Goal: Information Seeking & Learning: Get advice/opinions

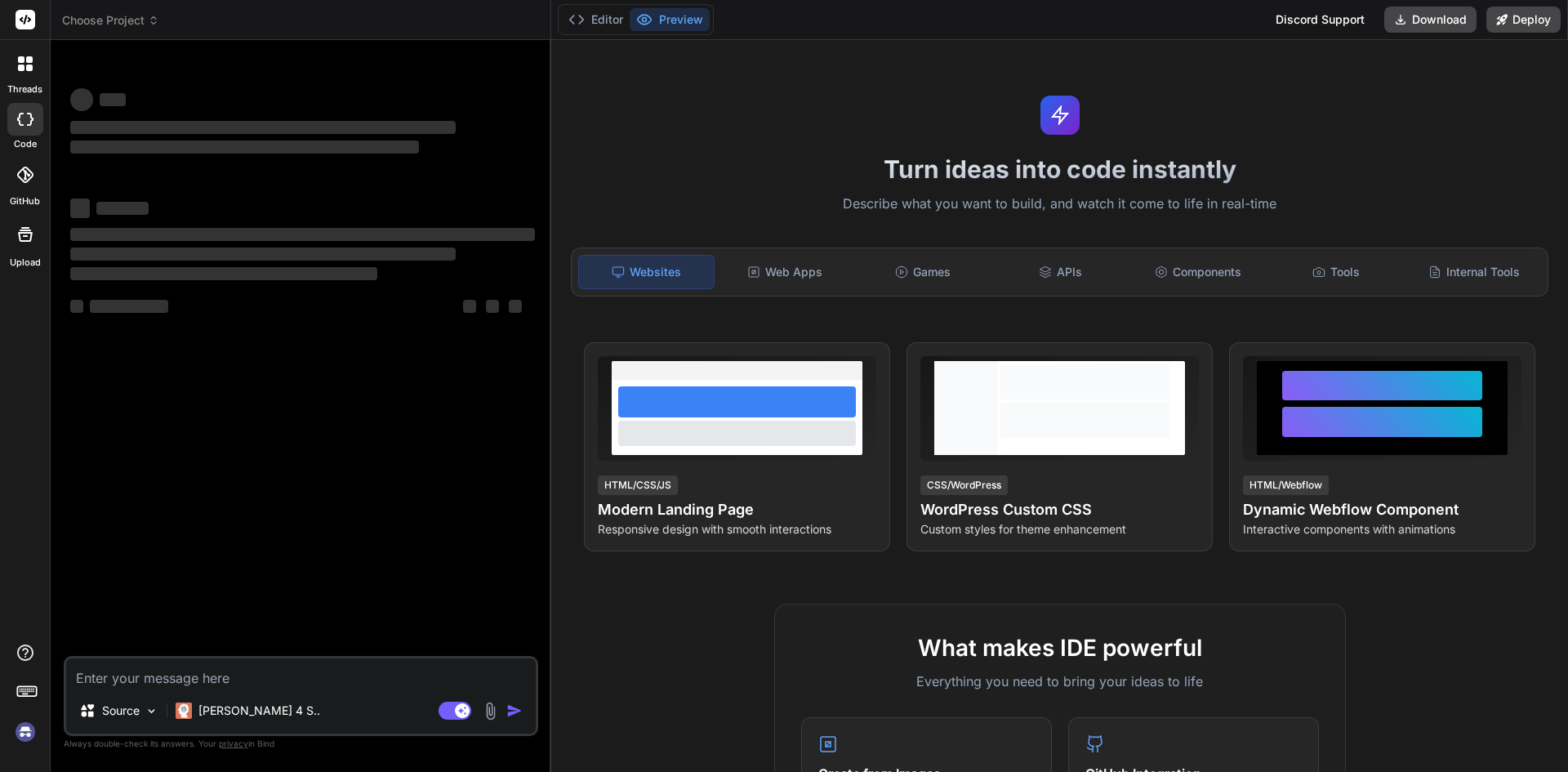
type textarea "x"
click at [135, 670] on textarea at bounding box center [301, 673] width 470 height 30
type textarea "<template> <div class="dashcard-inner dCard4" :class="{ 'active-background': is…"
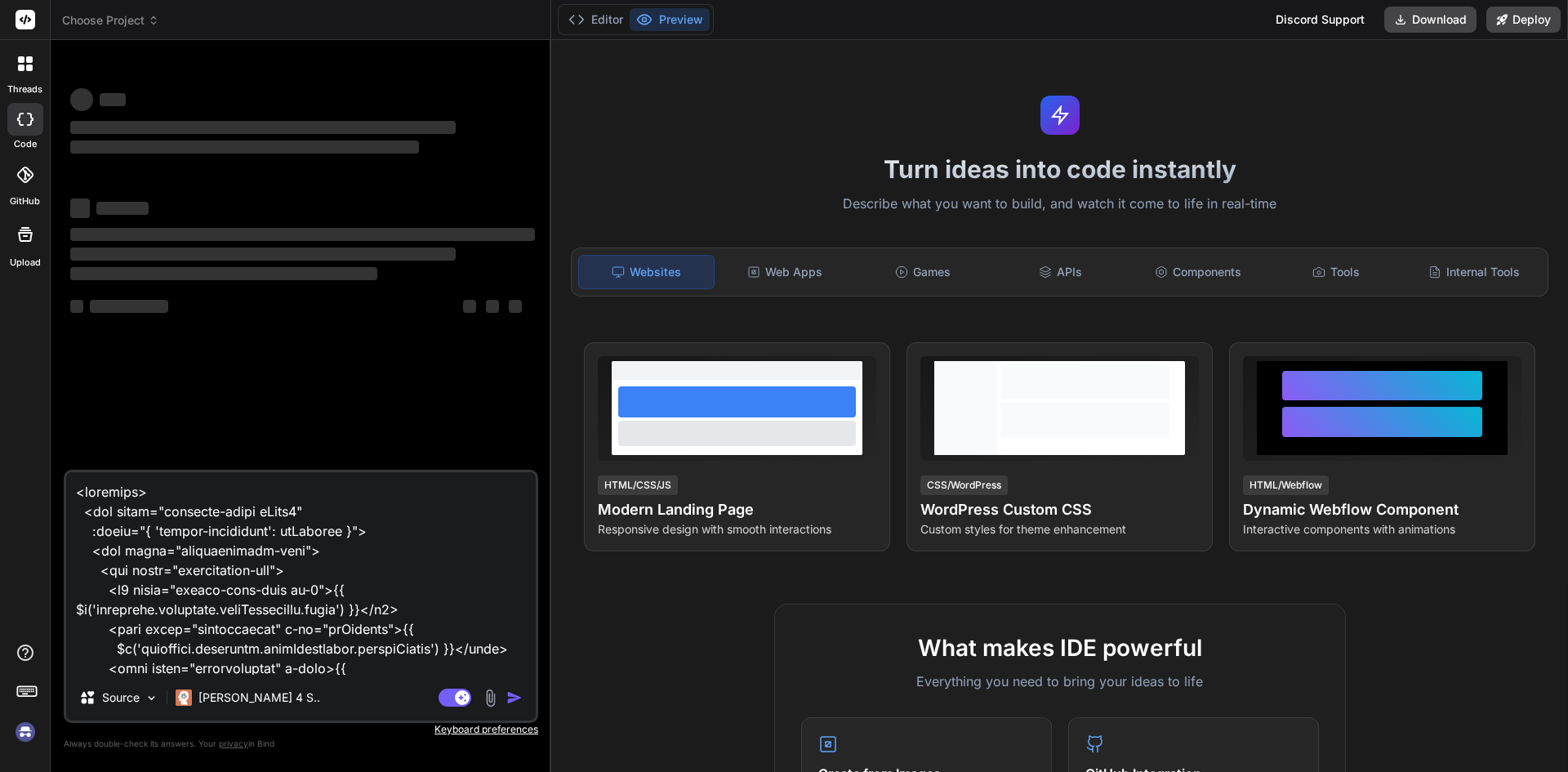
scroll to position [3353, 0]
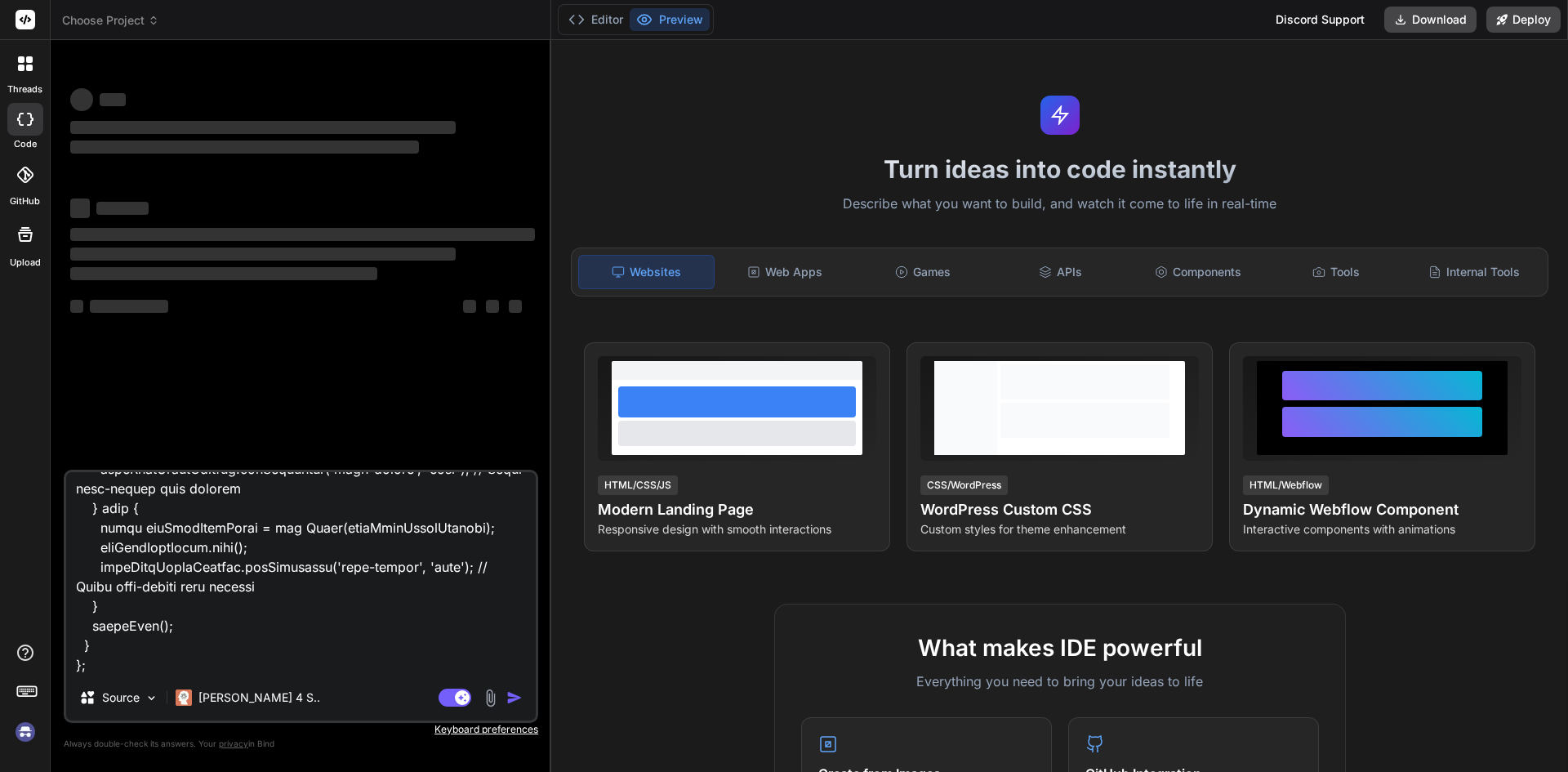
type textarea "x"
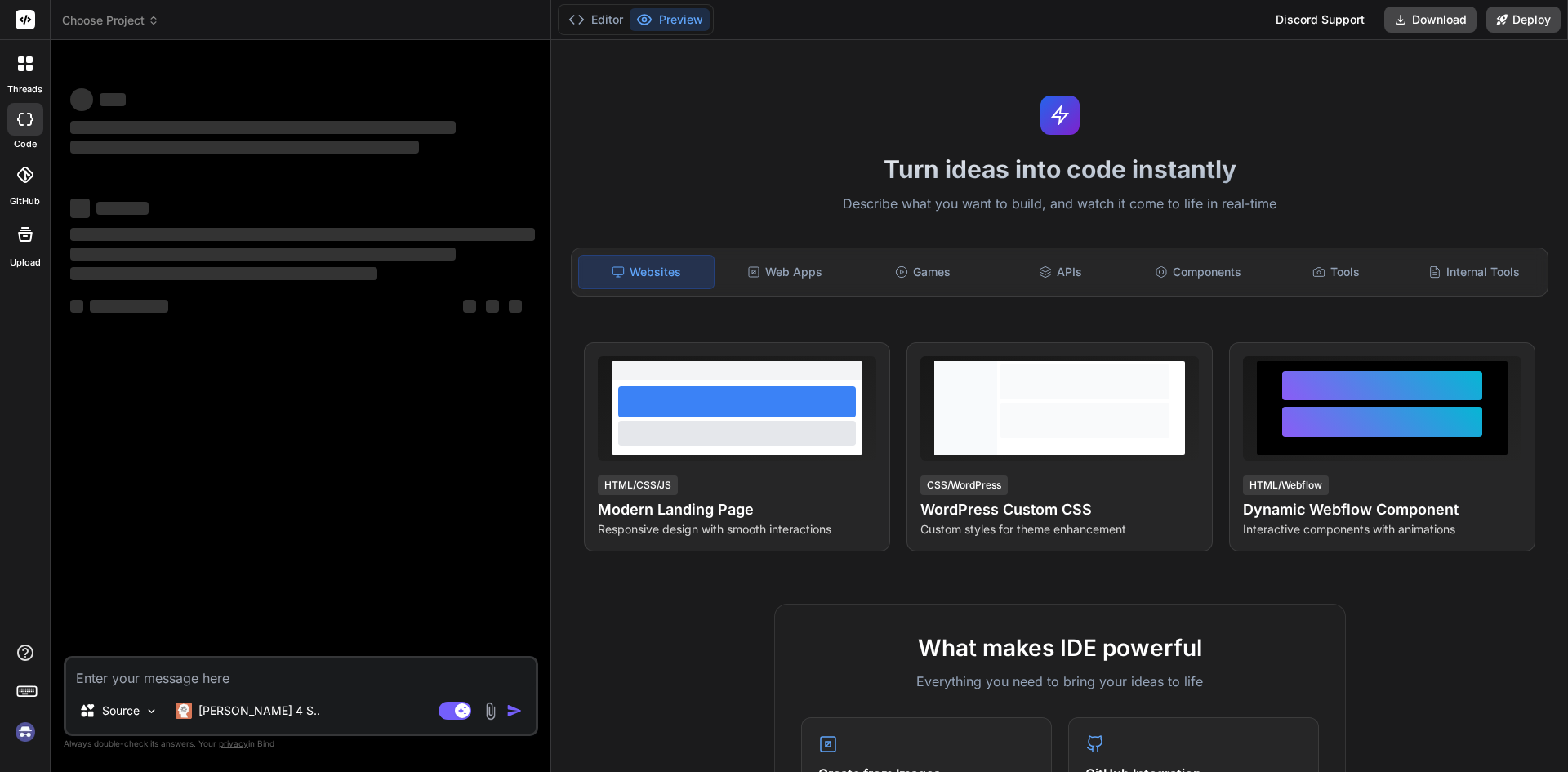
scroll to position [0, 0]
type textarea "x"
click at [175, 677] on textarea at bounding box center [301, 673] width 470 height 30
type textarea "<template> <div class="dashcard-inner dCard4" :class="{ 'active-background': is…"
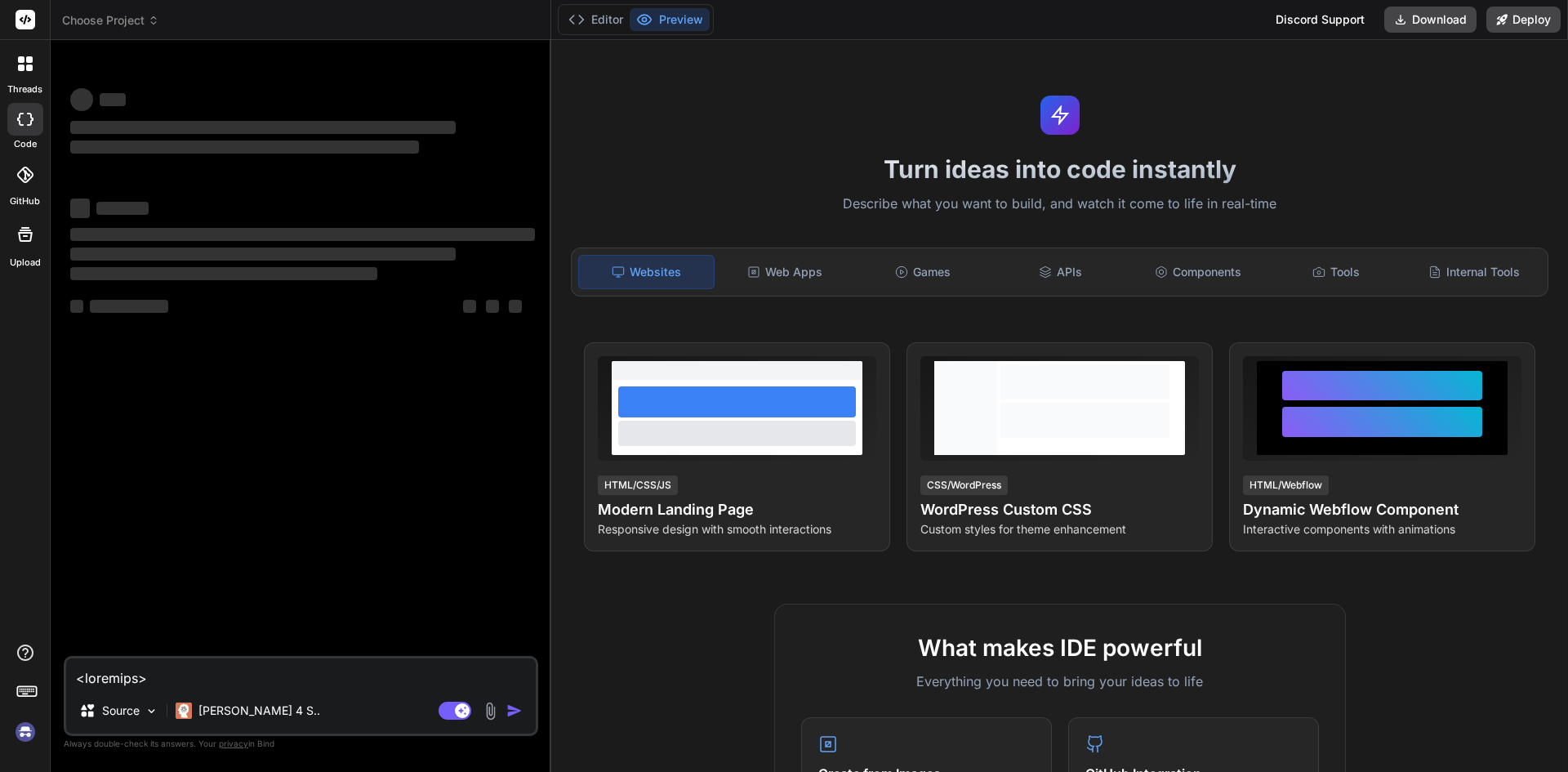
scroll to position [3353, 0]
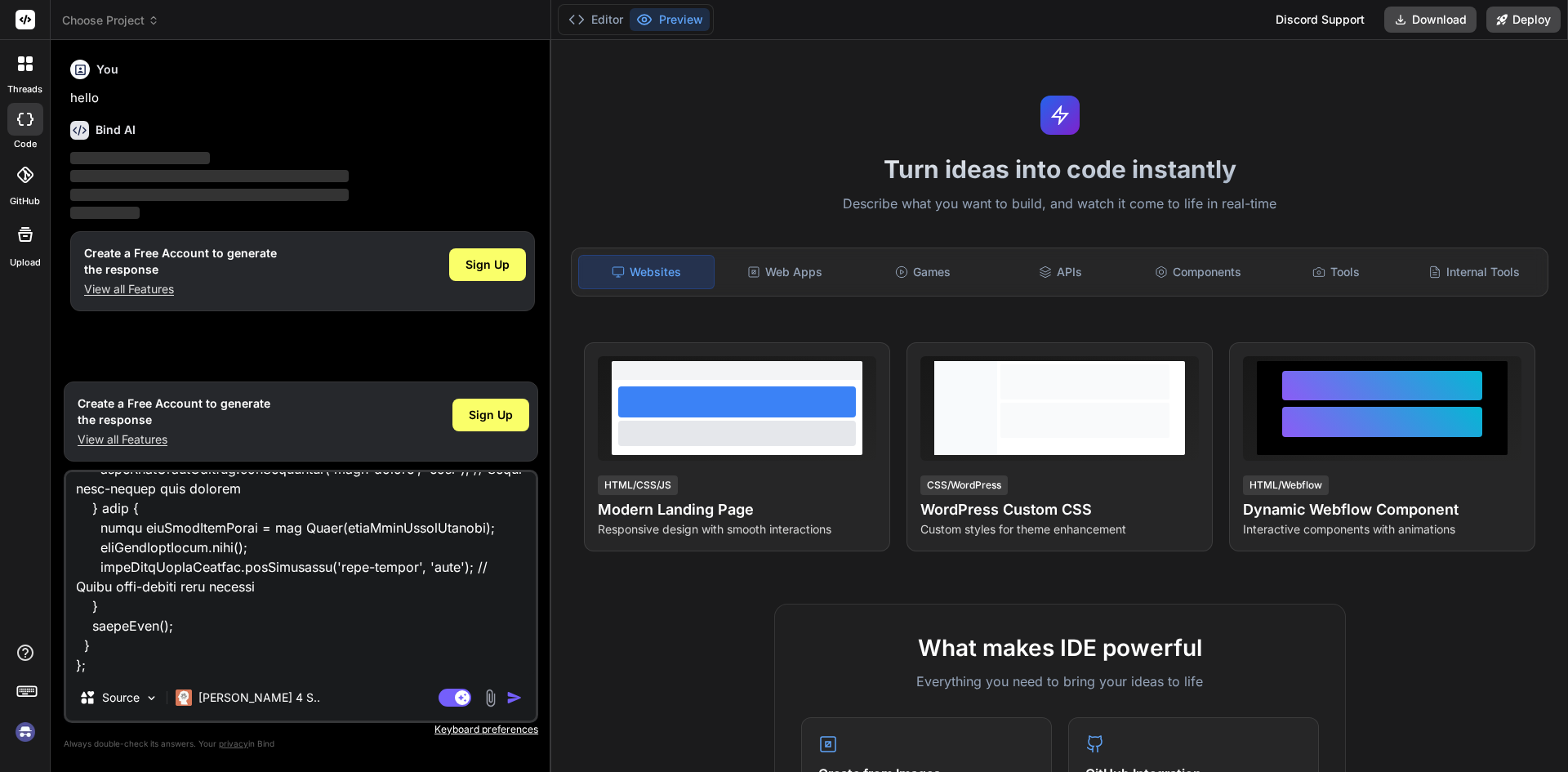
type textarea "x"
type textarea "<template> <div class="dashcard-inner dCard4" :class="{ 'active-background': is…"
click at [129, 440] on p "View all Features" at bounding box center [174, 439] width 193 height 16
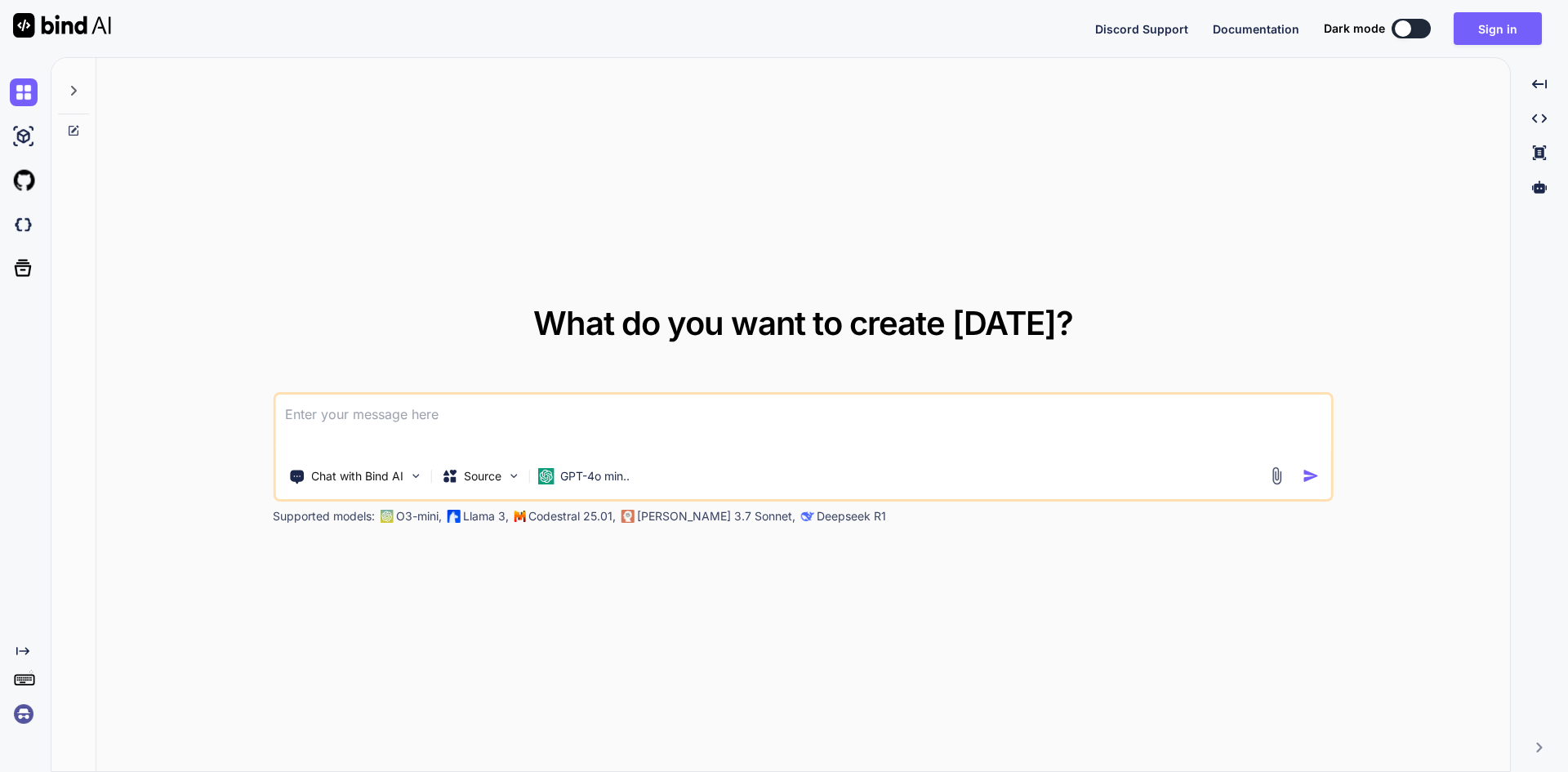
click at [508, 390] on div "What do you want to create today? Chat with Bind AI Source GPT-4o min.. Support…" at bounding box center [803, 416] width 1061 height 217
click at [506, 430] on textarea at bounding box center [803, 425] width 1056 height 61
paste textarea
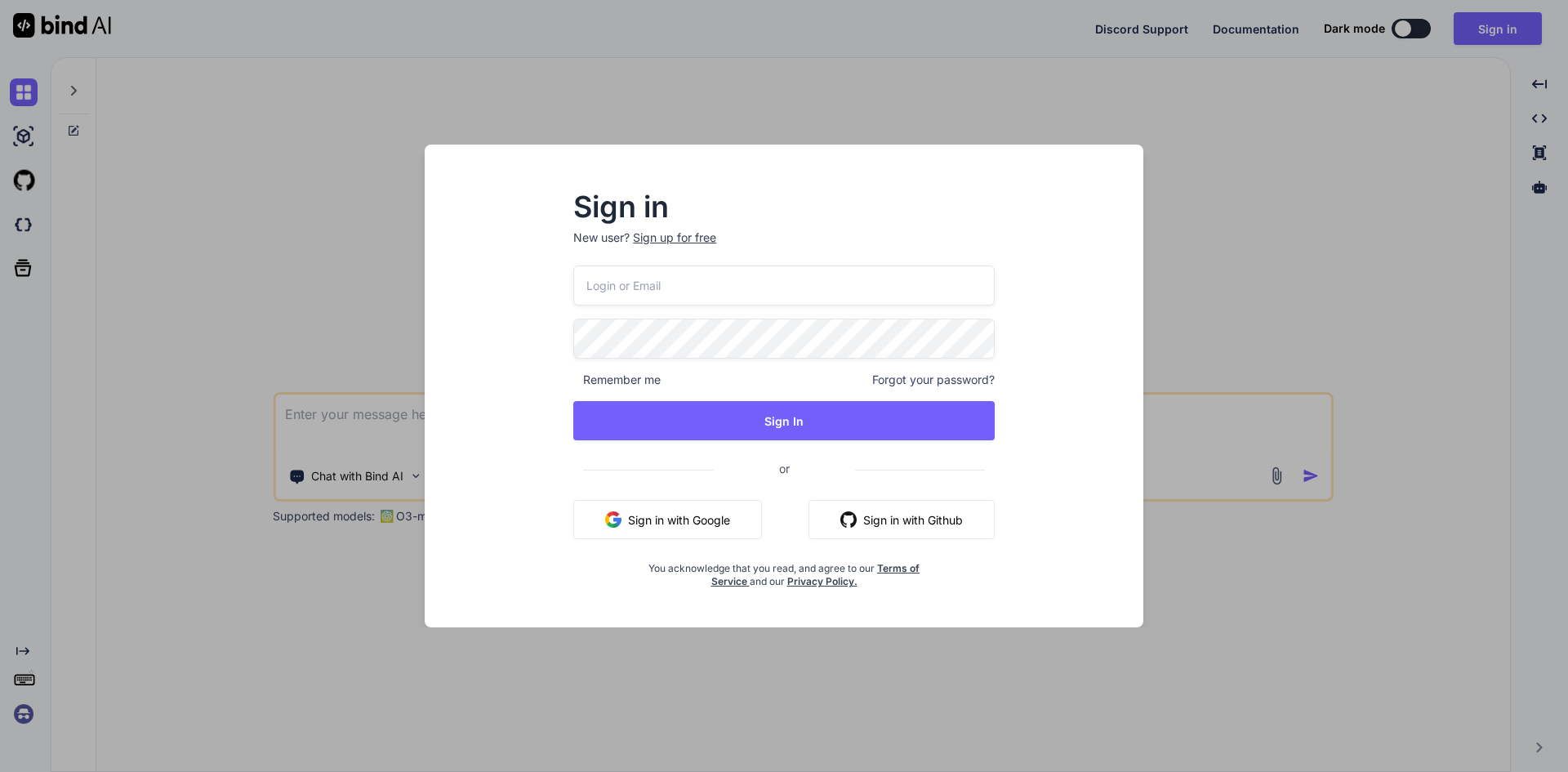
click at [627, 279] on input "email" at bounding box center [784, 285] width 421 height 40
type input "[EMAIL_ADDRESS][DOMAIN_NAME]"
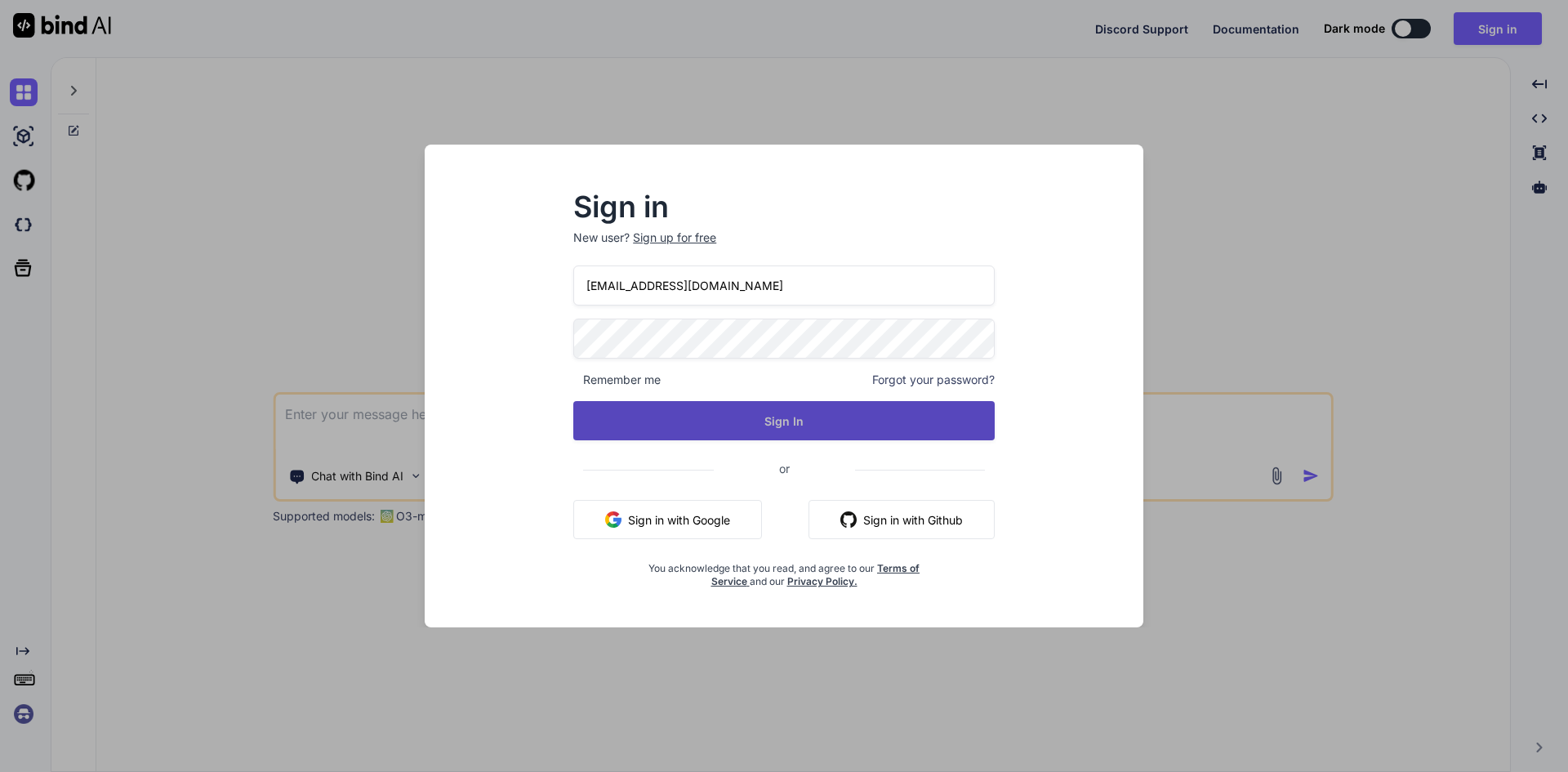
click at [742, 436] on button "Sign In" at bounding box center [784, 420] width 421 height 39
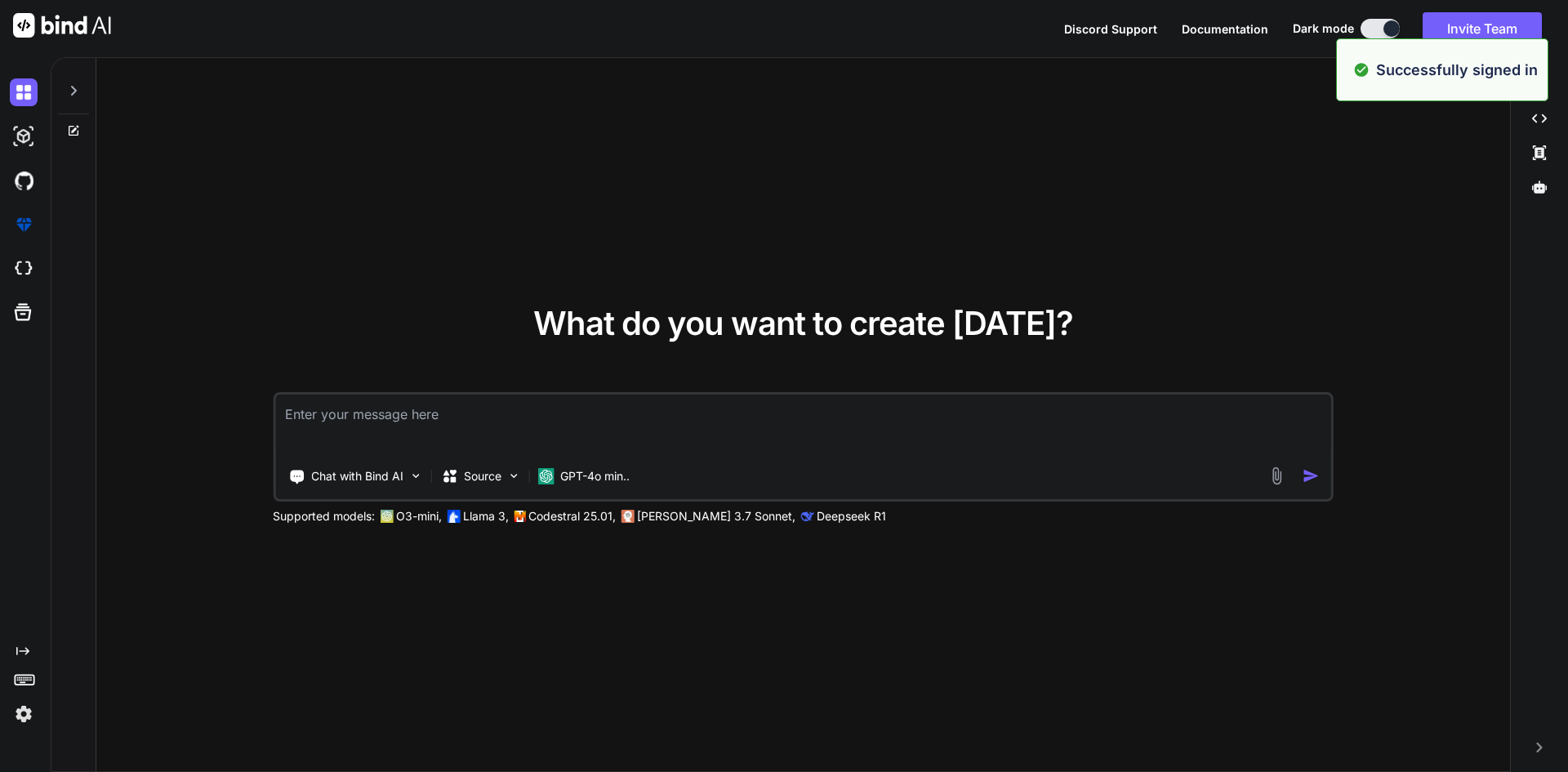
click at [471, 414] on textarea at bounding box center [803, 425] width 1056 height 61
type textarea "x"
paste textarea "<template> <div class="dashcard-inner dCard4" :class="{ 'active-background': is…"
type textarea "<template> <div class="dashcard-inner dCard4" :class="{ 'active-background': is…"
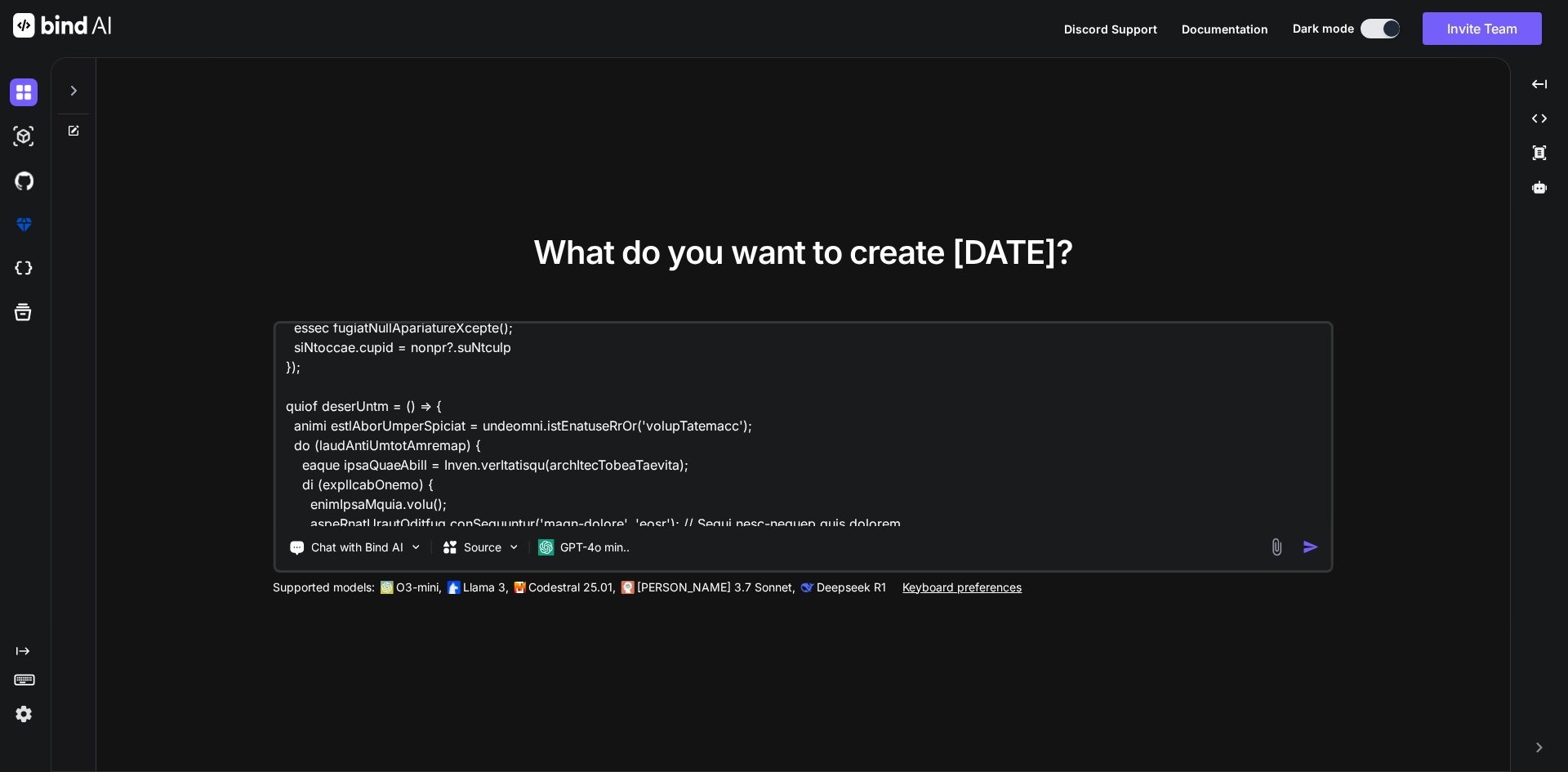
scroll to position [2805, 0]
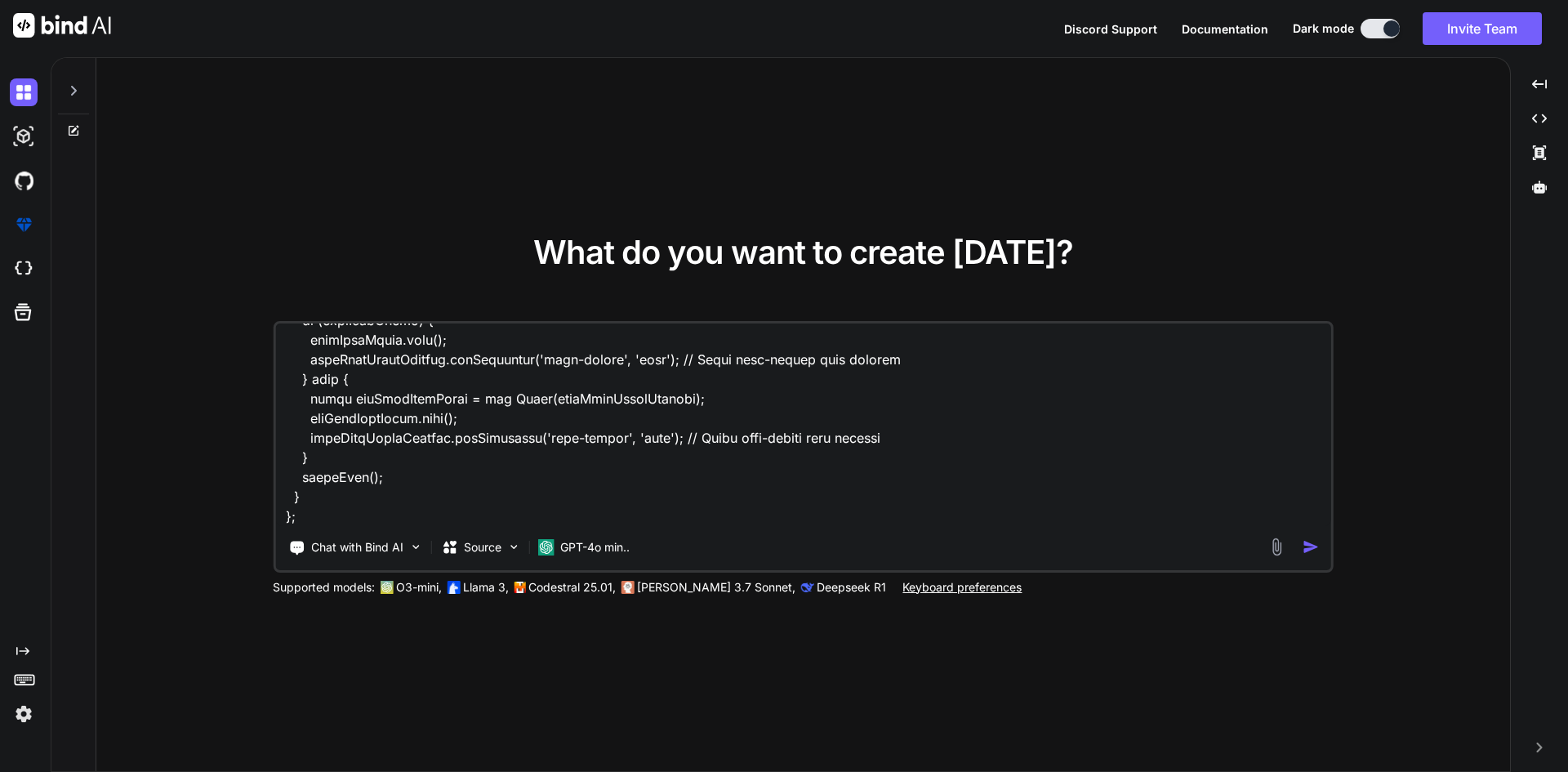
type textarea "x"
type textarea "<template> <div class="dashcard-inner dCard4" :class="{ 'active-background': is…"
type textarea "x"
type textarea "<template> <div class="dashcard-inner dCard4" :class="{ 'active-background': is…"
type textarea "x"
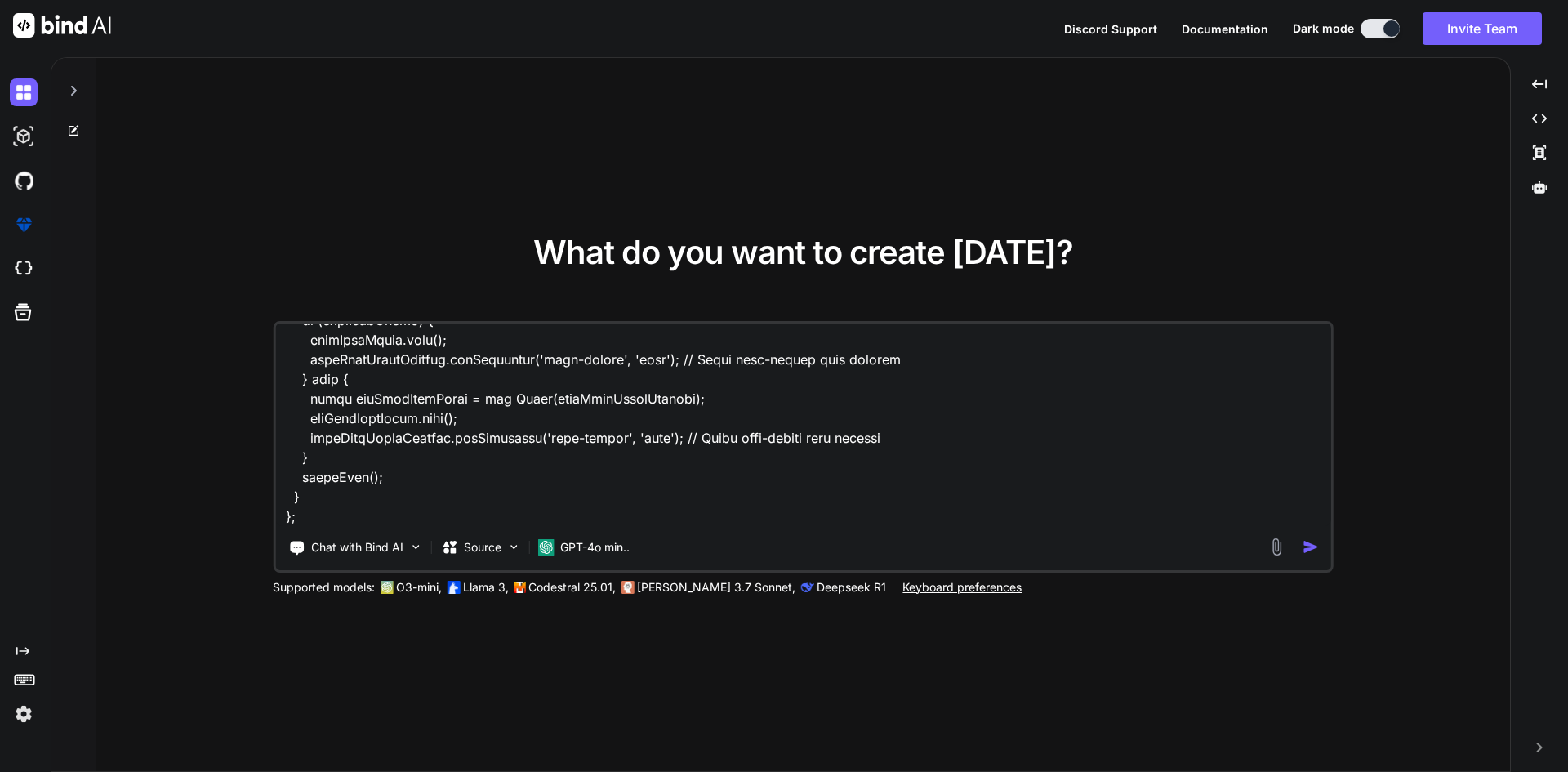
type textarea "<template> <div class="dashcard-inner dCard4" :class="{ 'active-background': is…"
type textarea "x"
type textarea "<template> <div class="dashcard-inner dCard4" :class="{ 'active-background': is…"
type textarea "x"
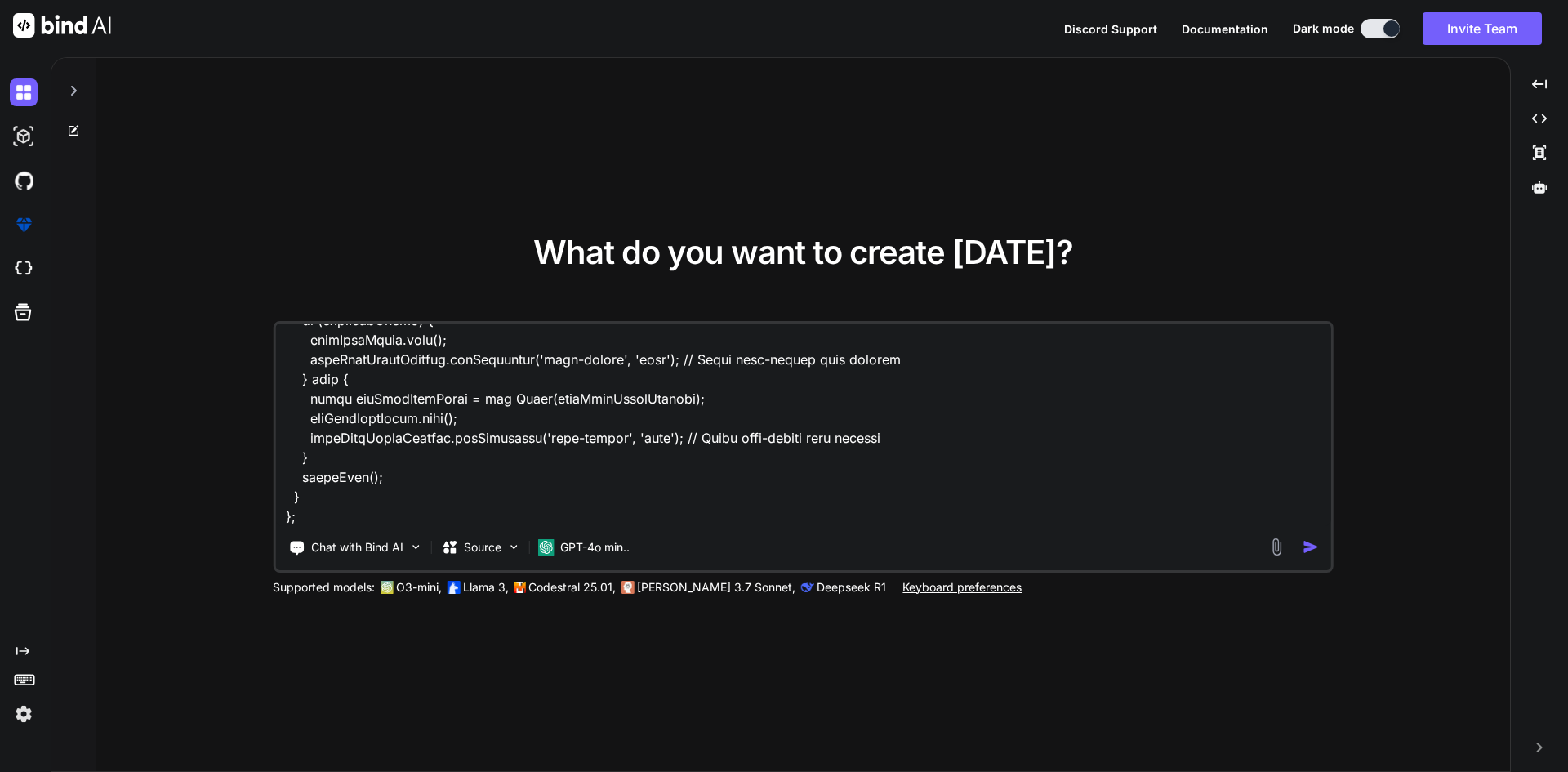
type textarea "<template> <div class="dashcard-inner dCard4" :class="{ 'active-background': is…"
type textarea "x"
type textarea "<template> <div class="dashcard-inner dCard4" :class="{ 'active-background': is…"
type textarea "x"
type textarea "<template> <div class="dashcard-inner dCard4" :class="{ 'active-background': is…"
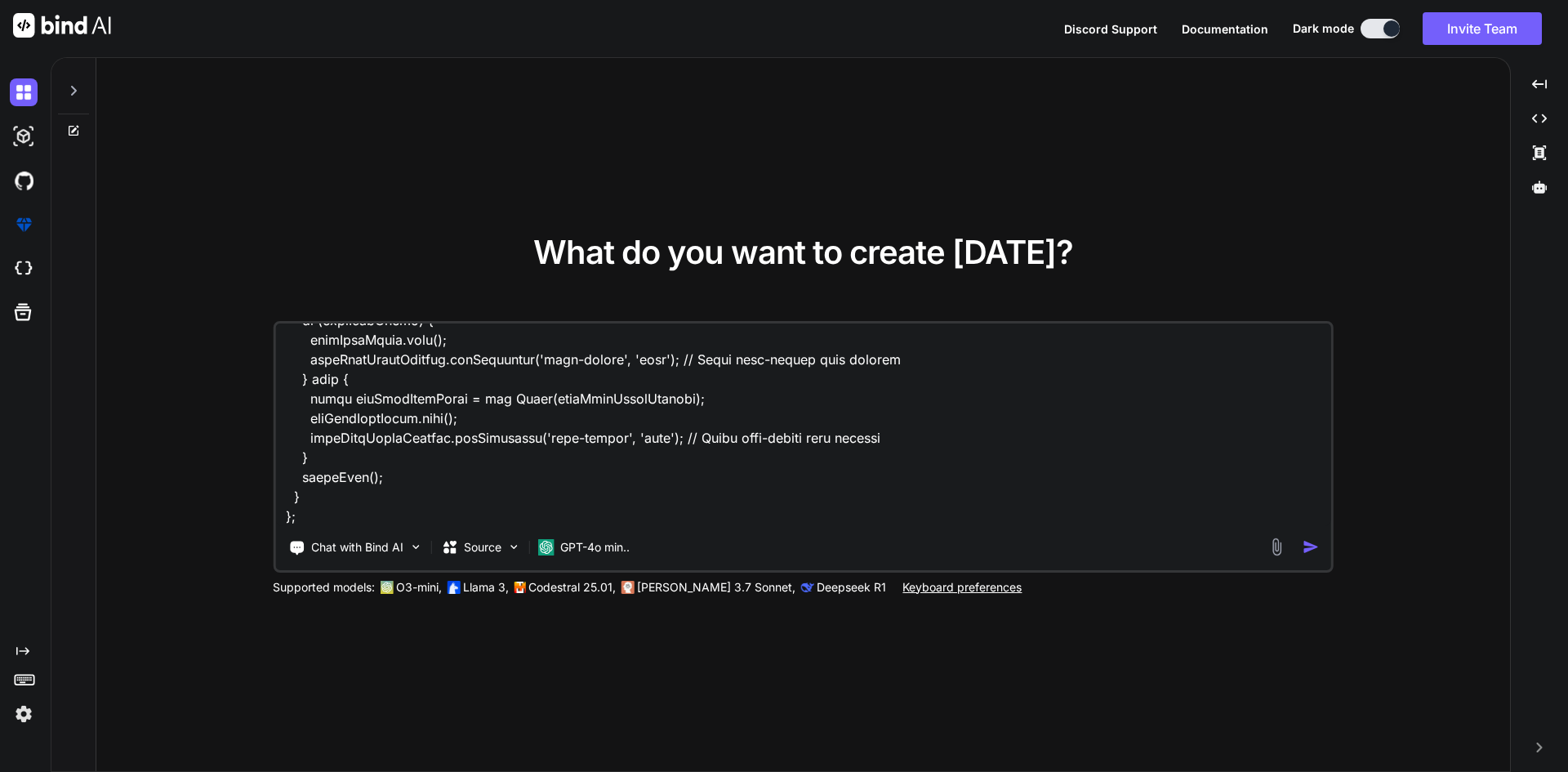
type textarea "x"
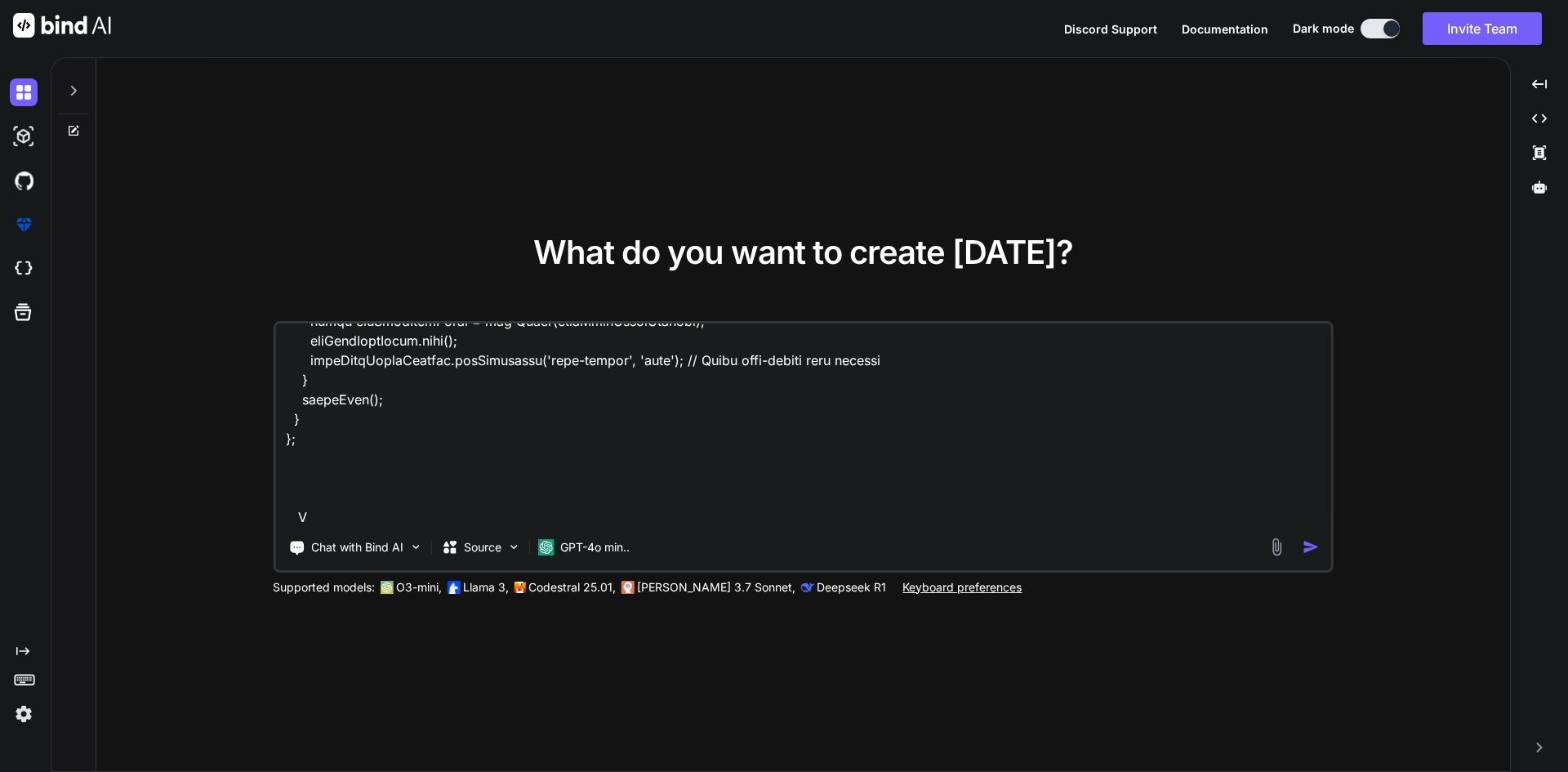
type textarea "<template> <div class="dashcard-inner dCard4" :class="{ 'active-background': is…"
type textarea "x"
type textarea "<template> <div class="dashcard-inner dCard4" :class="{ 'active-background': is…"
type textarea "x"
type textarea "<template> <div class="dashcard-inner dCard4" :class="{ 'active-background': is…"
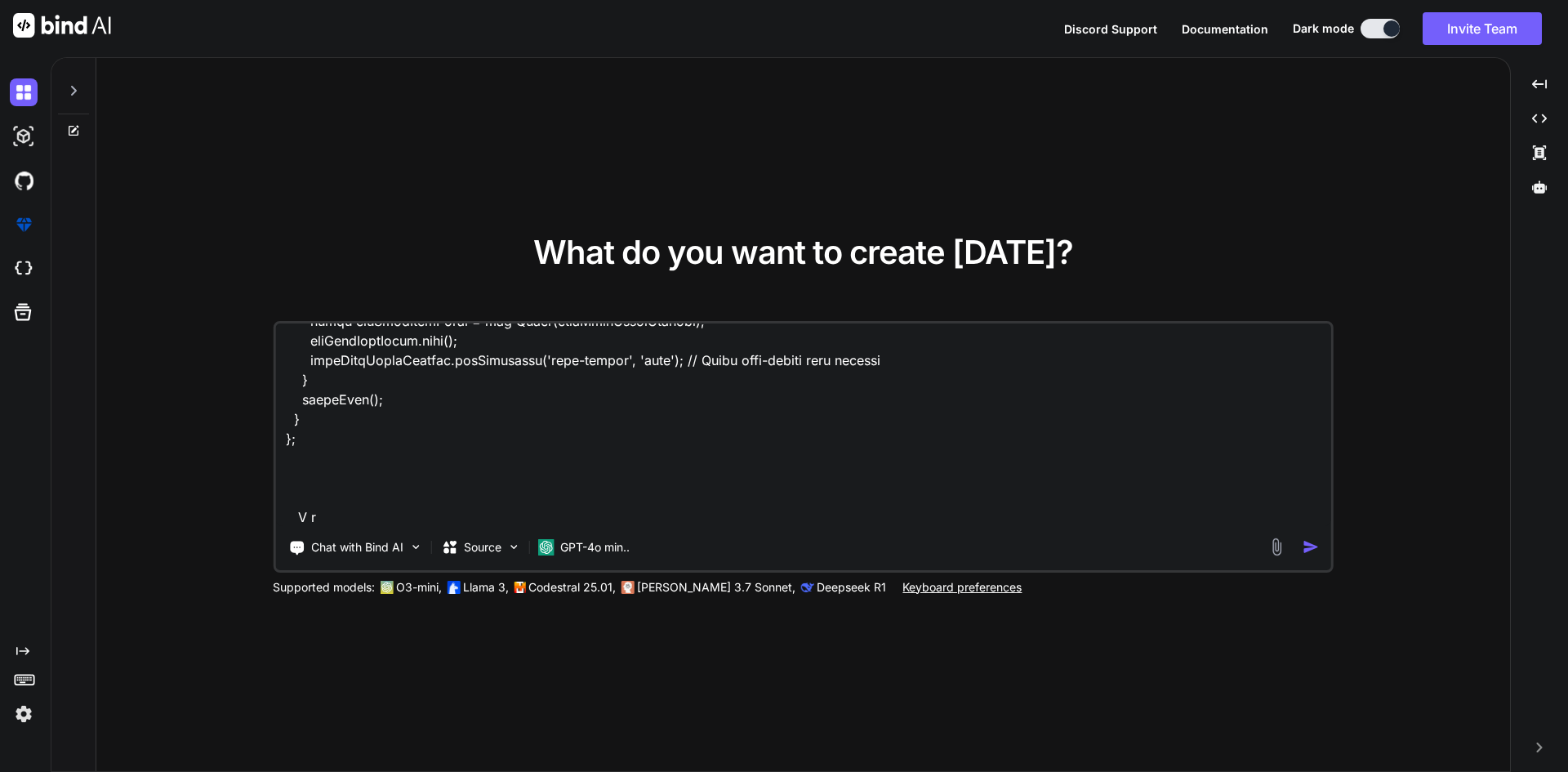
type textarea "x"
type textarea "<template> <div class="dashcard-inner dCard4" :class="{ 'active-background': is…"
type textarea "x"
type textarea "<template> <div class="dashcard-inner dCard4" :class="{ 'active-background': is…"
type textarea "x"
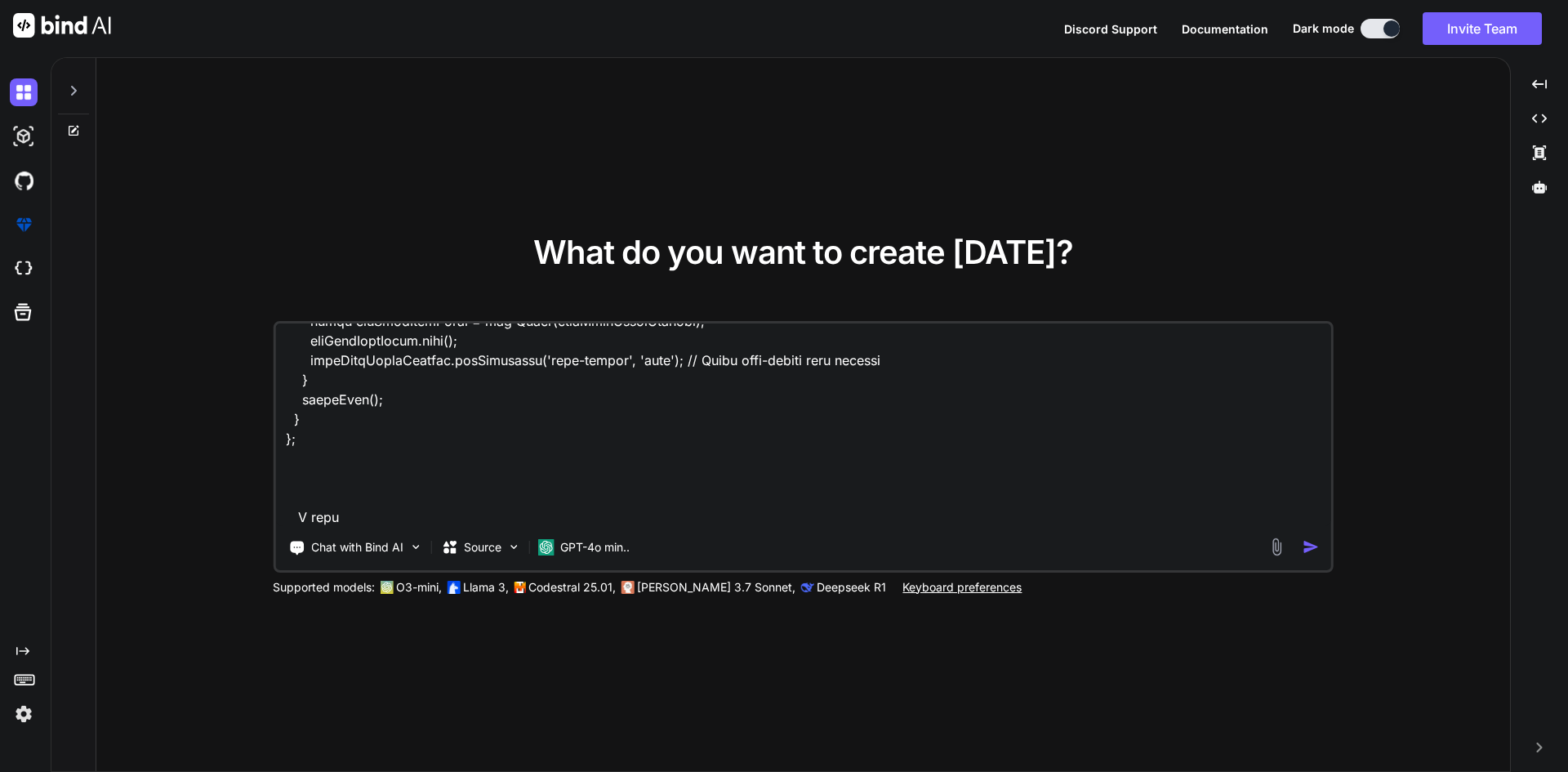
type textarea "<template> <div class="dashcard-inner dCard4" :class="{ 'active-background': is…"
type textarea "x"
type textarea "<template> <div class="dashcard-inner dCard4" :class="{ 'active-background': is…"
type textarea "x"
type textarea "<template> <div class="dashcard-inner dCard4" :class="{ 'active-background': is…"
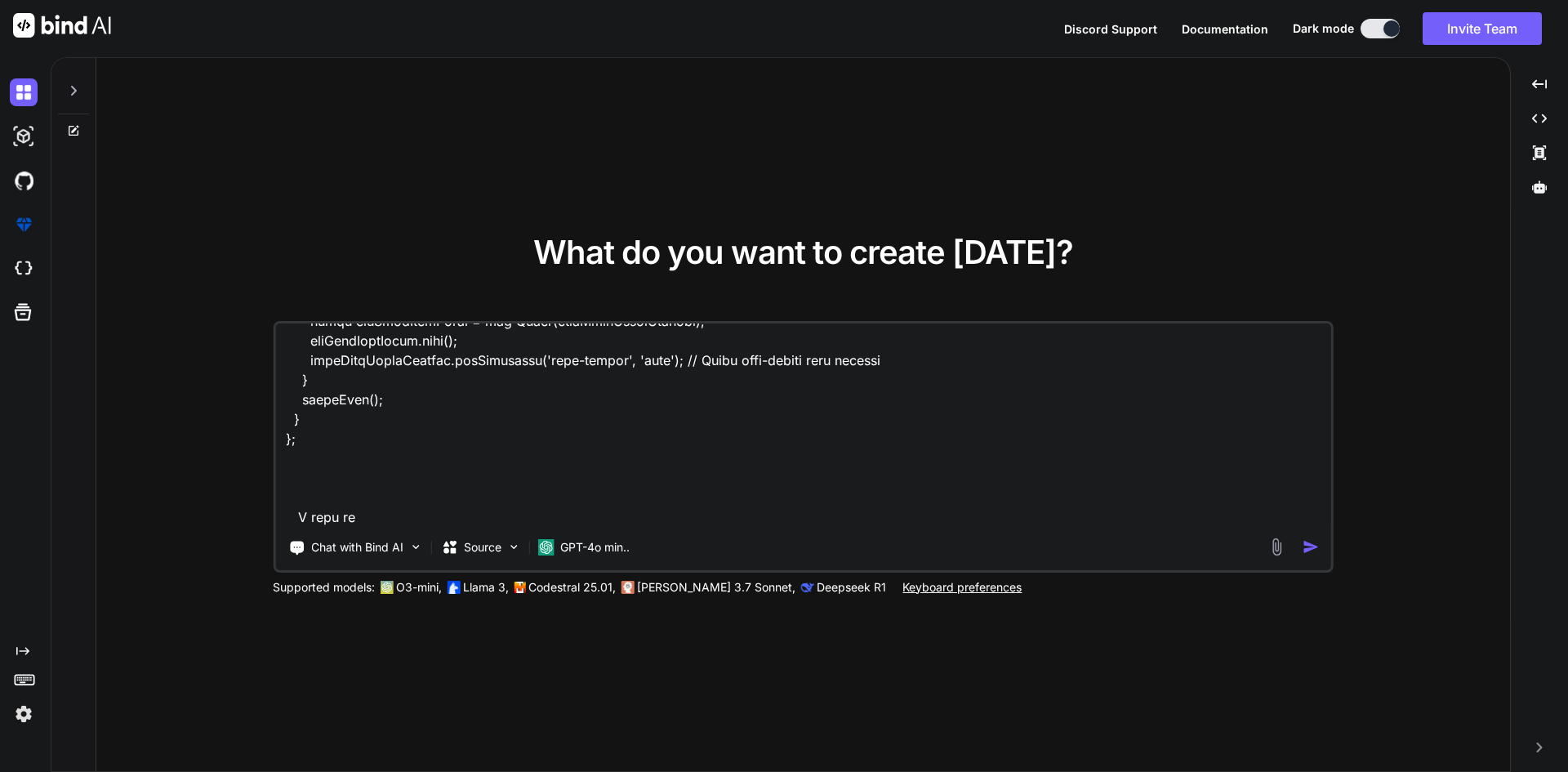
type textarea "x"
type textarea "<template> <div class="dashcard-inner dCard4" :class="{ 'active-background': is…"
type textarea "x"
type textarea "<template> <div class="dashcard-inner dCard4" :class="{ 'active-background': is…"
type textarea "x"
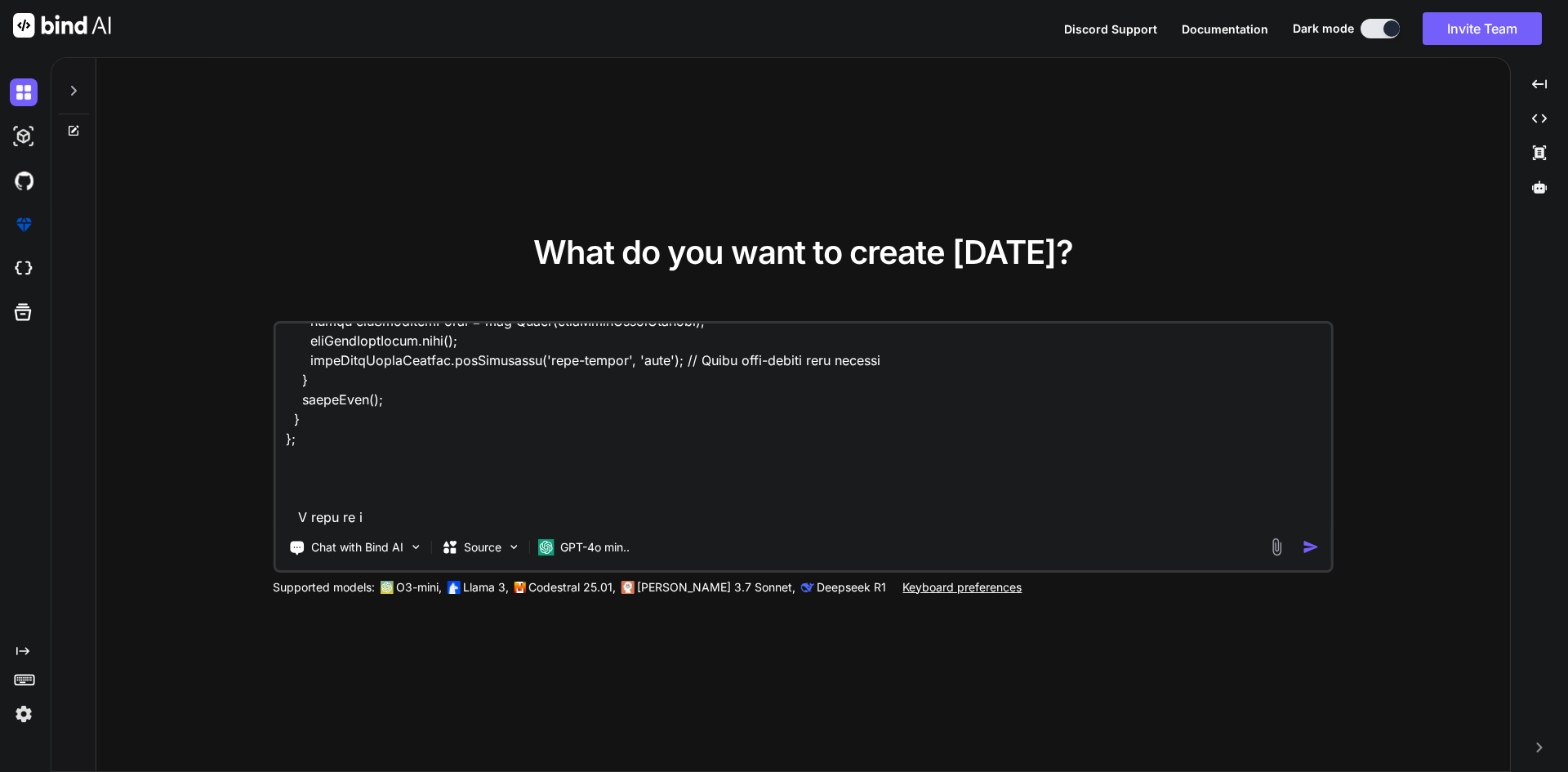
type textarea "<template> <div class="dashcard-inner dCard4" :class="{ 'active-background': is…"
type textarea "x"
type textarea "<template> <div class="dashcard-inner dCard4" :class="{ 'active-background': is…"
type textarea "x"
type textarea "<template> <div class="dashcard-inner dCard4" :class="{ 'active-background': is…"
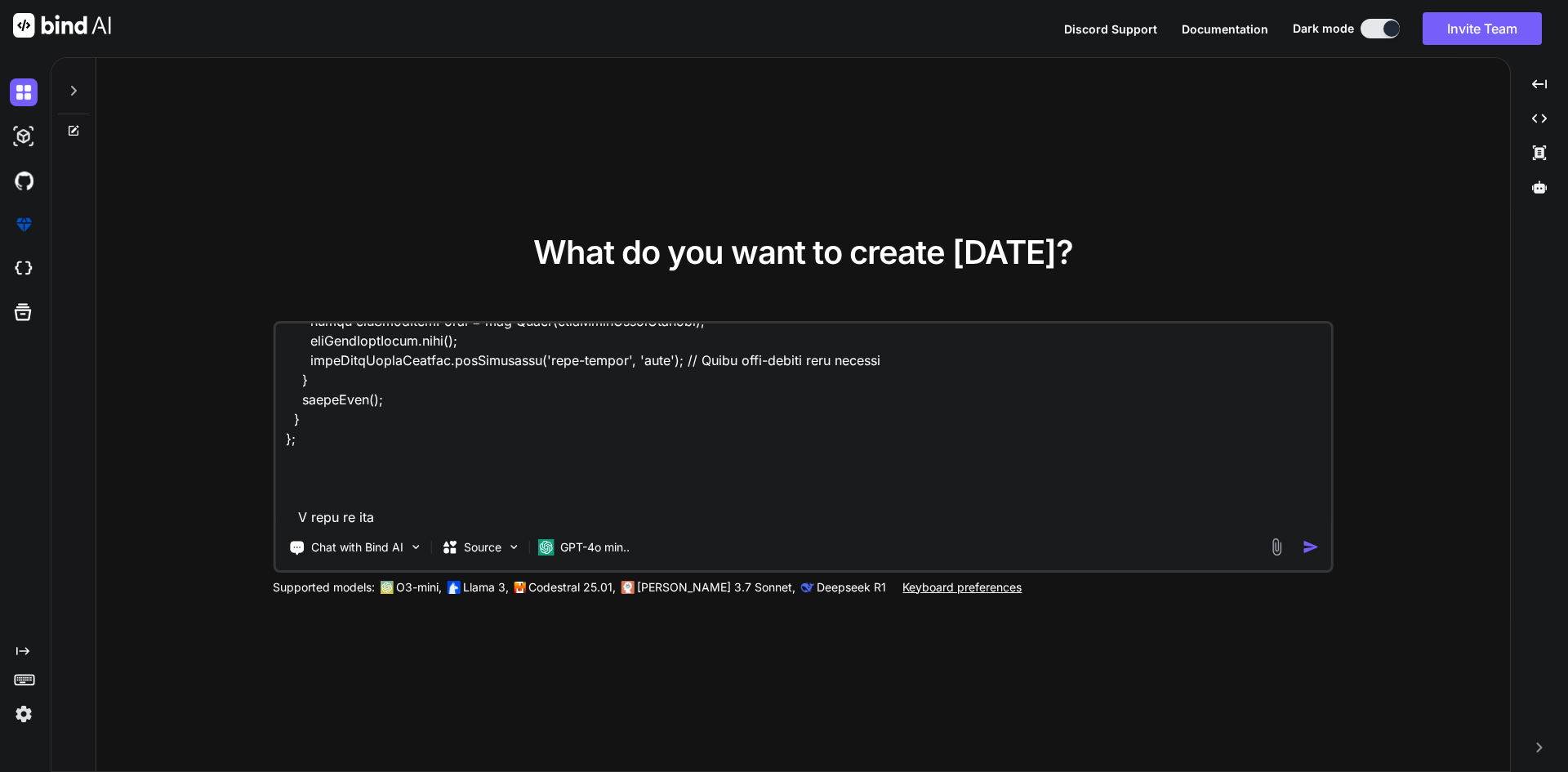
type textarea "x"
type textarea "<template> <div class="dashcard-inner dCard4" :class="{ 'active-background': is…"
type textarea "x"
type textarea "<template> <div class="dashcard-inner dCard4" :class="{ 'active-background': is…"
type textarea "x"
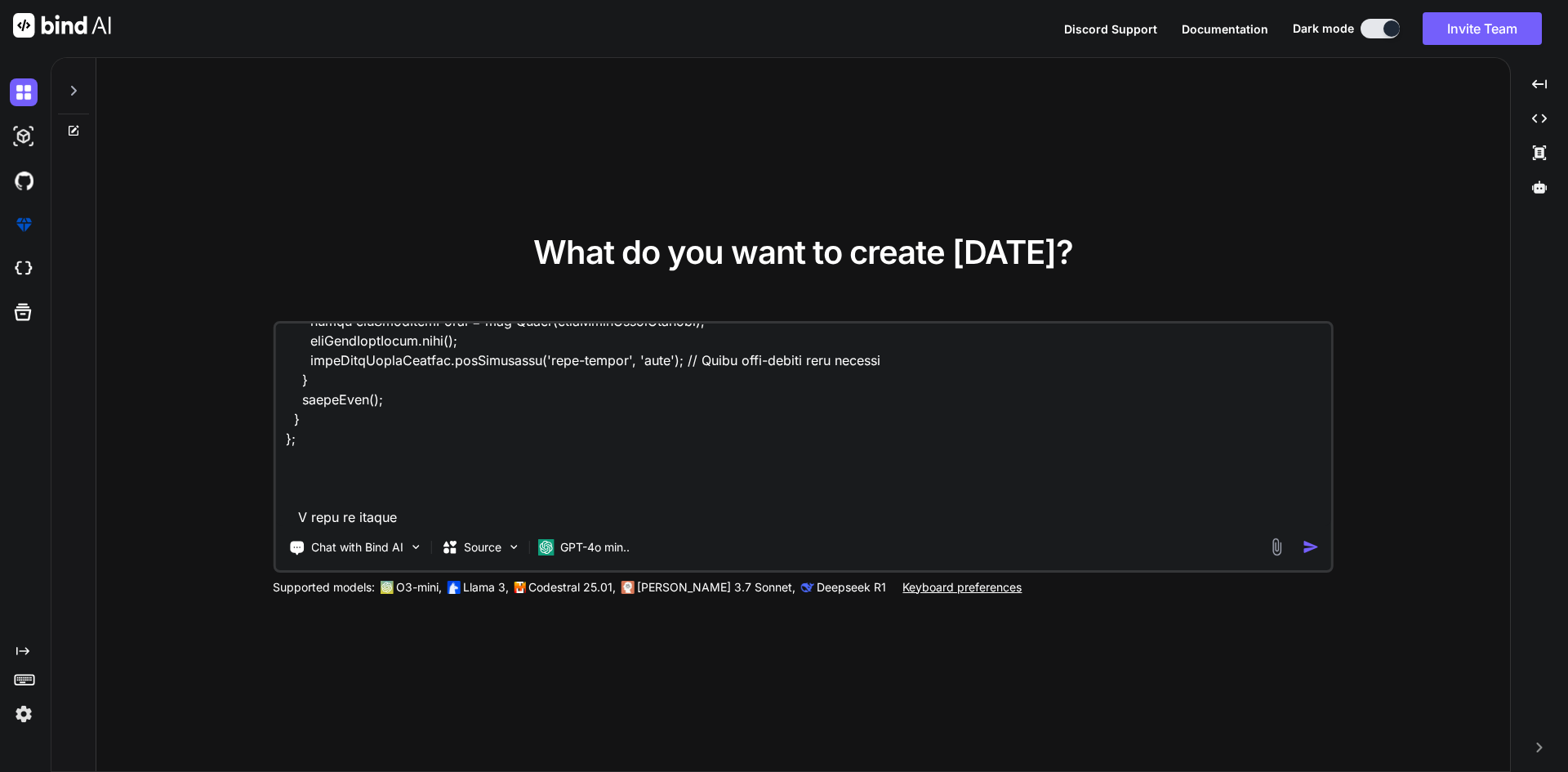
type textarea "<template> <div class="dashcard-inner dCard4" :class="{ 'active-background': is…"
type textarea "x"
type textarea "<template> <div class="dashcard-inner dCard4" :class="{ 'active-background': is…"
type textarea "x"
type textarea "<template> <div class="dashcard-inner dCard4" :class="{ 'active-background': is…"
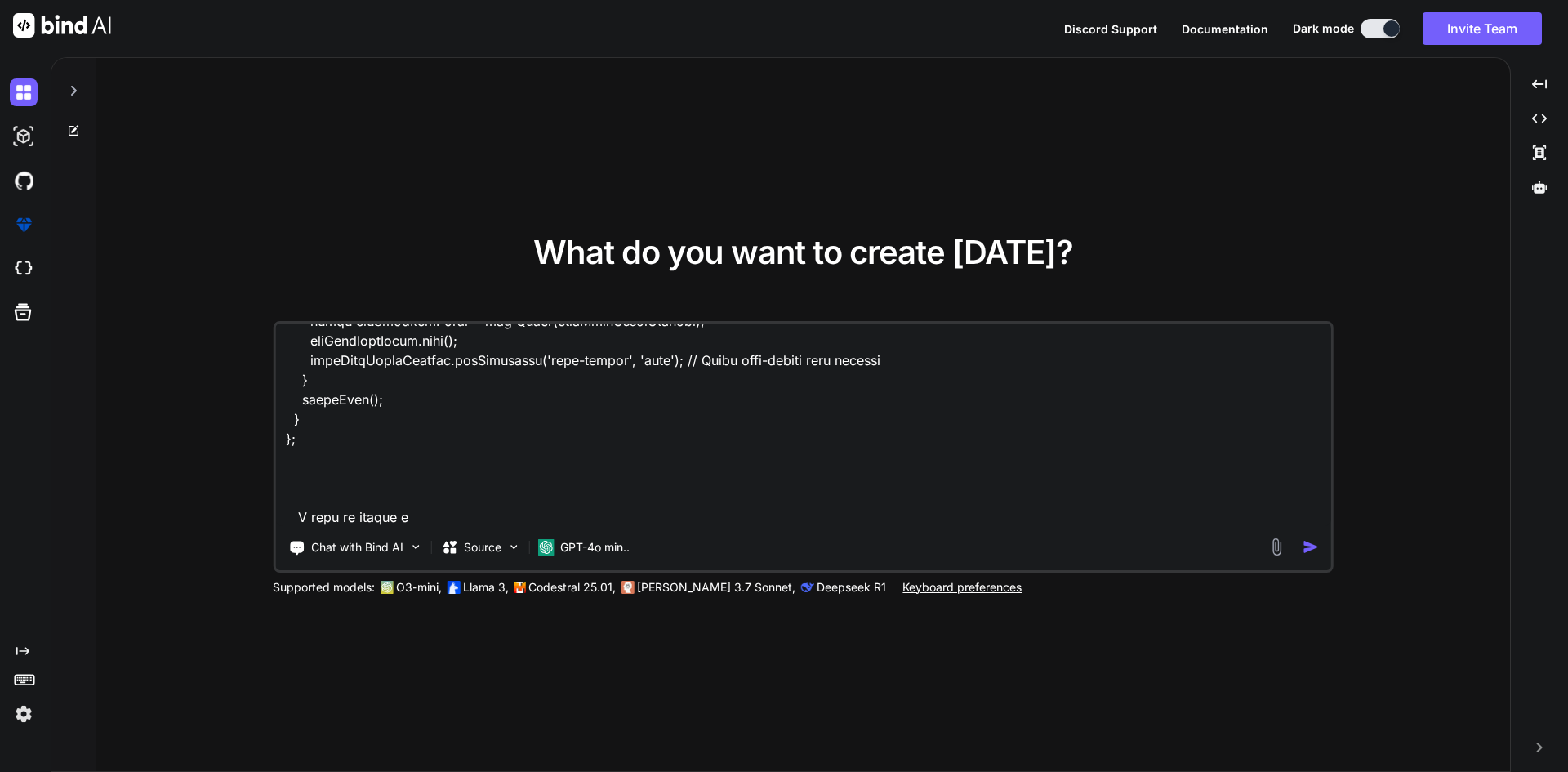
type textarea "x"
type textarea "<template> <div class="dashcard-inner dCard4" :class="{ 'active-background': is…"
type textarea "x"
type textarea "<template> <div class="dashcard-inner dCard4" :class="{ 'active-background': is…"
type textarea "x"
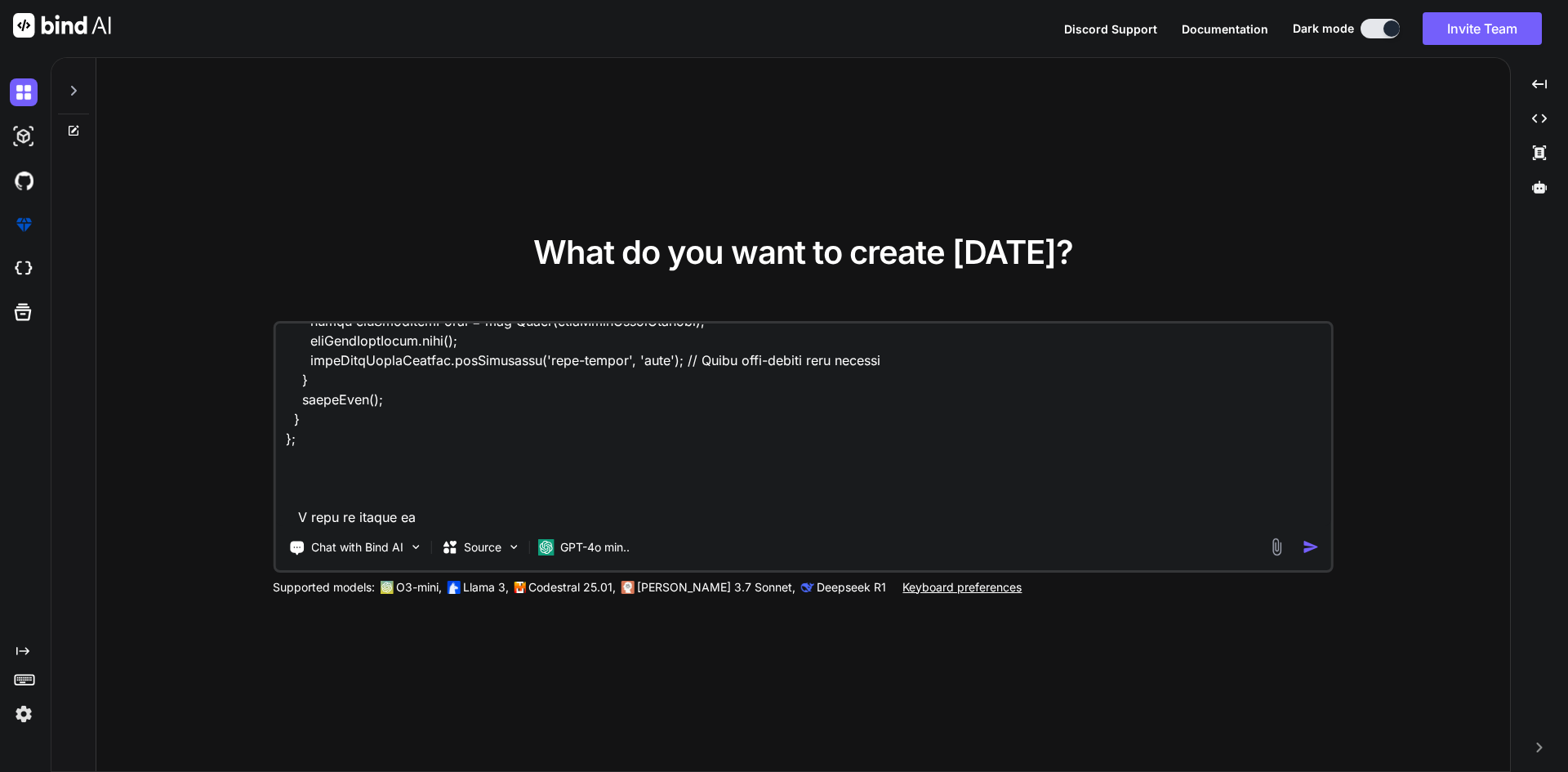
type textarea "<template> <div class="dashcard-inner dCard4" :class="{ 'active-background': is…"
type textarea "x"
type textarea "<template> <div class="dashcard-inner dCard4" :class="{ 'active-background': is…"
type textarea "x"
type textarea "<template> <div class="dashcard-inner dCard4" :class="{ 'active-background': is…"
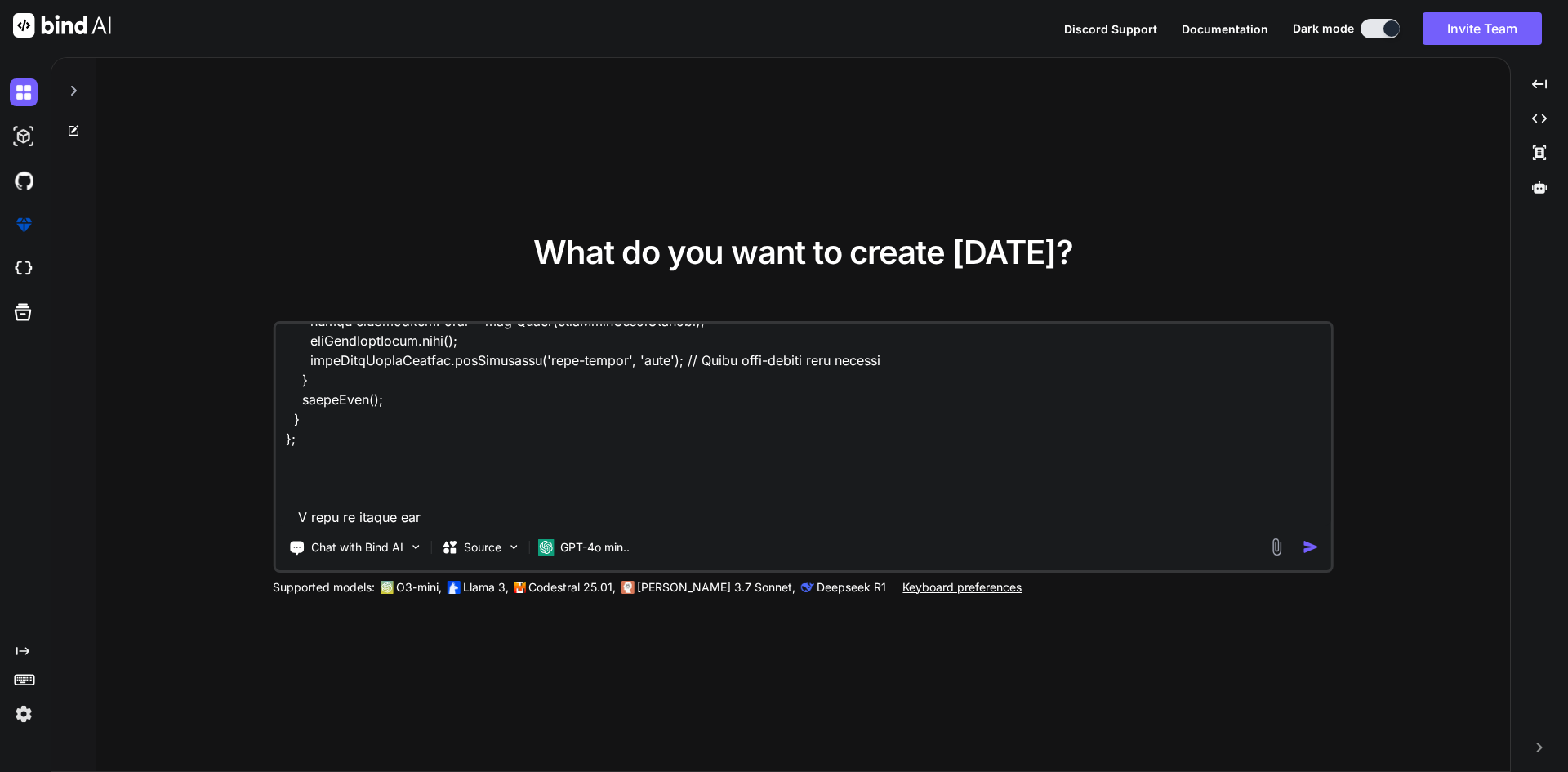
type textarea "x"
type textarea "<template> <div class="dashcard-inner dCard4" :class="{ 'active-background': is…"
type textarea "x"
type textarea "<template> <div class="dashcard-inner dCard4" :class="{ 'active-background': is…"
type textarea "x"
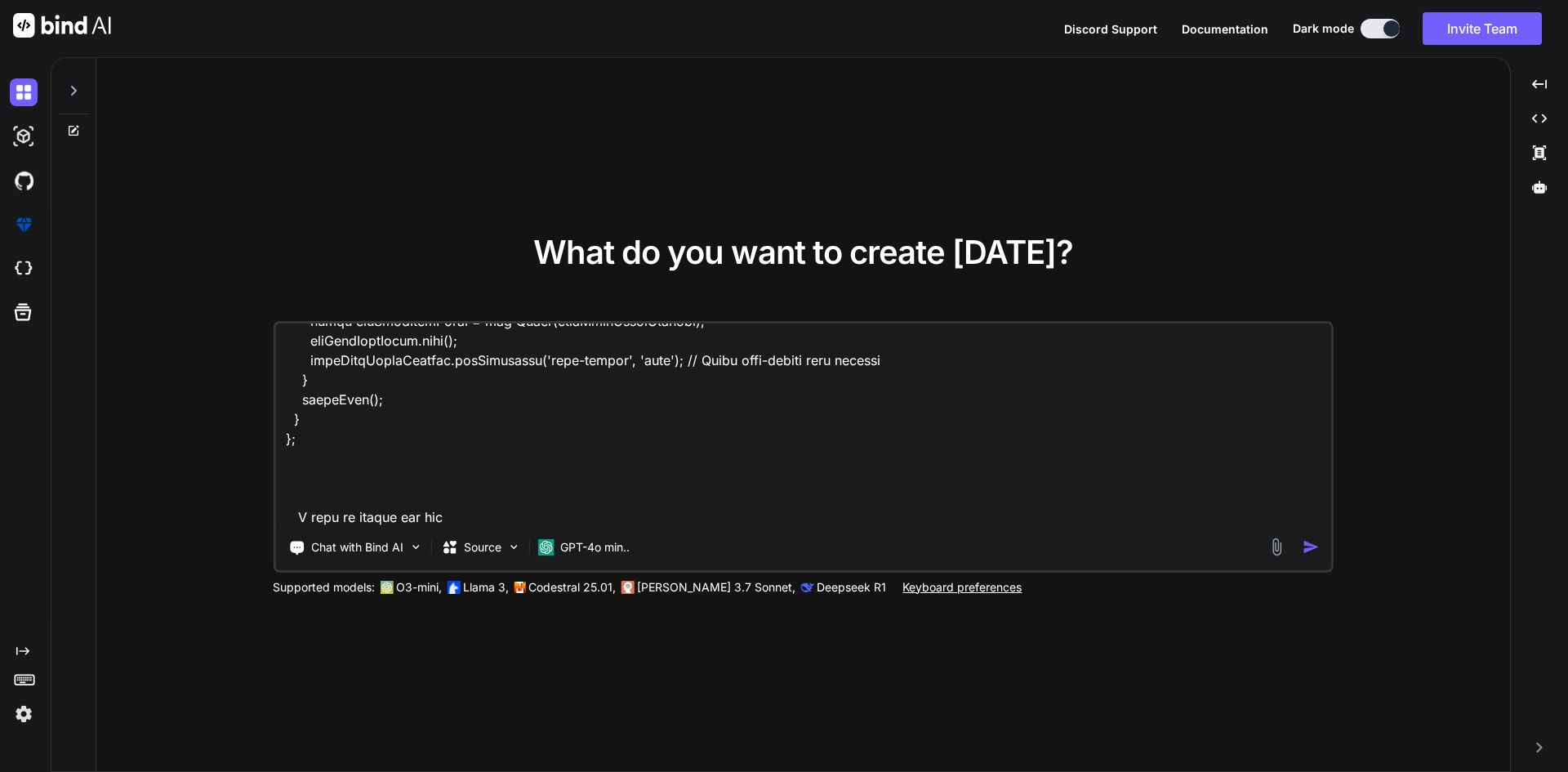
type textarea "<template> <div class="dashcard-inner dCard4" :class="{ 'active-background': is…"
type textarea "x"
type textarea "<template> <div class="dashcard-inner dCard4" :class="{ 'active-background': is…"
type textarea "x"
type textarea "<template> <div class="dashcard-inner dCard4" :class="{ 'active-background': is…"
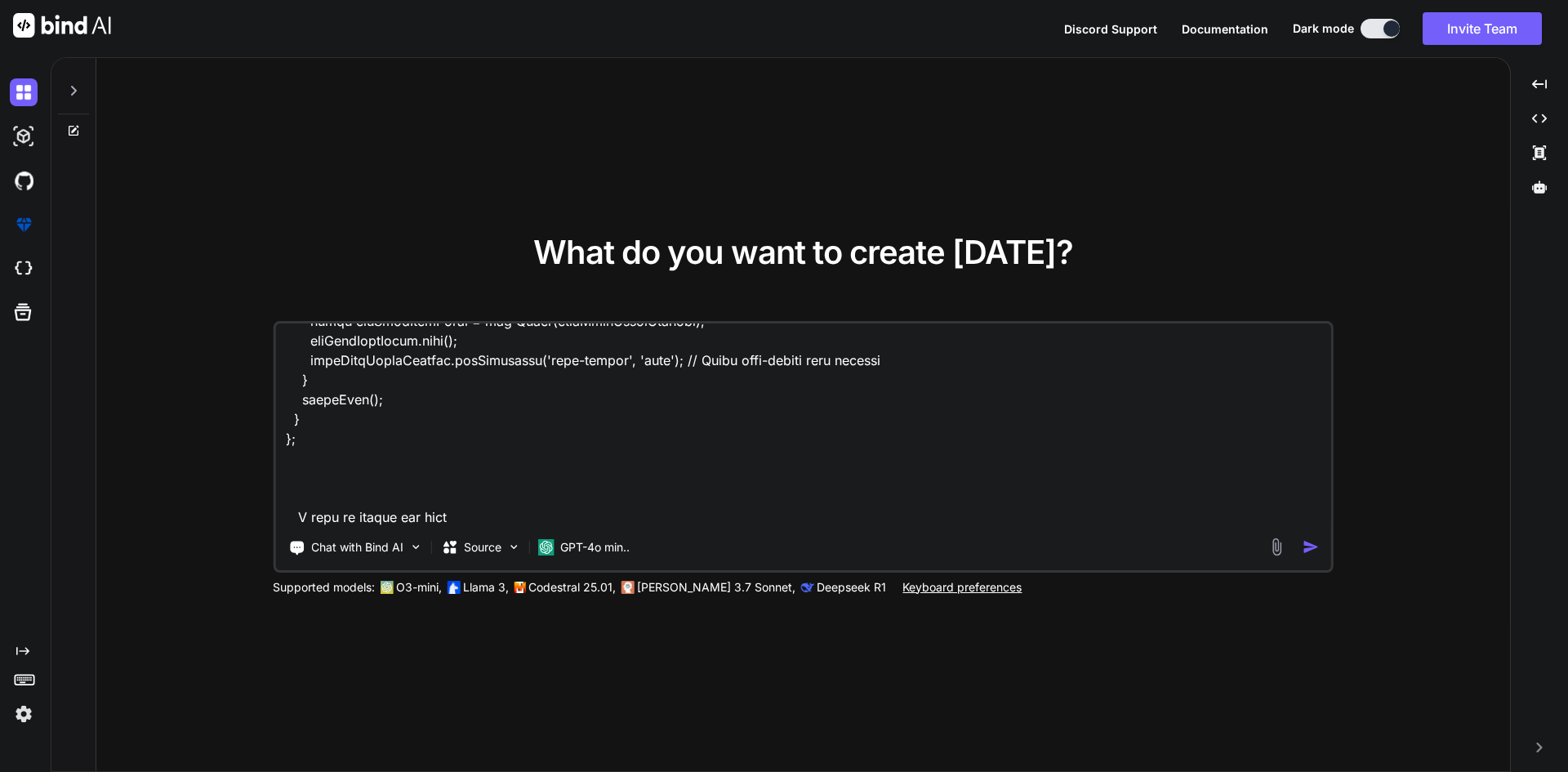
type textarea "x"
type textarea "<template> <div class="dashcard-inner dCard4" :class="{ 'active-background': is…"
type textarea "x"
type textarea "<template> <div class="dashcard-inner dCard4" :class="{ 'active-background': is…"
type textarea "x"
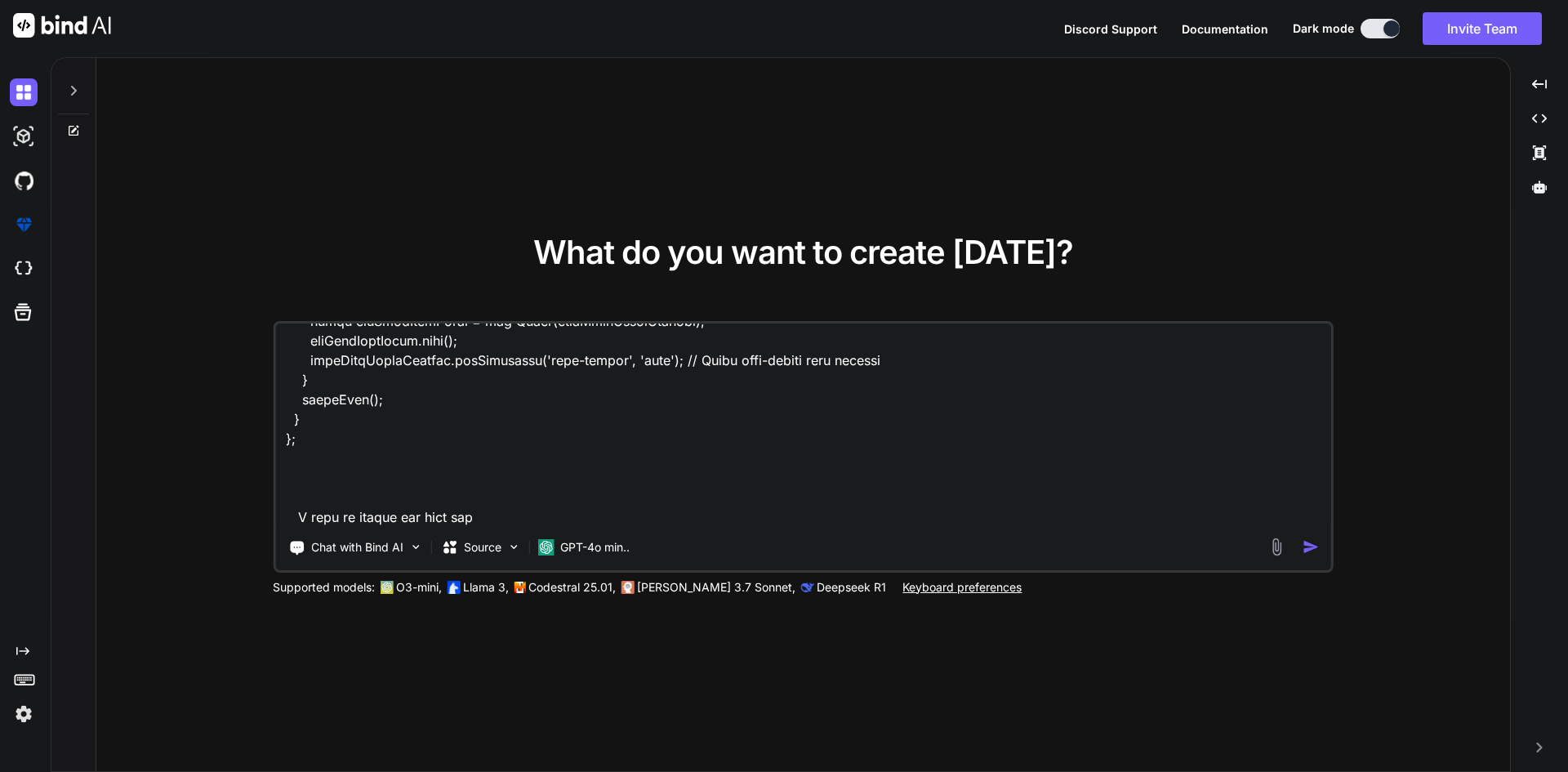
type textarea "<template> <div class="dashcard-inner dCard4" :class="{ 'active-background': is…"
type textarea "x"
type textarea "<template> <div class="dashcard-inner dCard4" :class="{ 'active-background': is…"
type textarea "x"
type textarea "<template> <div class="dashcard-inner dCard4" :class="{ 'active-background': is…"
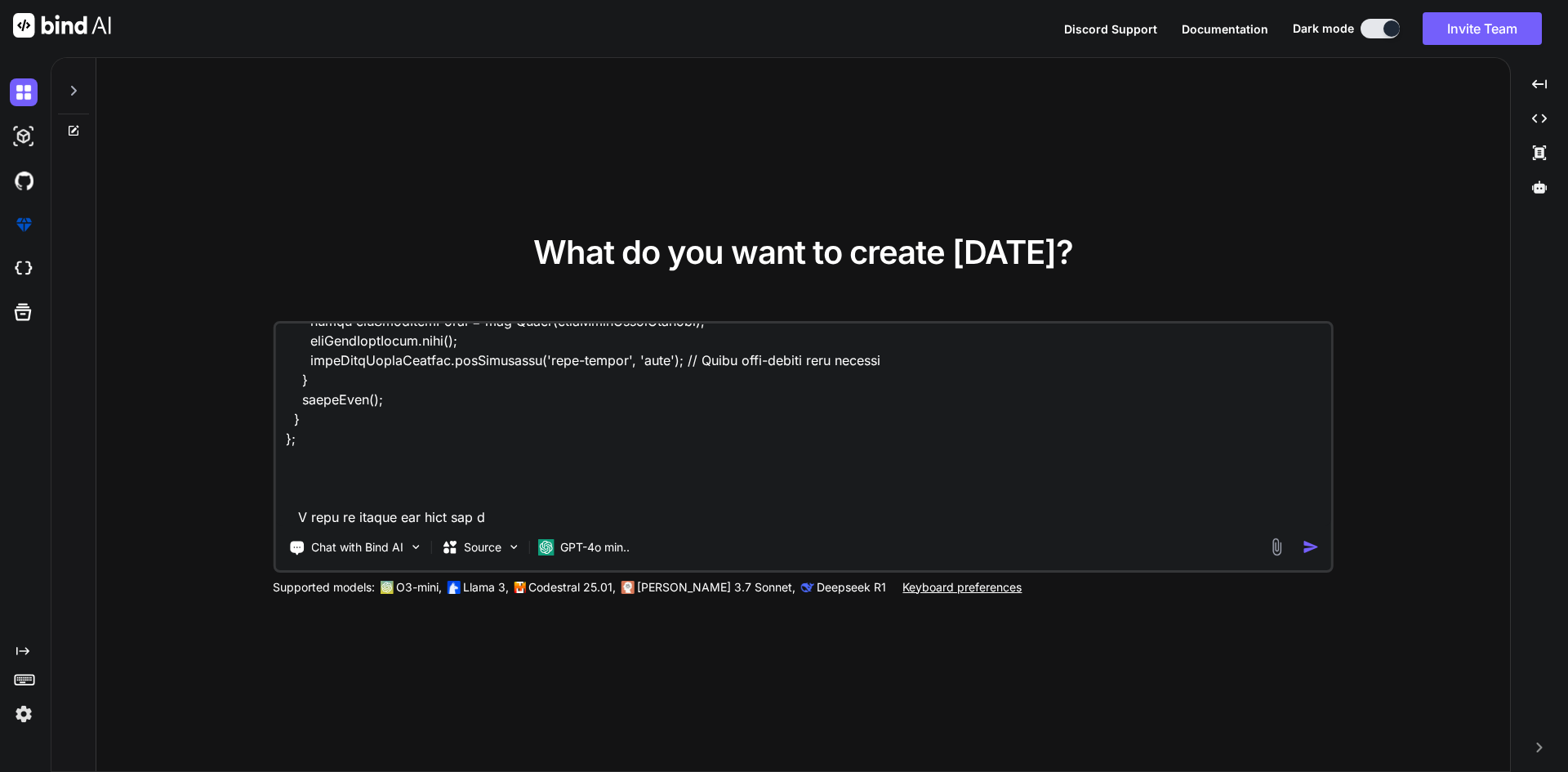
type textarea "x"
type textarea "<template> <div class="dashcard-inner dCard4" :class="{ 'active-background': is…"
type textarea "x"
type textarea "<template> <div class="dashcard-inner dCard4" :class="{ 'active-background': is…"
type textarea "x"
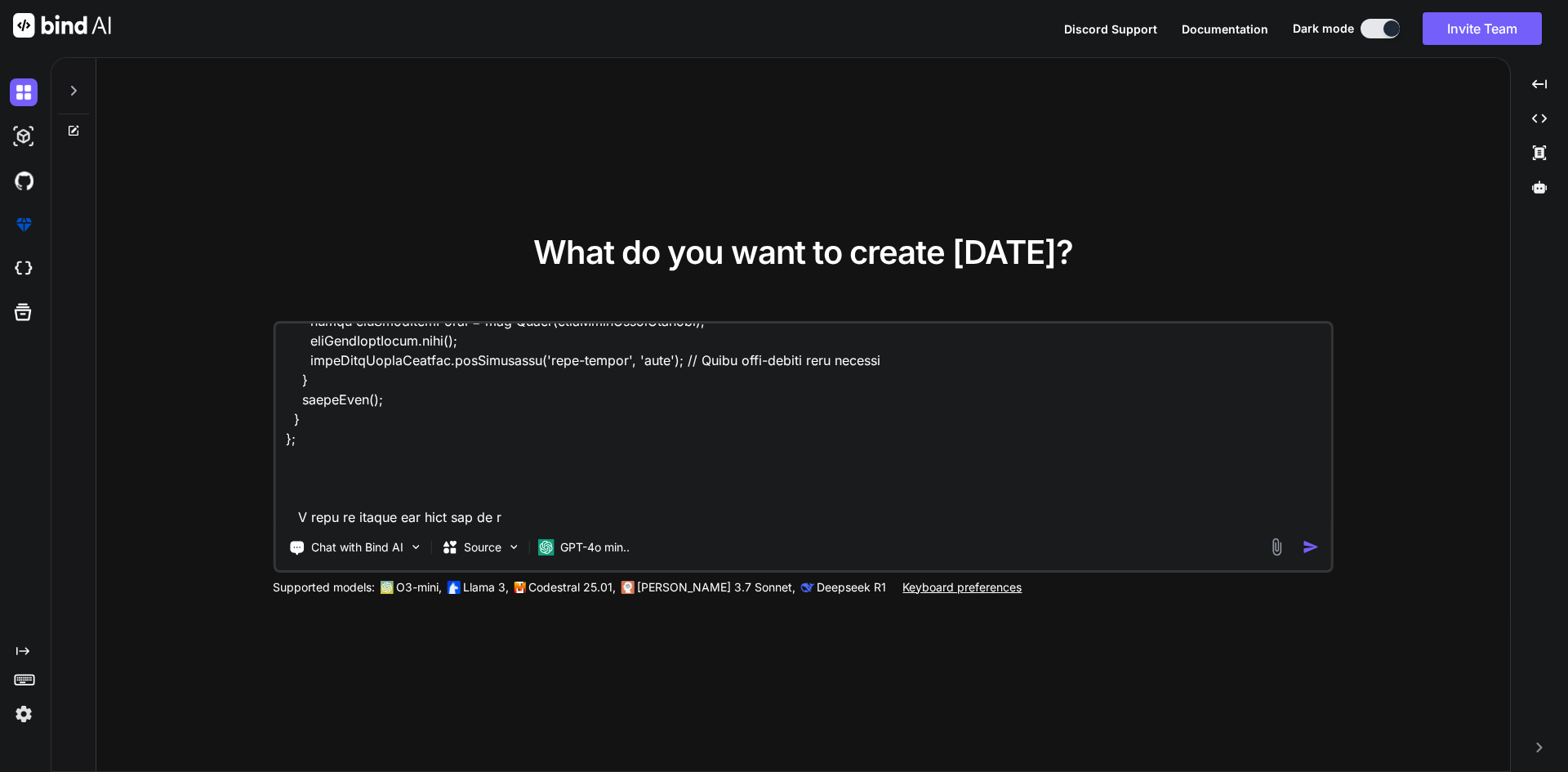
type textarea "<template> <div class="dashcard-inner dCard4" :class="{ 'active-background': is…"
type textarea "x"
type textarea "<template> <div class="dashcard-inner dCard4" :class="{ 'active-background': is…"
type textarea "x"
type textarea "<template> <div class="dashcard-inner dCard4" :class="{ 'active-background': is…"
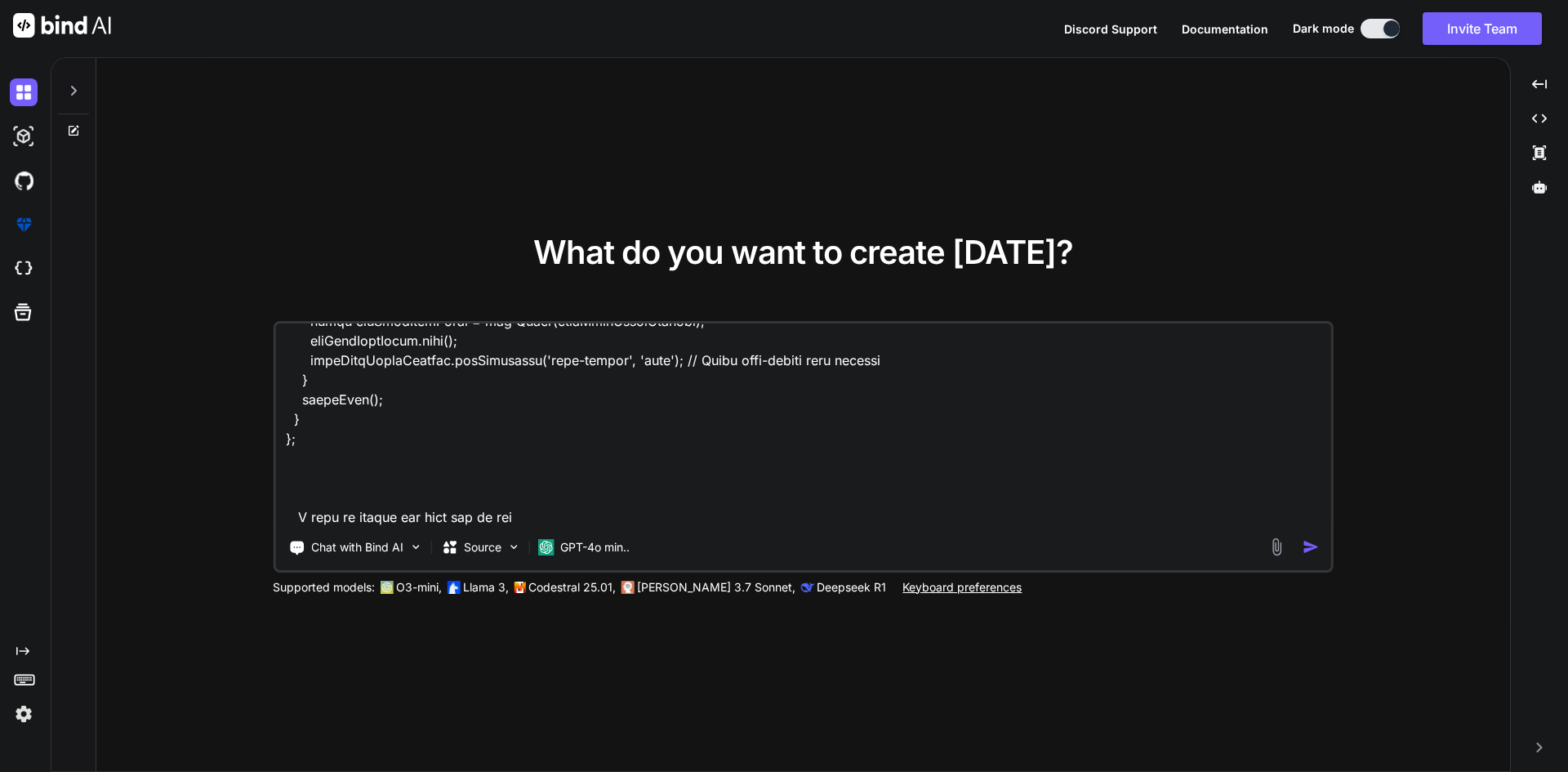
type textarea "x"
type textarea "<template> <div class="dashcard-inner dCard4" :class="{ 'active-background': is…"
type textarea "x"
type textarea "<template> <div class="dashcard-inner dCard4" :class="{ 'active-background': is…"
type textarea "x"
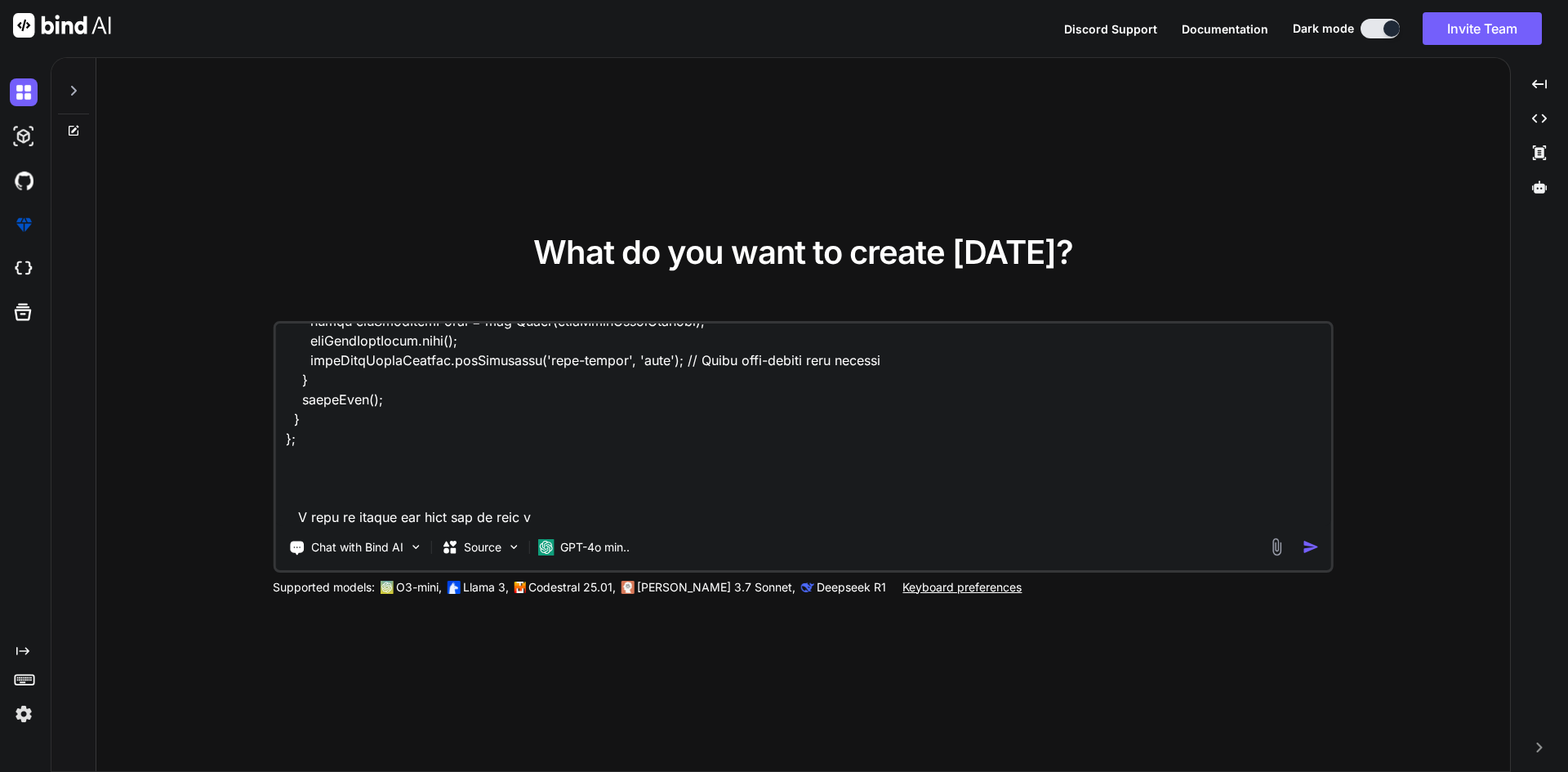
type textarea "<template> <div class="dashcard-inner dCard4" :class="{ 'active-background': is…"
type textarea "x"
type textarea "<template> <div class="dashcard-inner dCard4" :class="{ 'active-background': is…"
type textarea "x"
paste textarea "isNonecard"
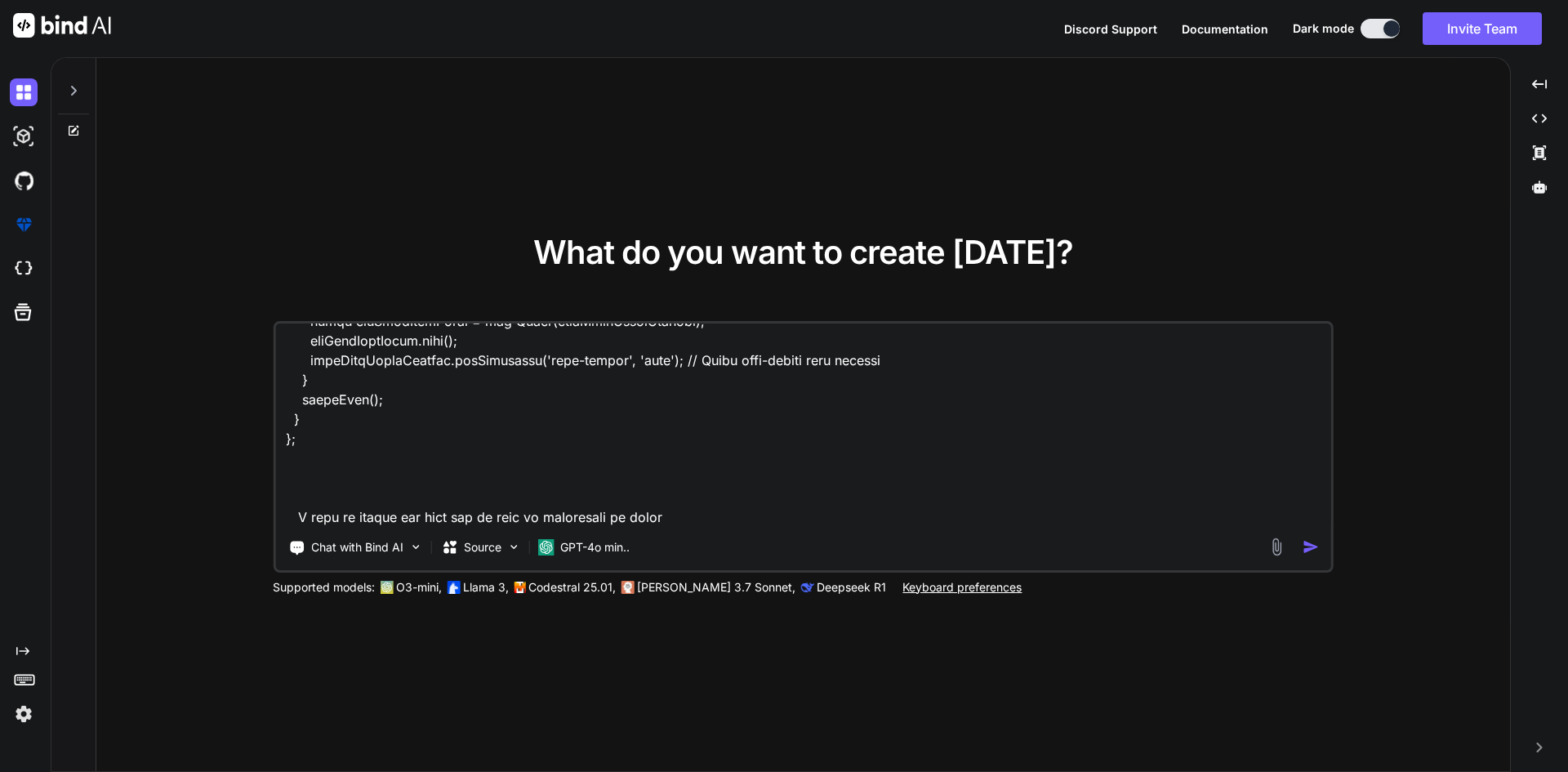
scroll to position [2884, 0]
drag, startPoint x: 701, startPoint y: 513, endPoint x: 298, endPoint y: 520, distance: 403.1
click at [298, 520] on textarea at bounding box center [803, 425] width 1056 height 202
click at [765, 510] on textarea at bounding box center [803, 425] width 1056 height 202
click at [652, 520] on textarea at bounding box center [803, 425] width 1056 height 202
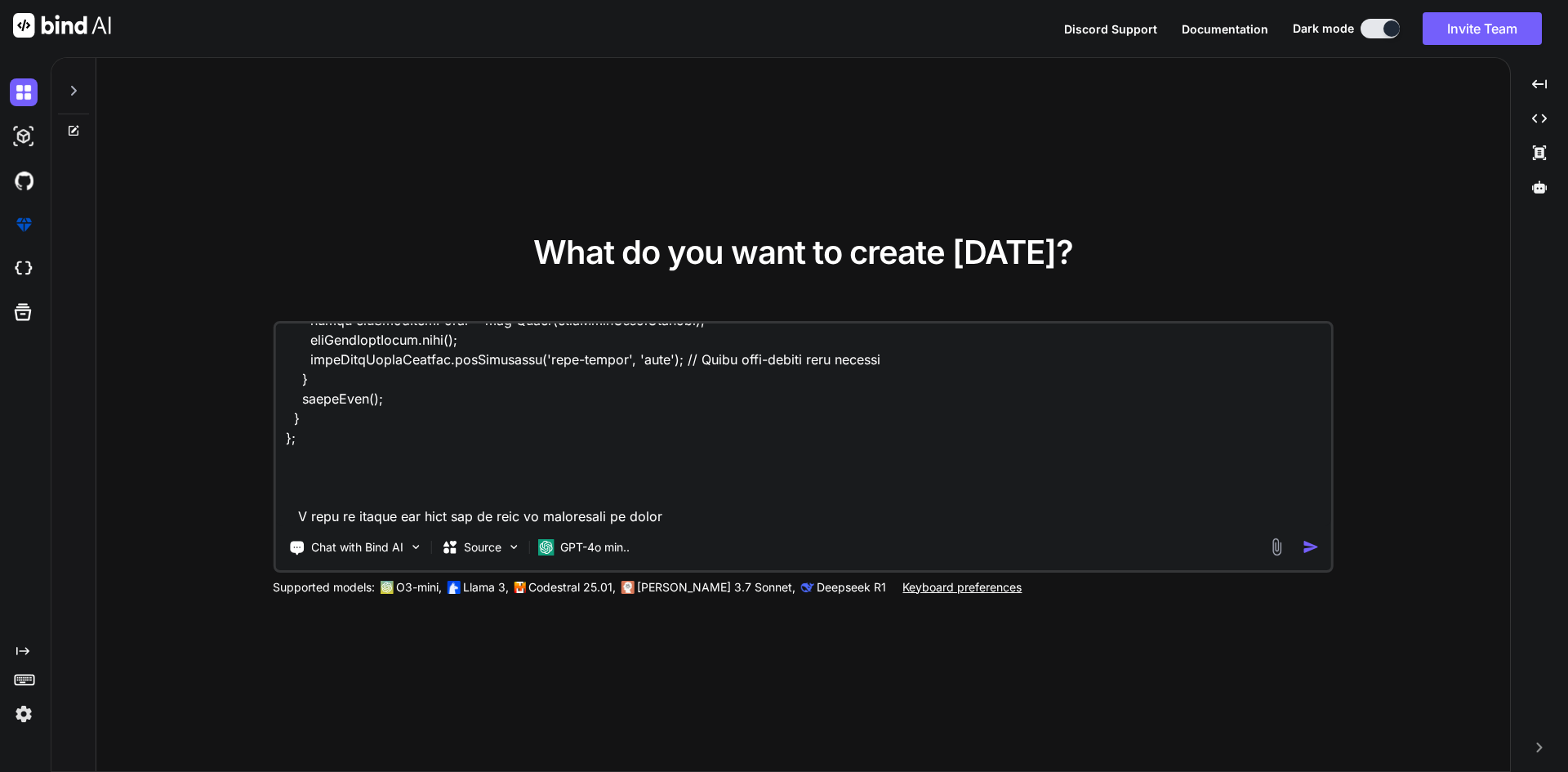
click at [652, 520] on textarea at bounding box center [803, 425] width 1056 height 202
click at [678, 520] on textarea at bounding box center [803, 425] width 1056 height 202
paste textarea "store?.callForwarddata"
click at [551, 519] on textarea at bounding box center [803, 425] width 1056 height 202
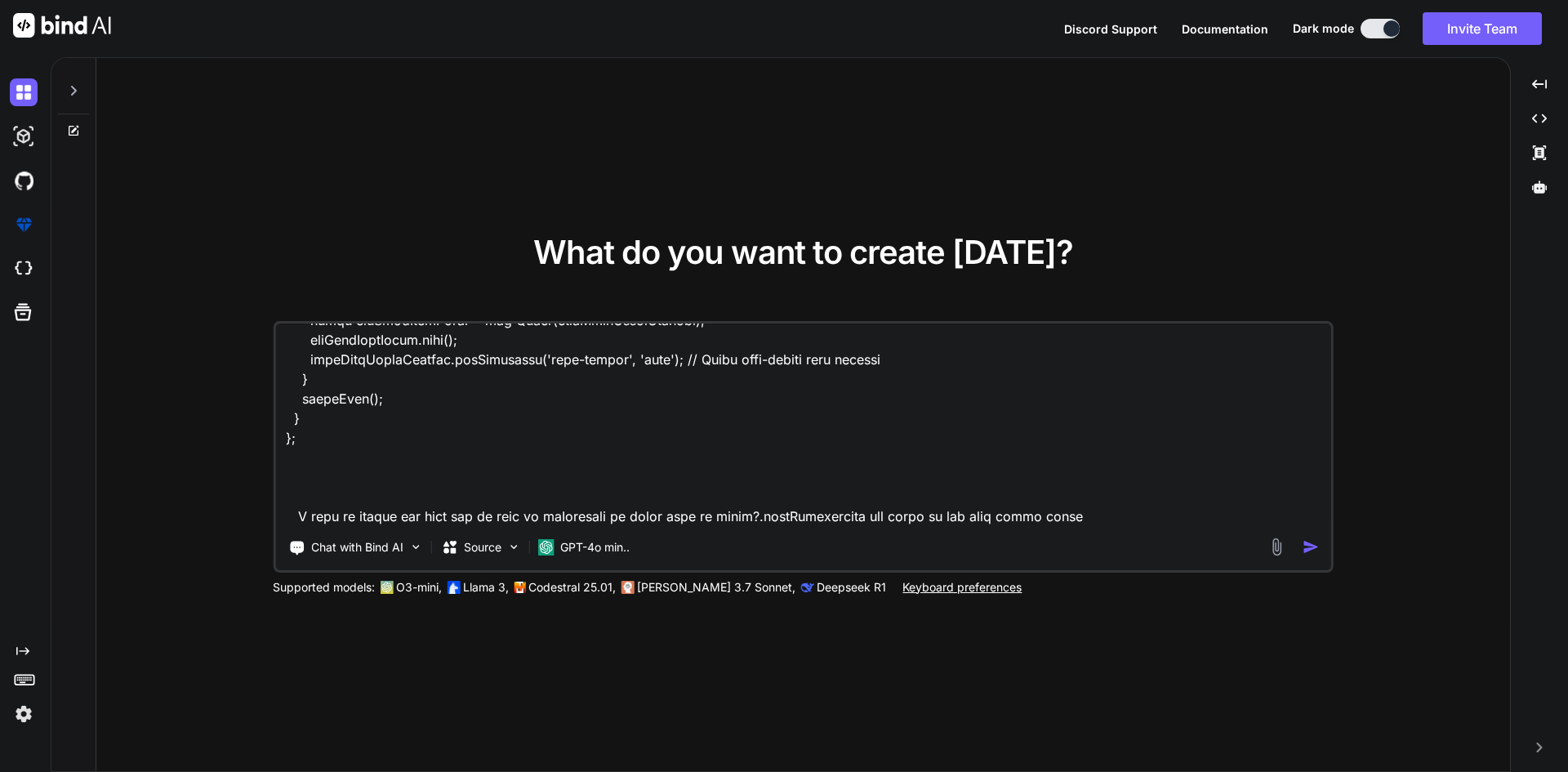
click at [1001, 512] on textarea at bounding box center [803, 425] width 1056 height 202
paste textarea "isNonecard"
click at [1182, 506] on textarea at bounding box center [803, 425] width 1056 height 202
click at [1183, 515] on textarea at bounding box center [803, 425] width 1056 height 202
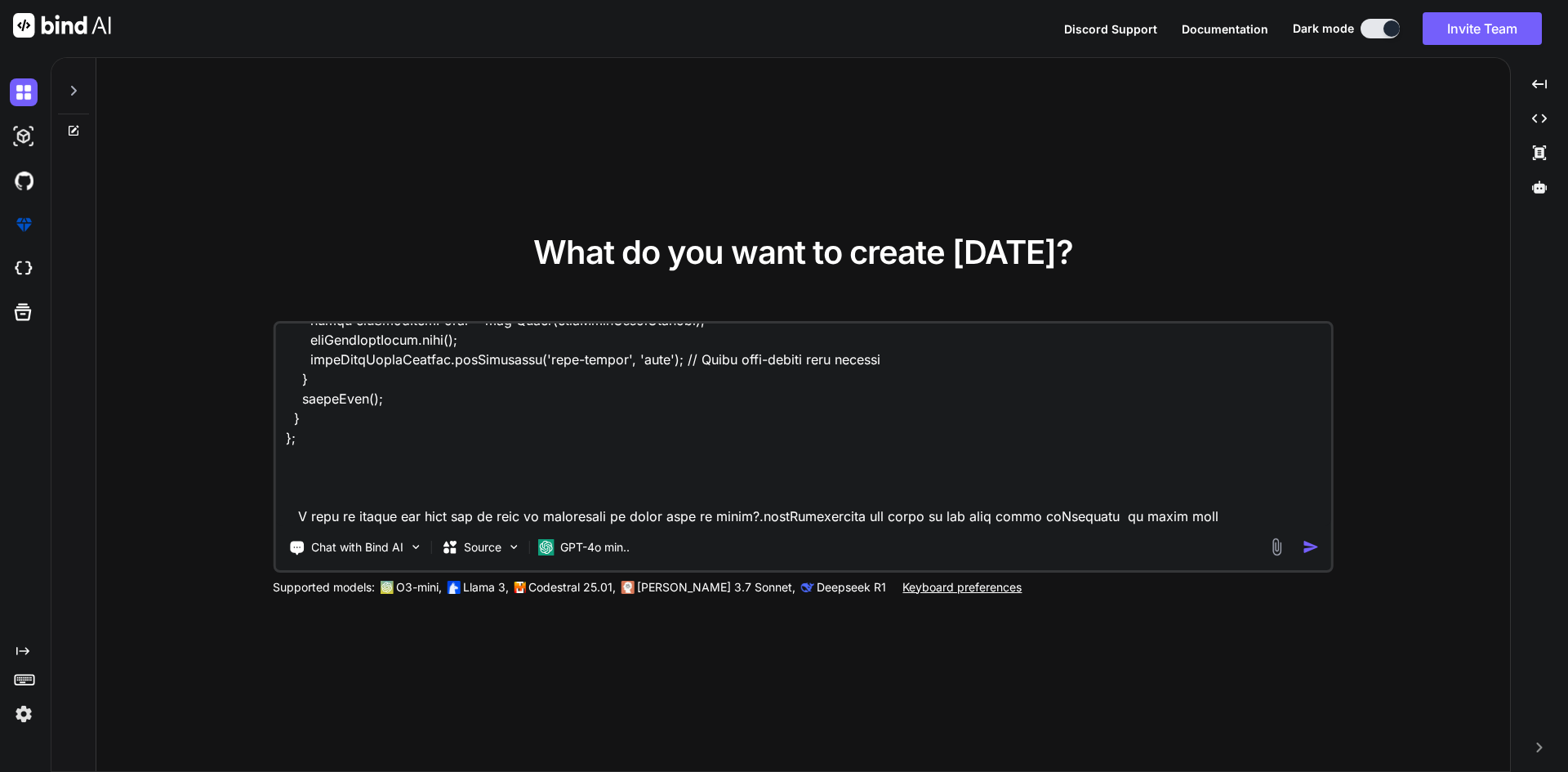
paste textarea "<div class="dashcard-inner dCard4" :class="{ 'active-background': isVisible }">"
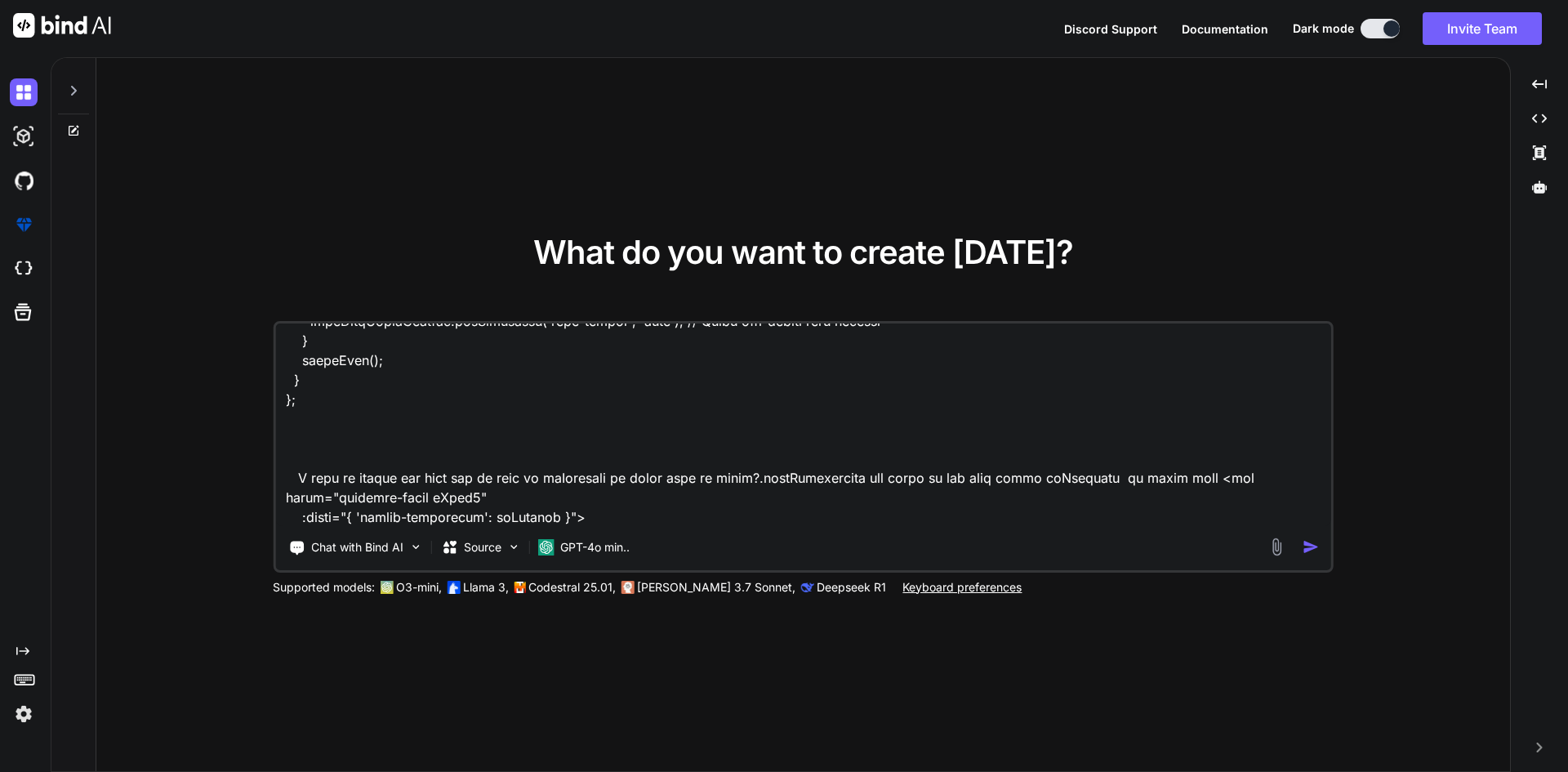
click at [532, 520] on textarea at bounding box center [803, 425] width 1056 height 202
click at [541, 518] on textarea at bounding box center [803, 425] width 1056 height 202
click at [656, 501] on textarea at bounding box center [803, 425] width 1056 height 202
click at [650, 511] on textarea at bounding box center [803, 425] width 1056 height 202
click at [523, 520] on textarea at bounding box center [803, 425] width 1056 height 202
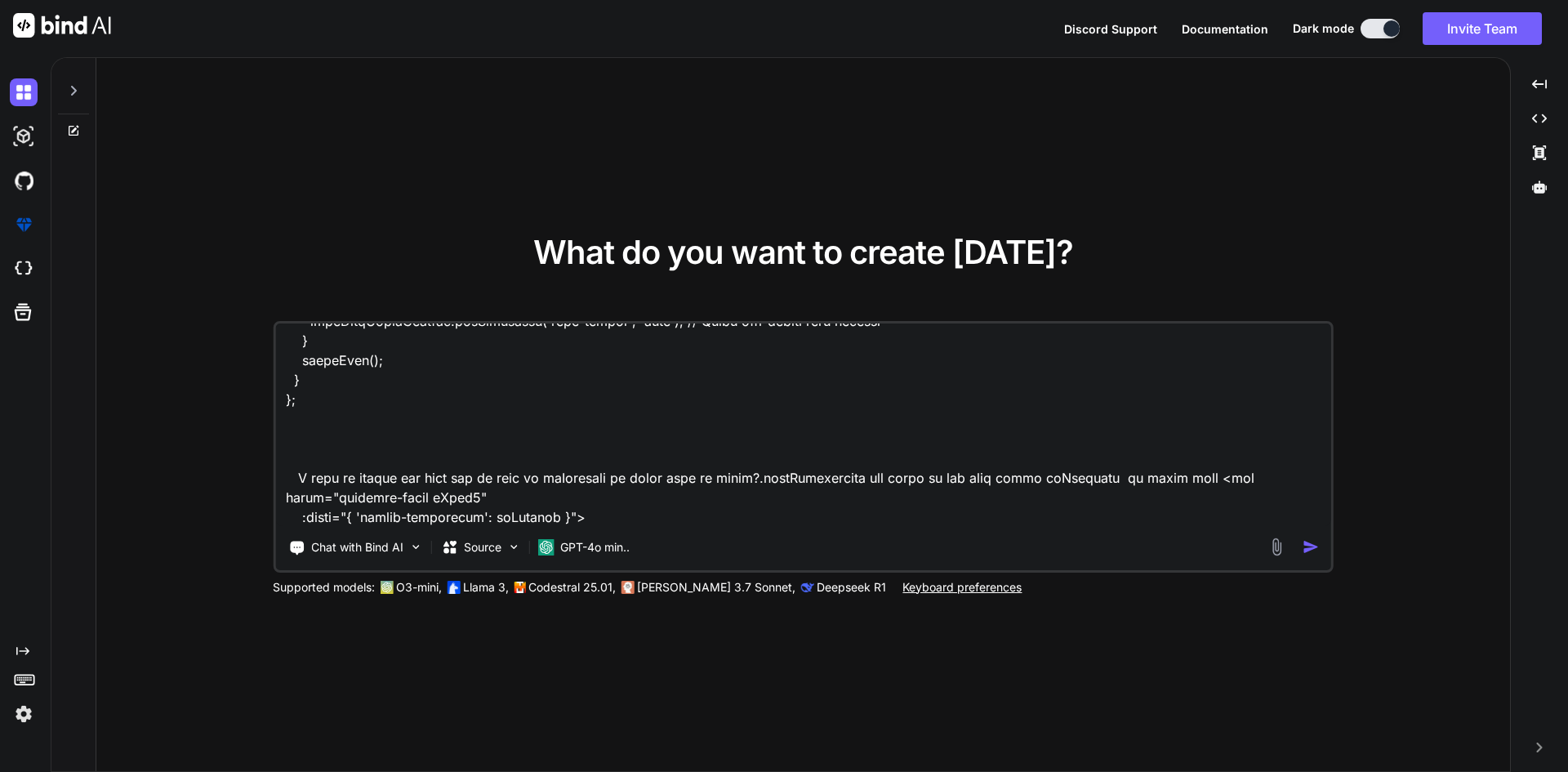
drag, startPoint x: 523, startPoint y: 520, endPoint x: 566, endPoint y: 529, distance: 43.9
click at [523, 520] on textarea at bounding box center [803, 425] width 1056 height 202
click at [518, 520] on textarea at bounding box center [803, 425] width 1056 height 202
click at [517, 520] on textarea at bounding box center [803, 425] width 1056 height 202
click at [634, 511] on textarea at bounding box center [803, 425] width 1056 height 202
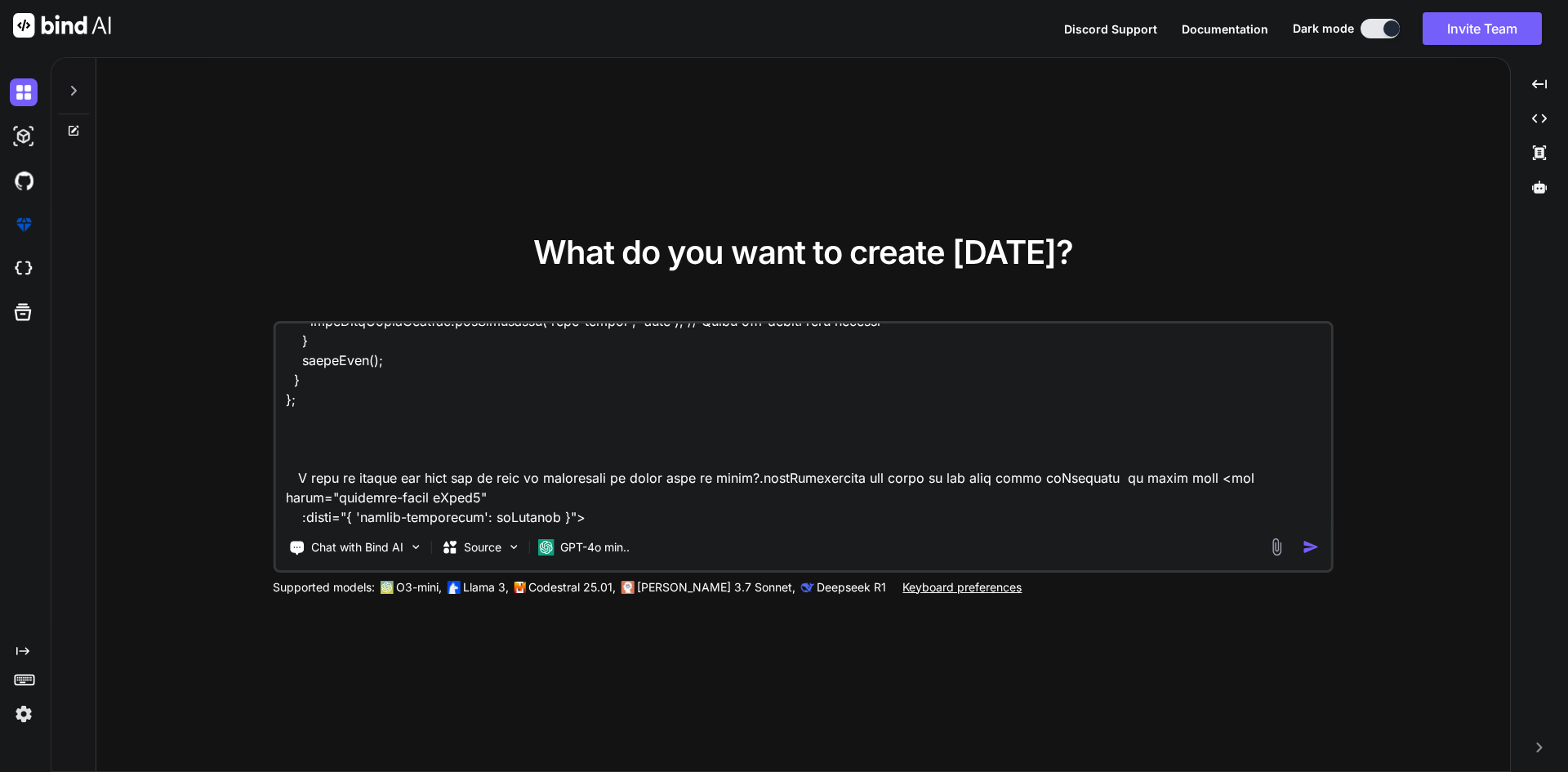
paste textarea "isVisible"
click at [557, 479] on textarea at bounding box center [803, 425] width 1056 height 202
click at [558, 479] on textarea at bounding box center [803, 425] width 1056 height 202
click at [675, 520] on textarea at bounding box center [803, 425] width 1056 height 202
paste textarea "isNonecard"
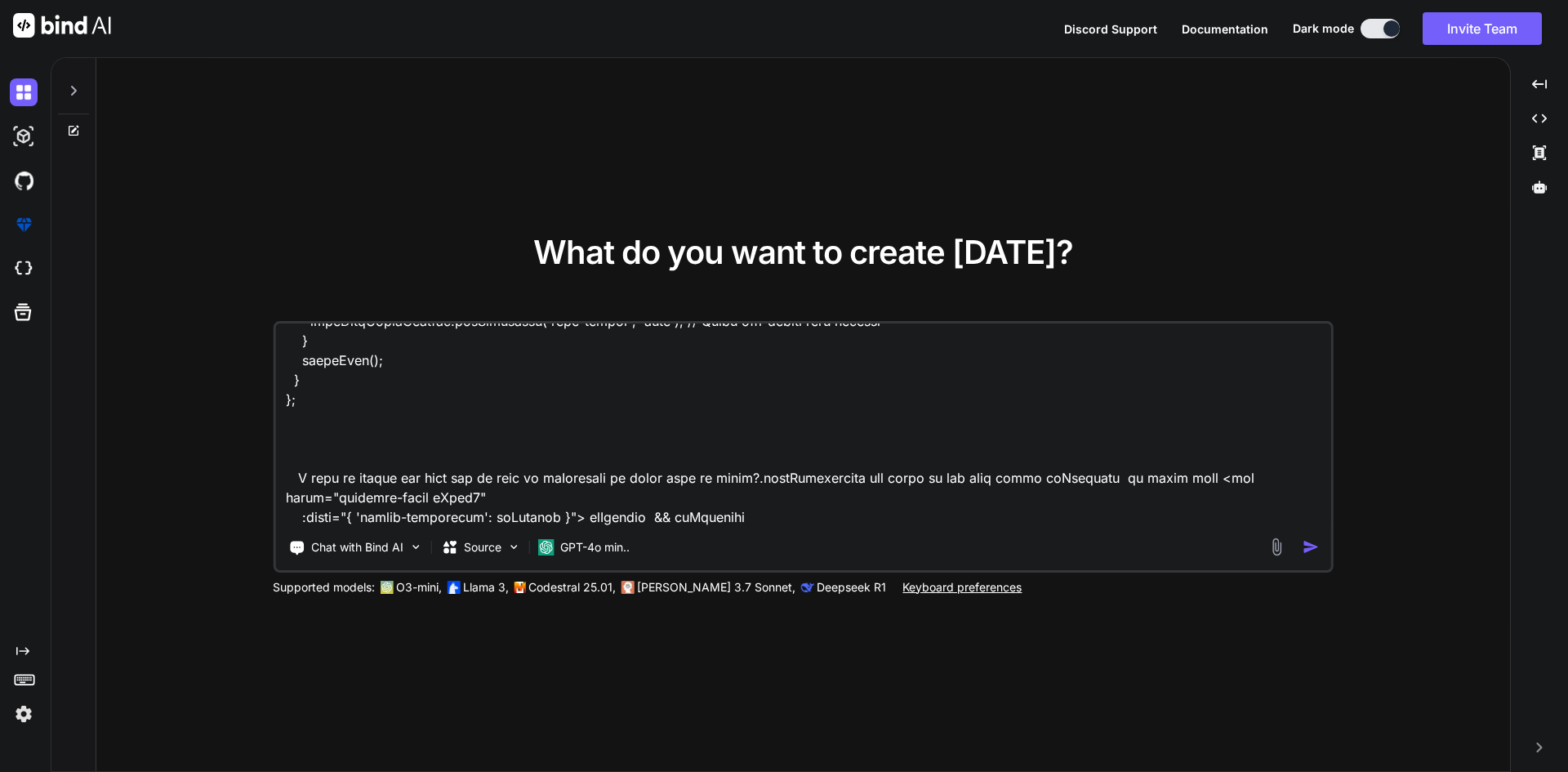
click at [648, 515] on textarea at bounding box center [803, 425] width 1056 height 202
click at [805, 513] on textarea at bounding box center [803, 425] width 1056 height 202
type textarea "<template> <div class="dashcard-inner dCard4" :class="{ 'active-background': is…"
click at [1302, 555] on img "button" at bounding box center [1311, 547] width 17 height 17
click at [1307, 547] on img "button" at bounding box center [1311, 547] width 17 height 17
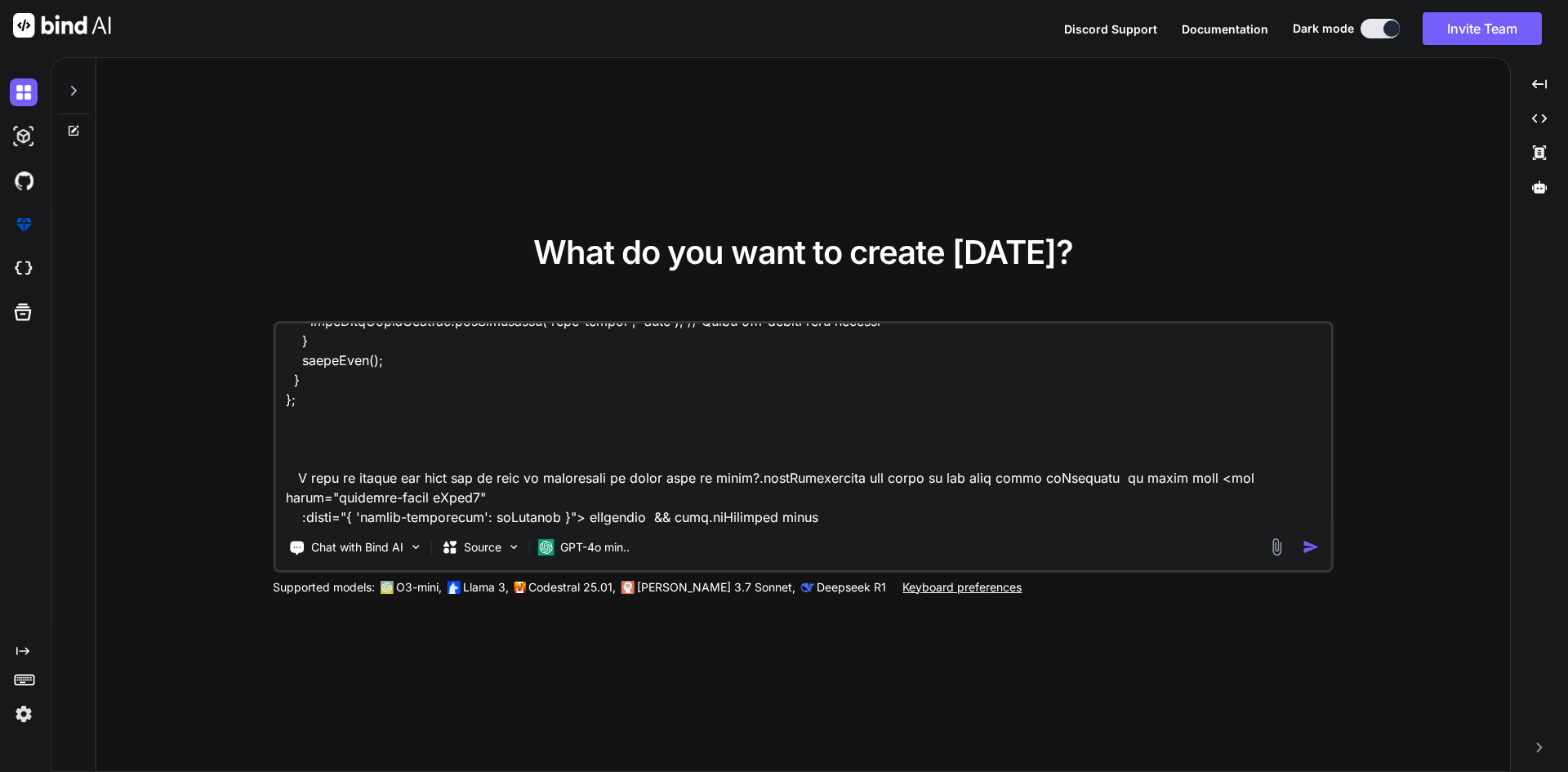
click at [1307, 547] on img "button" at bounding box center [1311, 547] width 17 height 17
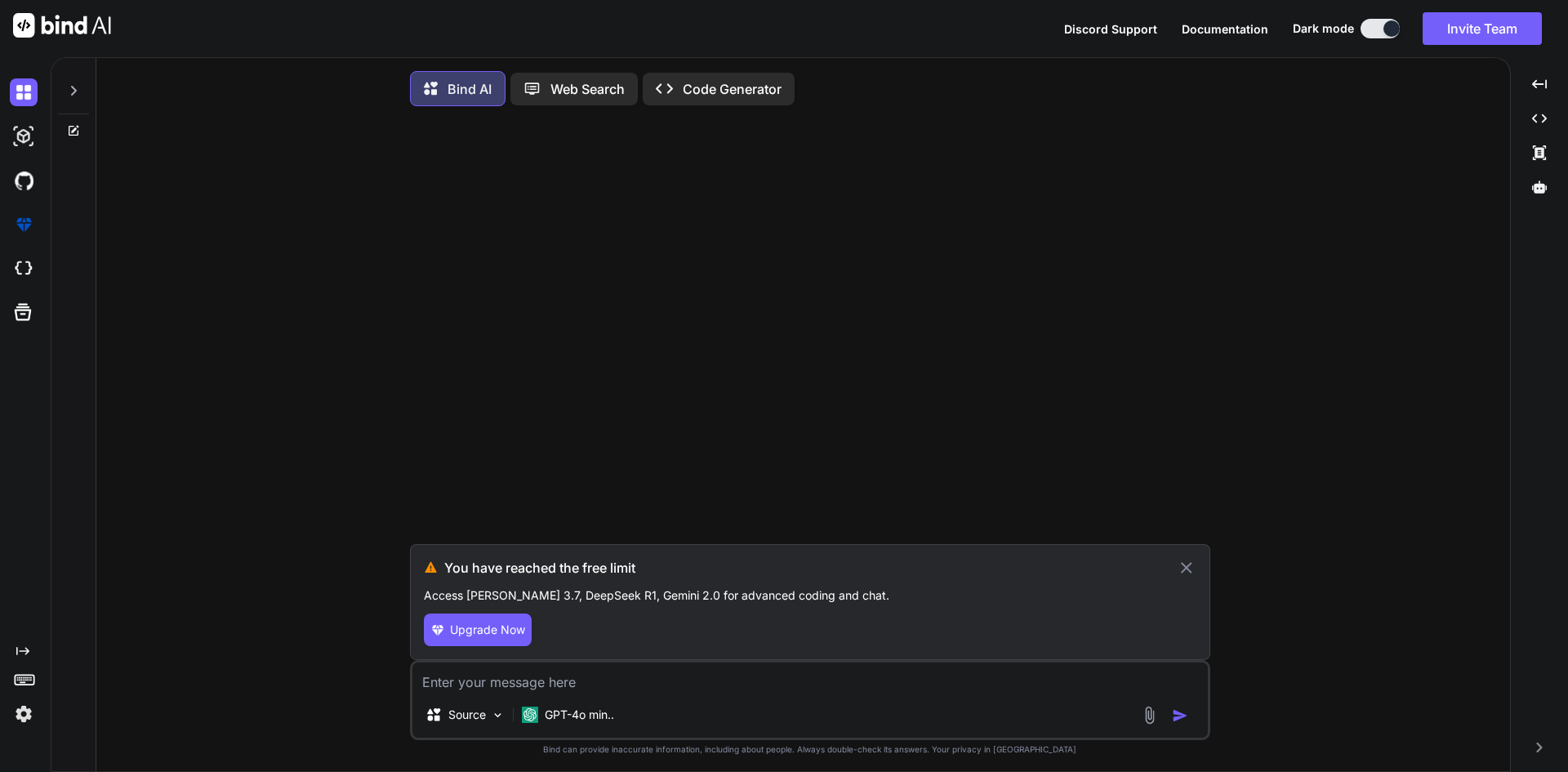
click at [526, 633] on button "Upgrade Now" at bounding box center [478, 629] width 108 height 33
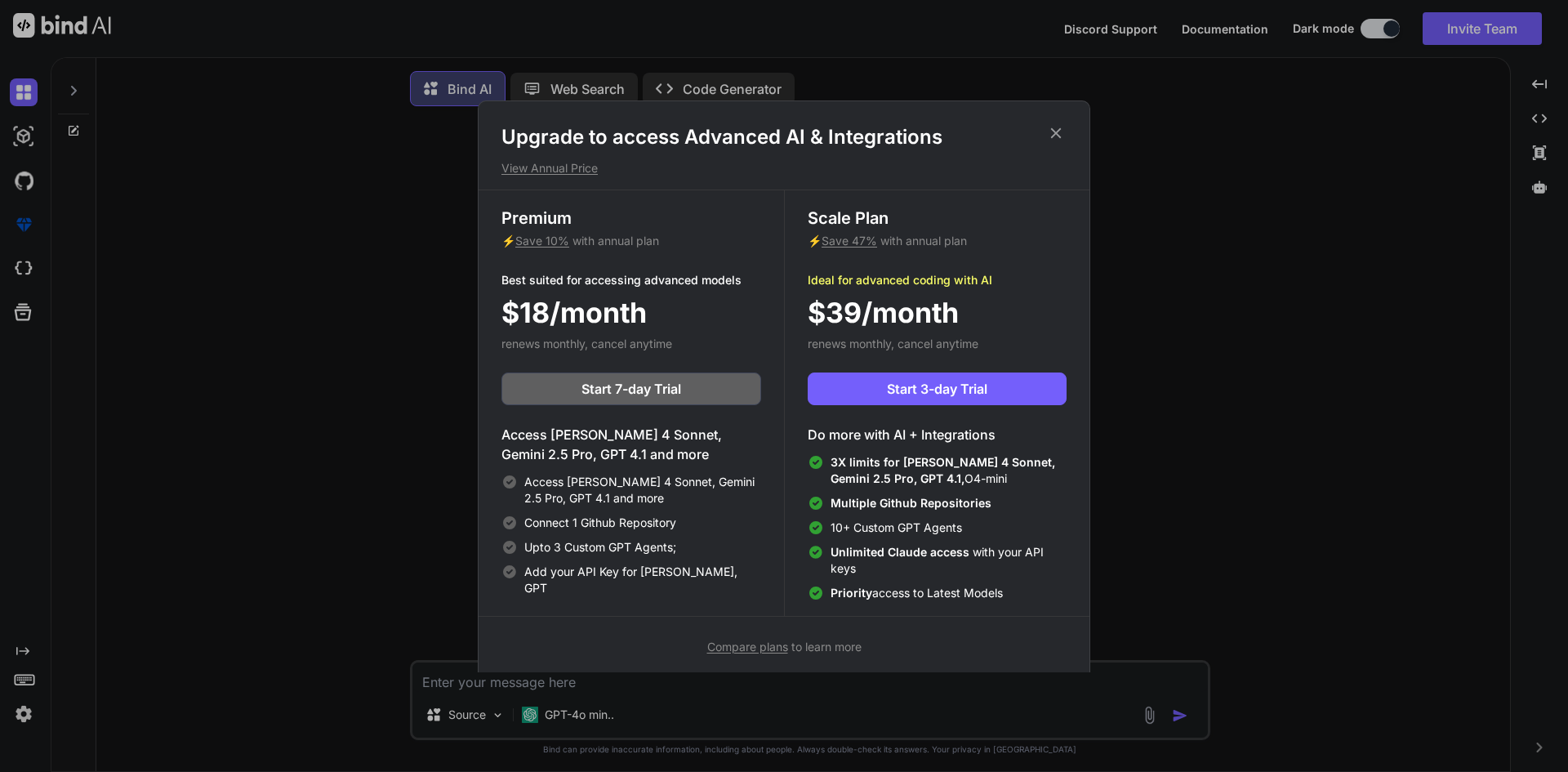
click at [1048, 126] on icon at bounding box center [1056, 133] width 18 height 18
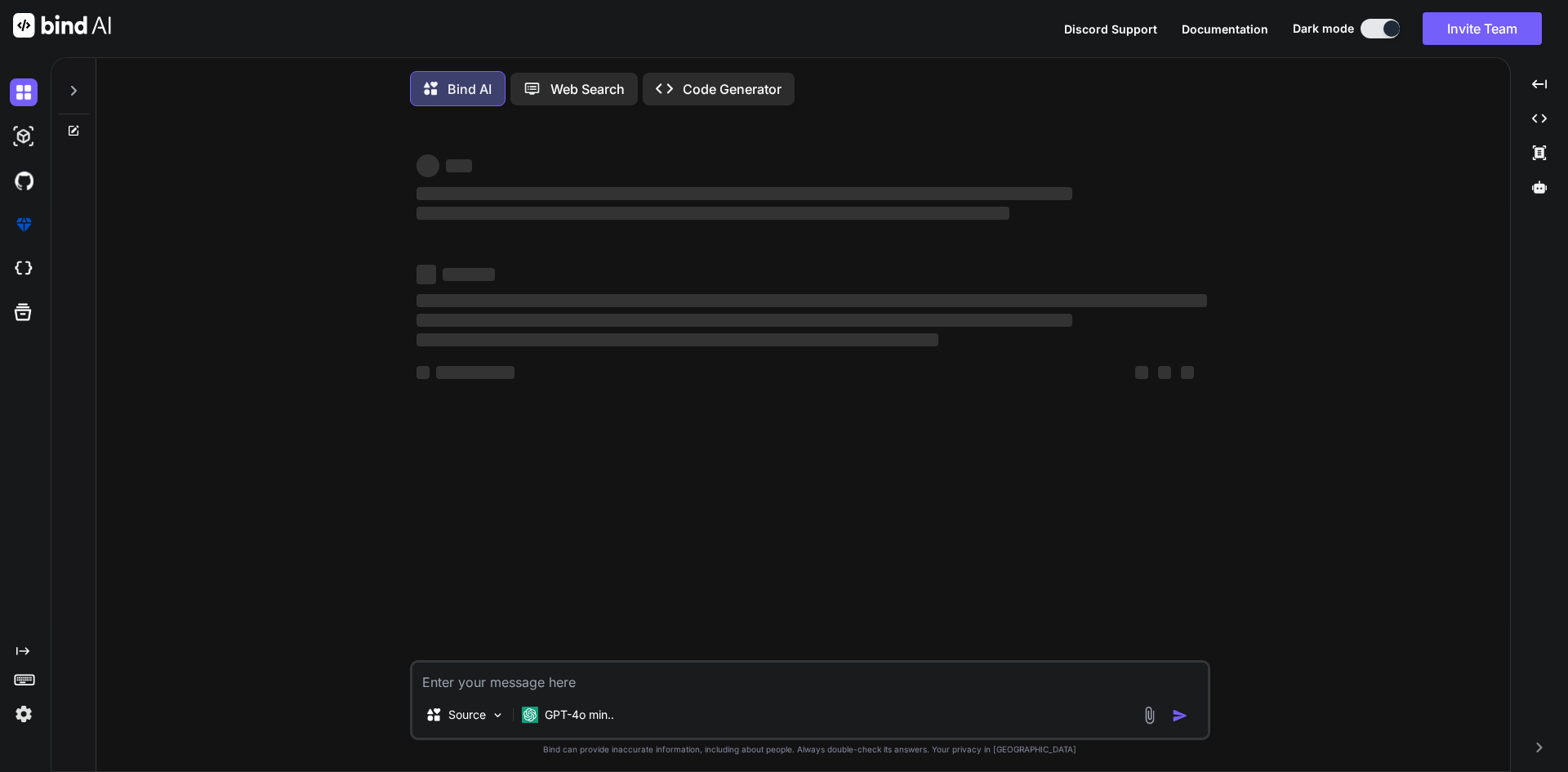
type textarea "x"
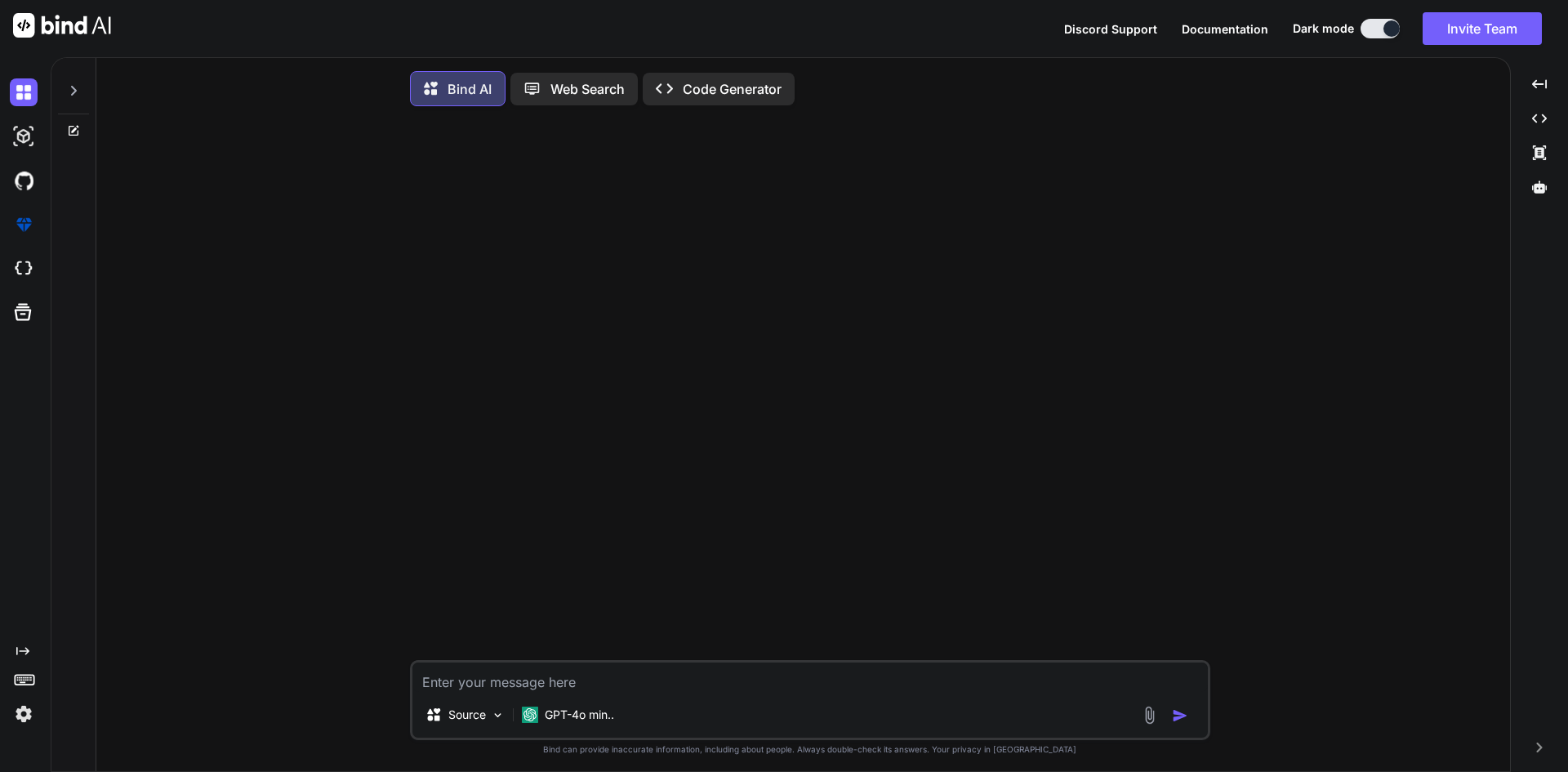
click at [505, 669] on textarea at bounding box center [810, 677] width 795 height 30
click at [505, 674] on textarea at bounding box center [810, 677] width 795 height 30
type textarea "isNonecard"
type textarea "x"
click at [611, 689] on textarea "isNonecard" at bounding box center [810, 677] width 795 height 30
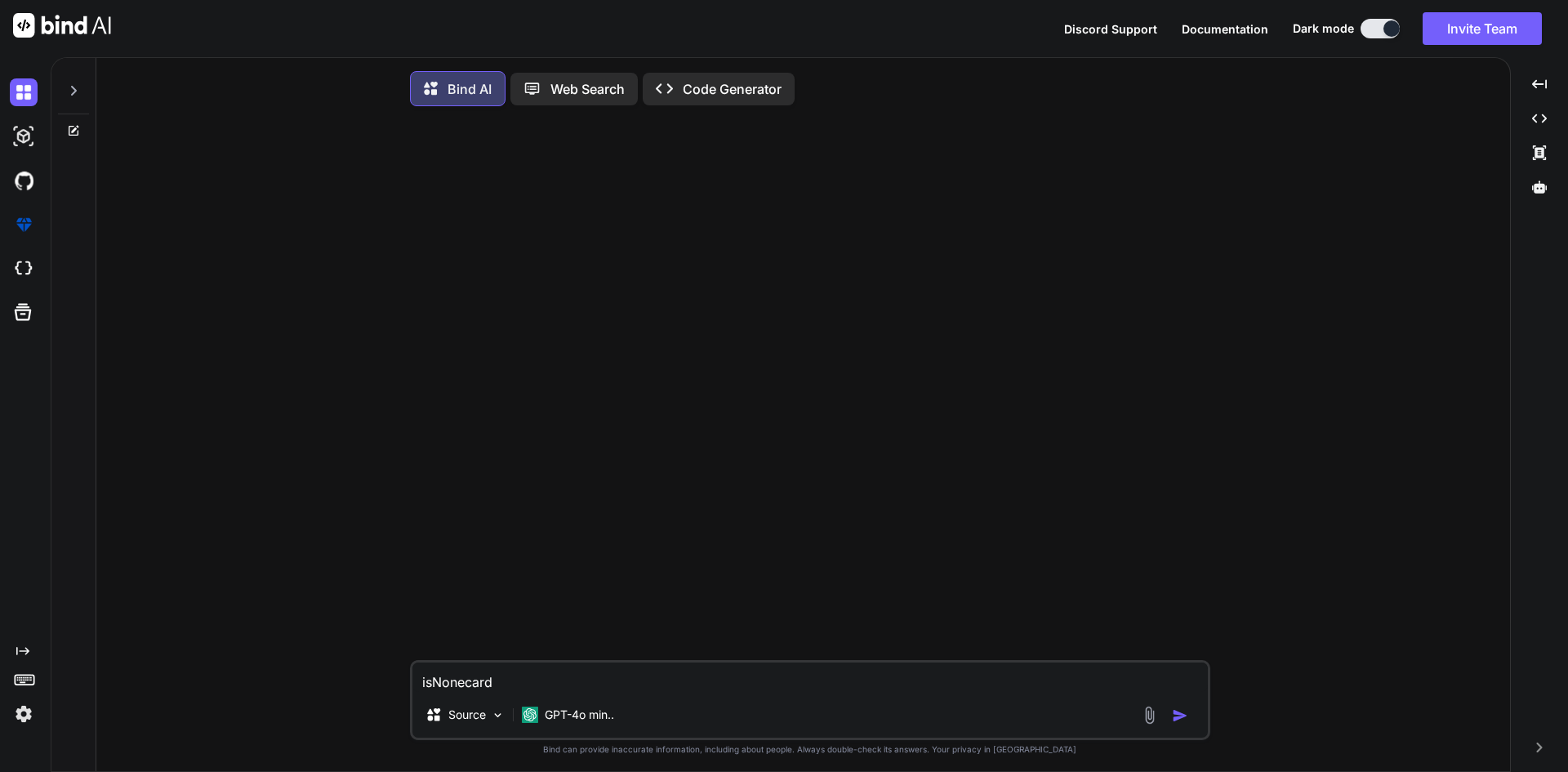
paste textarea "isNonecard"
click at [611, 689] on textarea "isNonecard isNonecard" at bounding box center [810, 677] width 795 height 30
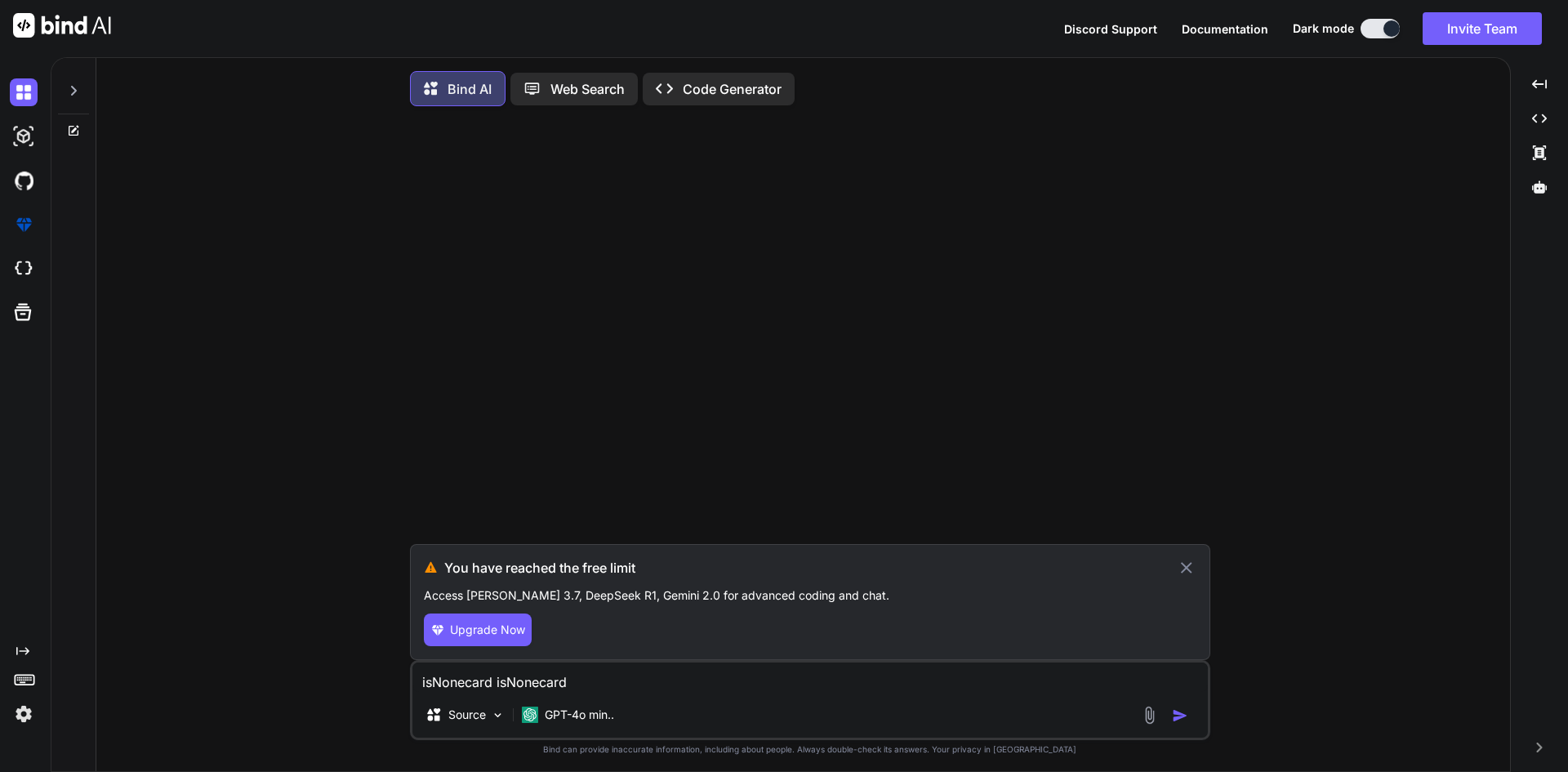
type textarea "isNonecard isNonecard"
click at [521, 624] on button "Upgrade Now" at bounding box center [478, 629] width 108 height 33
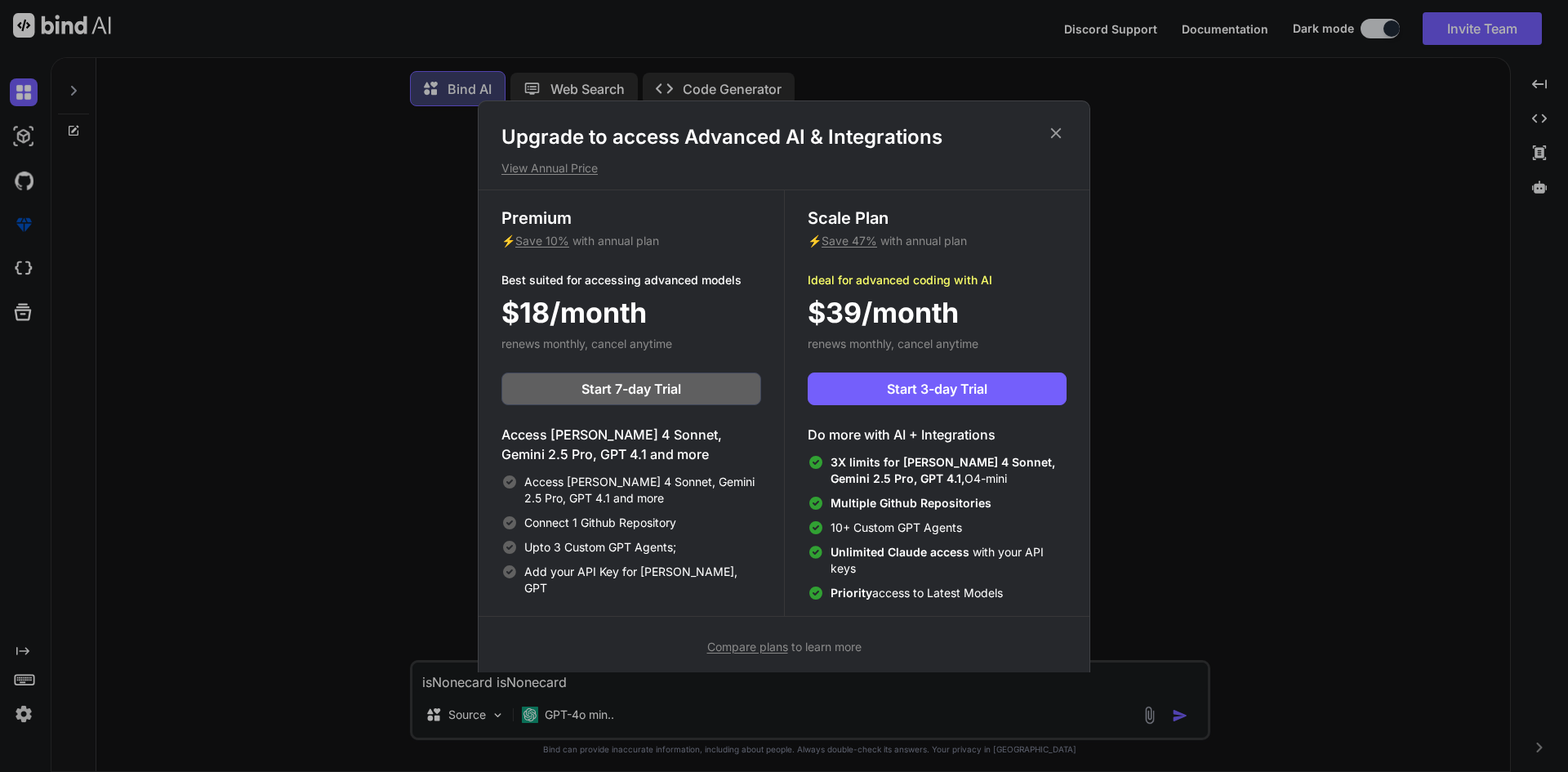
click at [1052, 130] on icon at bounding box center [1056, 133] width 18 height 18
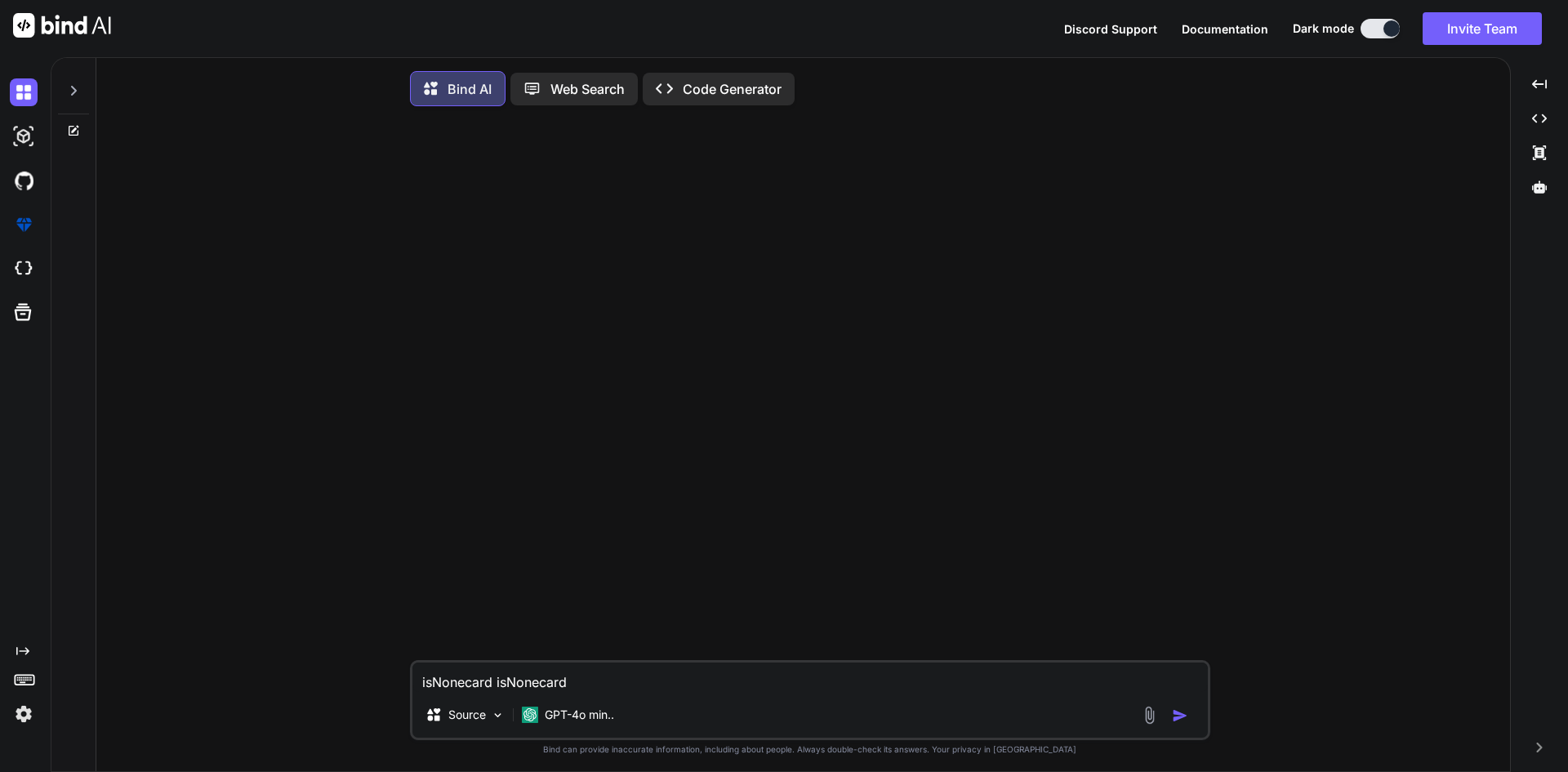
click at [557, 103] on div "Web Search" at bounding box center [574, 89] width 127 height 33
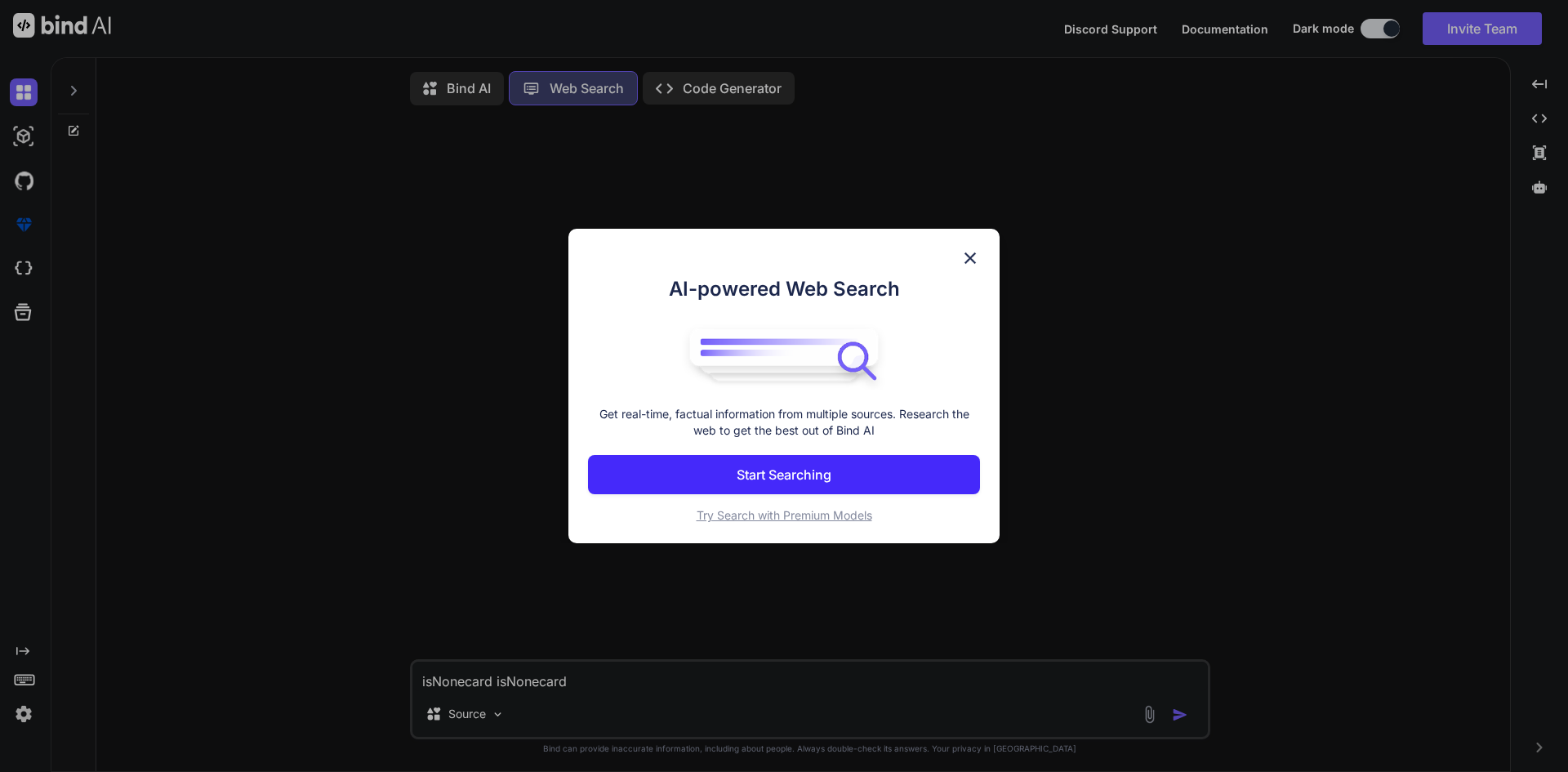
scroll to position [7, 0]
click at [970, 257] on img at bounding box center [970, 258] width 20 height 20
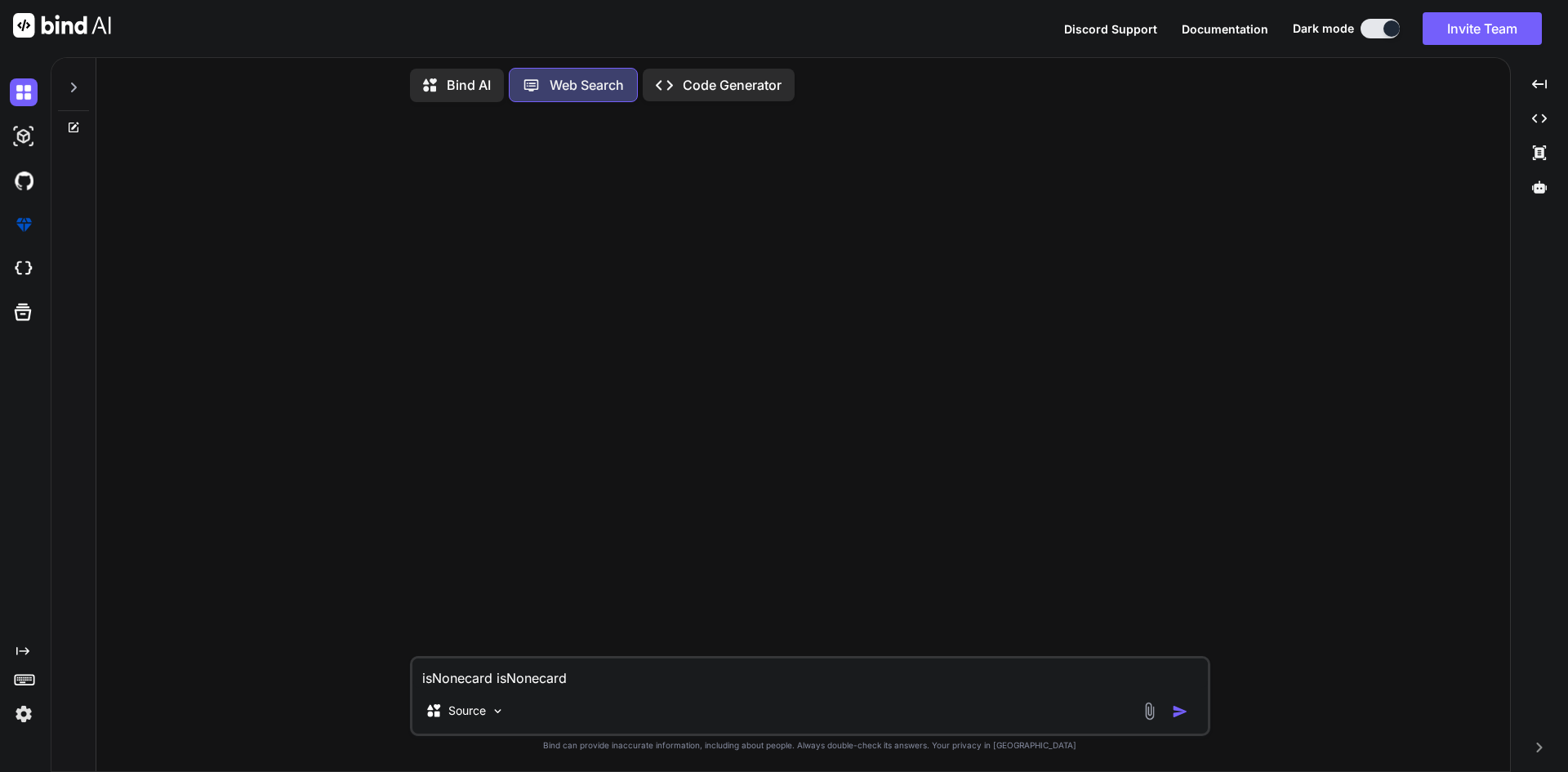
click at [27, 724] on img at bounding box center [24, 714] width 28 height 28
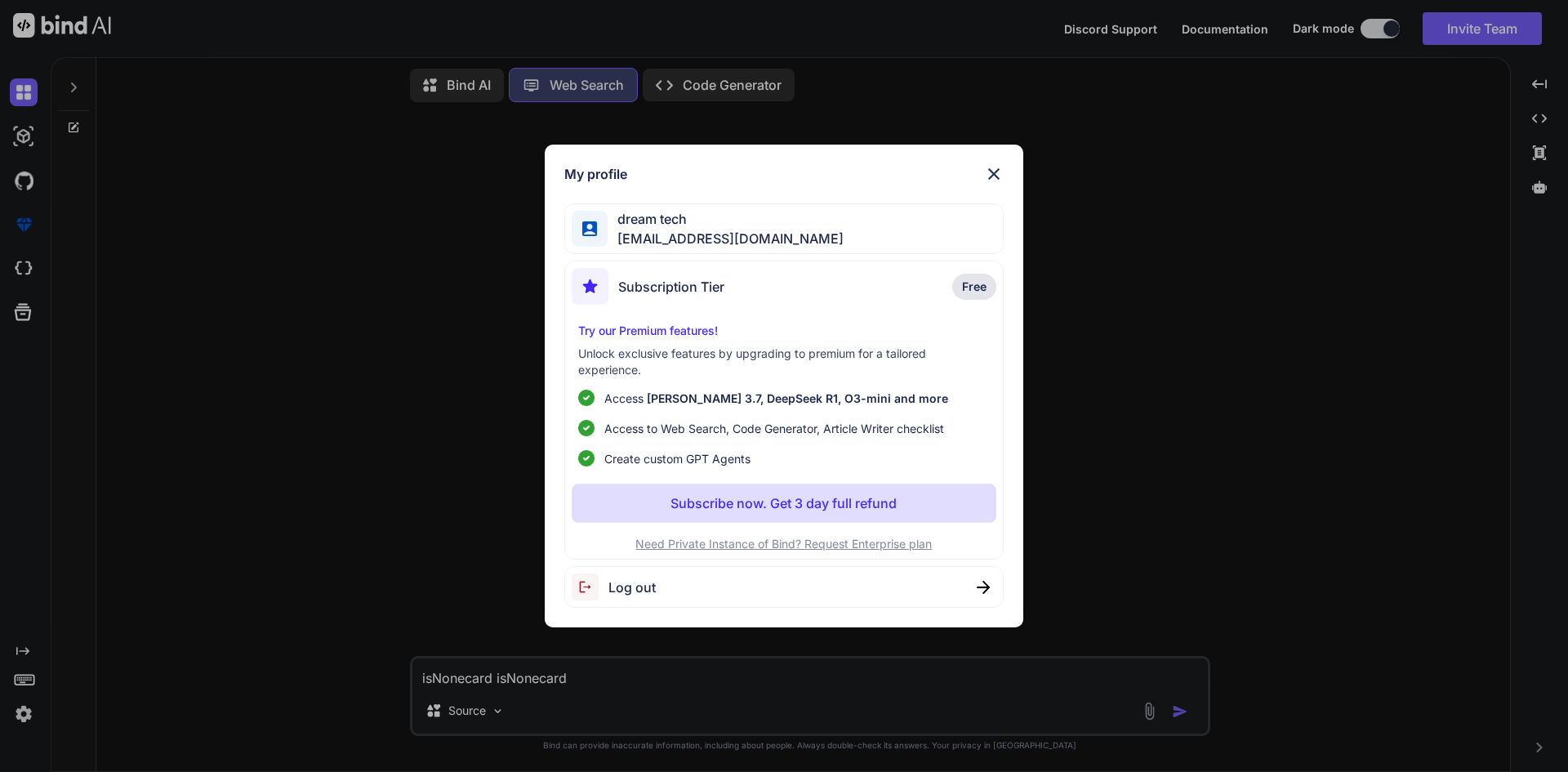
click at [974, 287] on span "Free" at bounding box center [975, 287] width 25 height 16
click at [648, 584] on span "Log out" at bounding box center [632, 587] width 48 height 20
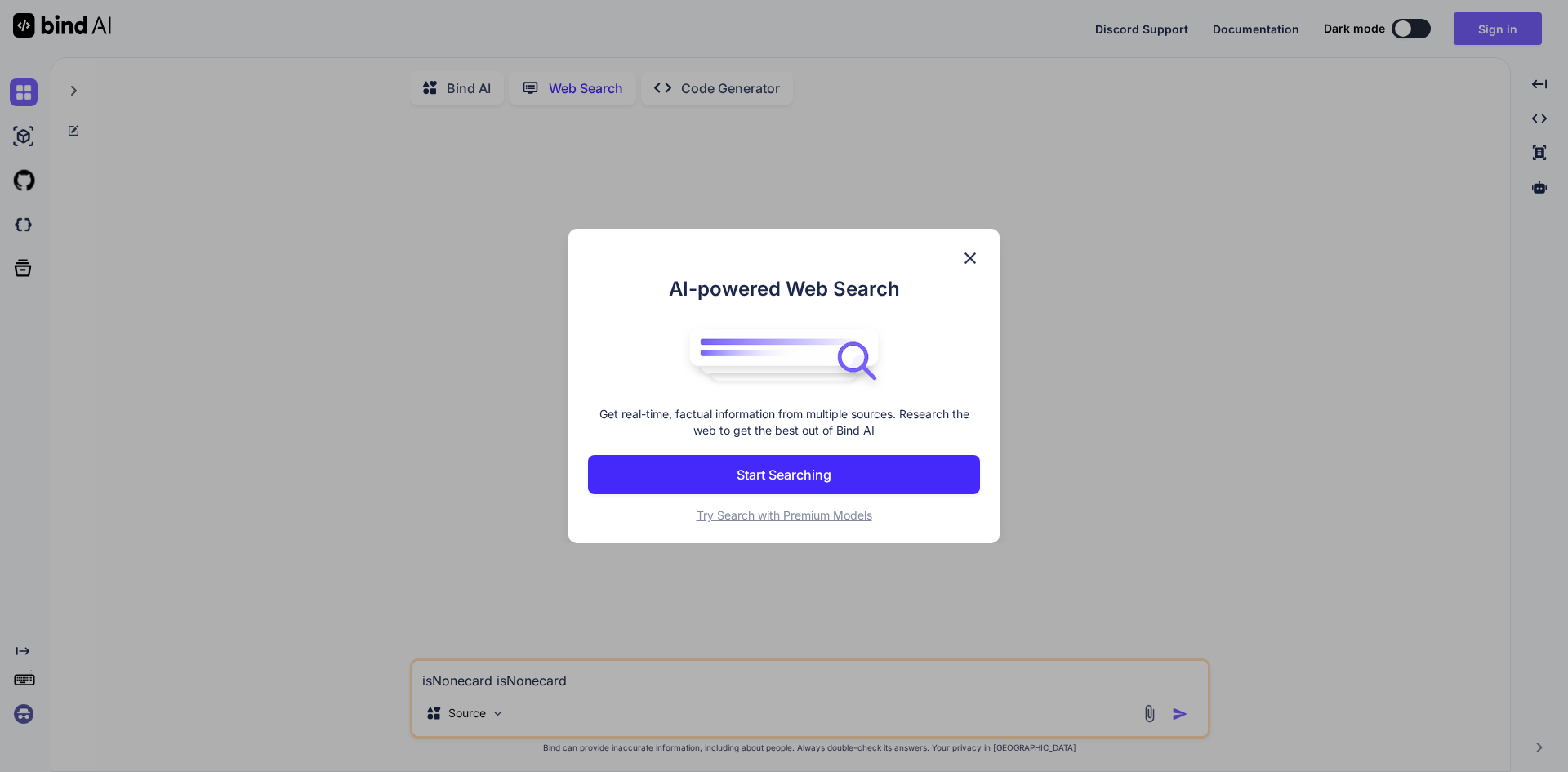
scroll to position [7, 0]
click at [975, 261] on img at bounding box center [970, 258] width 20 height 20
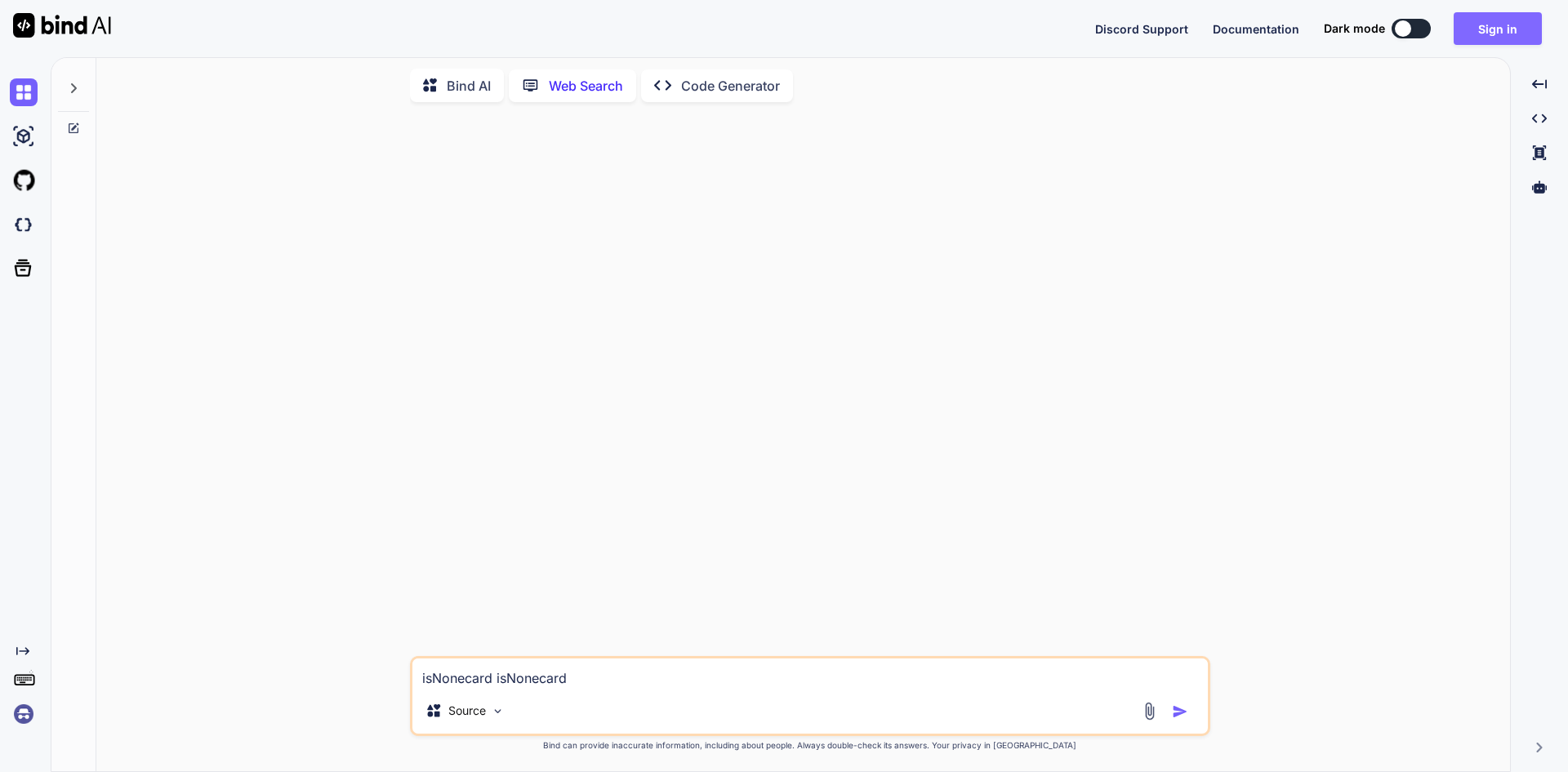
click at [1486, 35] on button "Sign in" at bounding box center [1498, 29] width 89 height 33
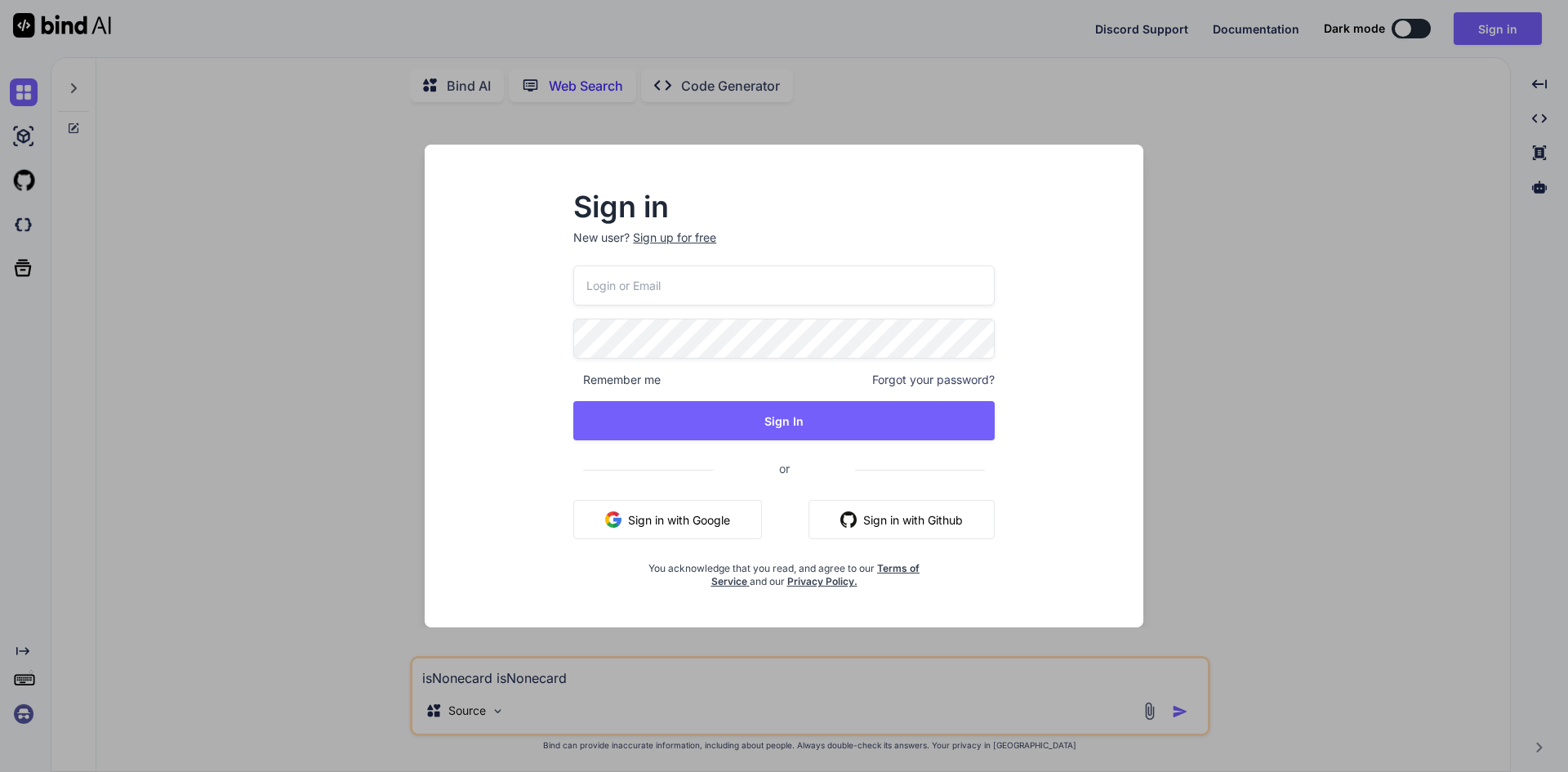
click at [783, 465] on span "or" at bounding box center [784, 468] width 141 height 40
click at [672, 289] on input "email" at bounding box center [784, 285] width 421 height 40
click at [657, 234] on div "Sign up for free" at bounding box center [675, 238] width 84 height 16
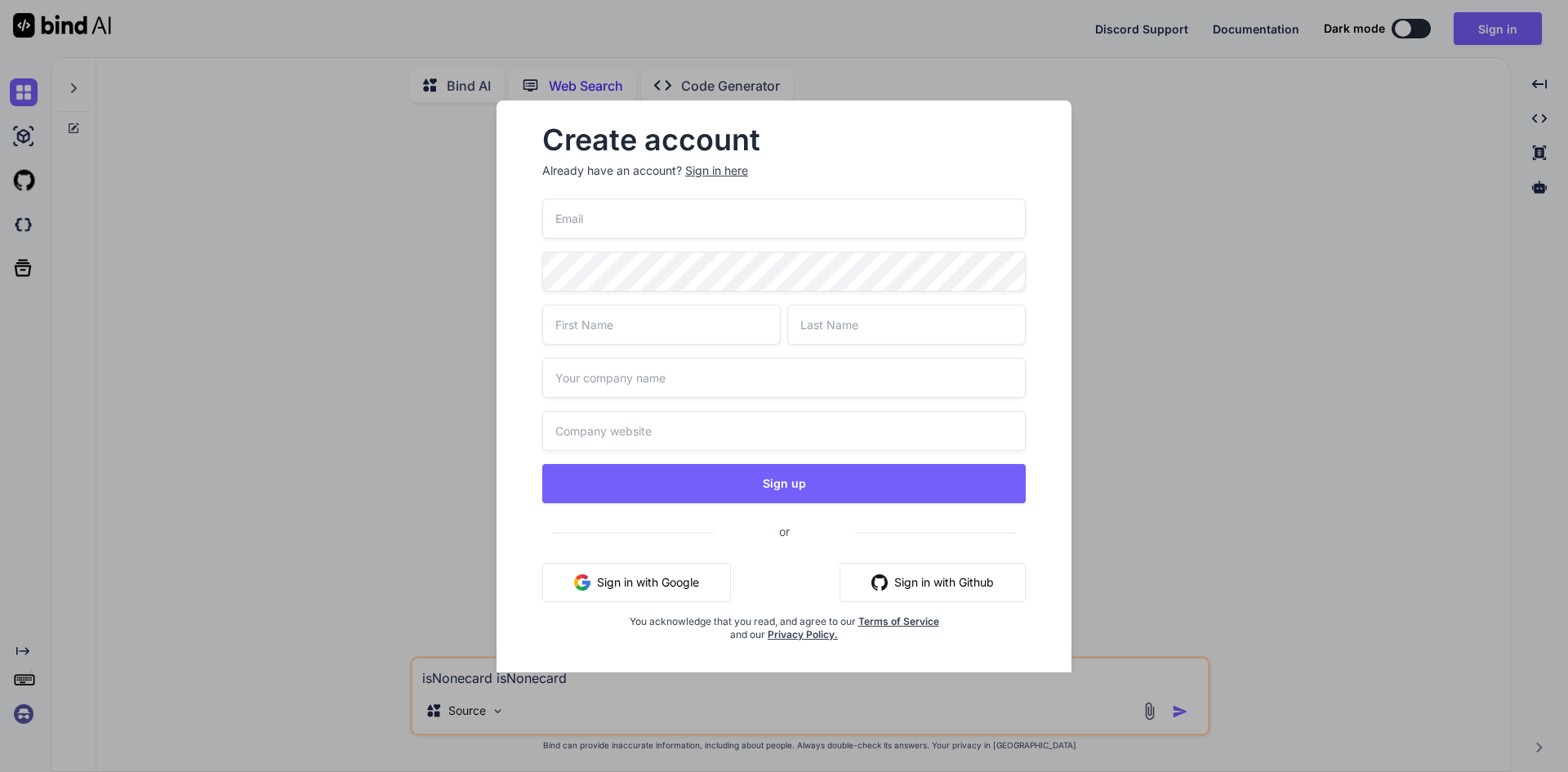
click at [600, 226] on input "email" at bounding box center [784, 218] width 484 height 40
type input "[EMAIL_ADDRESS][DOMAIN_NAME]"
click at [605, 310] on input "text" at bounding box center [661, 325] width 239 height 40
type input "AI"
click at [846, 337] on input "text" at bounding box center [906, 325] width 239 height 40
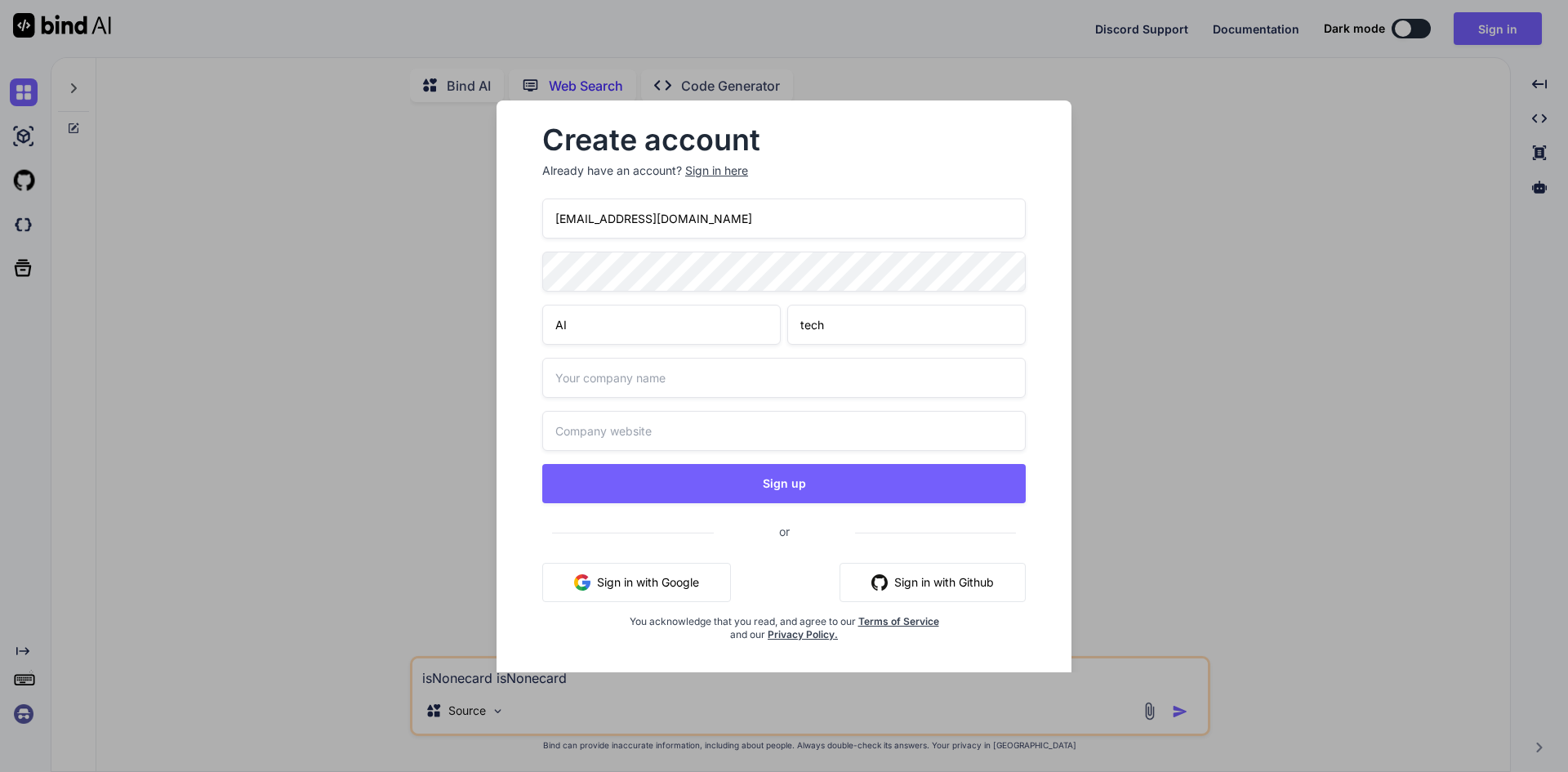
type input "tech"
click at [769, 375] on input "text" at bounding box center [784, 377] width 484 height 40
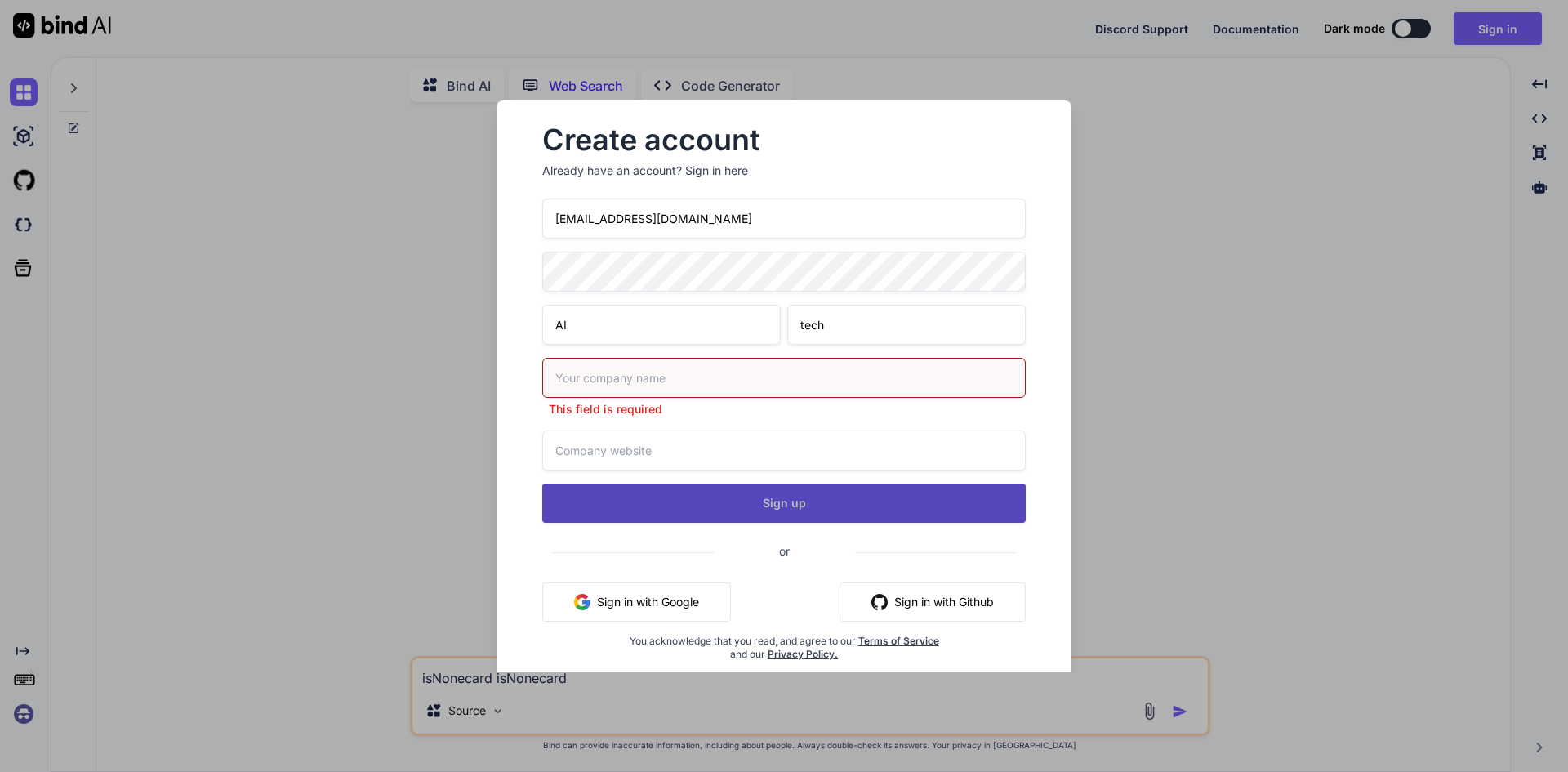
click at [781, 475] on div "[EMAIL_ADDRESS][DOMAIN_NAME] AI tech This field is required Sign up or Sign in …" at bounding box center [784, 449] width 484 height 502
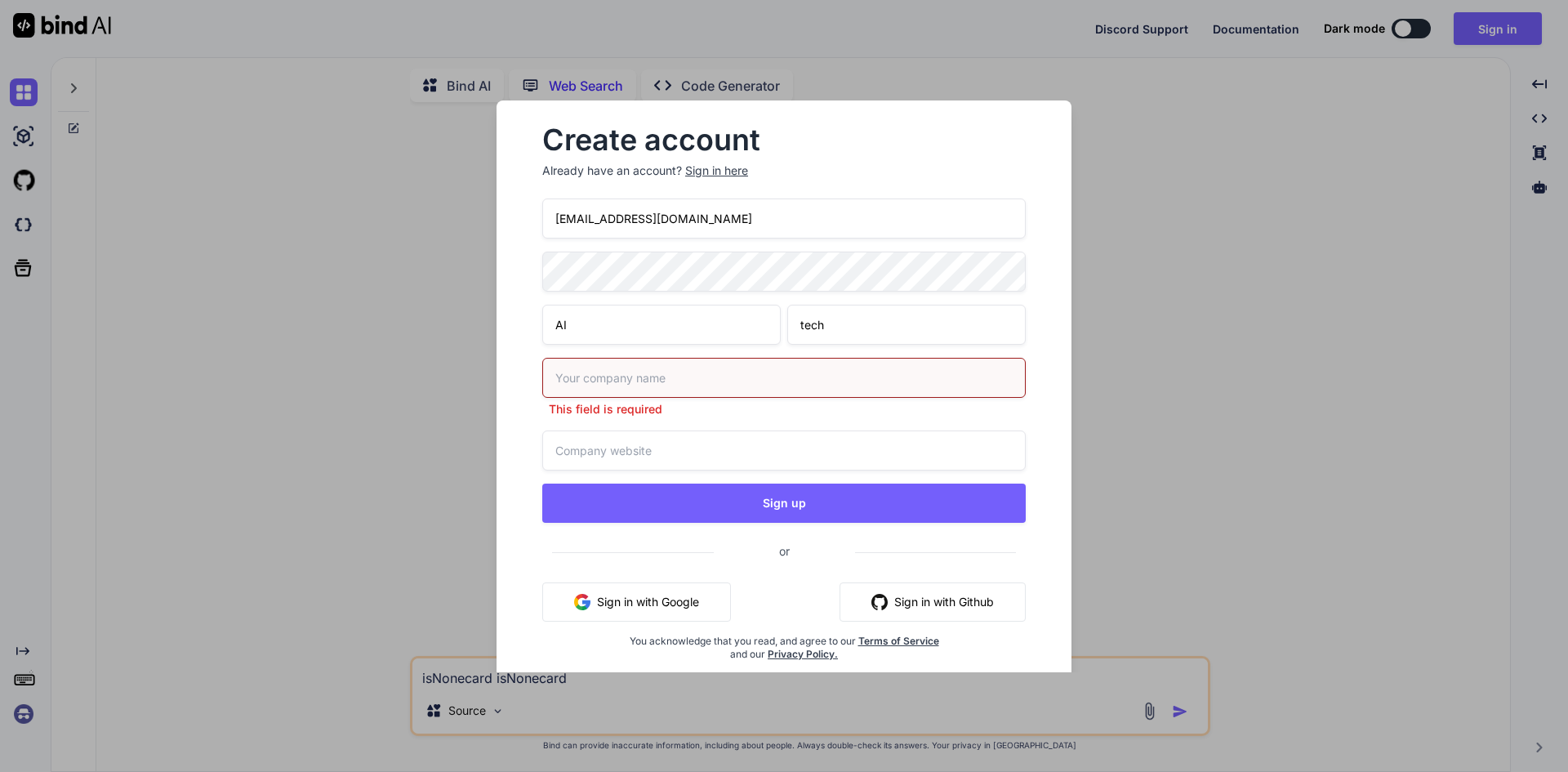
click at [595, 379] on input "text" at bounding box center [784, 377] width 484 height 40
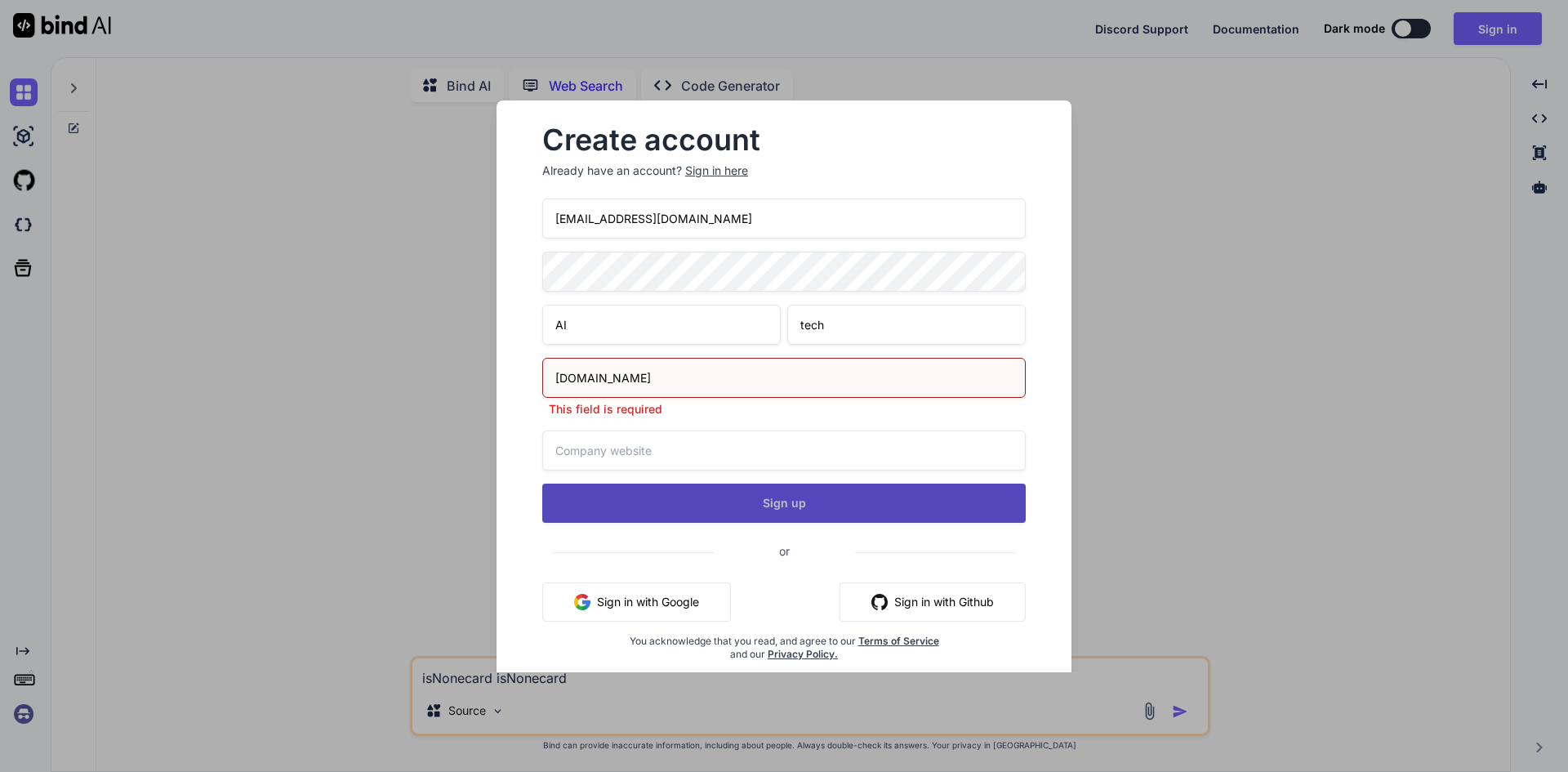
type input "[DOMAIN_NAME]"
click at [820, 506] on div "[EMAIL_ADDRESS][DOMAIN_NAME] AI tech [DOMAIN_NAME] This field is required Sign …" at bounding box center [784, 449] width 484 height 502
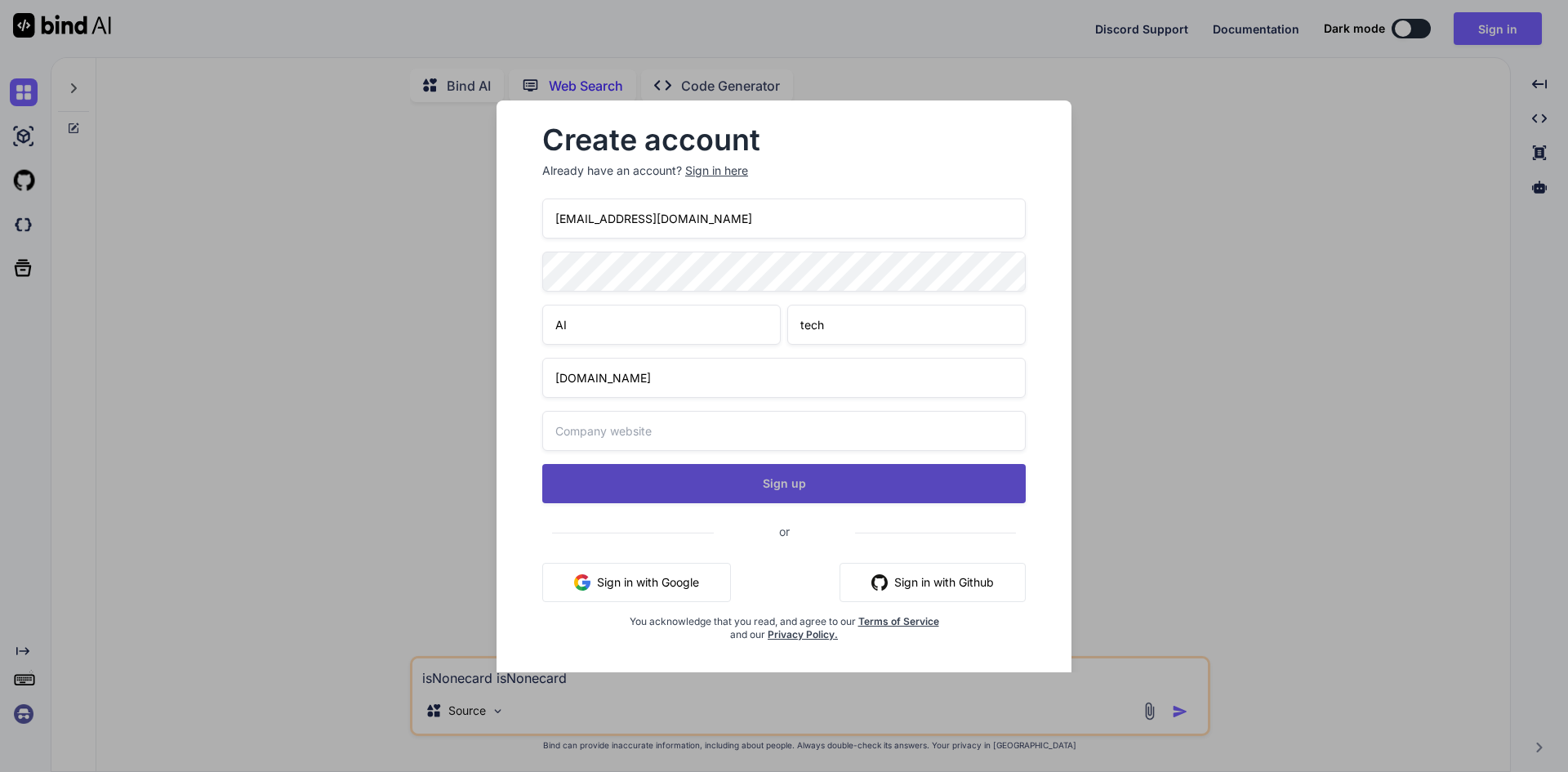
click at [823, 490] on button "Sign up" at bounding box center [784, 484] width 484 height 39
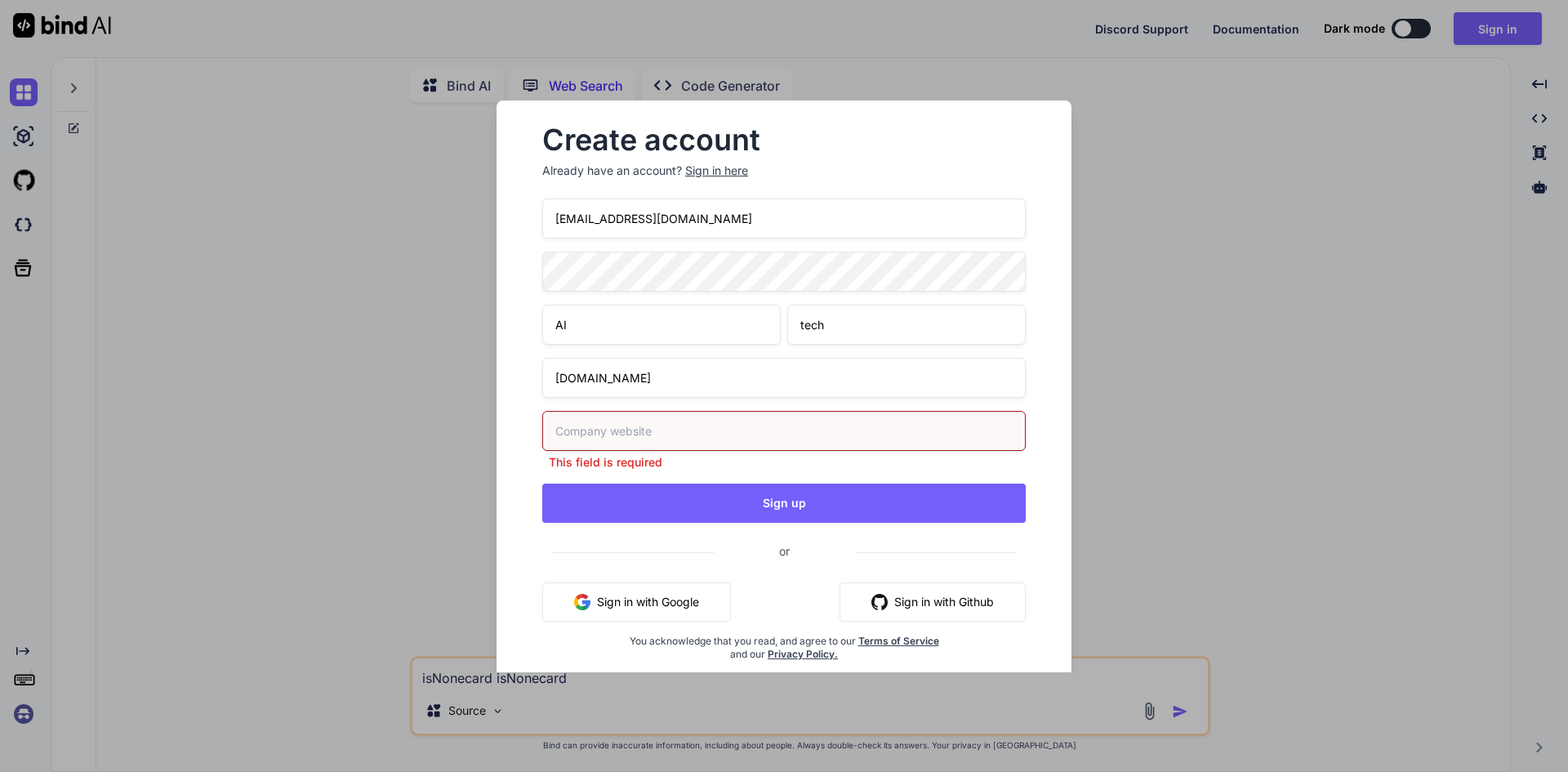
click at [688, 436] on input "text" at bounding box center [784, 430] width 484 height 40
drag, startPoint x: 645, startPoint y: 377, endPoint x: 487, endPoint y: 360, distance: 158.9
click at [487, 360] on div "Create account Already have an account? Sign in here [EMAIL_ADDRESS][DOMAIN_NAM…" at bounding box center [784, 386] width 627 height 571
click at [600, 420] on input "text" at bounding box center [784, 430] width 484 height 40
paste input "[DOMAIN_NAME]"
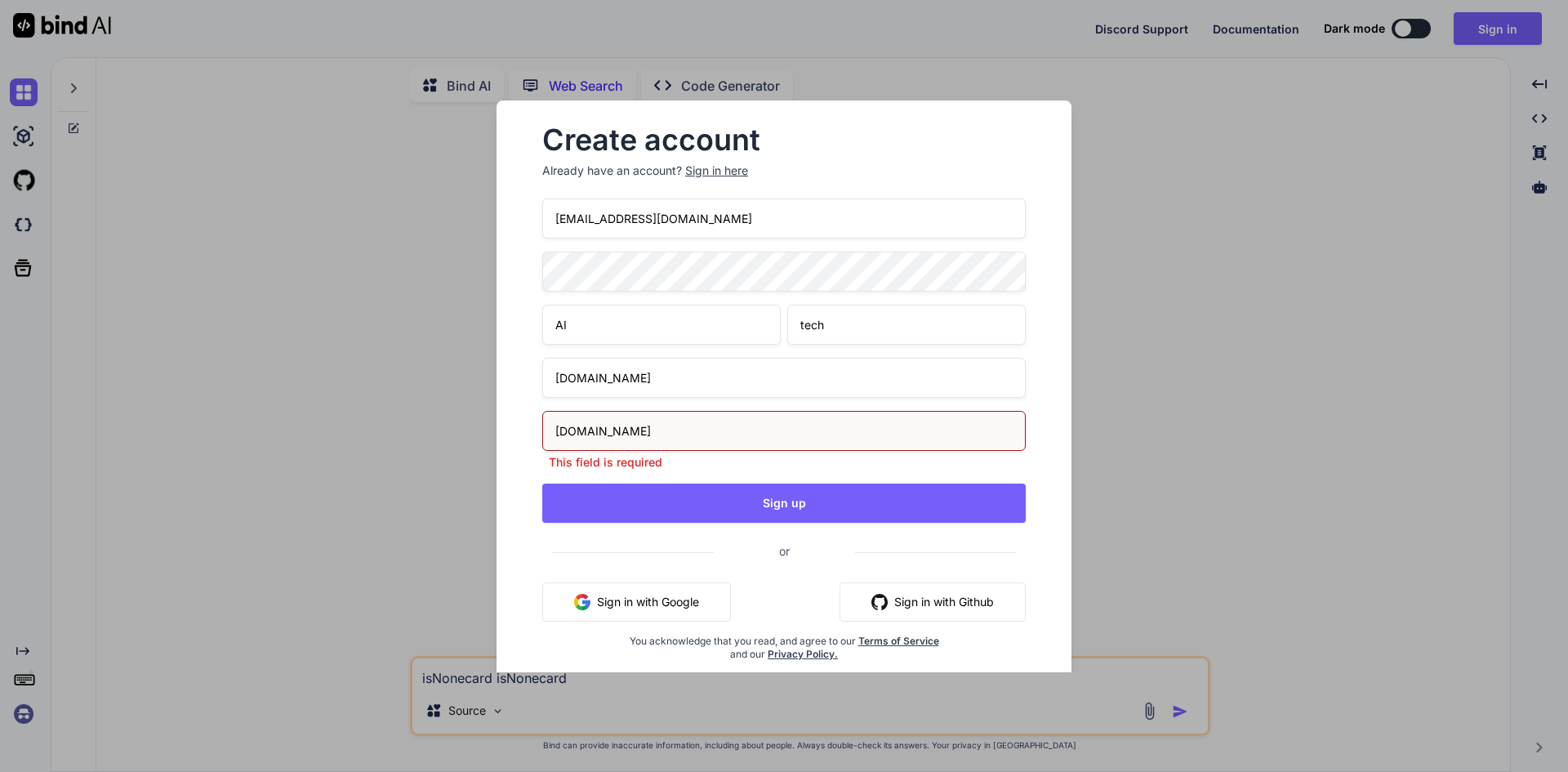
type input "[DOMAIN_NAME]"
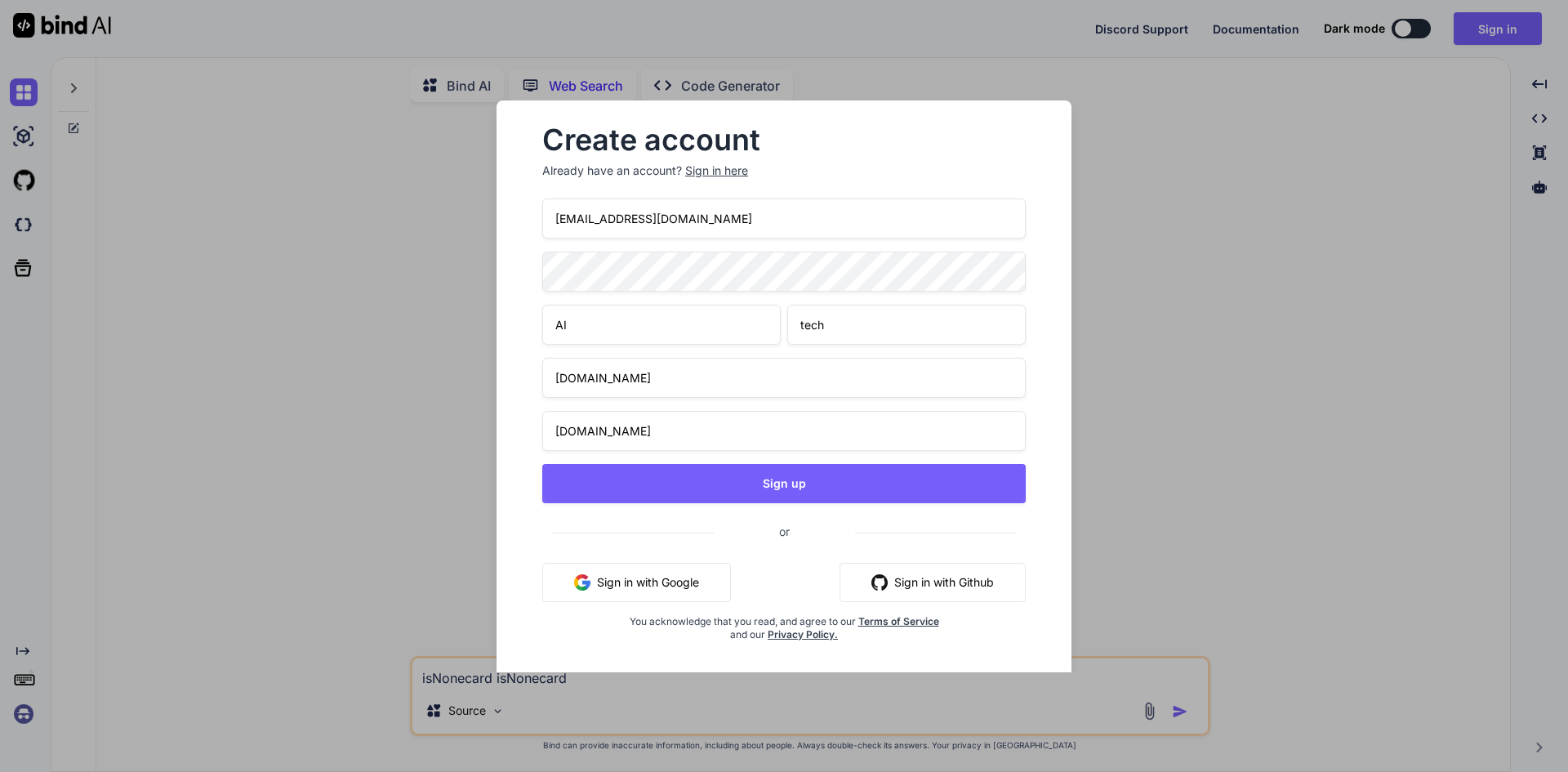
click at [584, 379] on input "[DOMAIN_NAME]" at bounding box center [784, 377] width 484 height 40
click at [569, 381] on input "[DOMAIN_NAME]" at bounding box center [784, 377] width 484 height 40
click at [584, 380] on input "[DOMAIN_NAME]" at bounding box center [784, 377] width 484 height 40
click at [616, 379] on input "[DOMAIN_NAME]" at bounding box center [784, 377] width 484 height 40
type input "aitech"
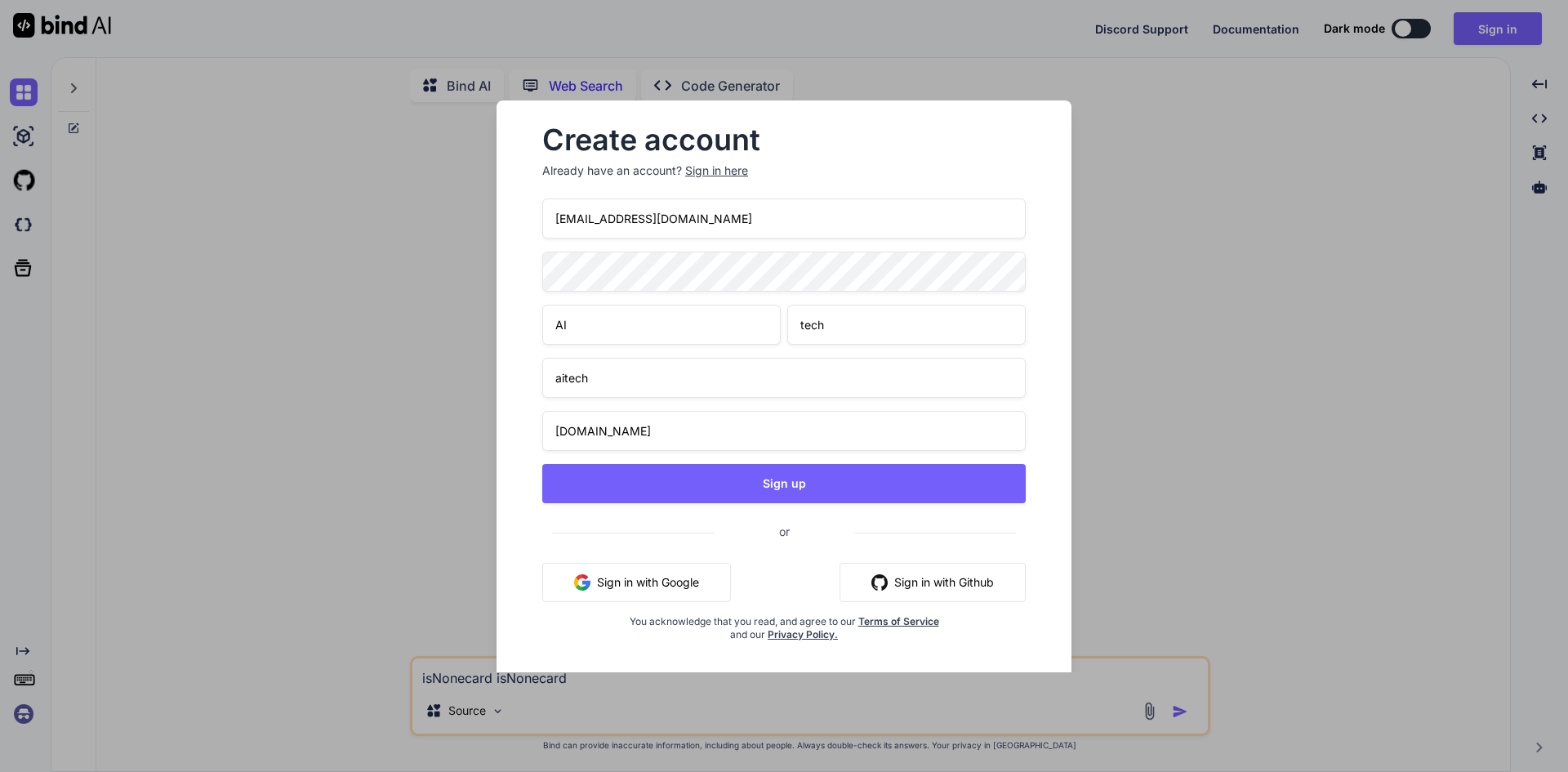
click at [589, 427] on input "[DOMAIN_NAME]" at bounding box center [784, 430] width 484 height 40
click at [584, 431] on input "[DOMAIN_NAME]" at bounding box center [784, 430] width 484 height 40
click at [589, 430] on input "[DOMAIN_NAME]" at bounding box center [784, 430] width 484 height 40
click at [586, 436] on input "[DOMAIN_NAME]" at bounding box center [784, 430] width 484 height 40
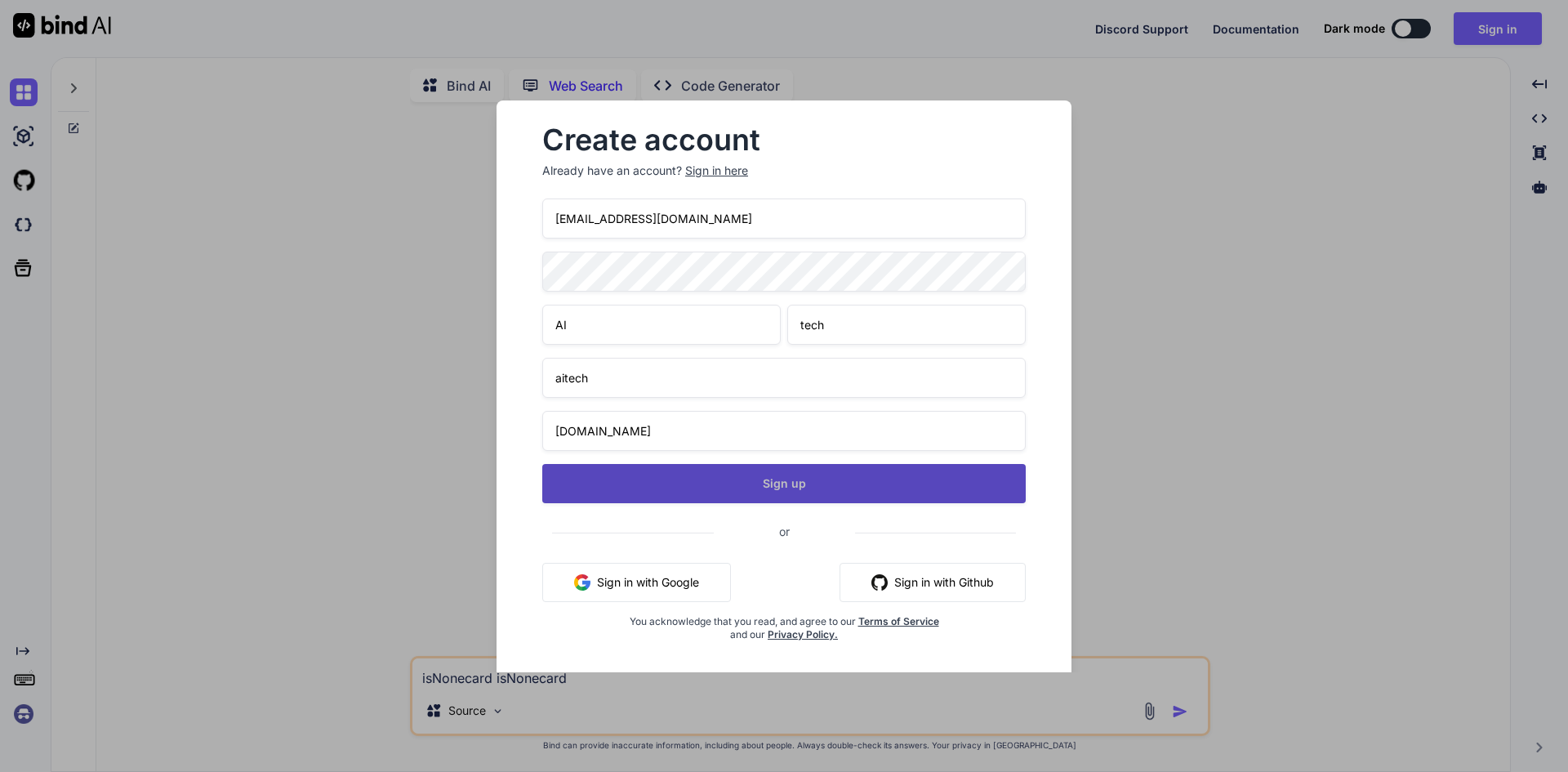
type input "[DOMAIN_NAME]"
type textarea "x"
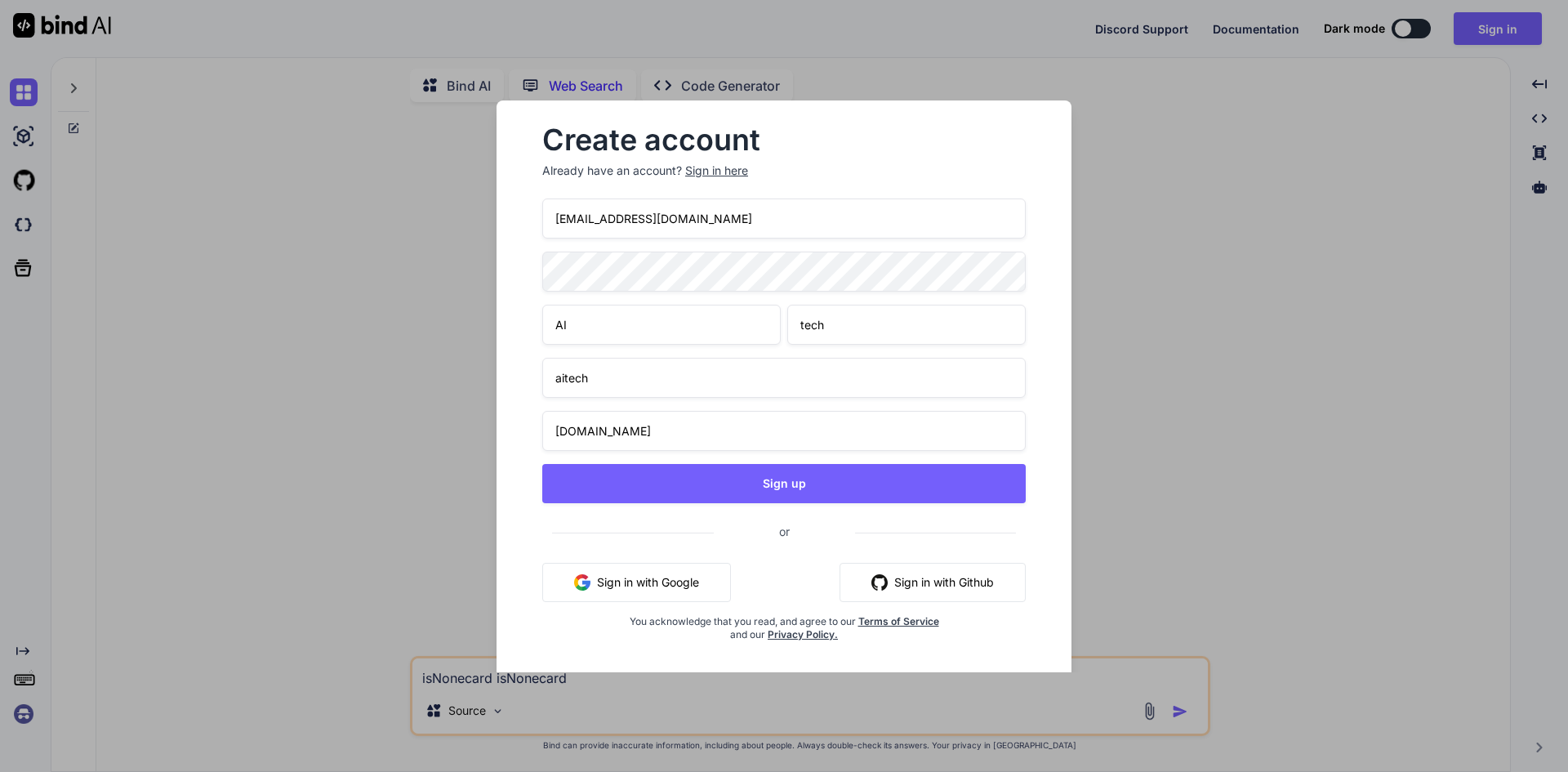
type input "[DOMAIN_NAME]"
click at [589, 382] on input "aitech" at bounding box center [784, 377] width 484 height 40
click at [595, 383] on input "aitechyp" at bounding box center [784, 377] width 484 height 40
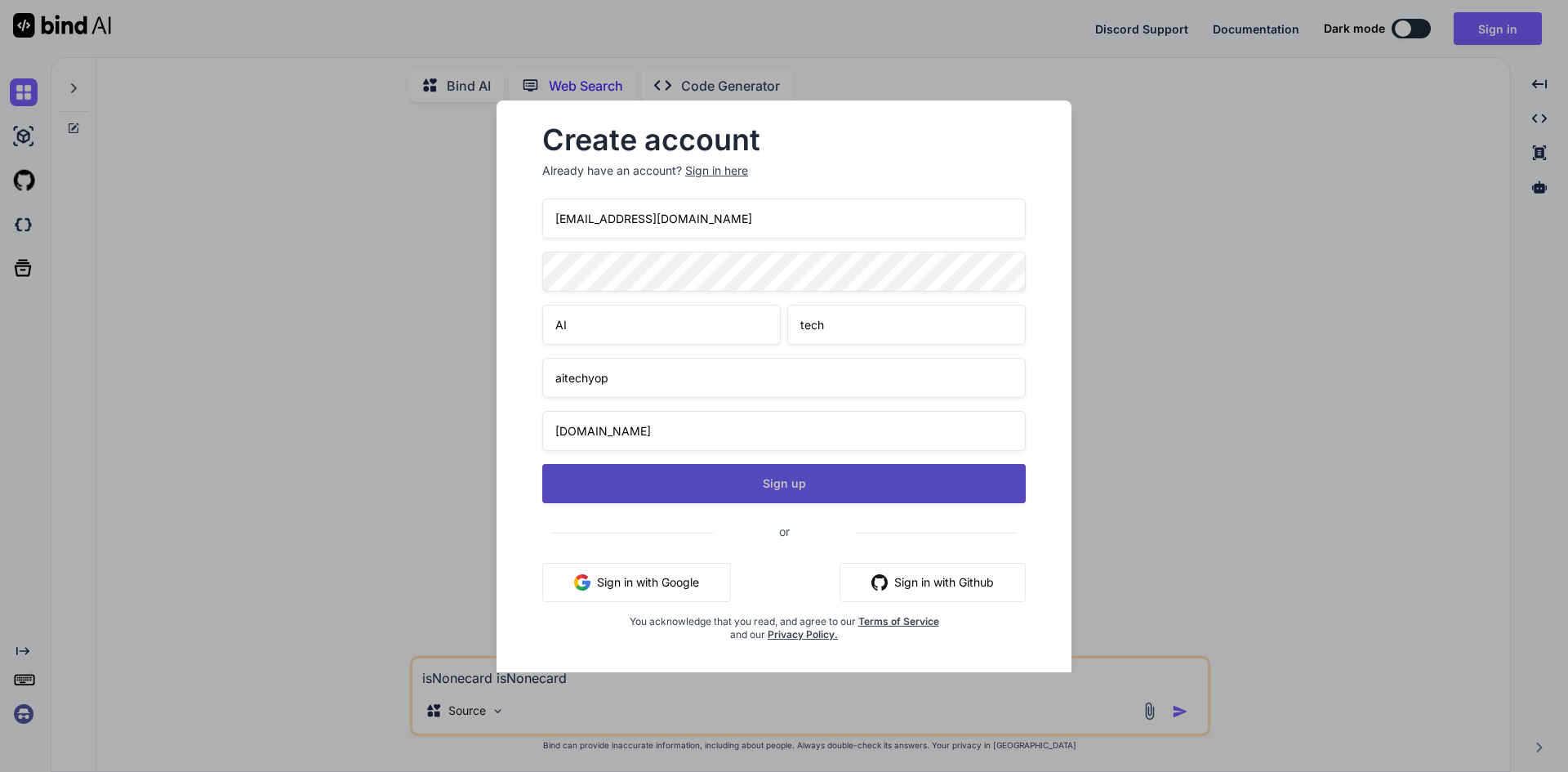
type input "aitechyop"
click at [798, 482] on button "Sign up" at bounding box center [784, 484] width 484 height 39
type textarea "x"
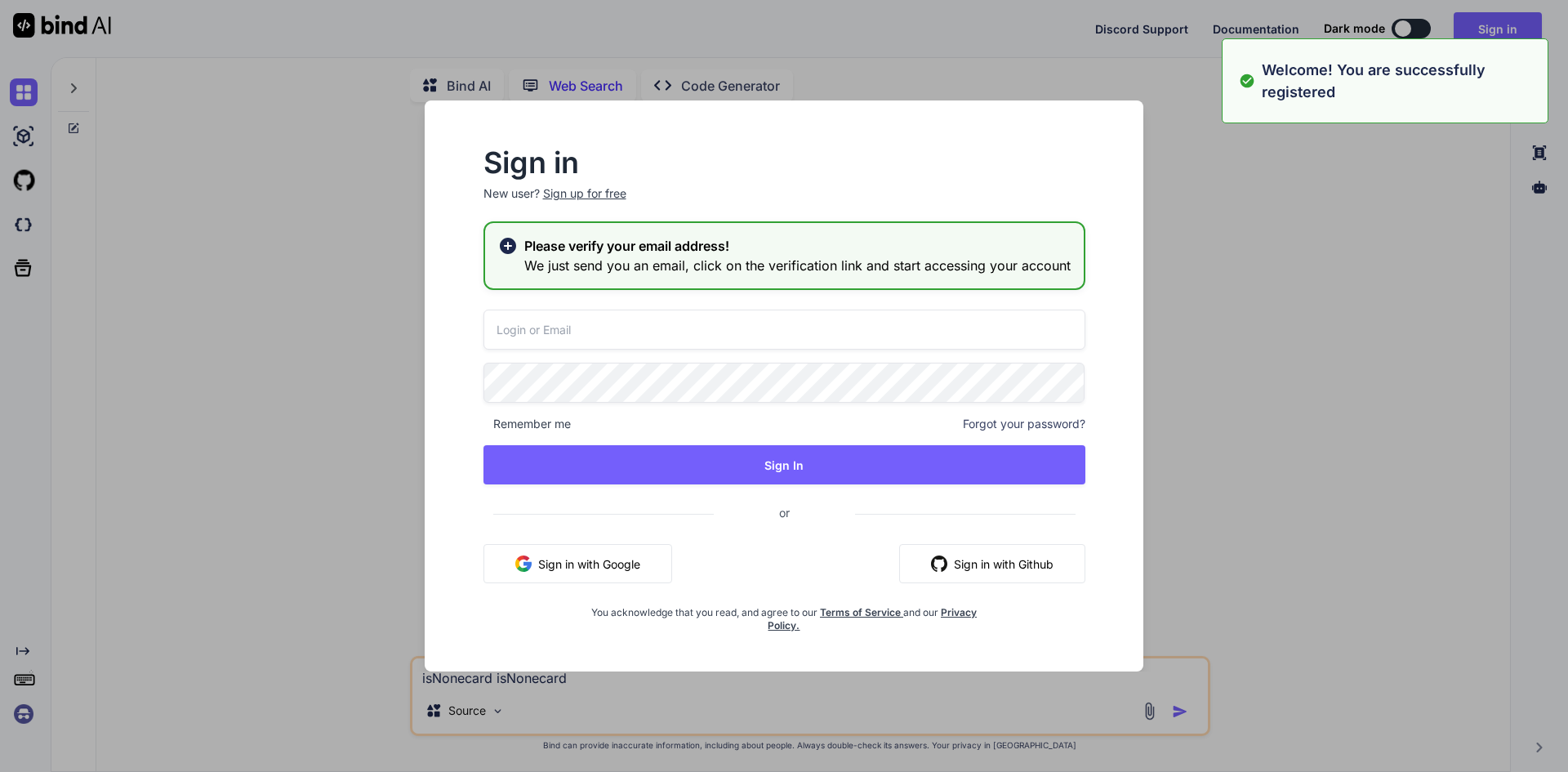
click at [603, 338] on input "email" at bounding box center [784, 329] width 602 height 40
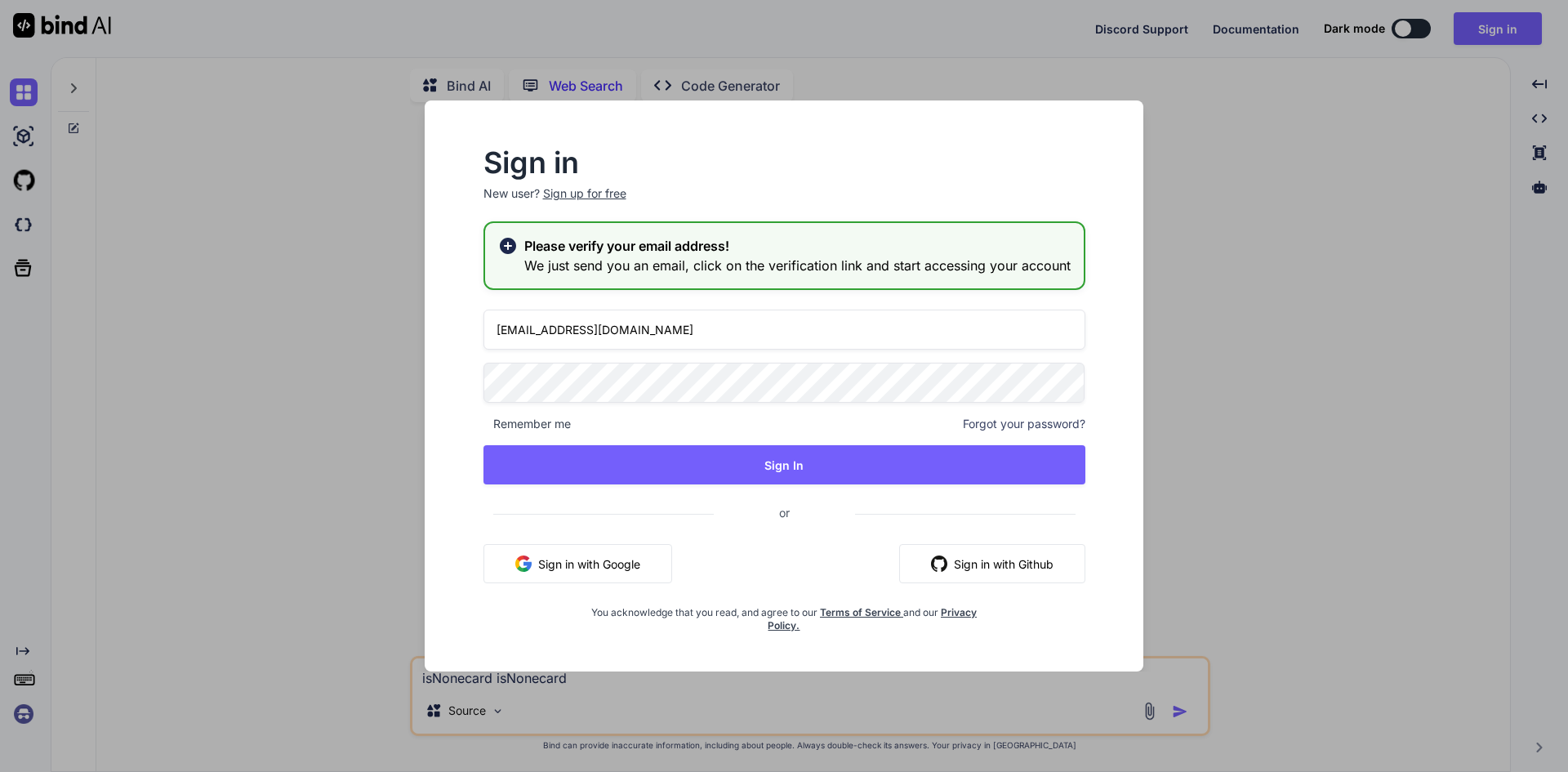
type input "[EMAIL_ADDRESS][DOMAIN_NAME]"
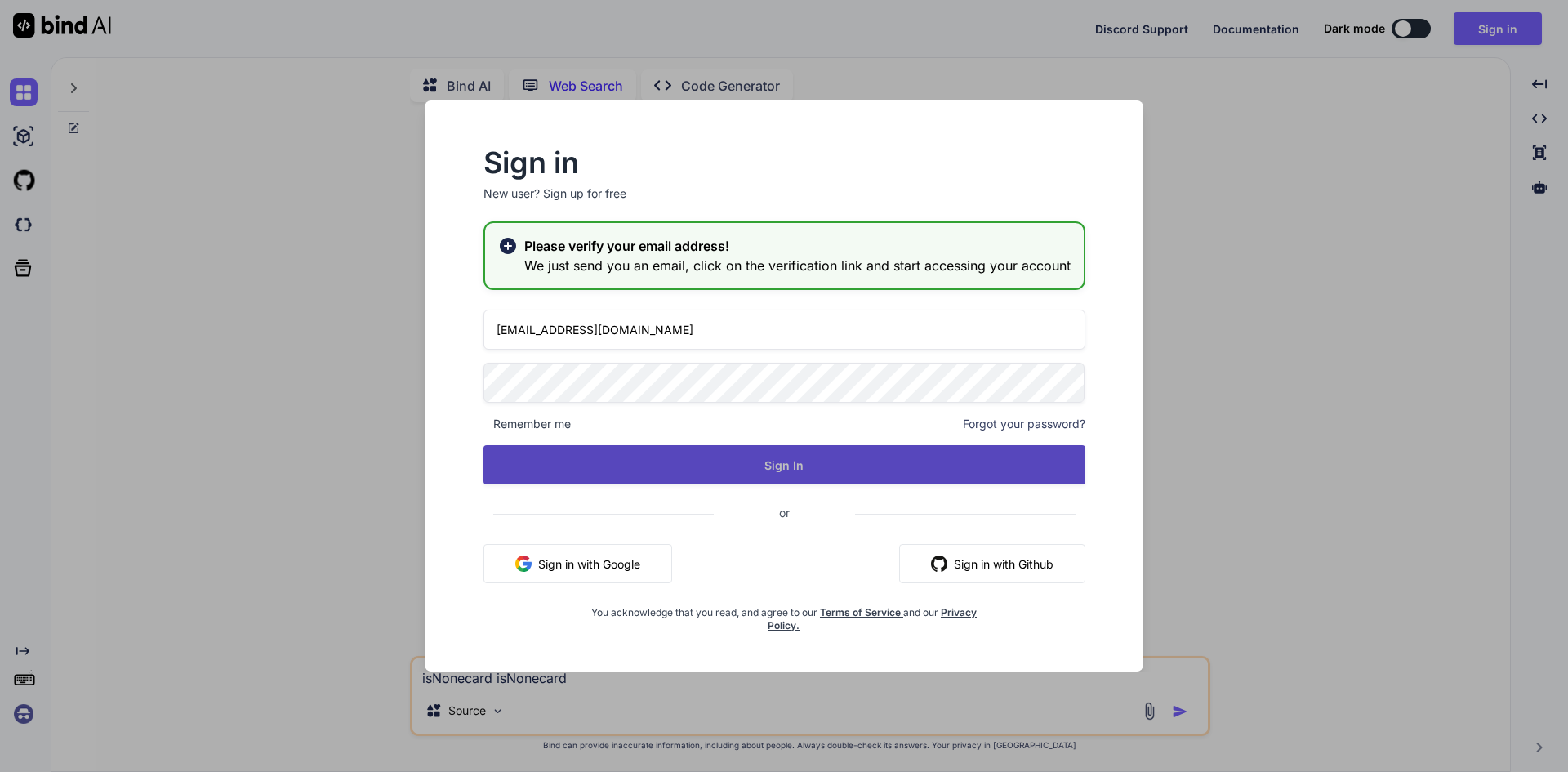
click at [697, 474] on button "Sign In" at bounding box center [784, 465] width 602 height 39
type textarea "x"
click at [705, 450] on button "Sign In" at bounding box center [784, 465] width 602 height 39
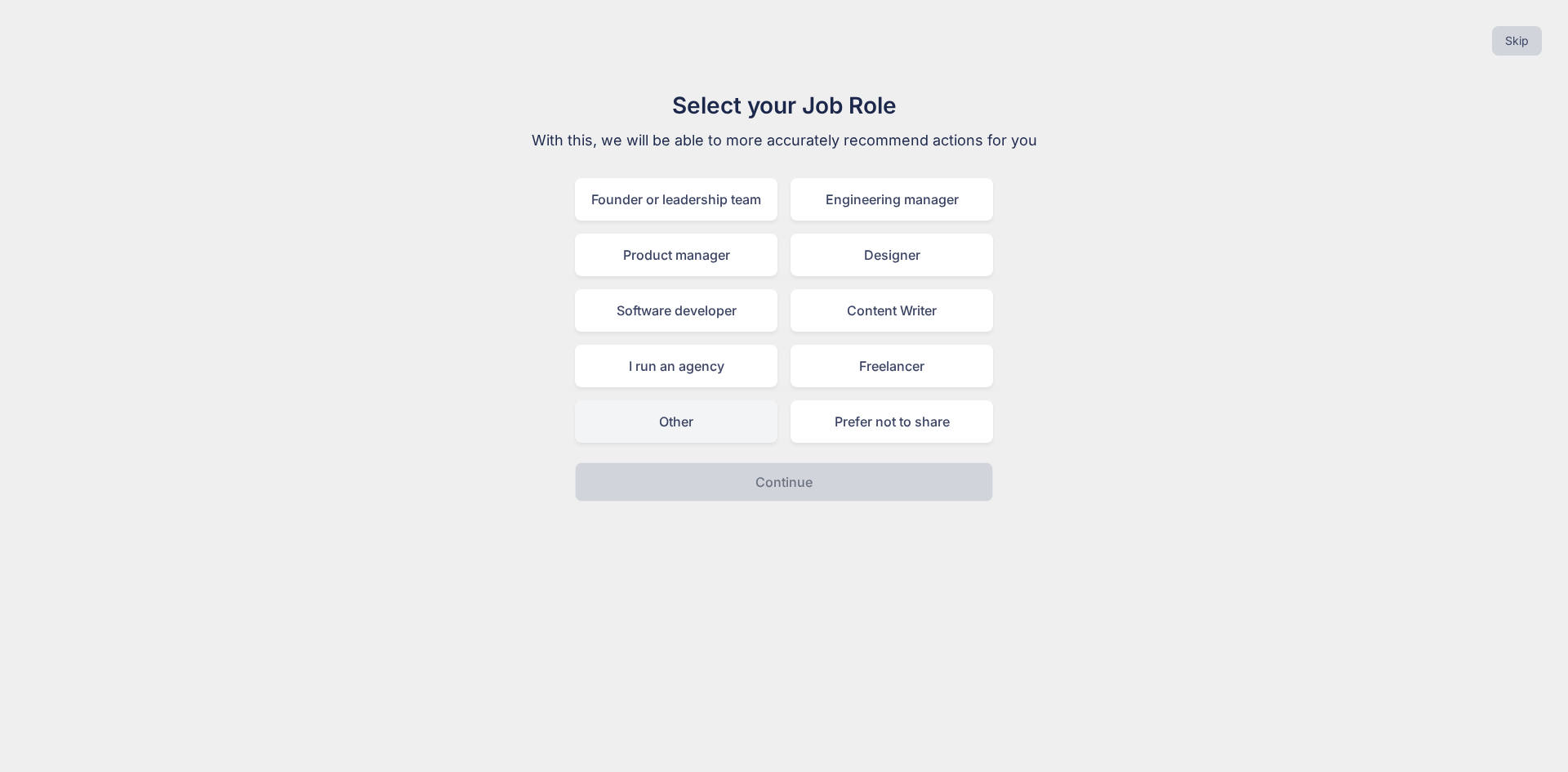
click at [739, 431] on div "Other" at bounding box center [675, 421] width 202 height 43
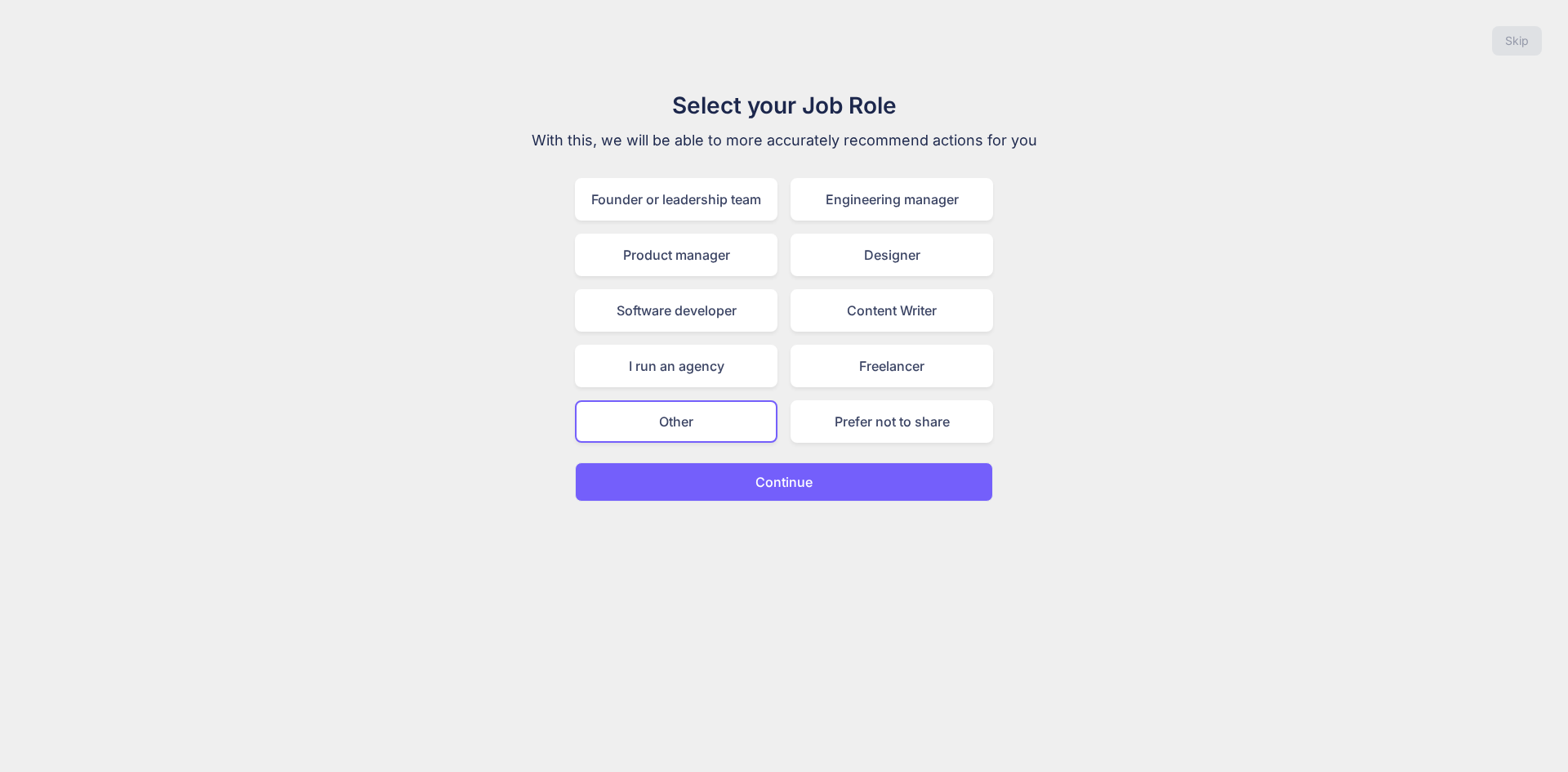
click at [808, 487] on p "Continue" at bounding box center [784, 482] width 57 height 20
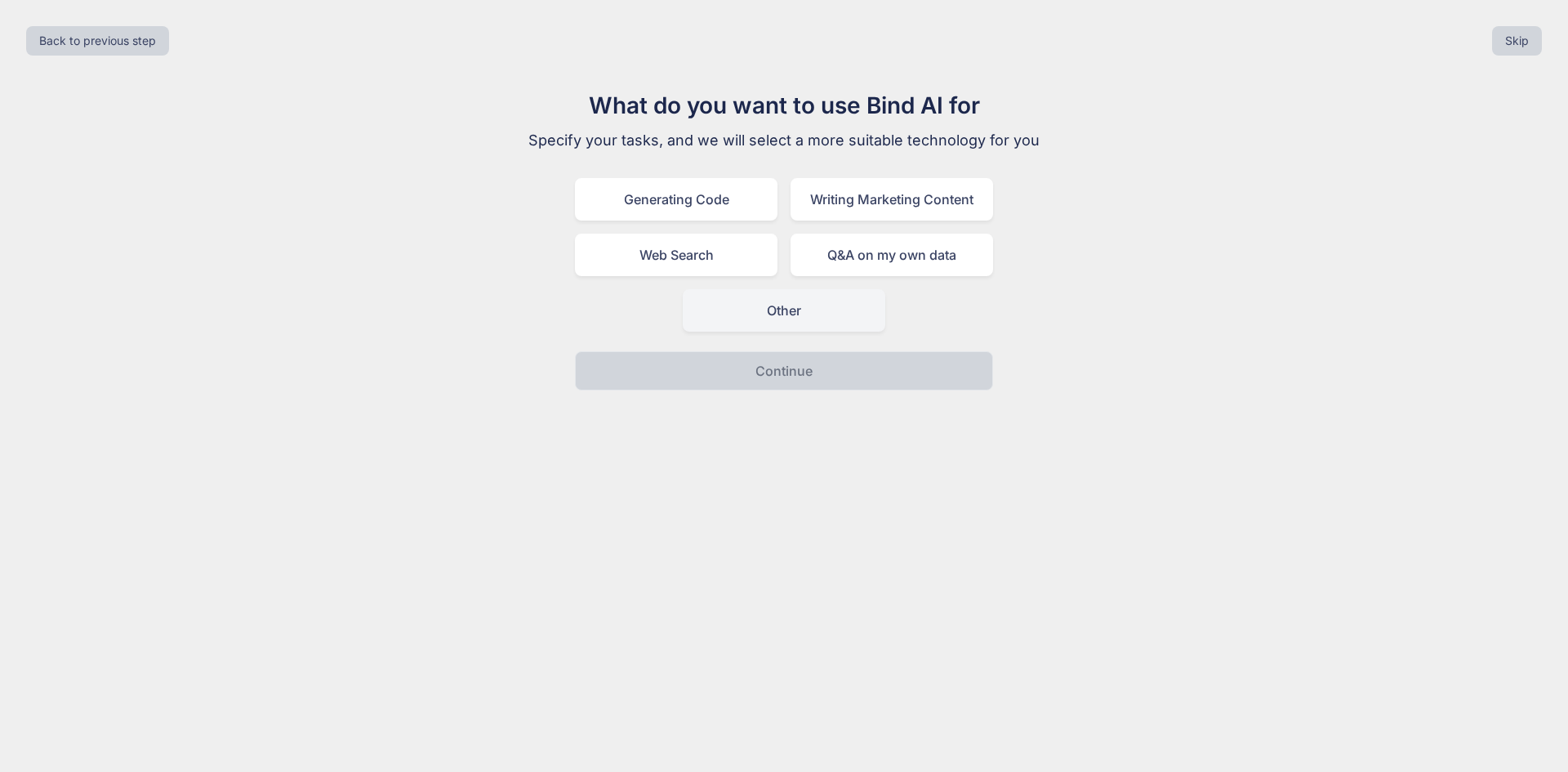
click at [807, 320] on div "Other" at bounding box center [784, 311] width 202 height 43
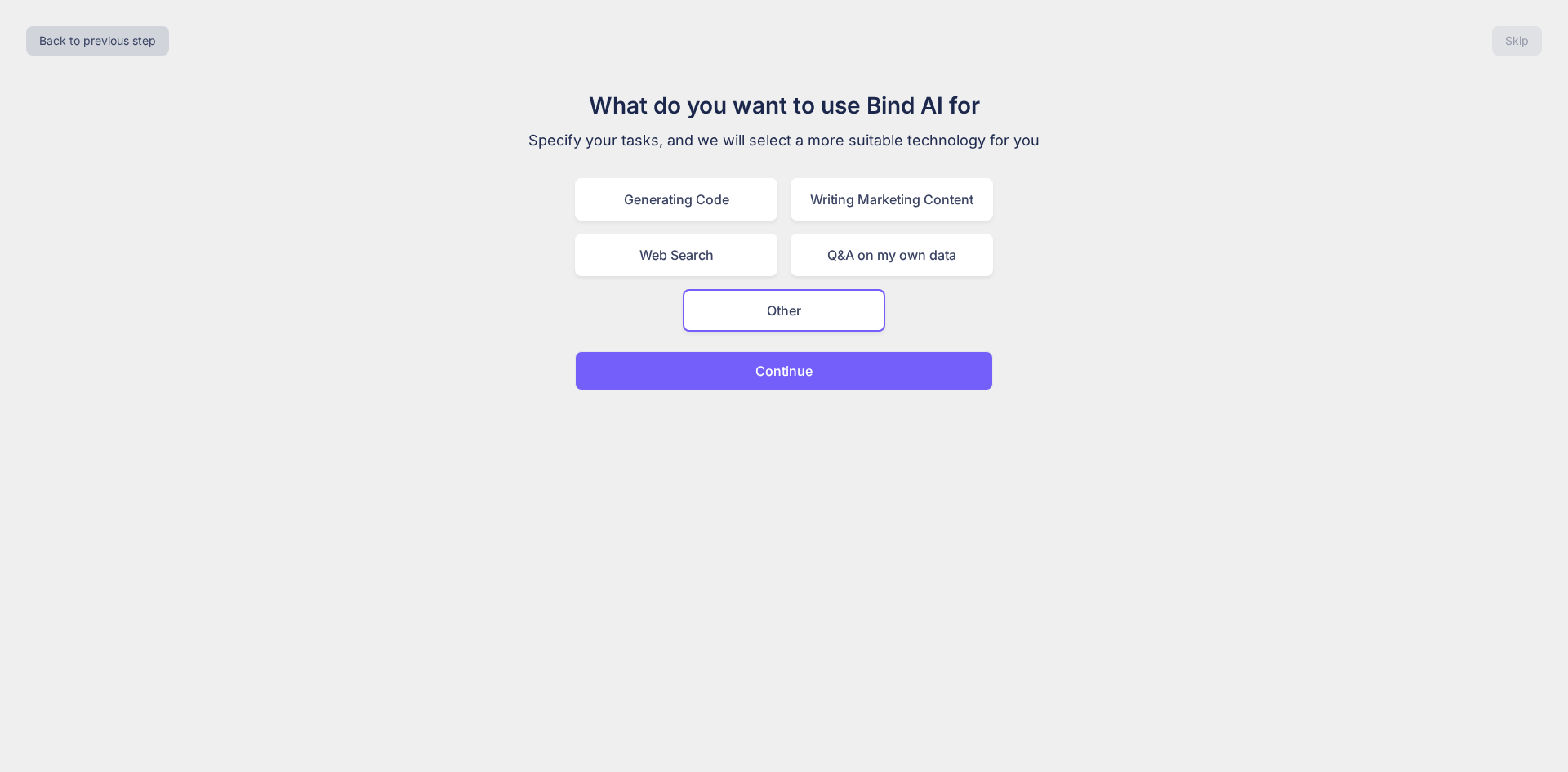
click at [825, 380] on button "Continue" at bounding box center [784, 370] width 418 height 39
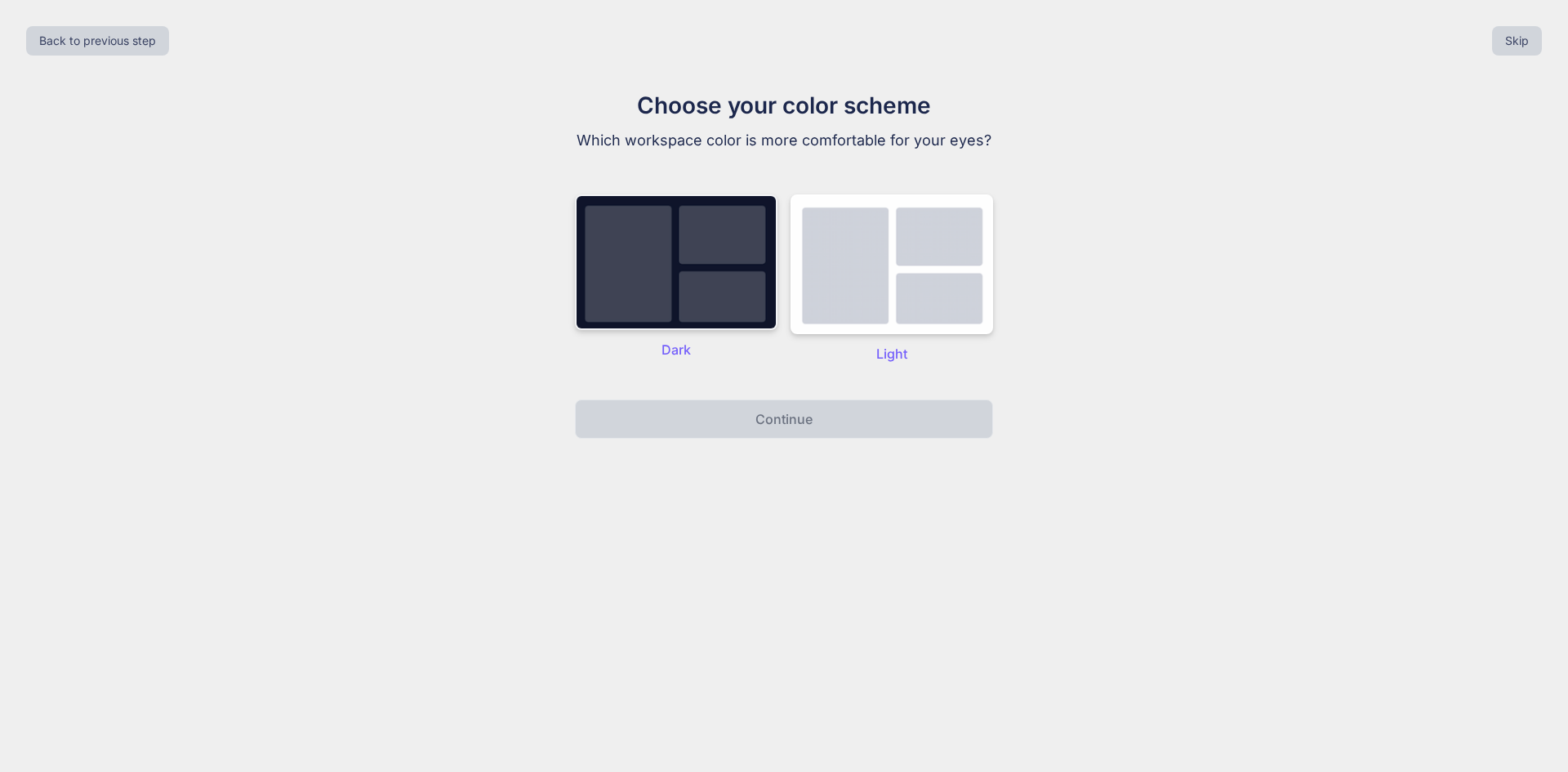
click at [720, 294] on img at bounding box center [675, 261] width 202 height 135
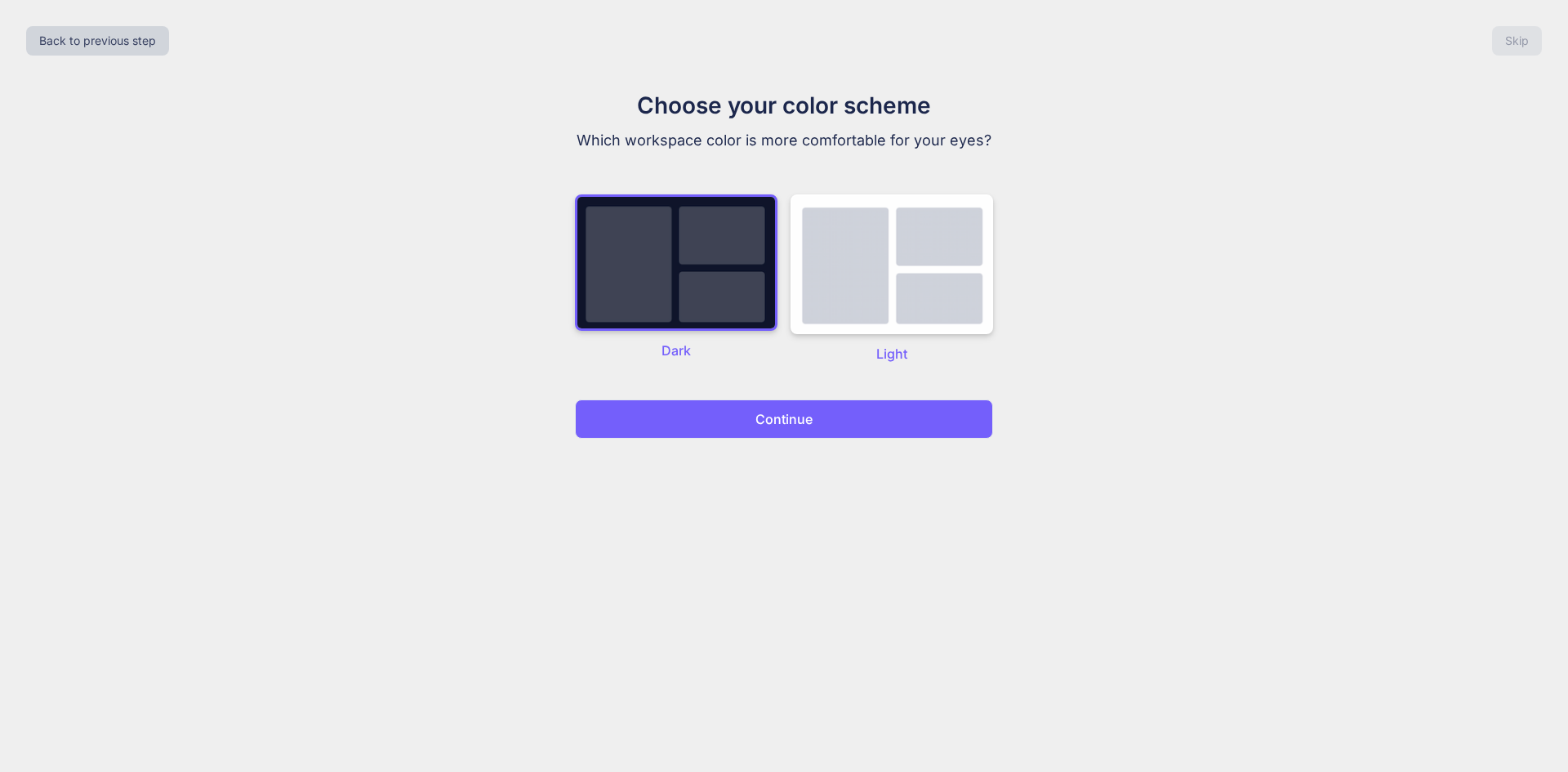
click at [811, 420] on p "Continue" at bounding box center [784, 419] width 57 height 20
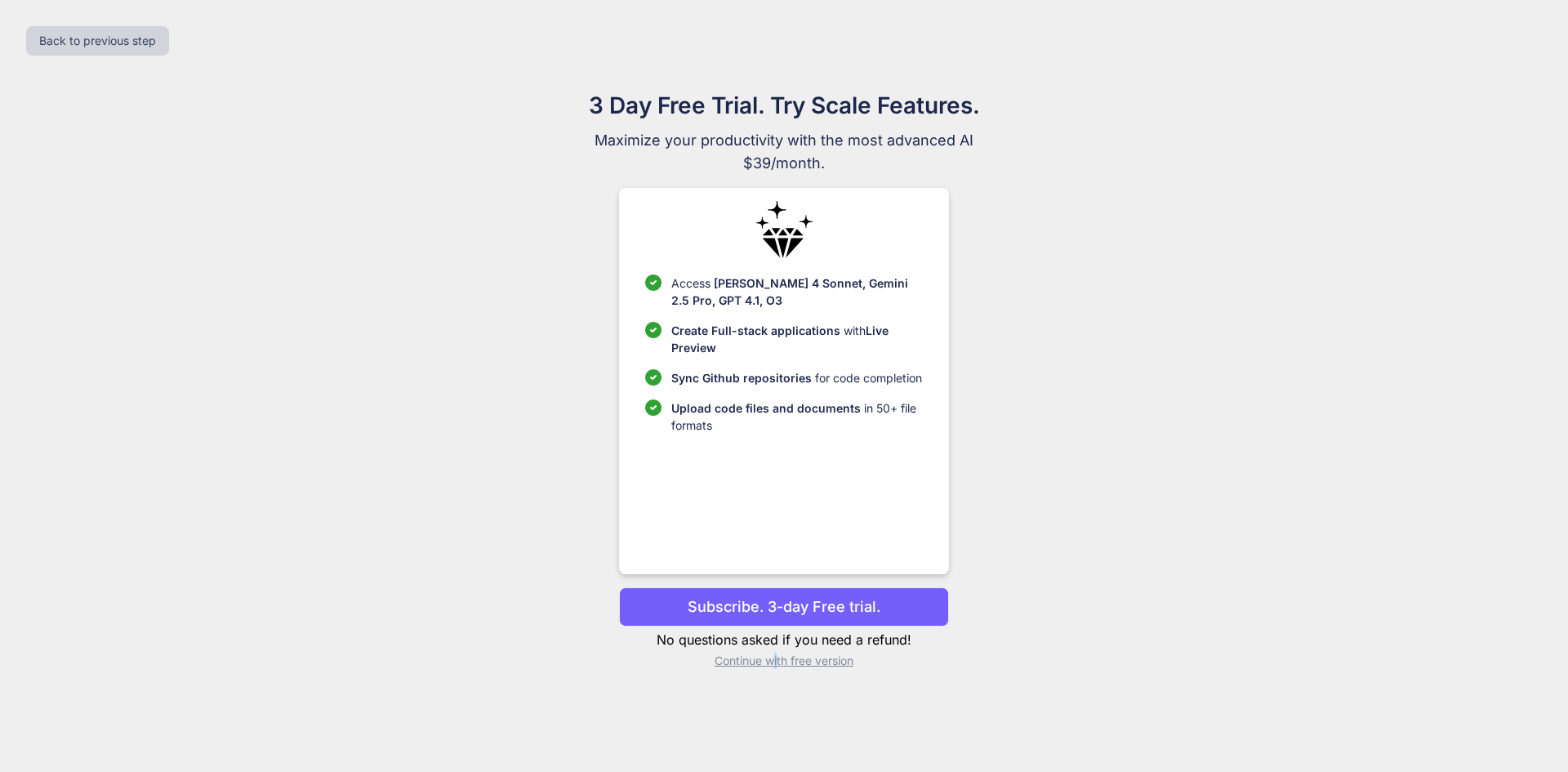
click at [776, 663] on p "Continue with free version" at bounding box center [784, 661] width 330 height 16
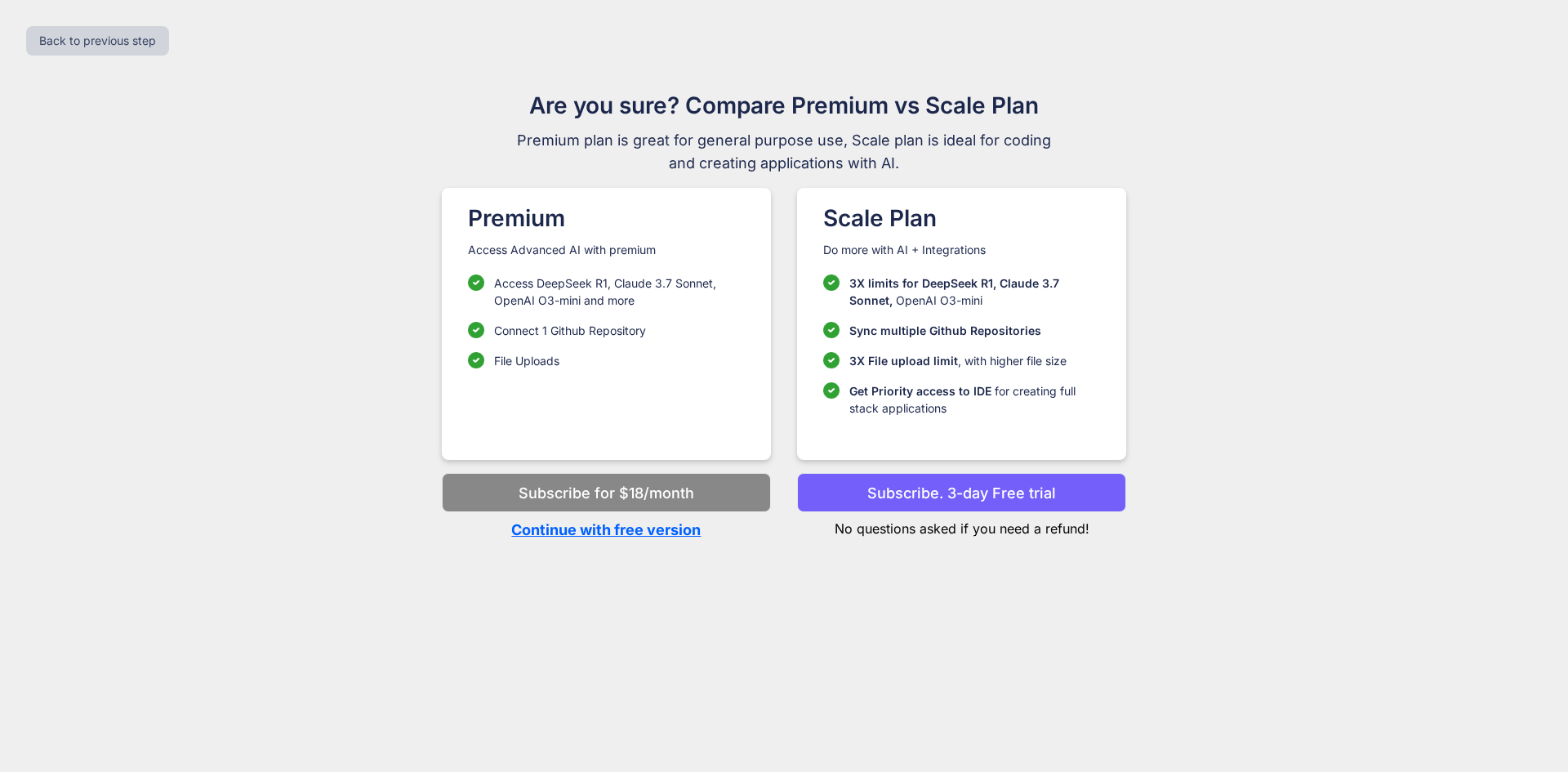
click at [630, 533] on p "Continue with free version" at bounding box center [607, 529] width 330 height 22
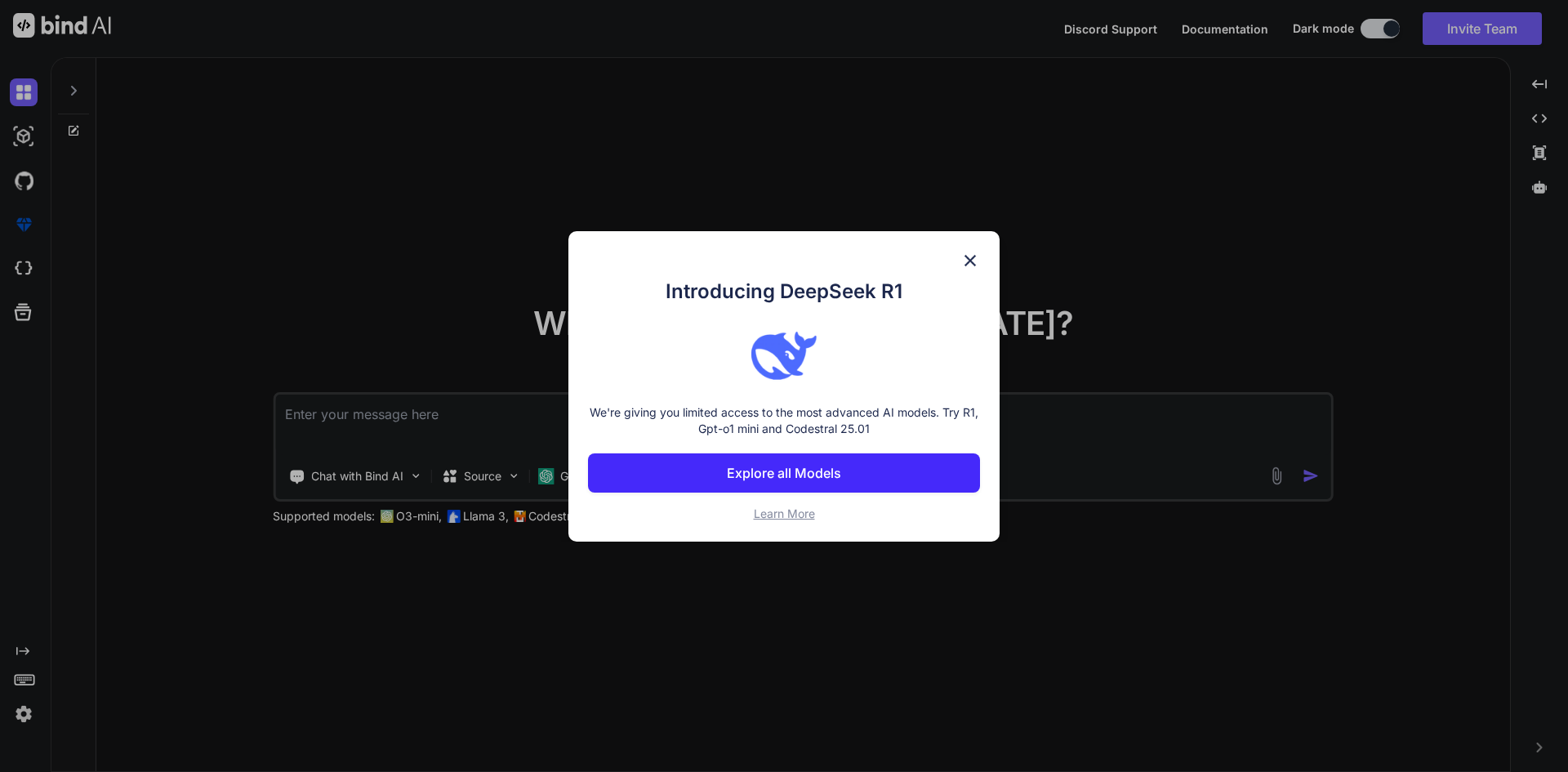
click at [975, 266] on img at bounding box center [970, 261] width 20 height 20
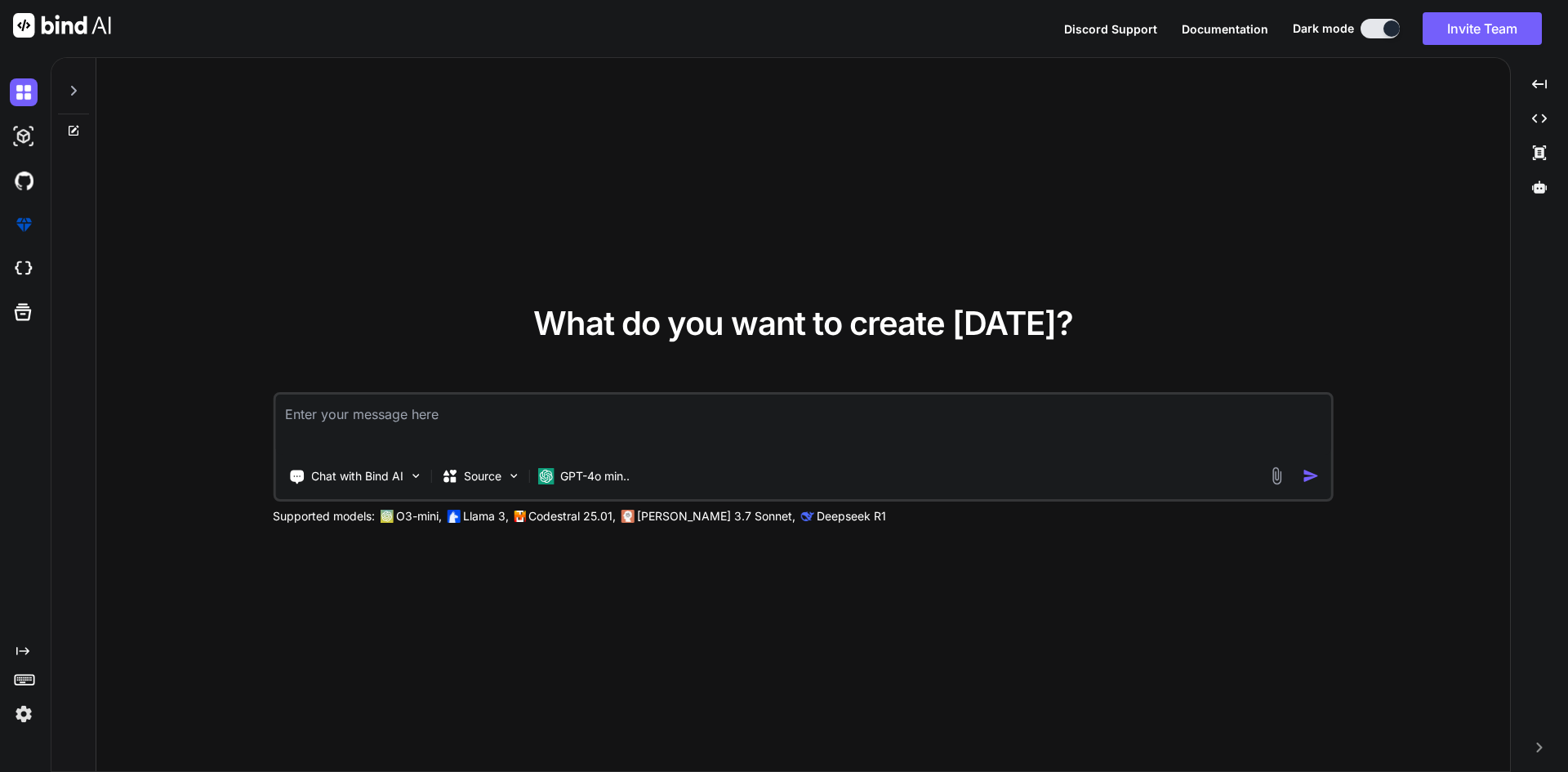
click at [464, 441] on textarea at bounding box center [803, 425] width 1056 height 61
click at [456, 438] on textarea at bounding box center [803, 425] width 1056 height 61
paste textarea "<template> <div class="dashcard-inner dCard4" :class="{ 'active-background': is…"
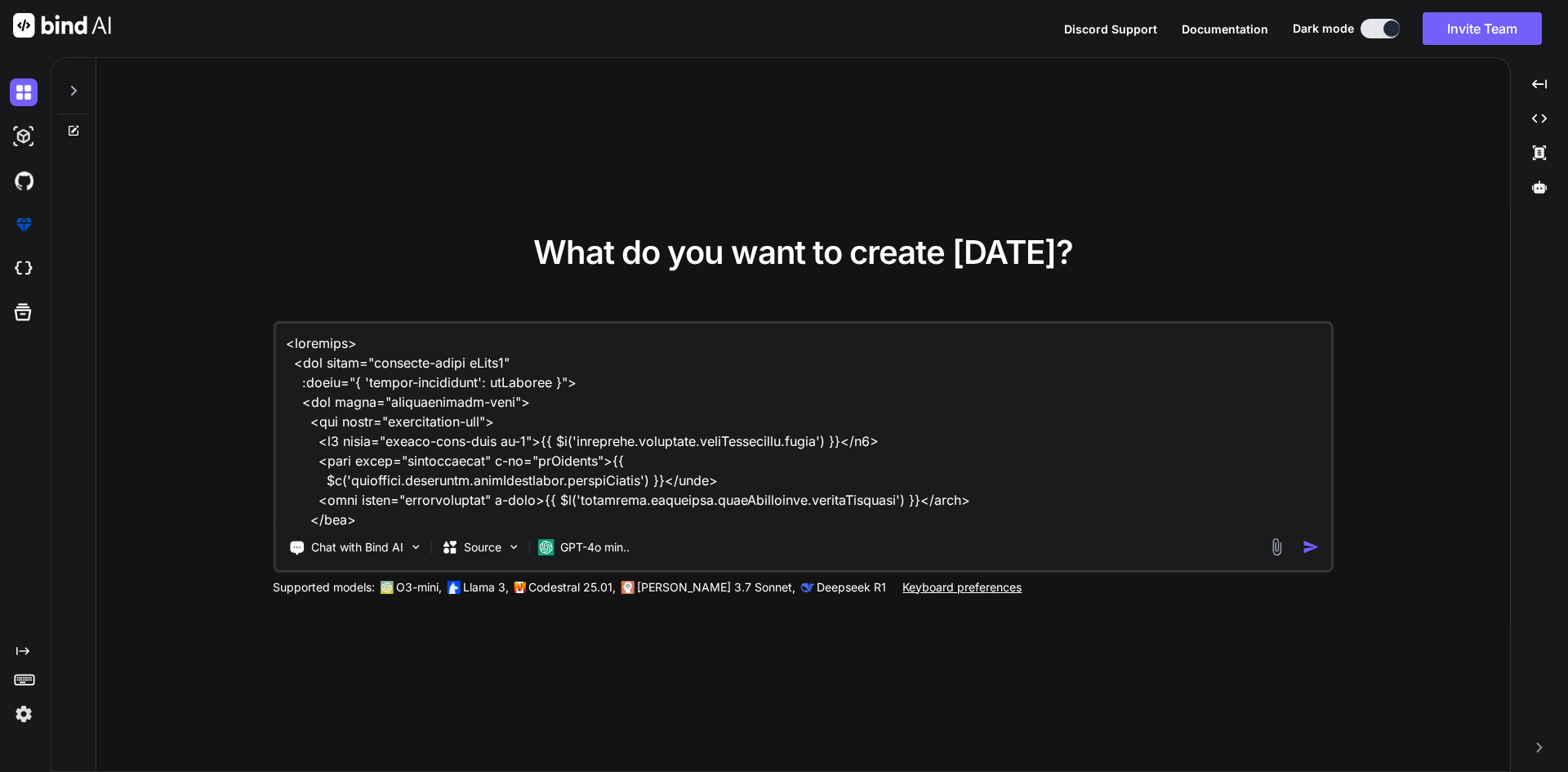
scroll to position [2373, 0]
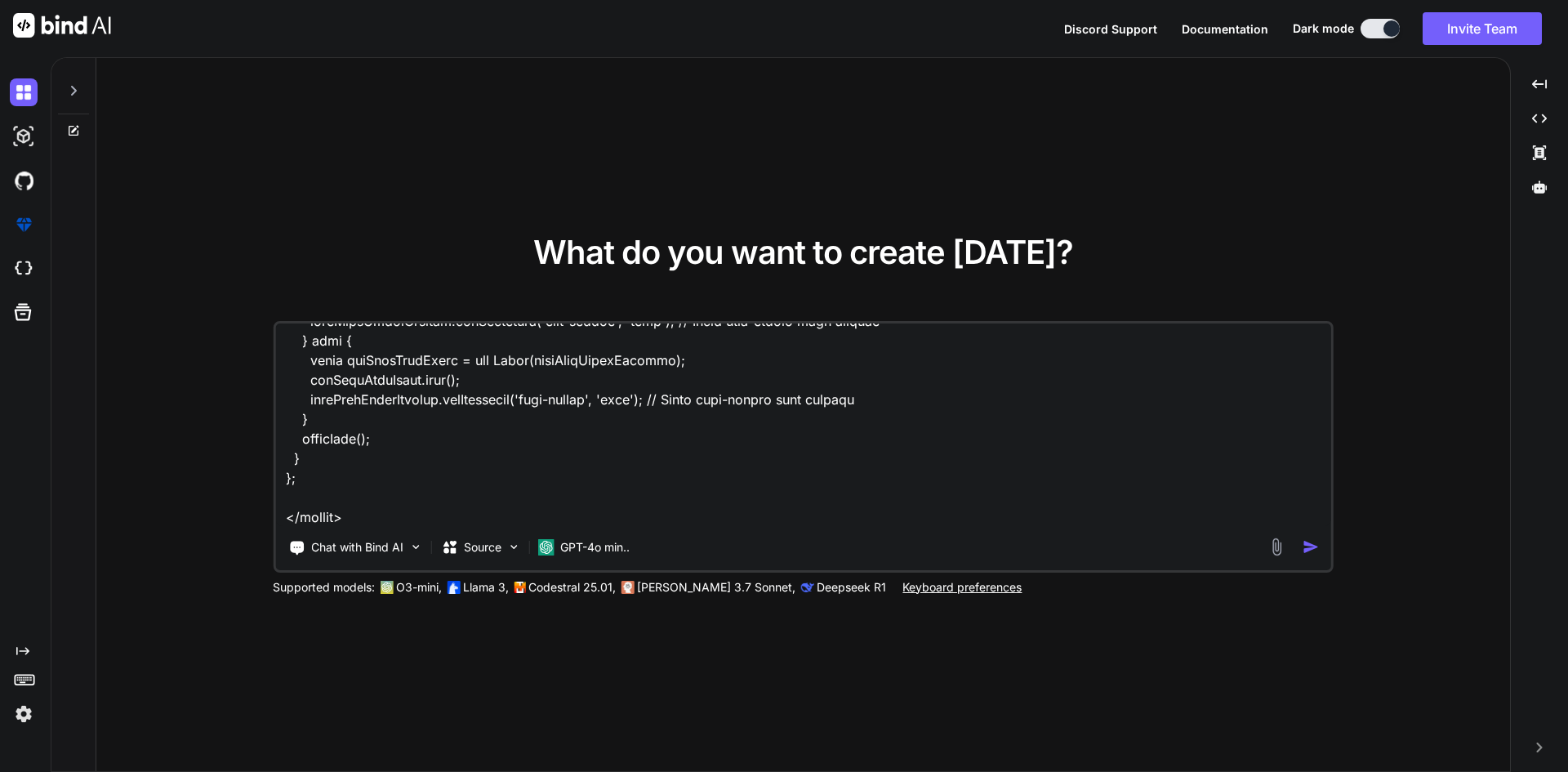
click at [418, 519] on textarea at bounding box center [803, 425] width 1056 height 202
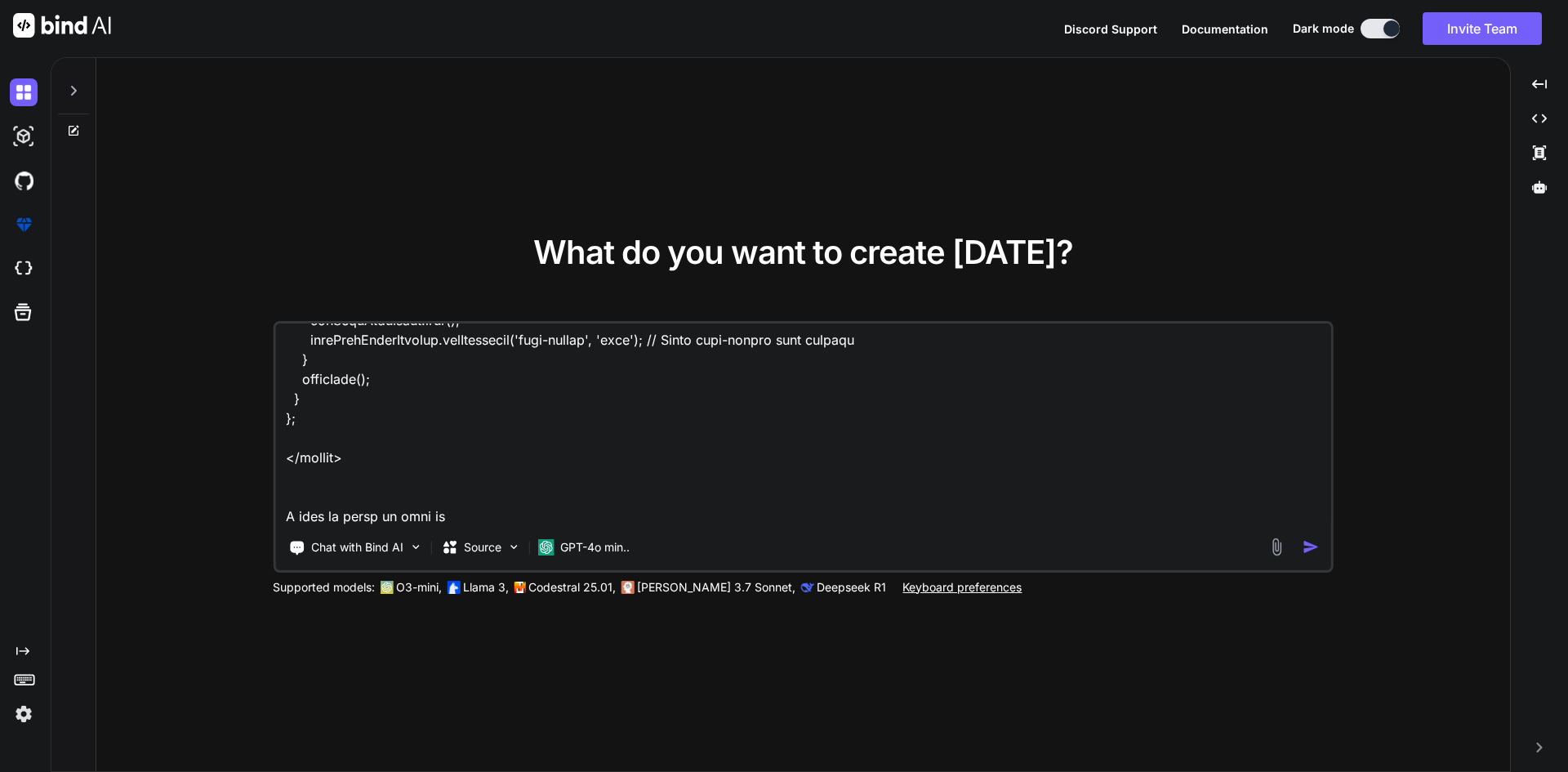
paste textarea "store?.callForwarddata"
click at [344, 497] on textarea at bounding box center [803, 425] width 1056 height 202
click at [726, 493] on textarea at bounding box center [803, 425] width 1056 height 202
paste textarea "isNonecard"
paste textarea "<div class="dashcard-inner dCard4" :class="{ 'active-background': isVisible }">"
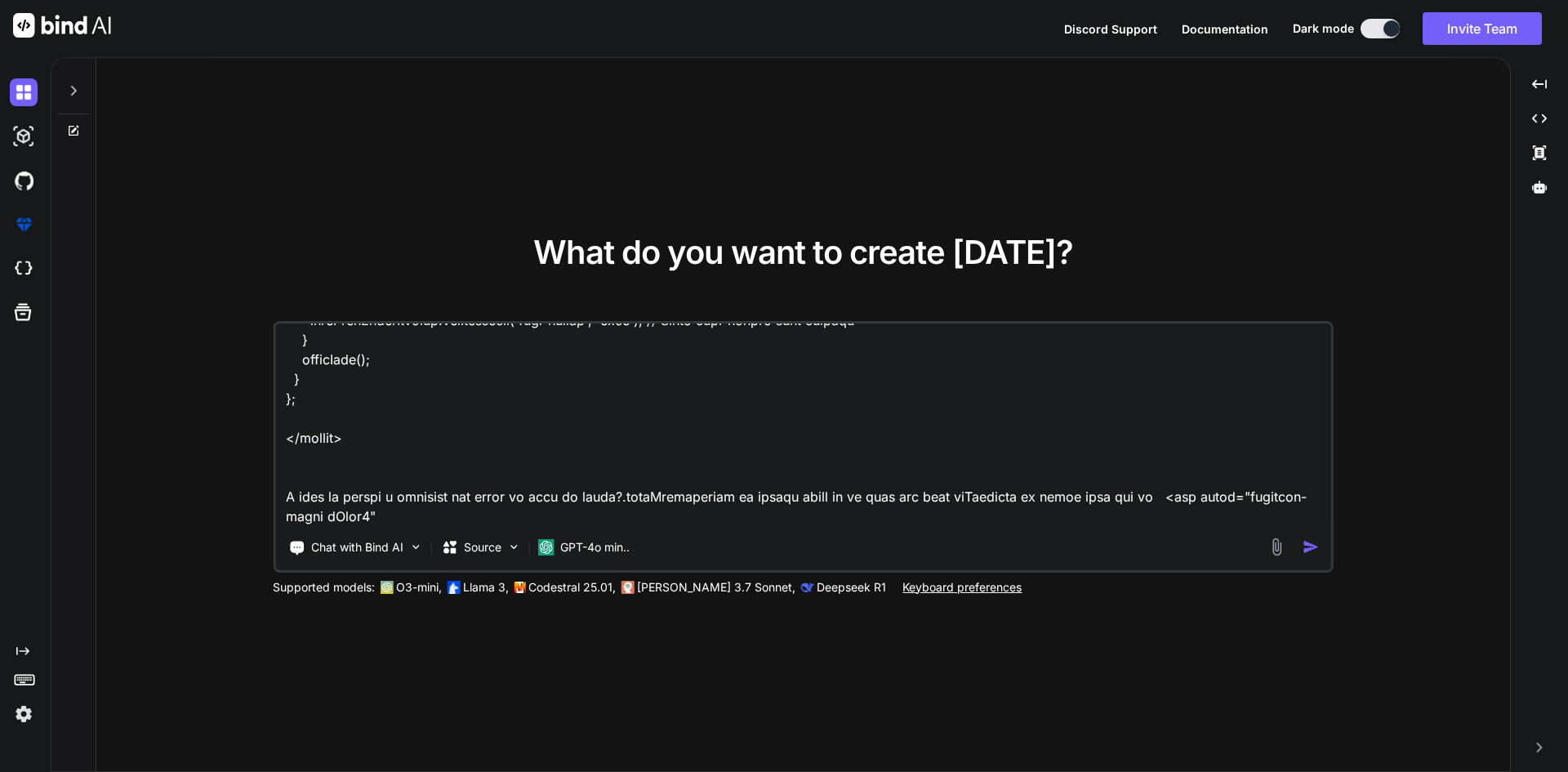
scroll to position [2472, 0]
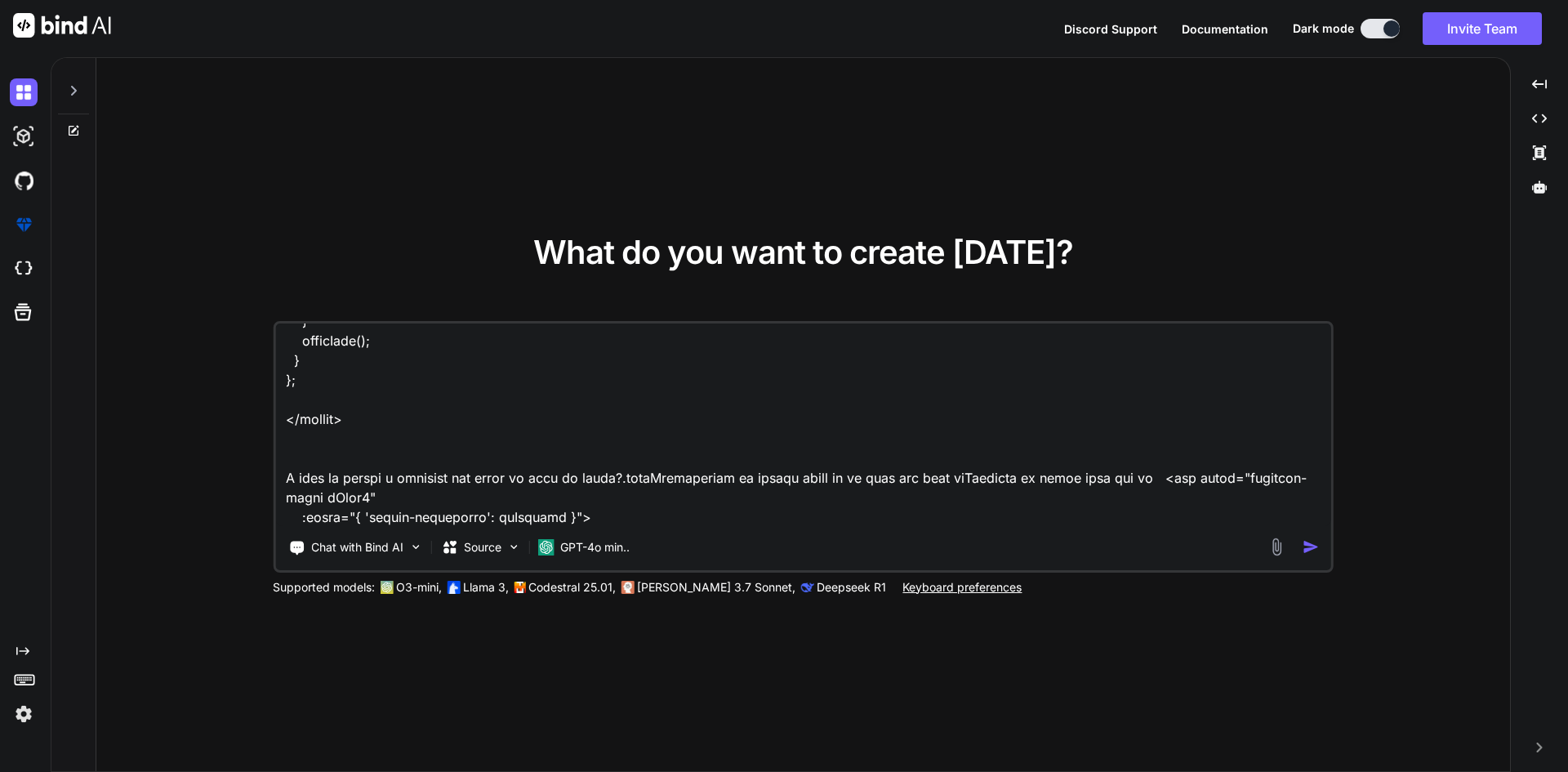
click at [589, 514] on textarea at bounding box center [803, 425] width 1056 height 202
type textarea "<template> <div class="dashcard-inner dCard4" :class="{ 'active-background': is…"
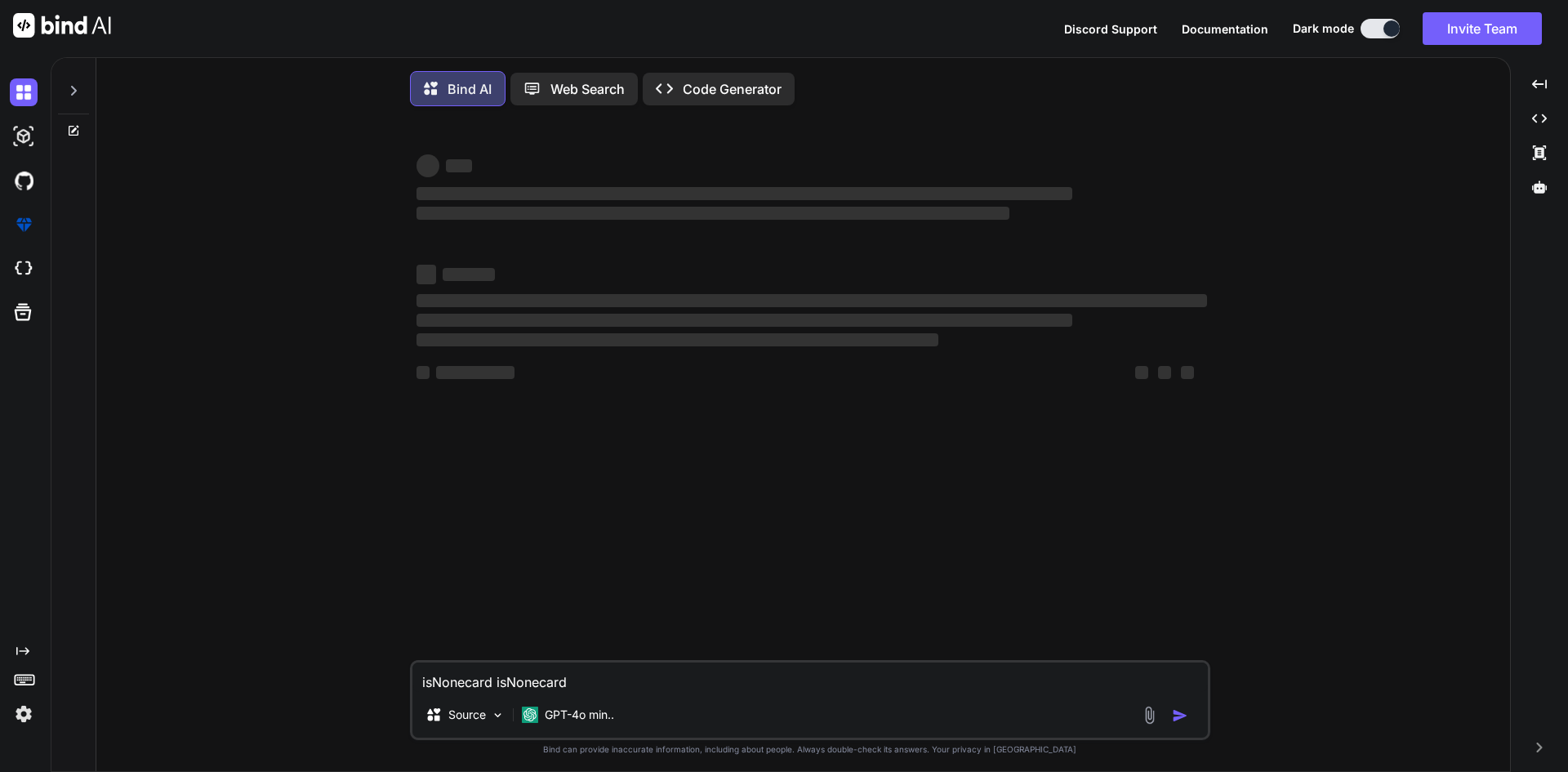
click at [588, 685] on textarea "isNonecard isNonecard" at bounding box center [810, 677] width 795 height 30
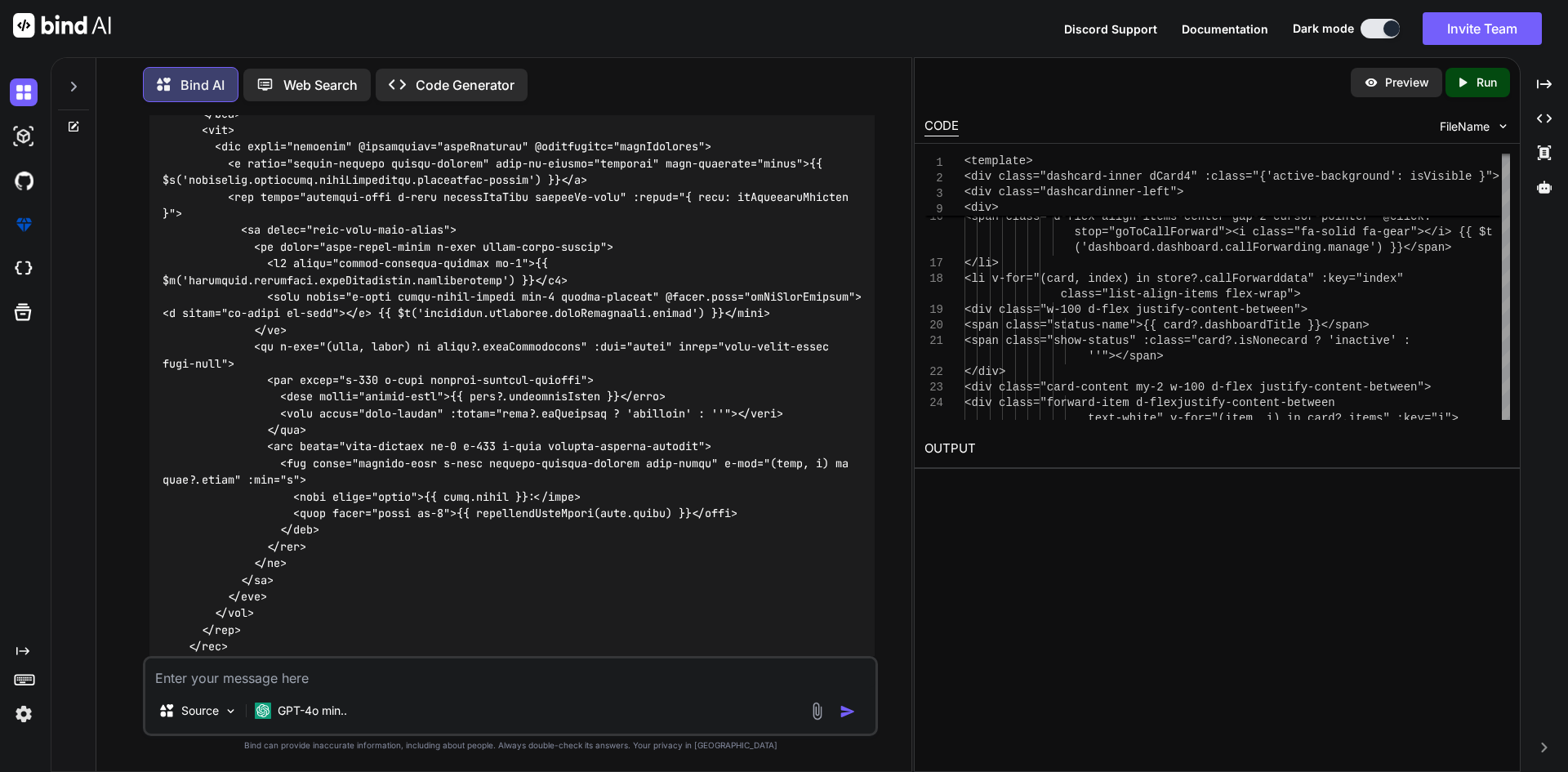
scroll to position [883, 0]
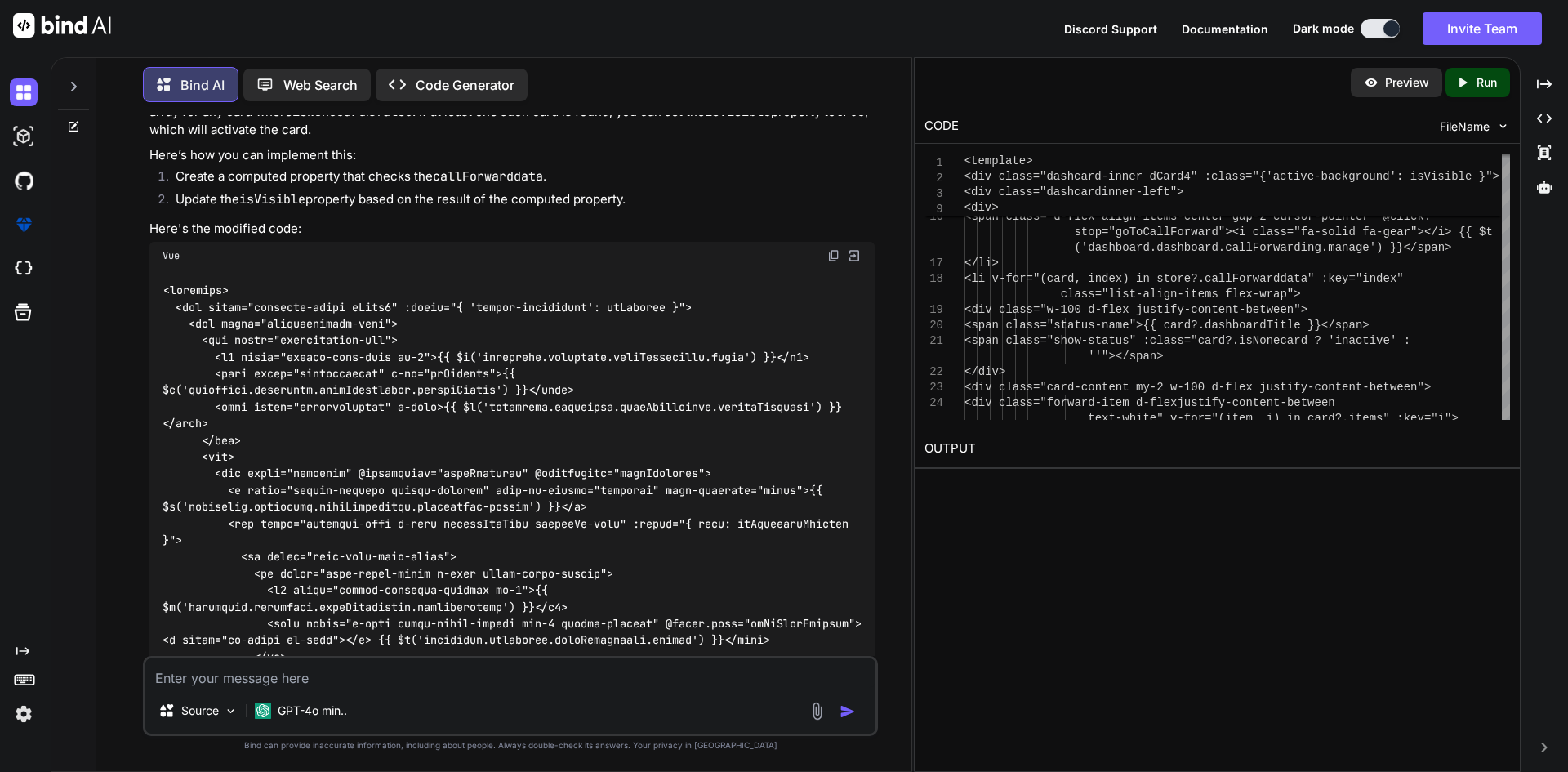
click at [829, 249] on img at bounding box center [834, 256] width 13 height 13
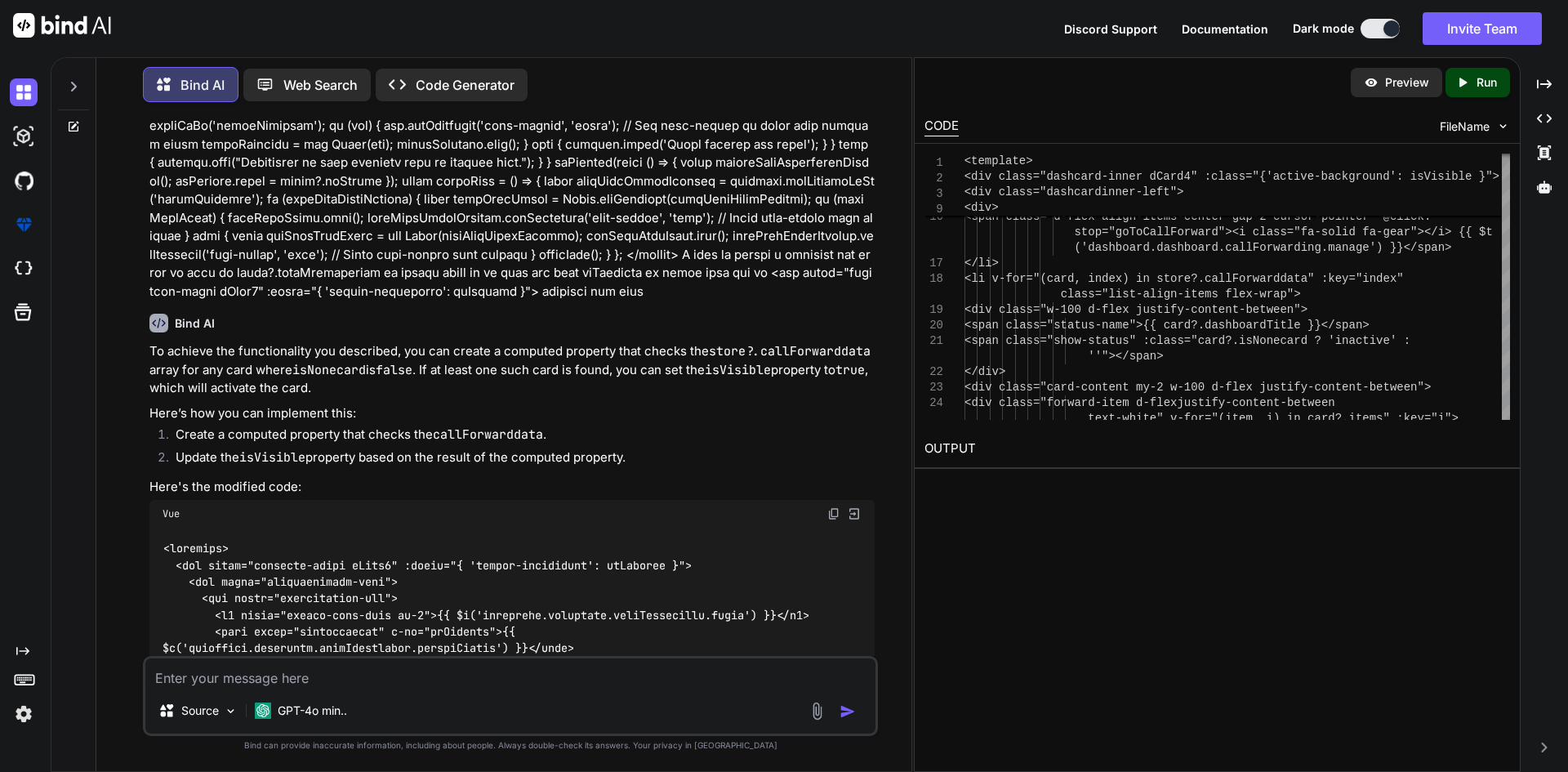
scroll to position [952, 0]
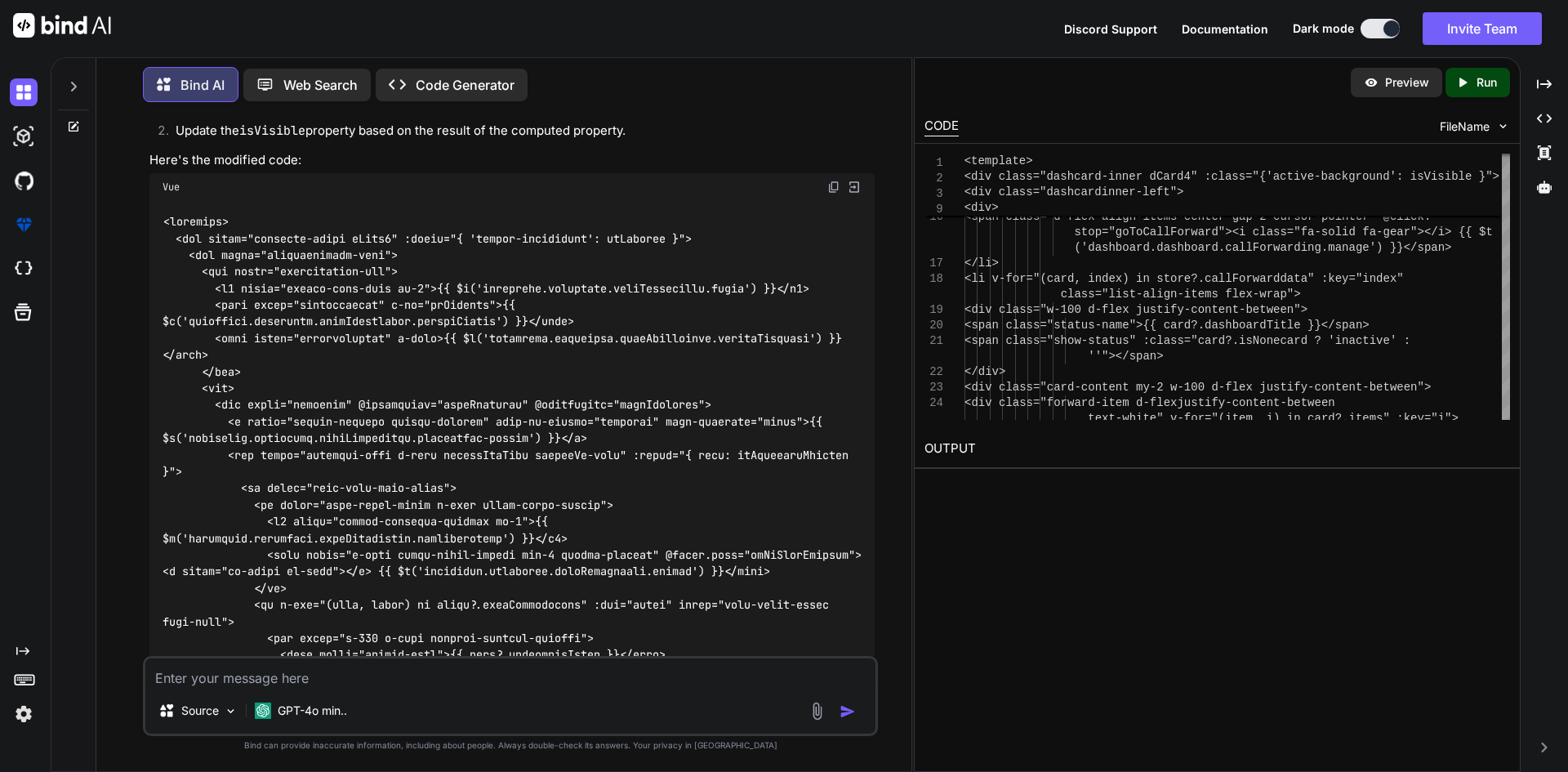
click at [286, 677] on textarea at bounding box center [510, 673] width 730 height 30
paste textarea "tore?.callForwarddata"
click at [309, 672] on textarea "create a filter function find tore?.callForwarddata" at bounding box center [510, 673] width 730 height 30
click at [310, 672] on textarea "create a filter function find tore?.callForwarddata" at bounding box center [510, 673] width 730 height 30
click at [321, 679] on textarea "create a filter function find tore?.callForwarddata" at bounding box center [510, 673] width 730 height 30
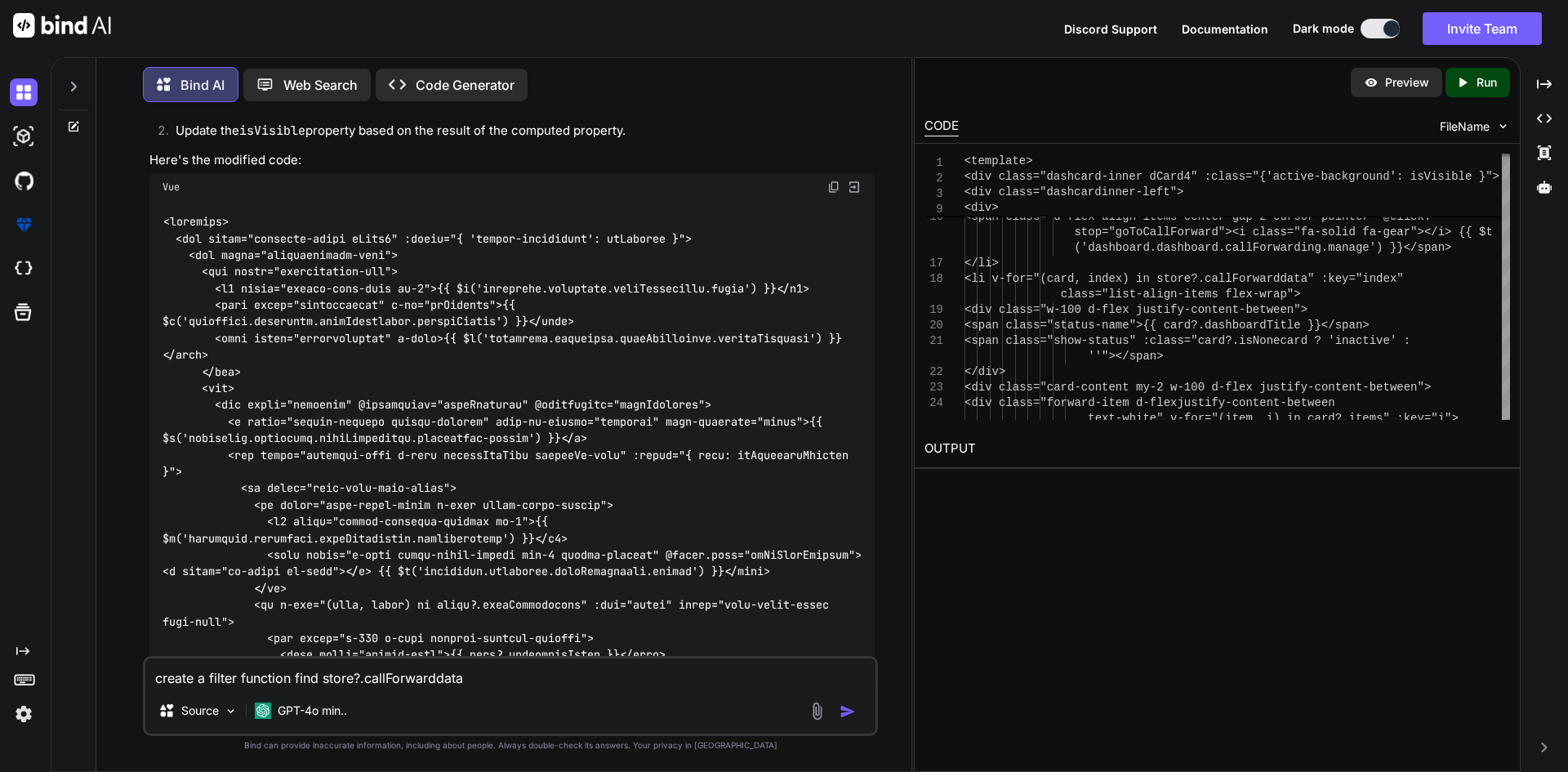
click at [297, 674] on textarea "create a filter function find store?.callForwarddata" at bounding box center [510, 673] width 730 height 30
click at [503, 670] on textarea "create a filter function in store?.callForwarddata" at bounding box center [510, 673] width 730 height 30
paste textarea "isNonecard : true"
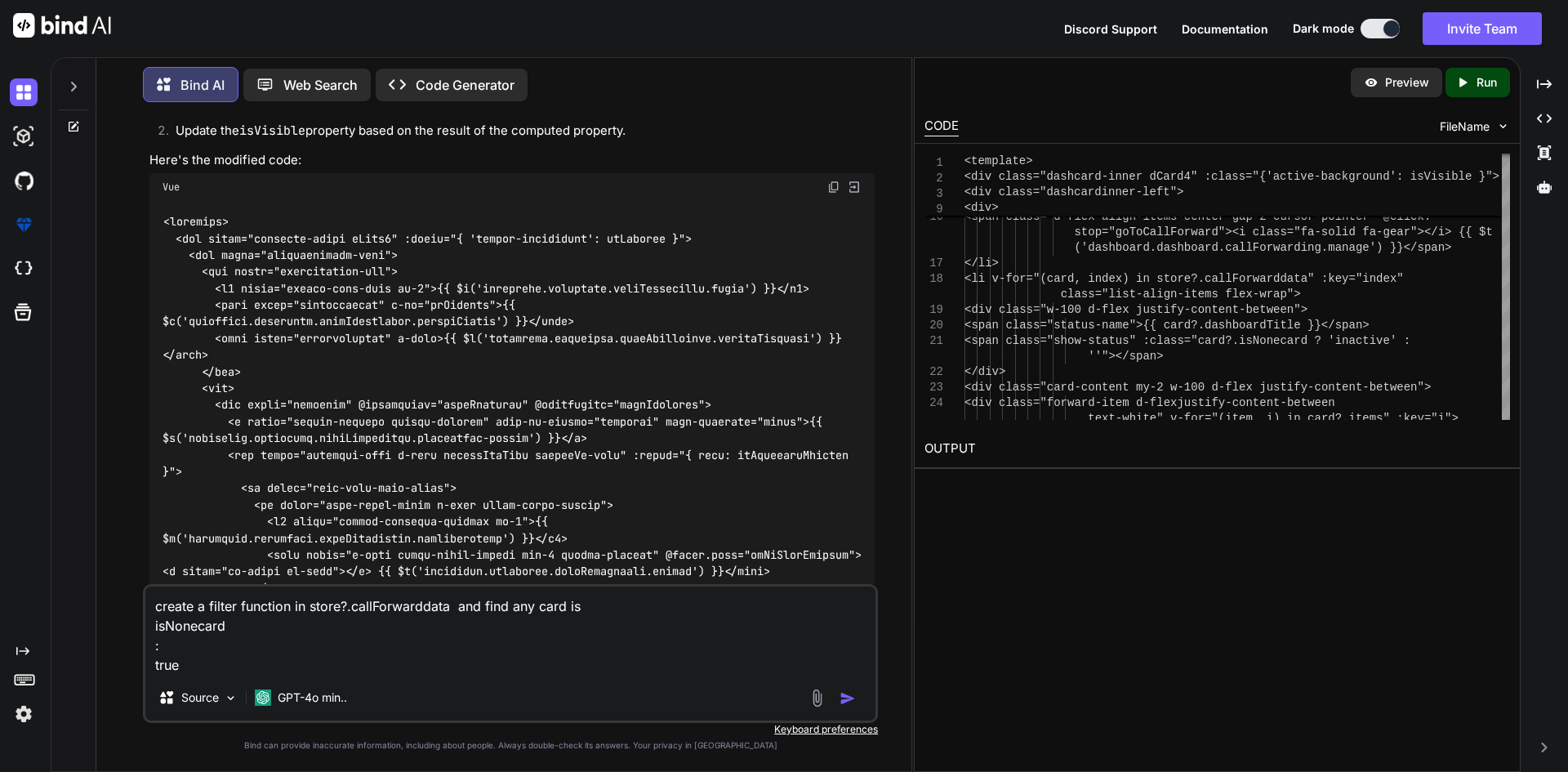
click at [167, 647] on textarea "create a filter function in store?.callForwarddata and find any card is isNonec…" at bounding box center [510, 630] width 730 height 89
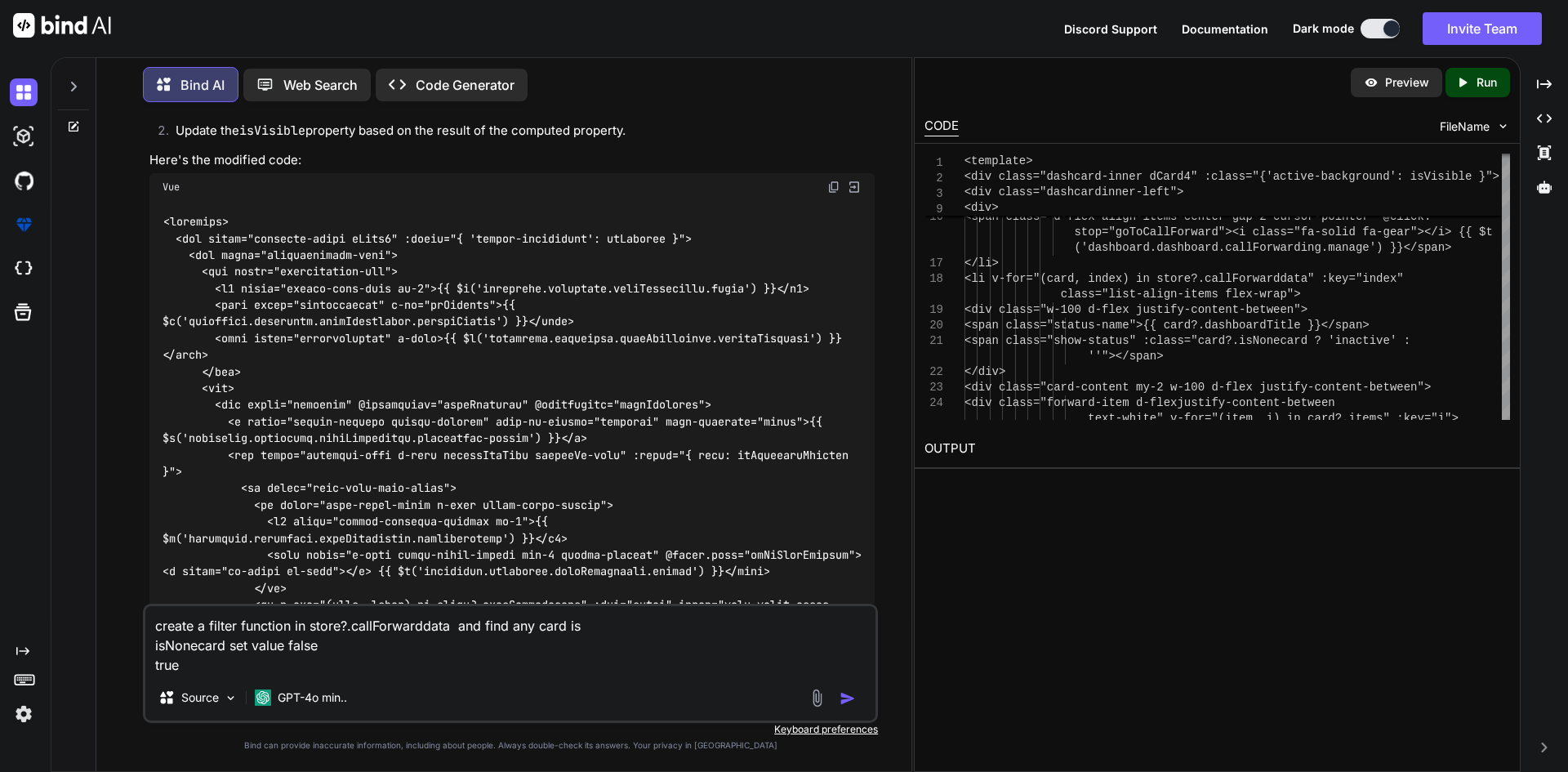
click at [202, 647] on textarea "create a filter function in store?.callForwarddata and find any card is isNonec…" at bounding box center [510, 640] width 730 height 69
click at [185, 663] on textarea "create a filter function in store?.callForwarddata and find any card is isNonec…" at bounding box center [510, 640] width 730 height 69
click at [460, 657] on textarea "create a filter function in store?.callForwarddata and find any card is isNonec…" at bounding box center [510, 640] width 730 height 69
click at [419, 641] on textarea "create a filter function in store?.callForwarddata and find any card is isNonec…" at bounding box center [510, 640] width 730 height 69
type textarea "create a filter function in store?.callForwarddata and find any card is isNonec…"
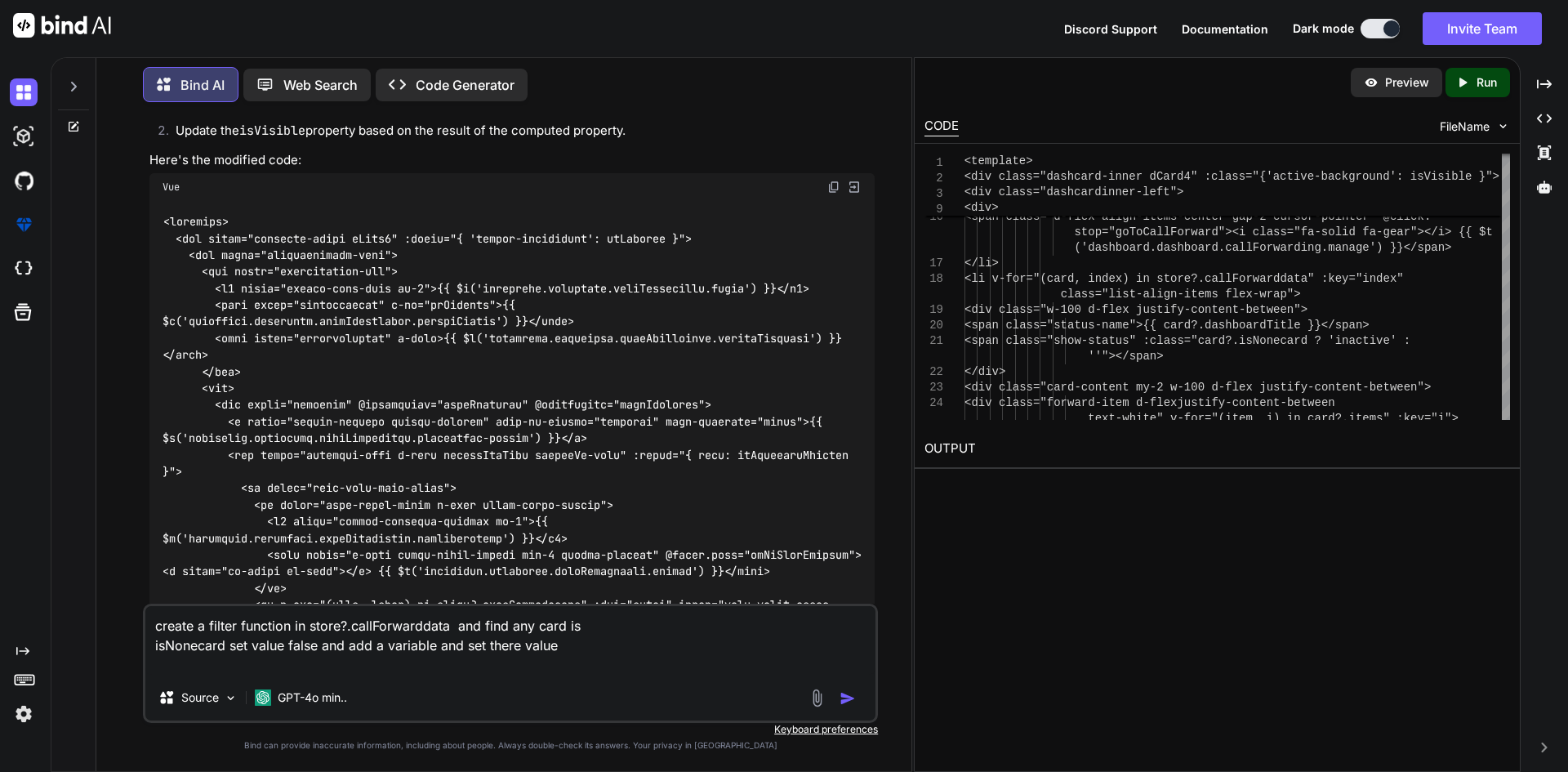
click at [846, 694] on img "button" at bounding box center [848, 698] width 16 height 16
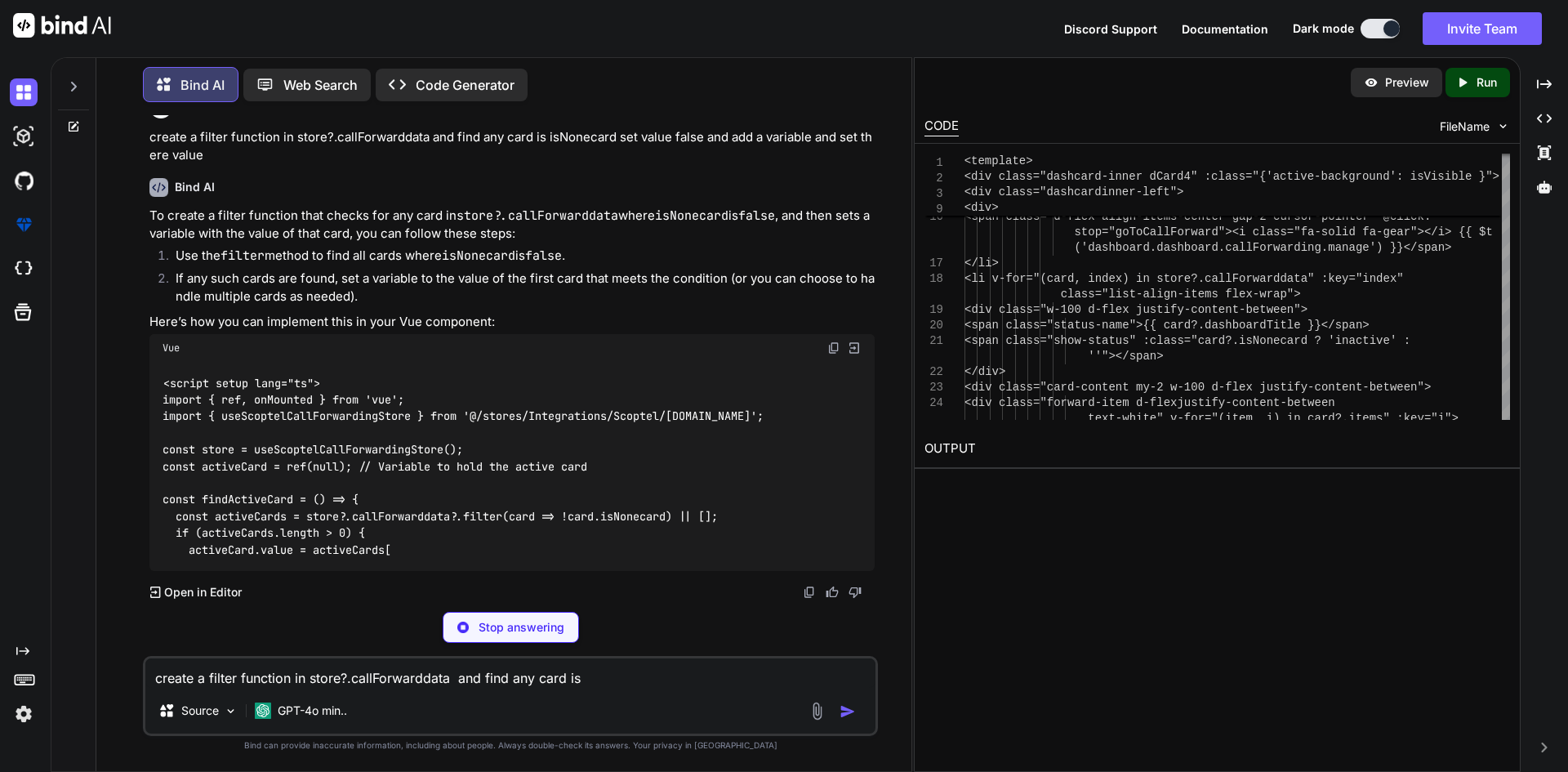
scroll to position [3350, 0]
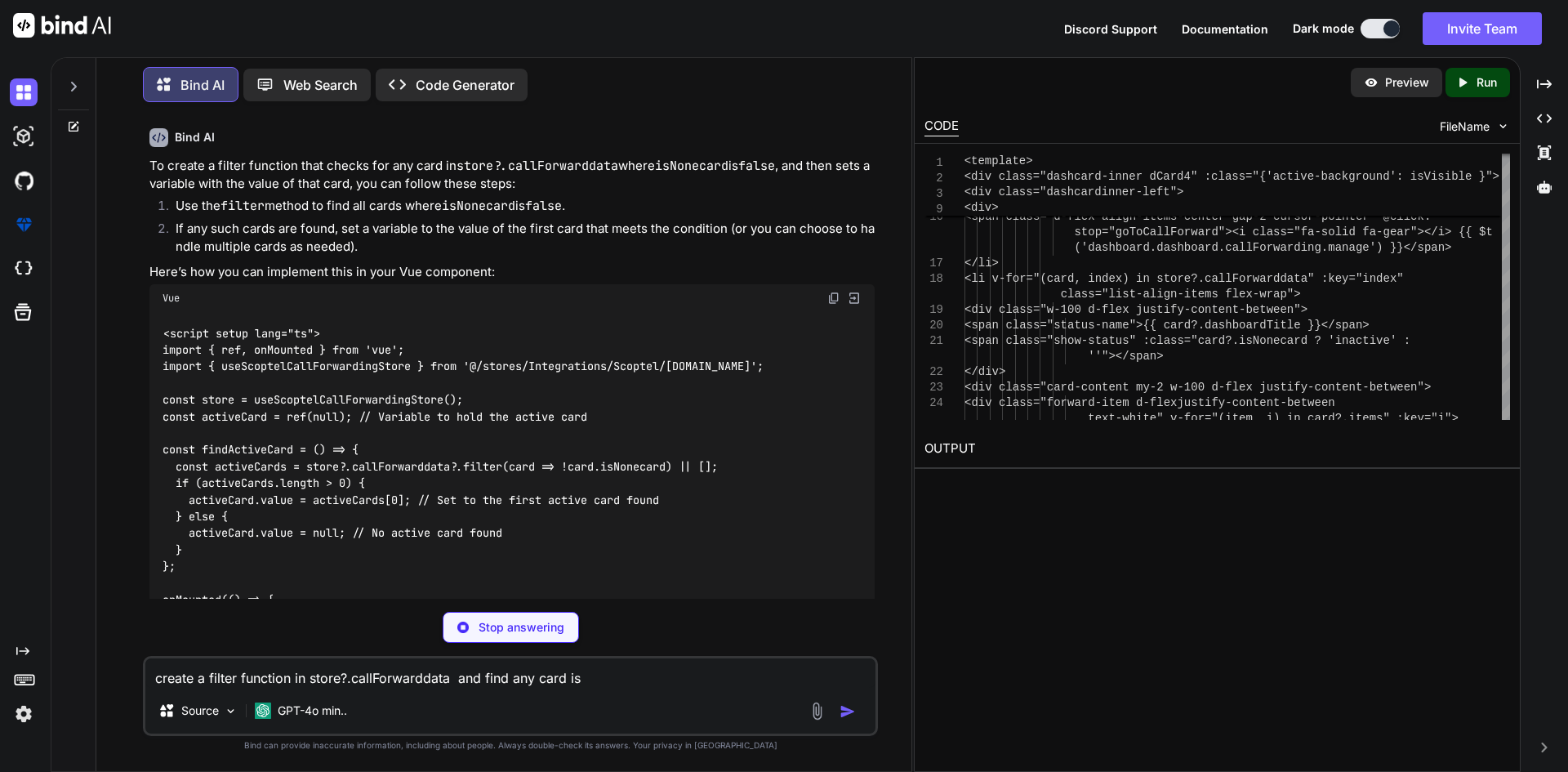
click at [220, 483] on code "<script setup lang="ts"> import { ref, onMounted } from 'vue'; import { useScop…" at bounding box center [462, 492] width 601 height 334
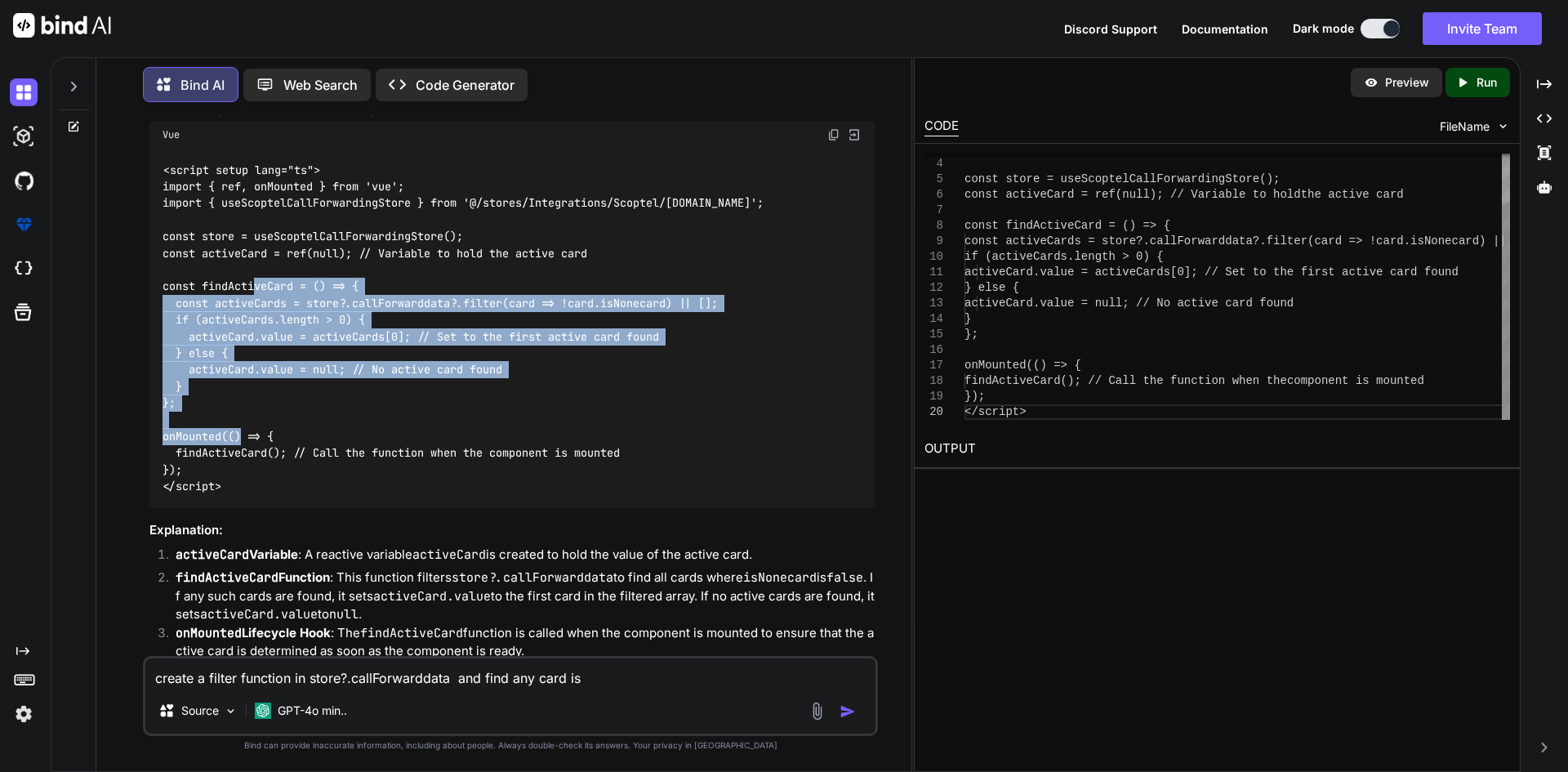
drag, startPoint x: 184, startPoint y: 433, endPoint x: 147, endPoint y: 317, distance: 121.8
click at [147, 317] on div "You Bind AI To achieve the functionality you described, you can create a comput…" at bounding box center [511, 385] width 732 height 541
copy code "const findActiveCard = () => { const activeCards = store?.callForwarddata?.filt…"
click at [235, 289] on code "<script setup lang="ts"> import { ref, onMounted } from 'vue'; import { useScop…" at bounding box center [462, 328] width 601 height 334
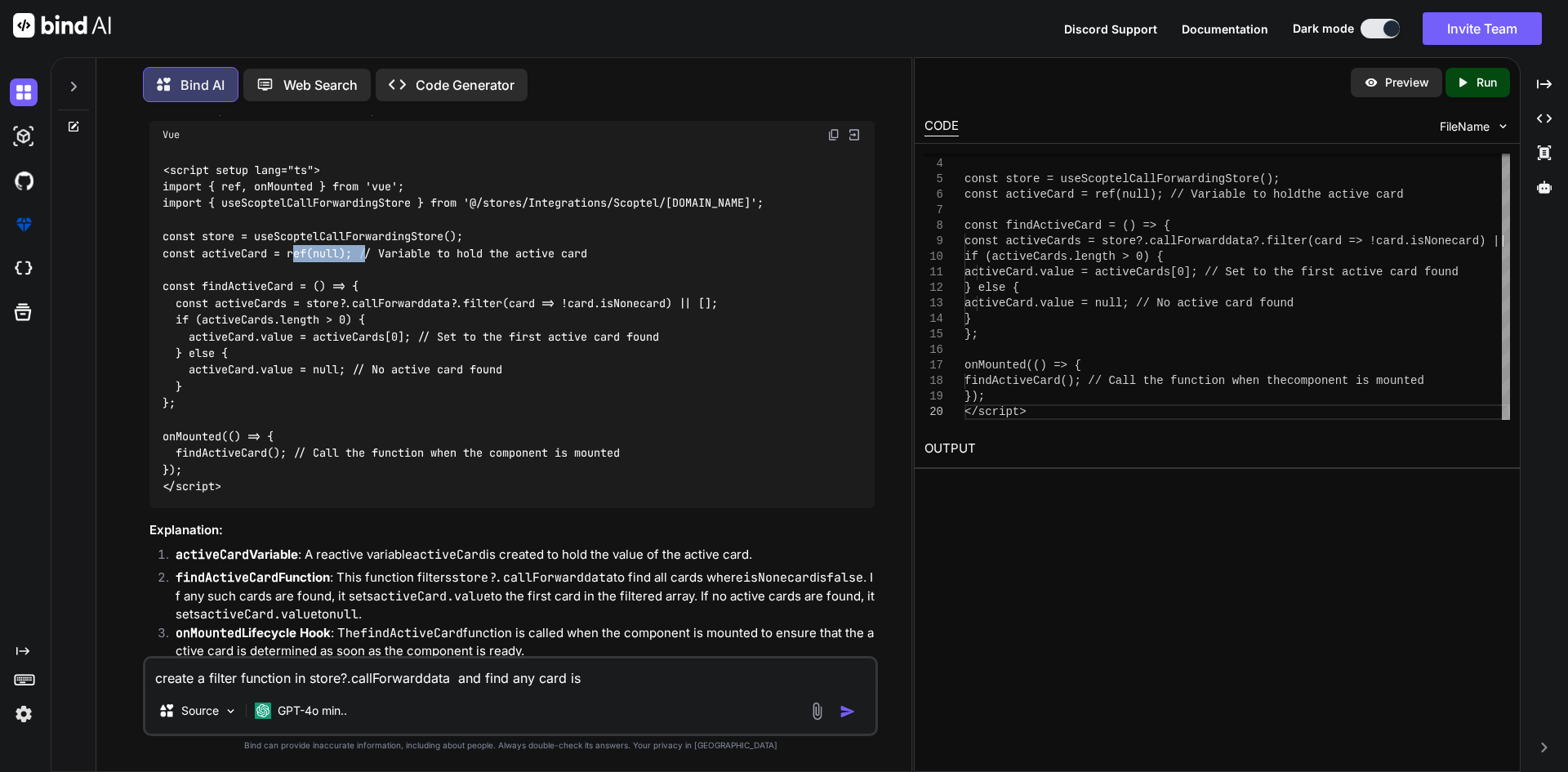
click at [235, 289] on code "<script setup lang="ts"> import { ref, onMounted } from 'vue'; import { useScop…" at bounding box center [462, 328] width 601 height 334
copy code "activeCard"
click at [215, 270] on code "<script setup lang="ts"> import { ref, onMounted } from 'vue'; import { useScop…" at bounding box center [462, 328] width 601 height 334
click at [227, 272] on code "<script setup lang="ts"> import { ref, onMounted } from 'vue'; import { useScop…" at bounding box center [462, 328] width 601 height 334
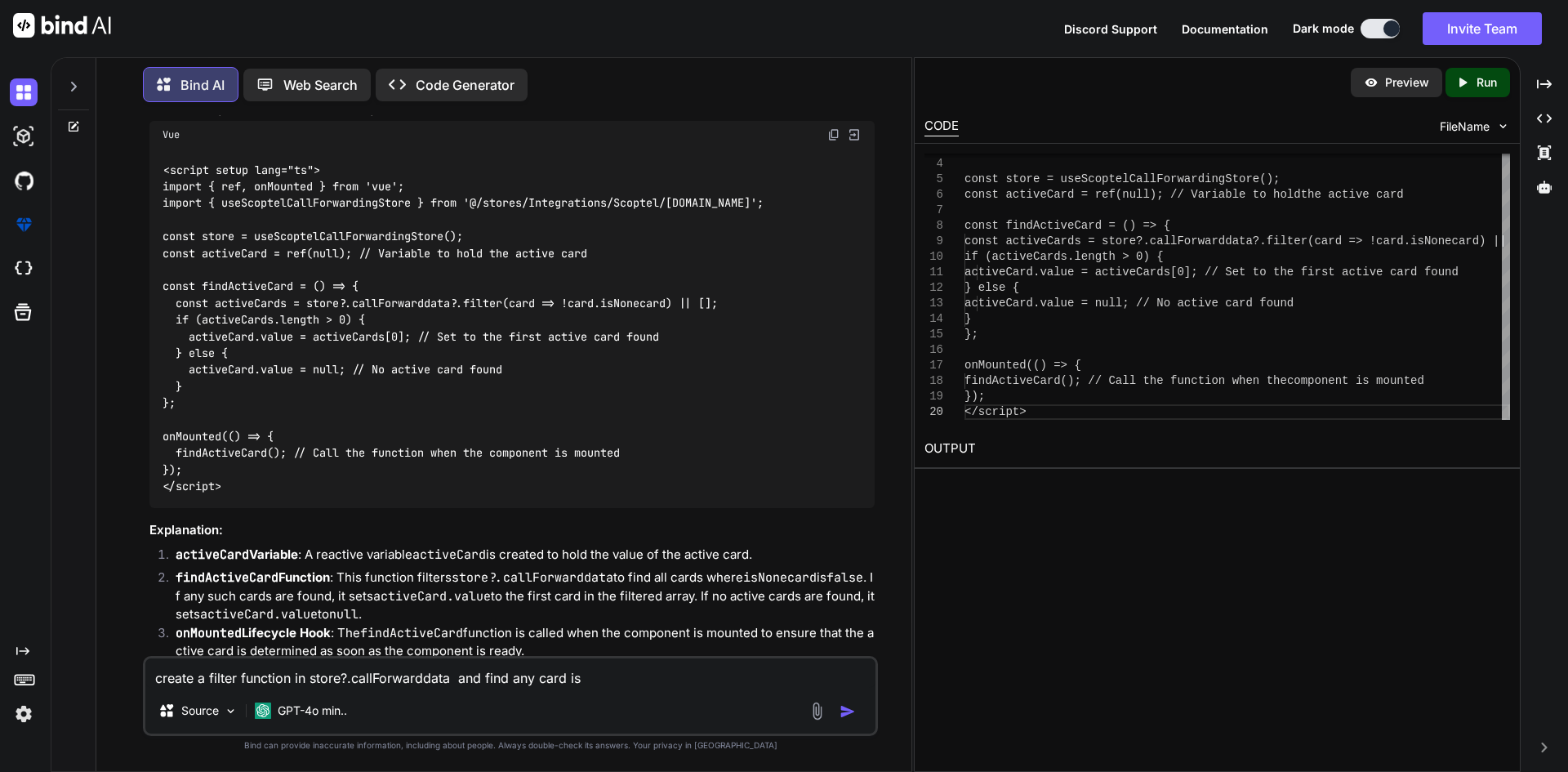
click at [230, 286] on code "<script setup lang="ts"> import { ref, onMounted } from 'vue'; import { useScop…" at bounding box center [462, 328] width 601 height 334
click at [225, 274] on code "<script setup lang="ts"> import { ref, onMounted } from 'vue'; import { useScop…" at bounding box center [462, 328] width 601 height 334
click at [218, 261] on code "<script setup lang="ts"> import { ref, onMounted } from 'vue'; import { useScop…" at bounding box center [462, 328] width 601 height 334
click at [218, 266] on code "<script setup lang="ts"> import { ref, onMounted } from 'vue'; import { useScop…" at bounding box center [462, 328] width 601 height 334
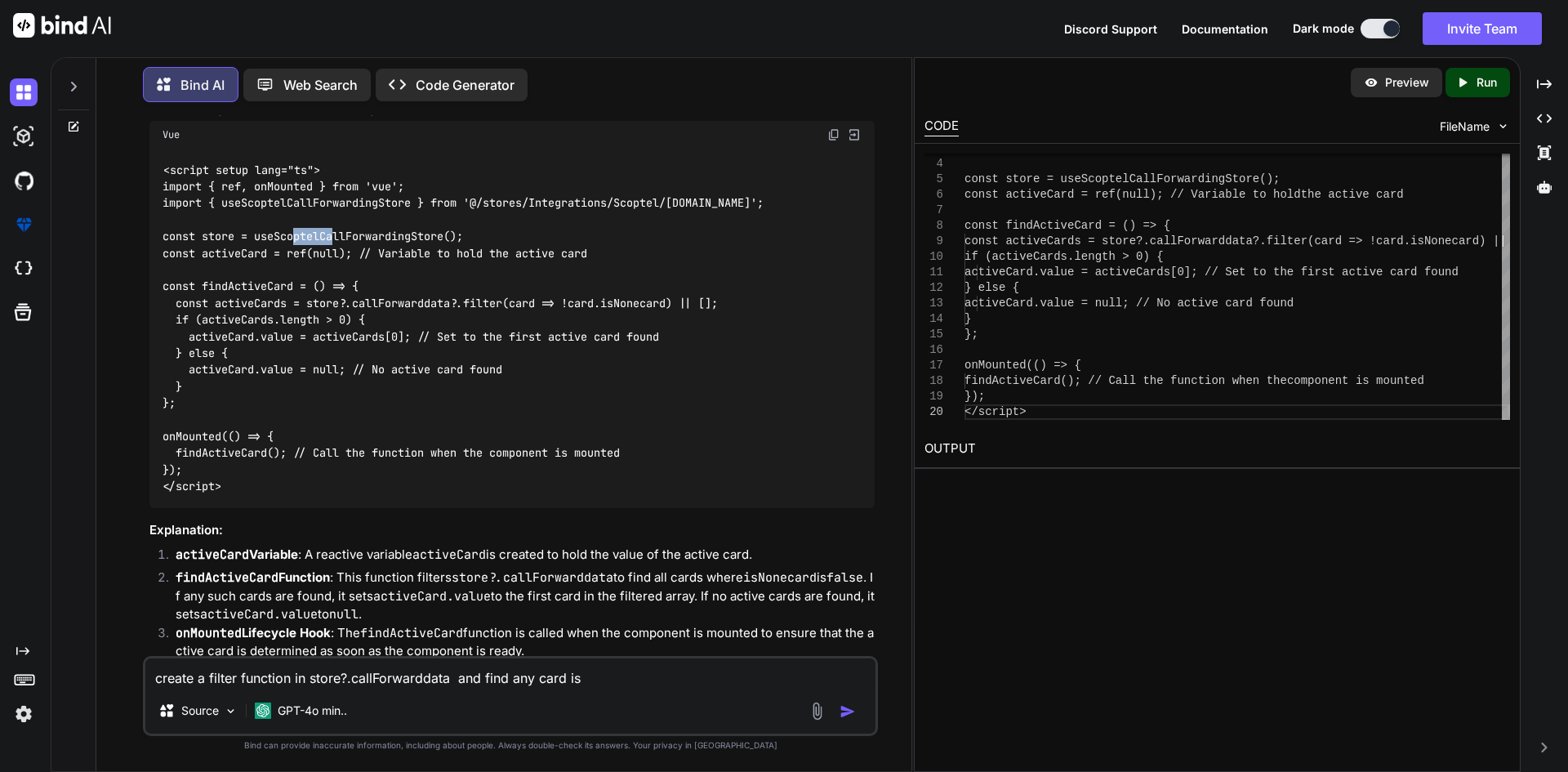
click at [218, 266] on code "<script setup lang="ts"> import { ref, onMounted } from 'vue'; import { useScop…" at bounding box center [462, 328] width 601 height 334
click at [260, 273] on code "<script setup lang="ts"> import { ref, onMounted } from 'vue'; import { useScop…" at bounding box center [462, 328] width 601 height 334
click at [216, 277] on code "<script setup lang="ts"> import { ref, onMounted } from 'vue'; import { useScop…" at bounding box center [462, 328] width 601 height 334
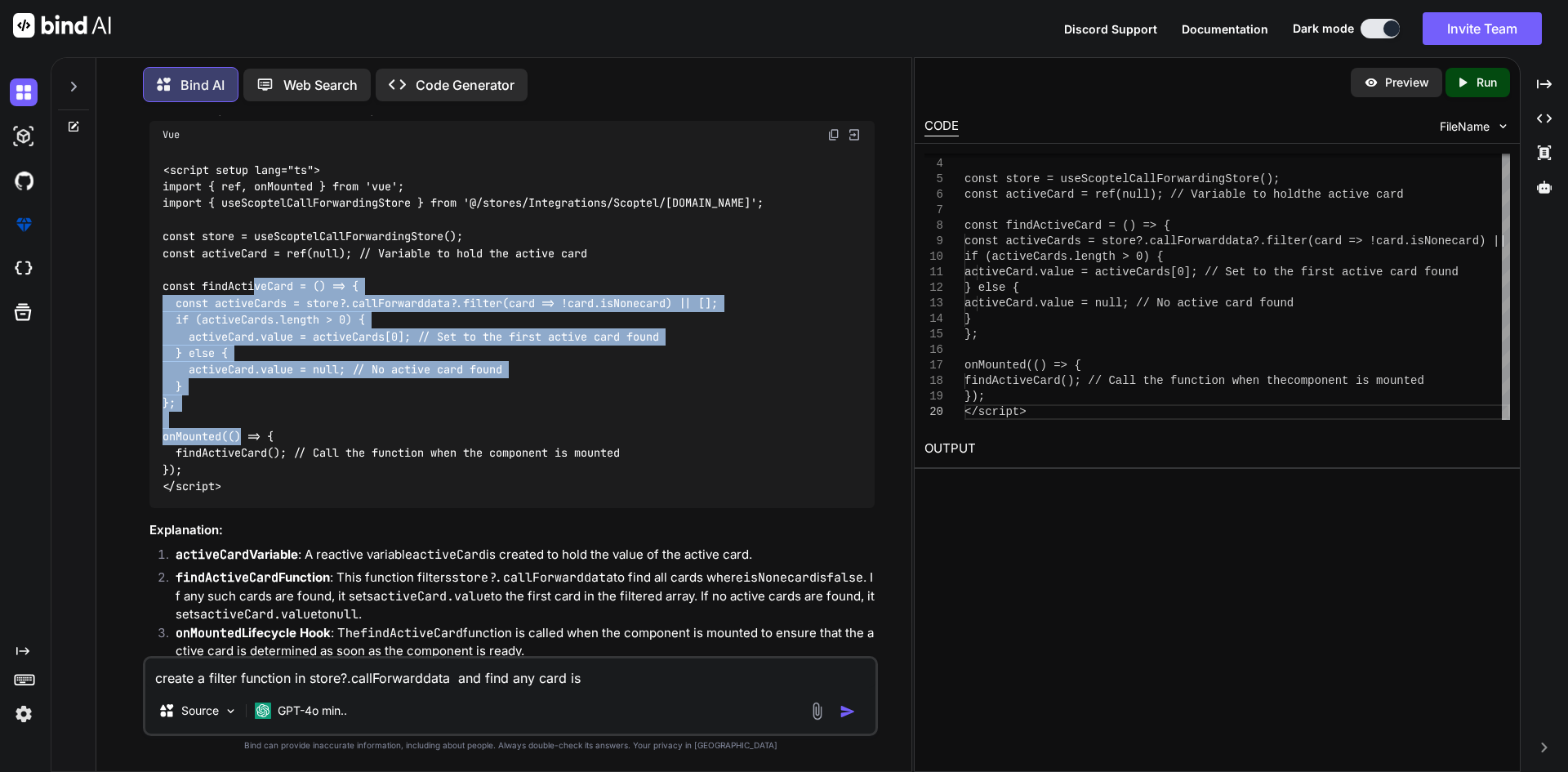
drag, startPoint x: 190, startPoint y: 428, endPoint x: 156, endPoint y: 312, distance: 120.9
click at [156, 312] on div "<script setup lang="ts"> import { ref, onMounted } from 'vue'; import { useScop…" at bounding box center [511, 328] width 725 height 359
copy code "const findActiveCard = () => { const activeCards = store?.callForwarddata?.filt…"
click at [216, 414] on div "<script setup lang="ts"> import { ref, onMounted } from 'vue'; import { useScop…" at bounding box center [511, 328] width 725 height 359
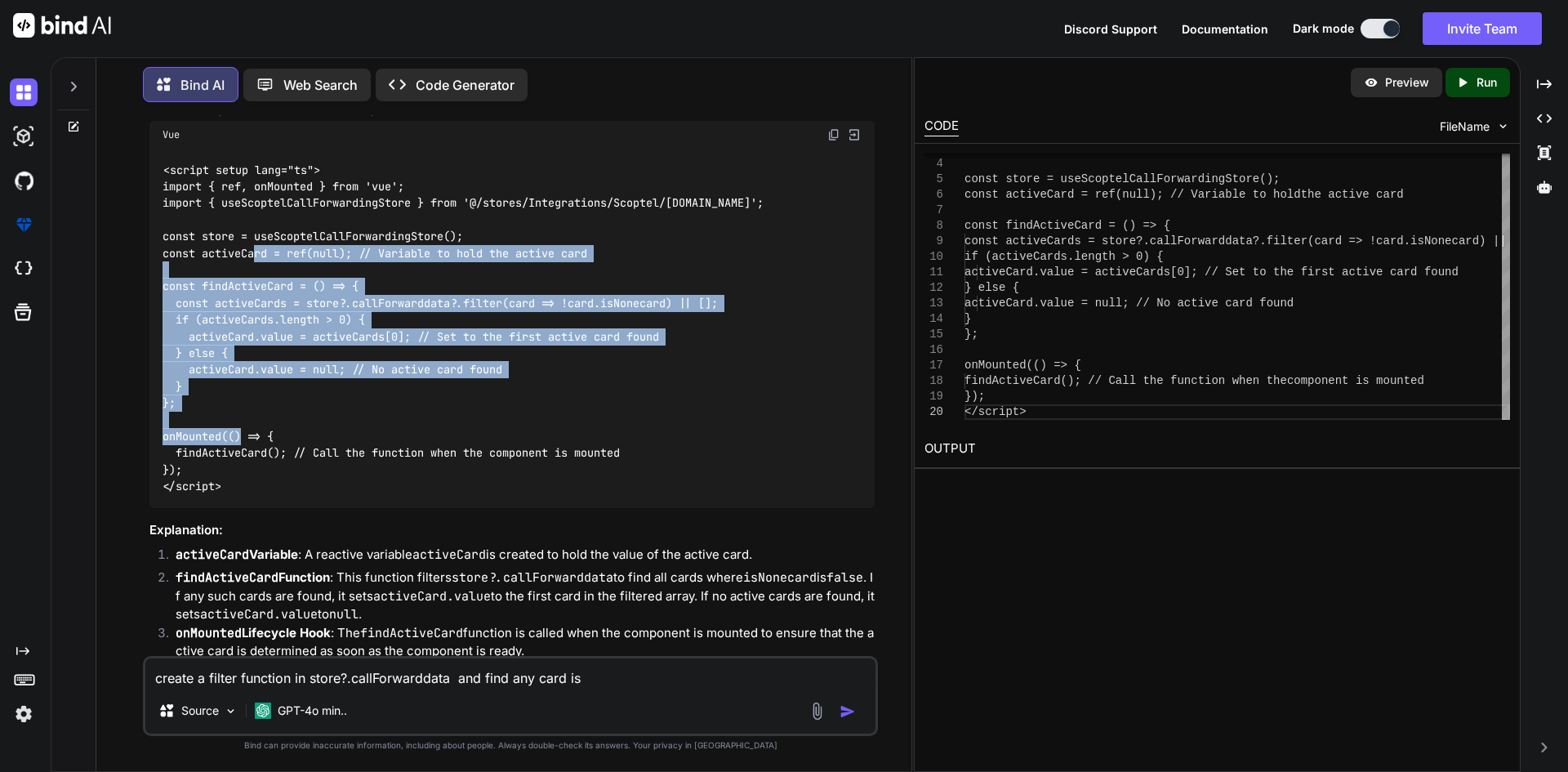
copy code "const activeCard = ref(null); // Variable to hold the active card const findAct…"
drag, startPoint x: 181, startPoint y: 434, endPoint x: 150, endPoint y: 285, distance: 152.2
click at [150, 285] on div "<script setup lang="ts"> import { ref, onMounted } from 'vue'; import { useScop…" at bounding box center [511, 328] width 725 height 359
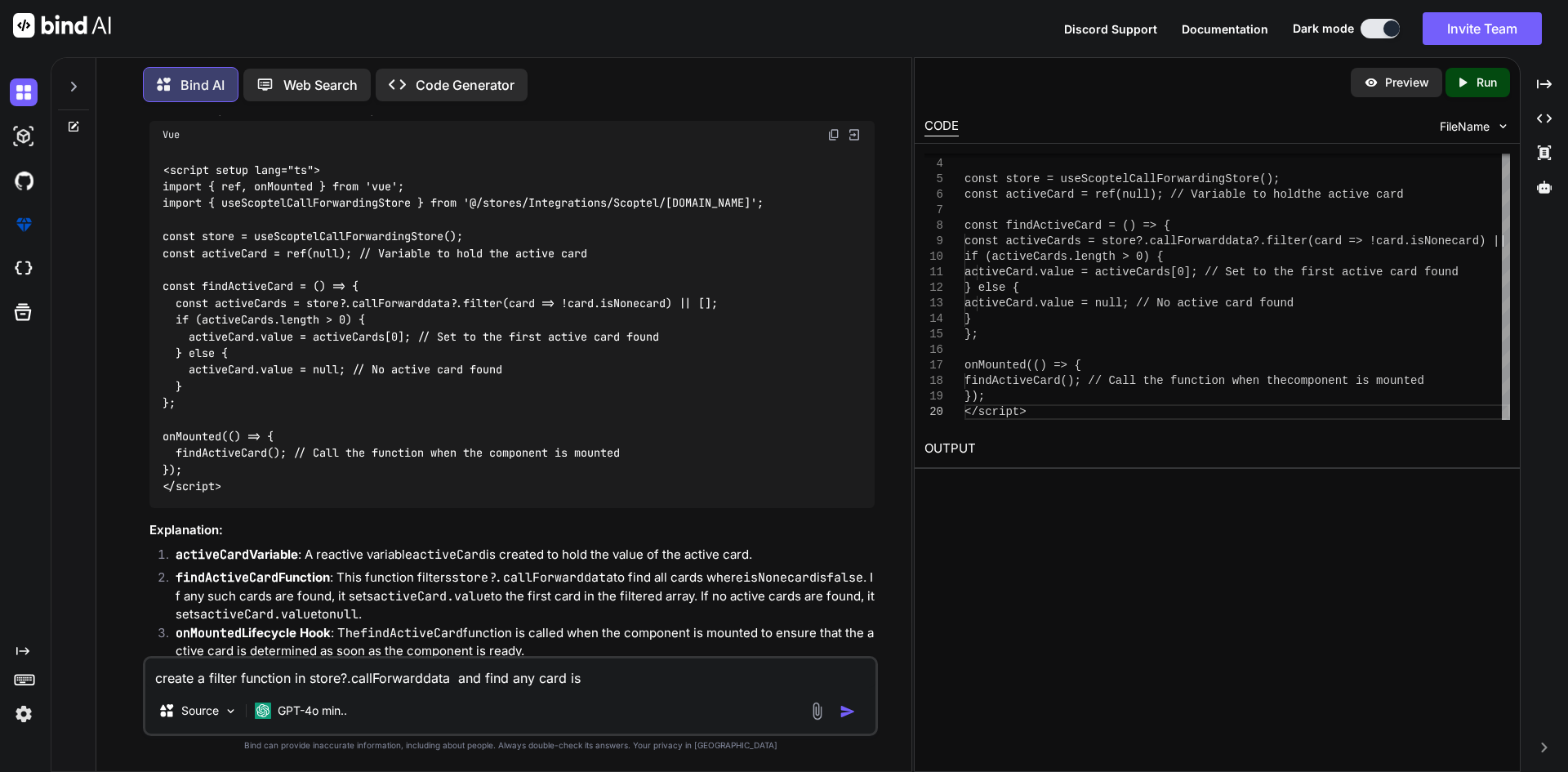
click at [676, 496] on div "<script setup lang="ts"> import { ref, onMounted } from 'vue'; import { useScop…" at bounding box center [511, 328] width 725 height 359
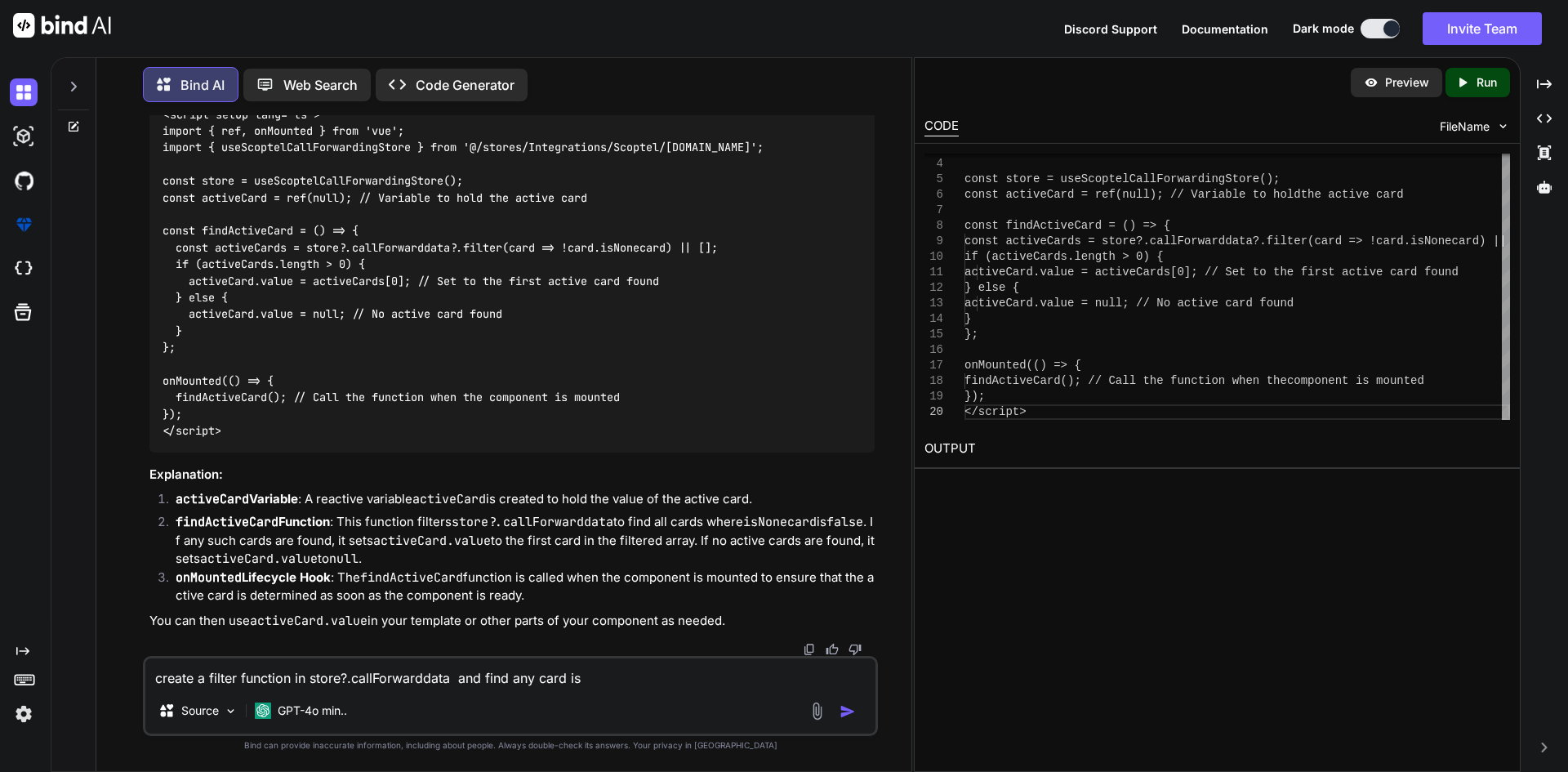
click at [286, 397] on code "<script setup lang="ts"> import { ref, onMounted } from 'vue'; import { useScop…" at bounding box center [462, 273] width 601 height 334
copy code "findActiveCard();"
drag, startPoint x: 289, startPoint y: 397, endPoint x: 179, endPoint y: 390, distance: 110.2
click at [179, 390] on code "<script setup lang="ts"> import { ref, onMounted } from 'vue'; import { useScop…" at bounding box center [462, 273] width 601 height 334
click at [411, 678] on textarea "create a filter function in store?.callForwarddata and find any card is isNonec…" at bounding box center [510, 673] width 730 height 30
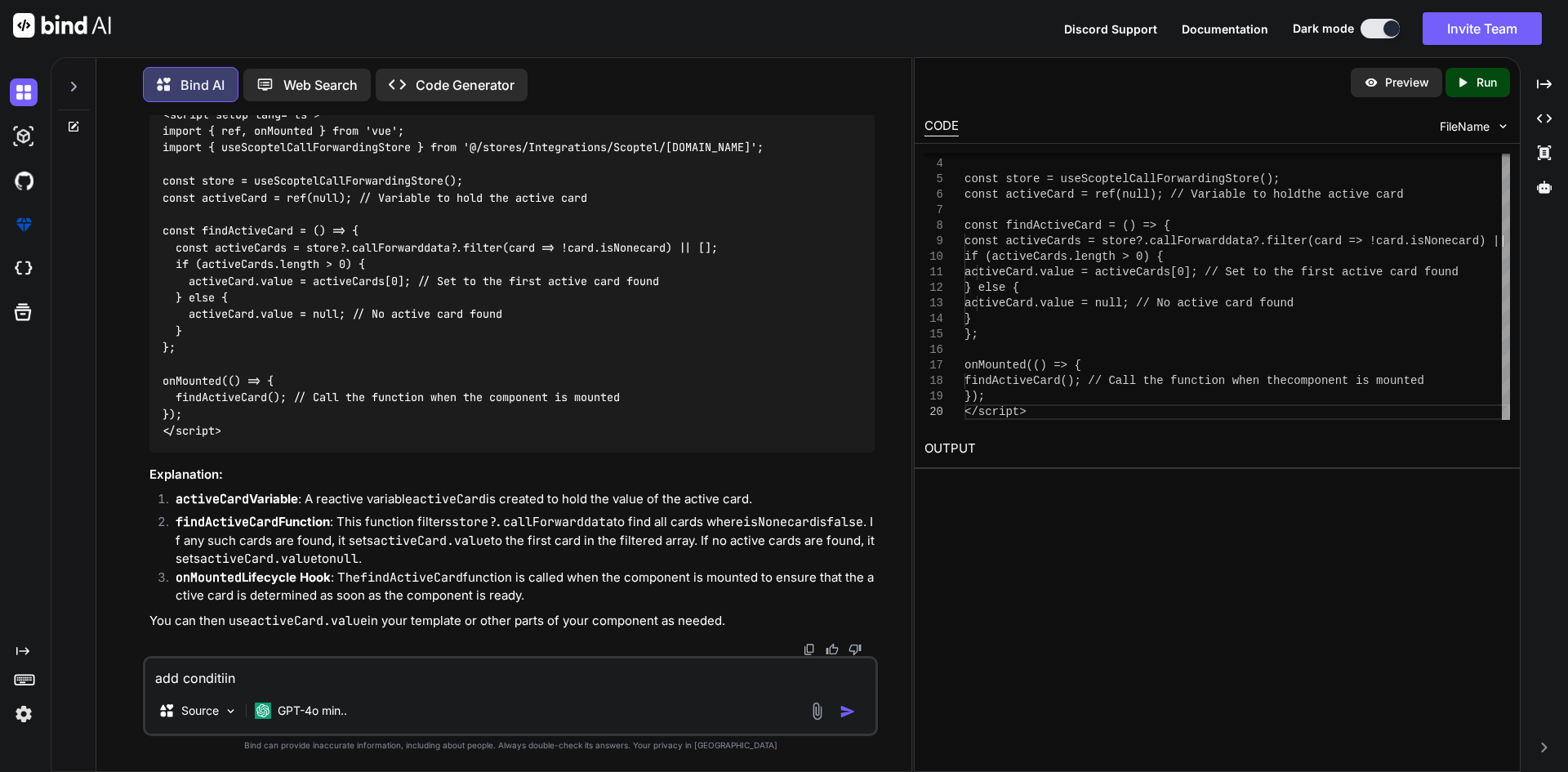
paste textarea "<div class="dashvardinner-right" v-if="activeCard ? '' :@click.stop="goToCallFo…"
type textarea "add conditiin <div class="dashvardinner-right" v-if="activeCard ? '' :@click.st…"
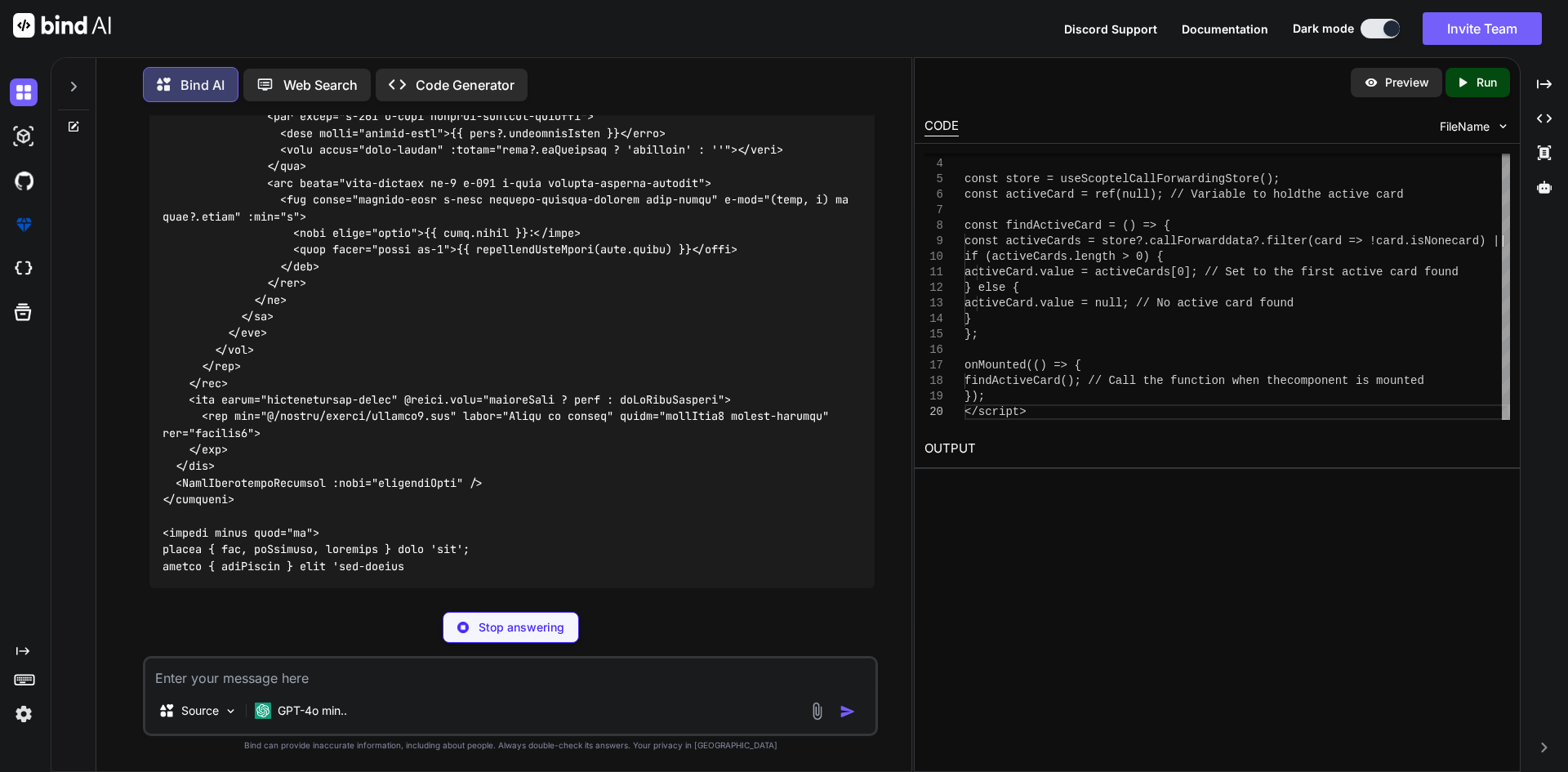
scroll to position [4823, 0]
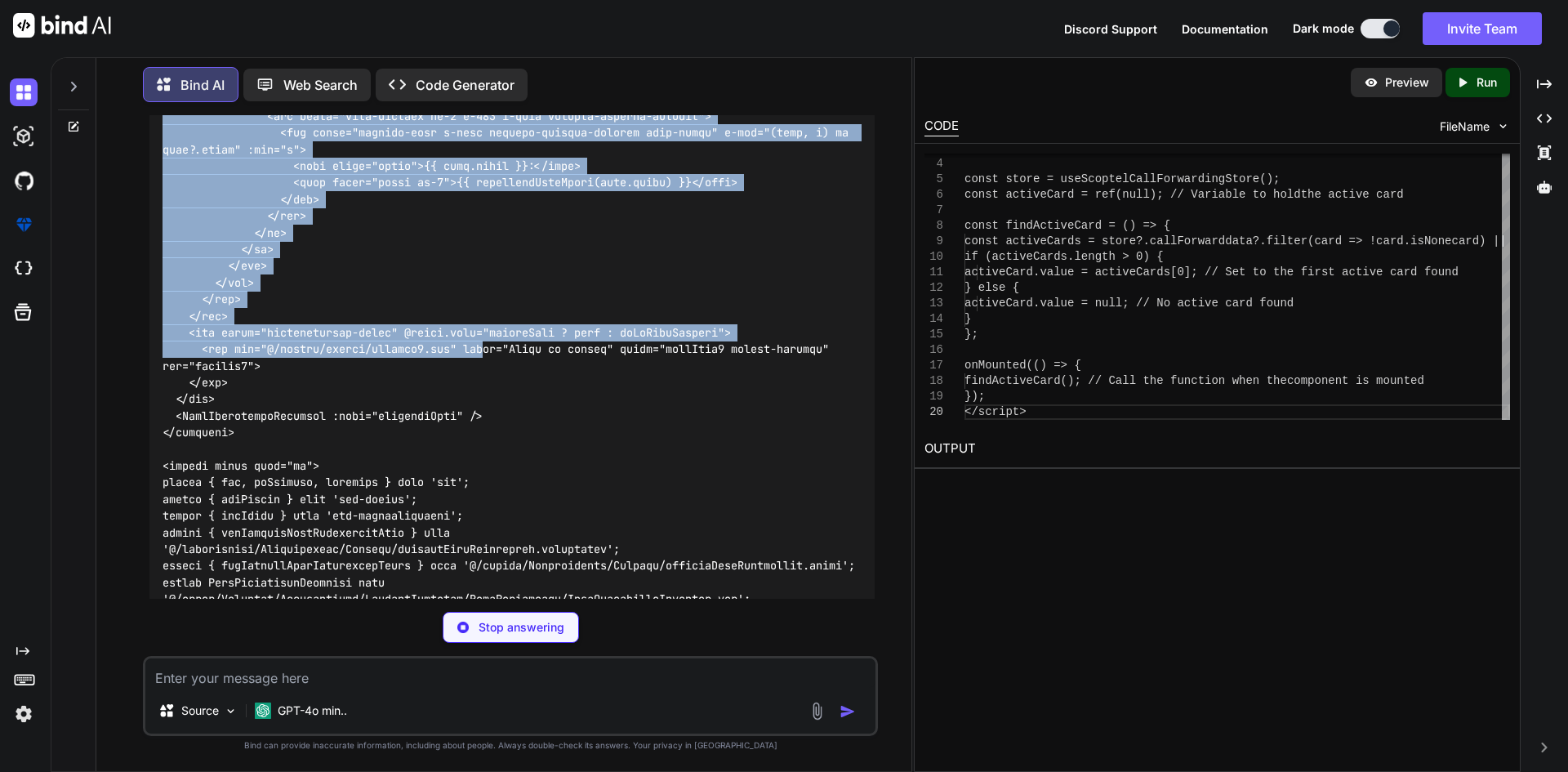
drag, startPoint x: 407, startPoint y: 379, endPoint x: 494, endPoint y: 392, distance: 88.0
click at [494, 392] on code at bounding box center [511, 216] width 699 height 1183
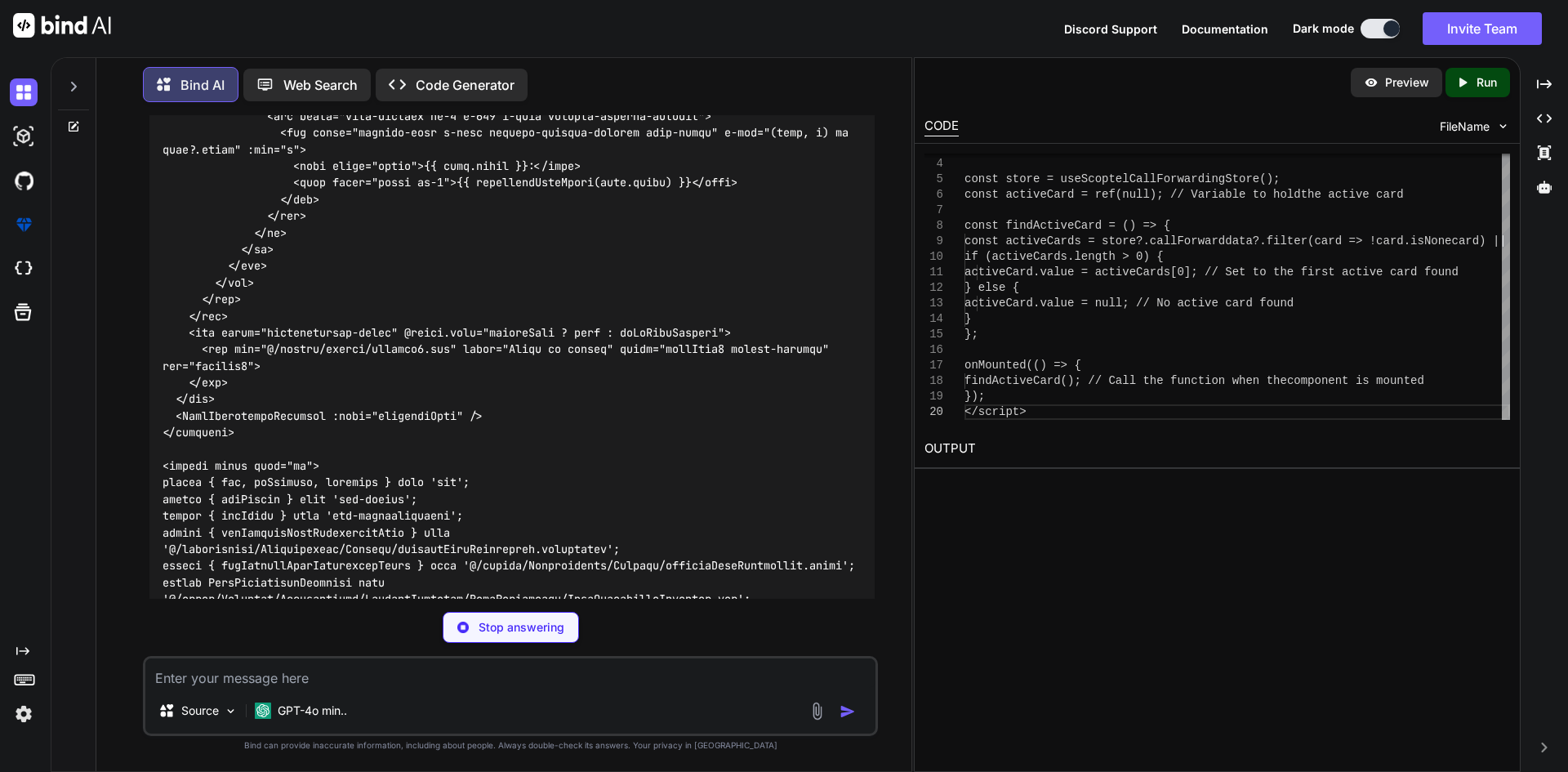
click at [543, 436] on div at bounding box center [511, 216] width 725 height 1209
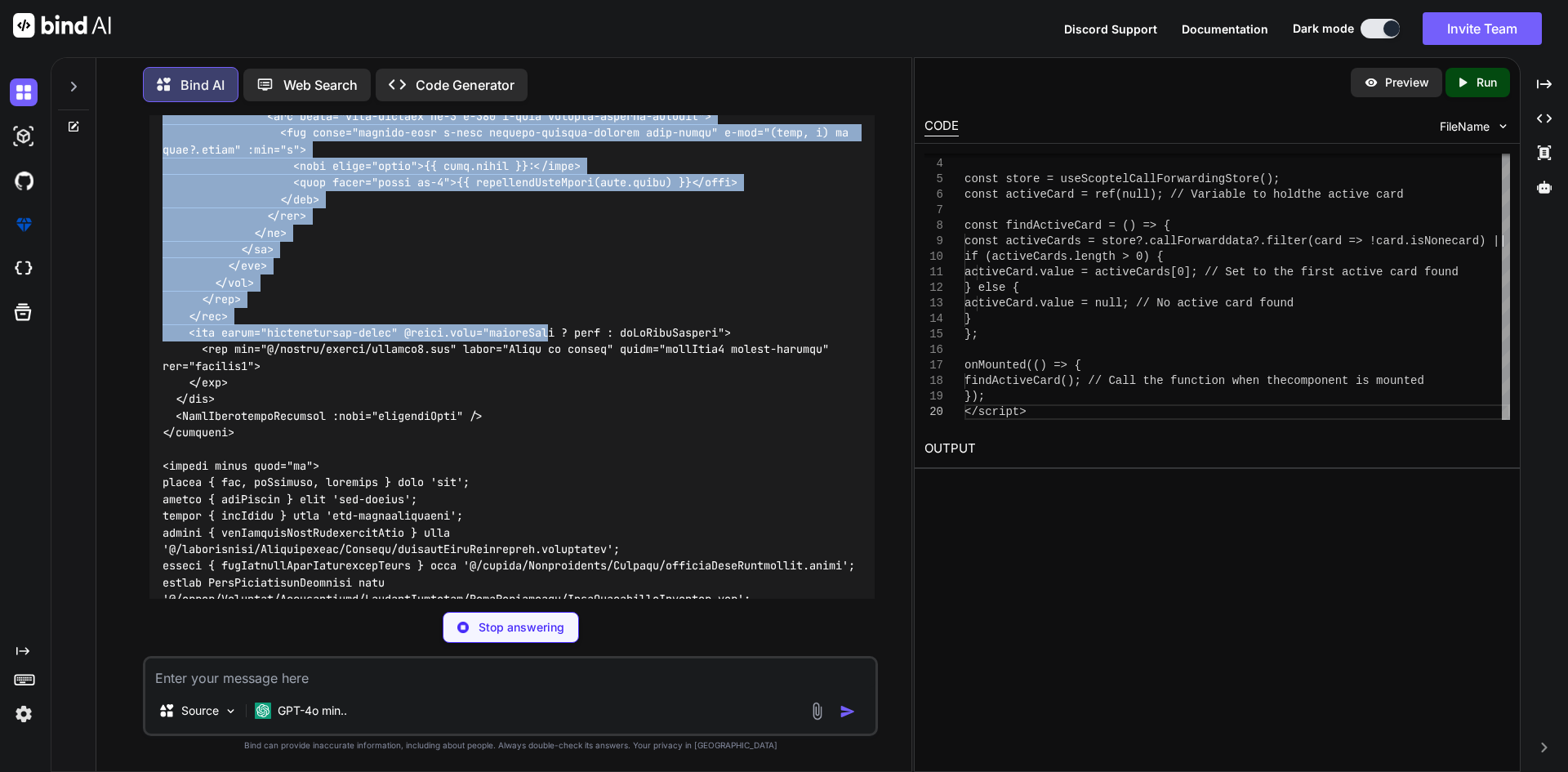
drag, startPoint x: 407, startPoint y: 379, endPoint x: 558, endPoint y: 376, distance: 151.0
click at [558, 376] on code at bounding box center [511, 275] width 699 height 1299
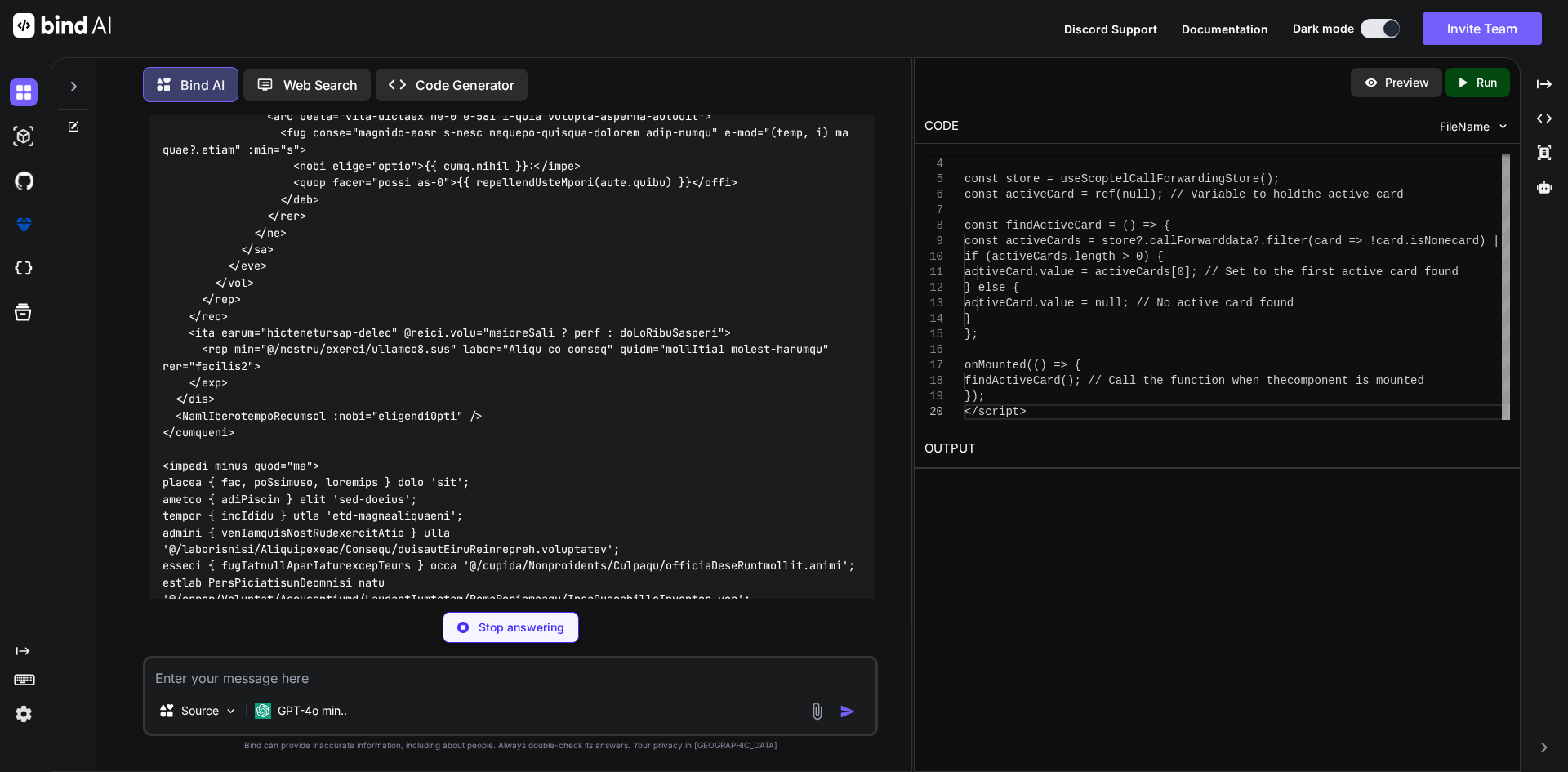
click at [565, 382] on code at bounding box center [511, 292] width 699 height 1333
click at [532, 376] on code at bounding box center [511, 308] width 699 height 1365
click at [532, 376] on code at bounding box center [511, 350] width 699 height 1449
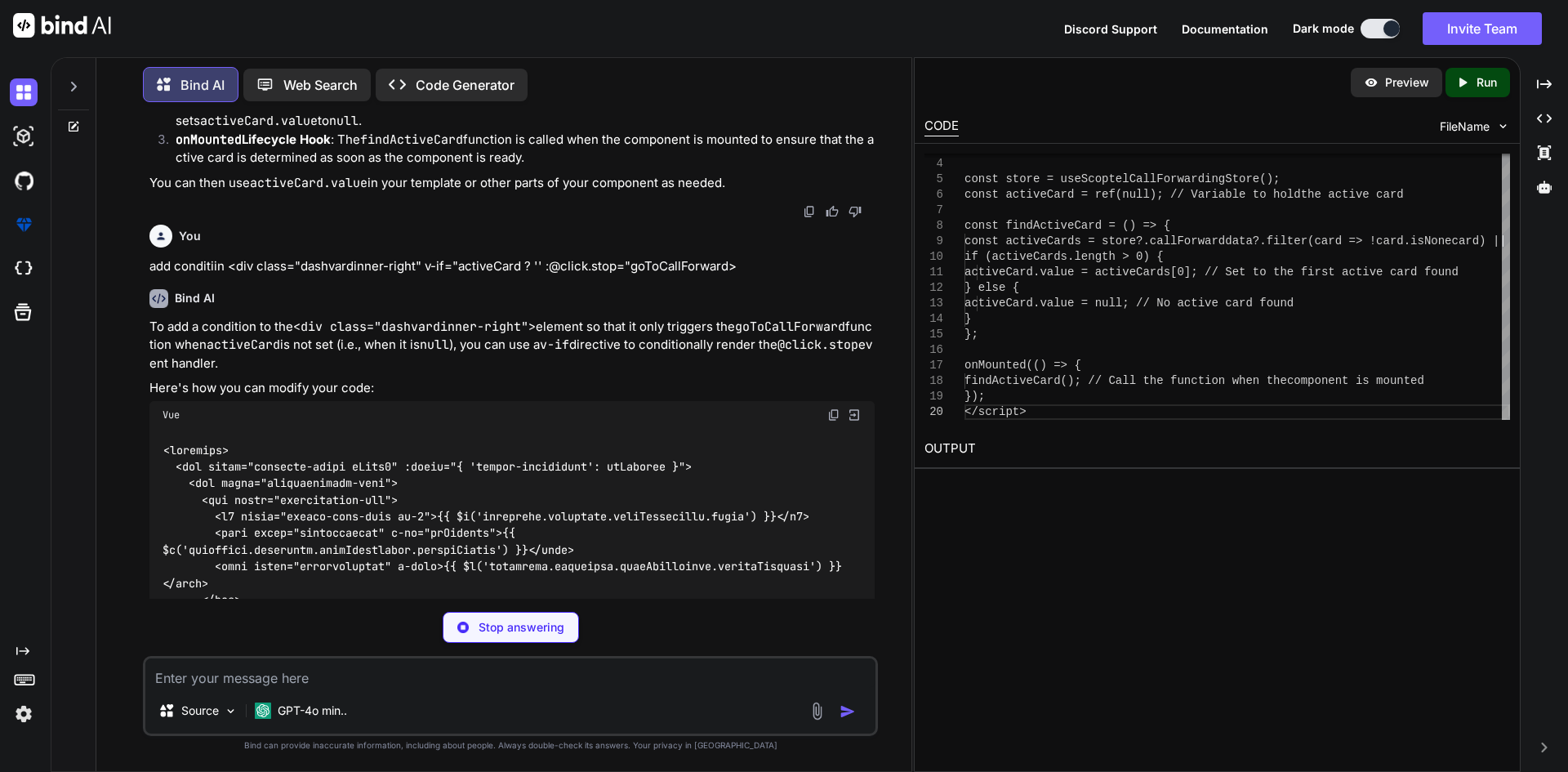
scroll to position [4170, 0]
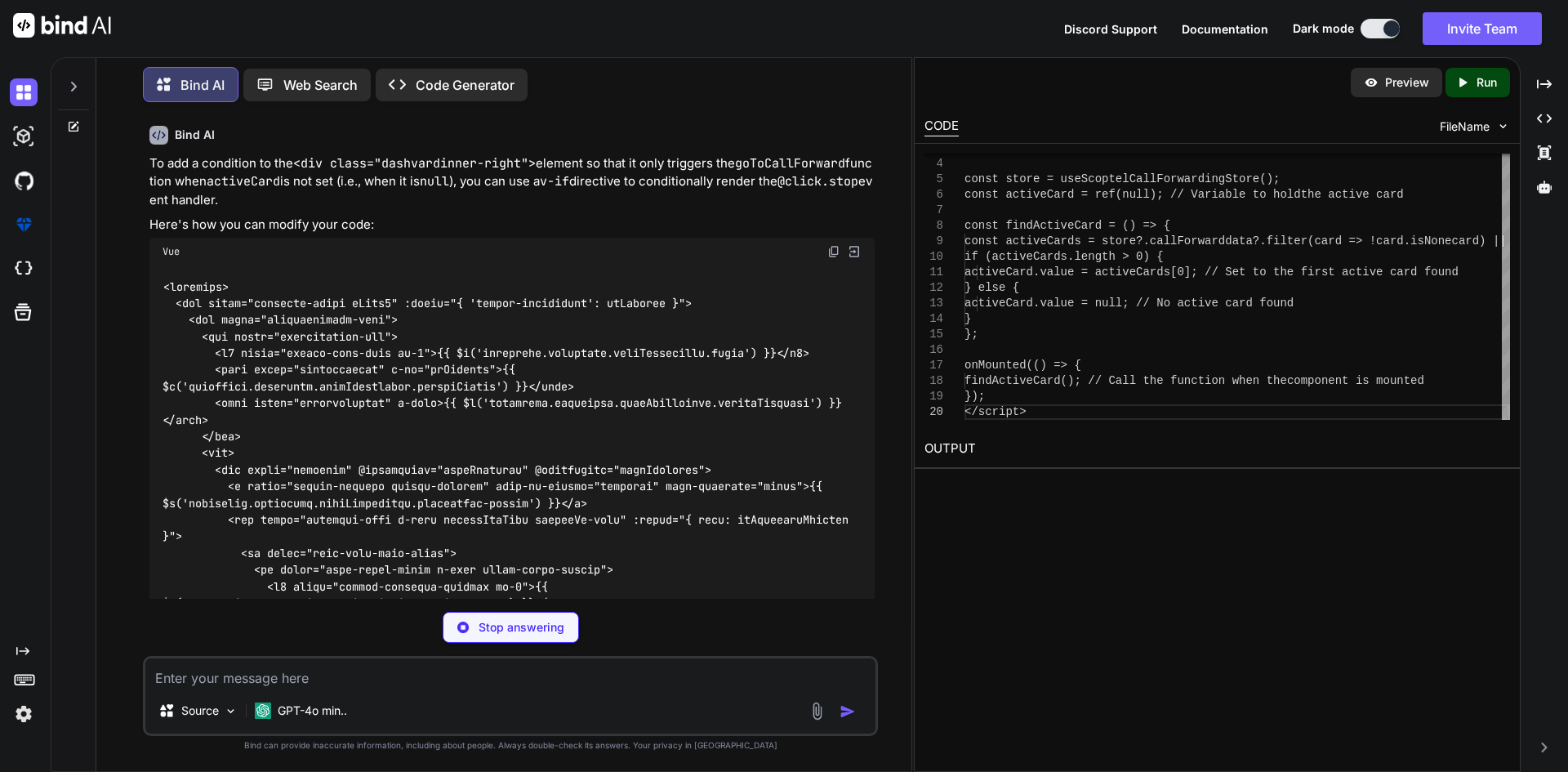
click at [832, 258] on img at bounding box center [834, 252] width 13 height 13
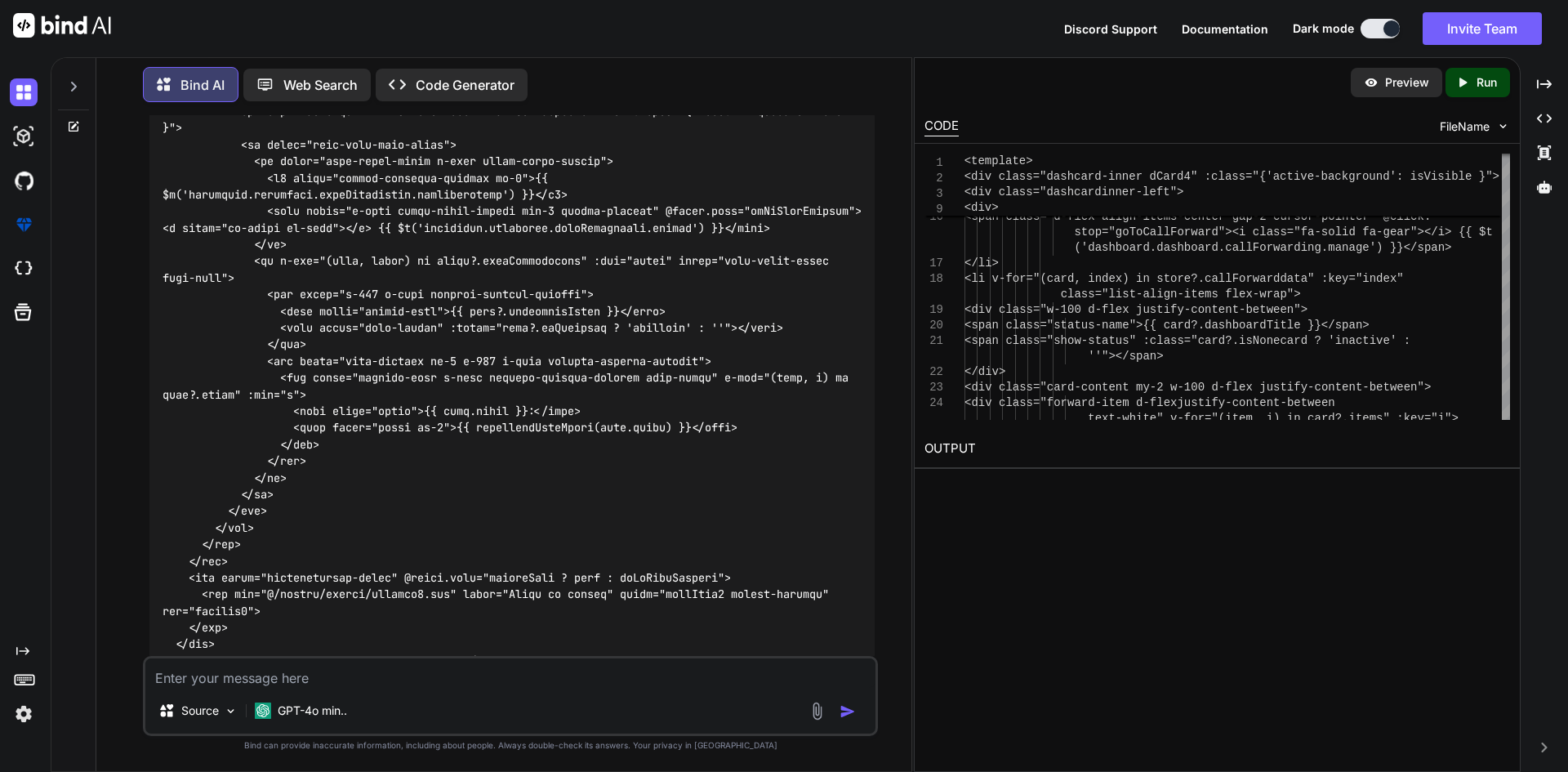
scroll to position [4987, 0]
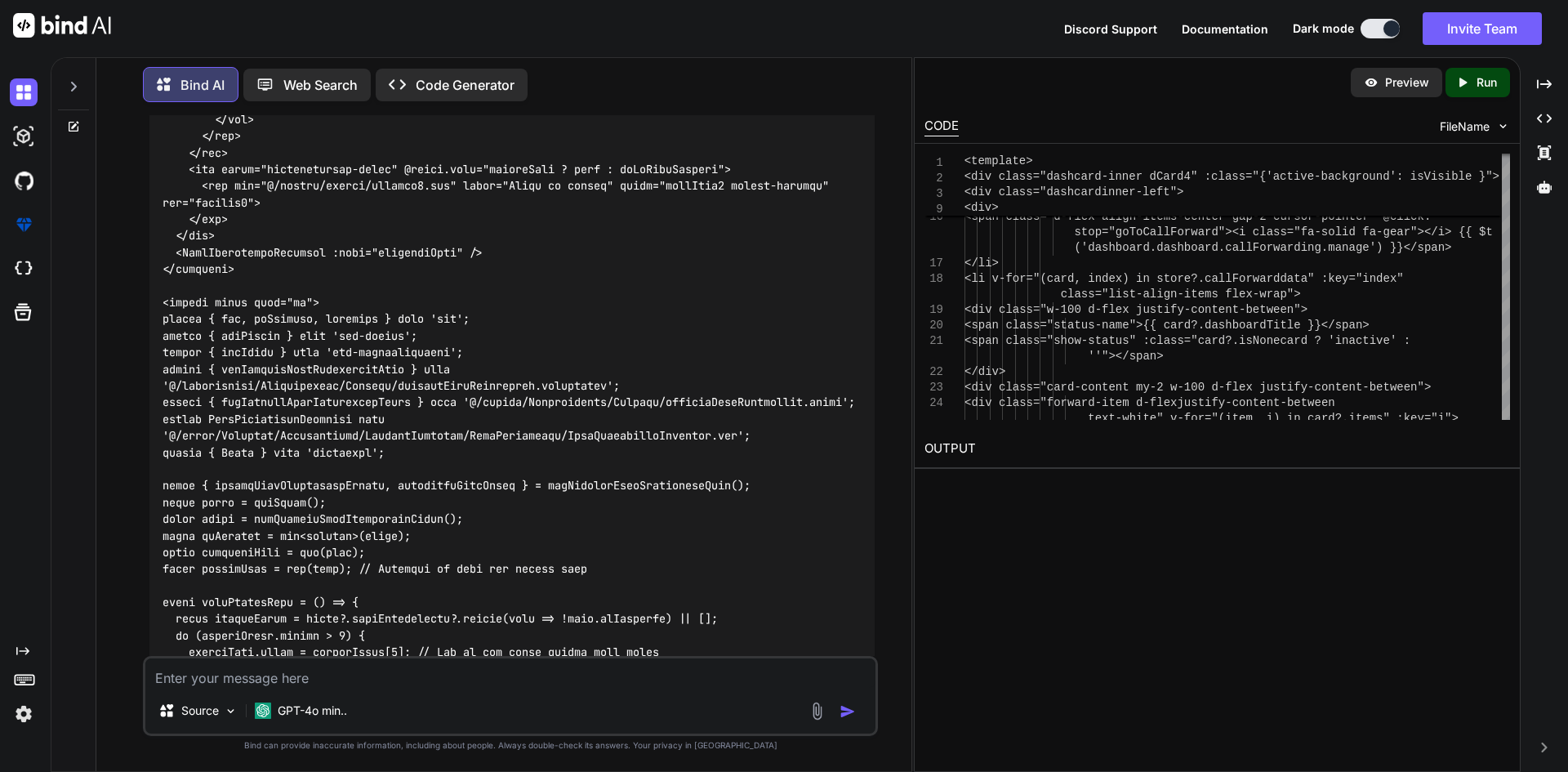
click at [271, 681] on textarea at bounding box center [510, 673] width 730 height 30
paste textarea "<img src="@/assets/images/cardimg3.png" title="Click to active" class="iconLink…"
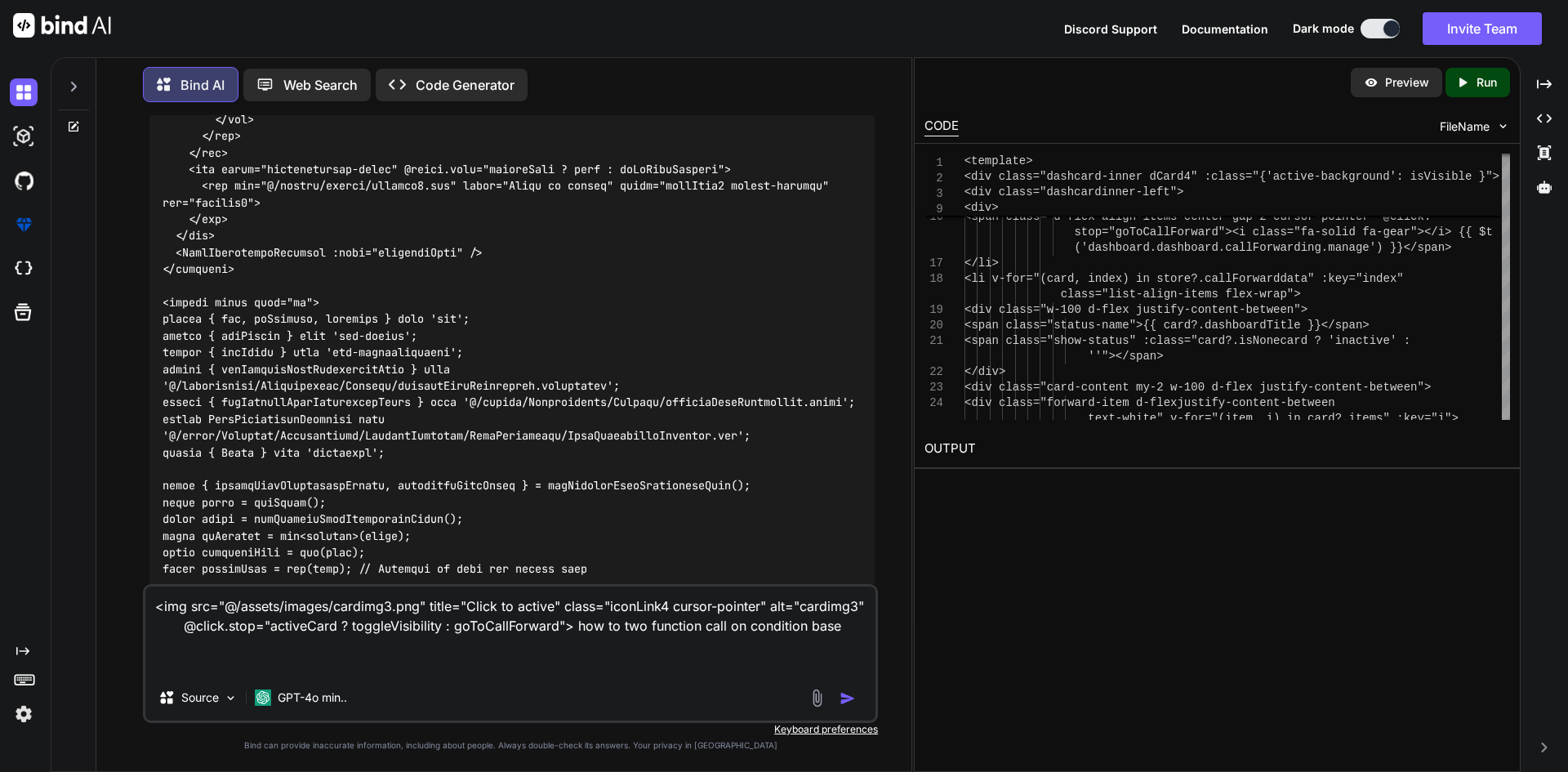
type textarea "<img src="@/assets/images/cardimg3.png" title="Click to active" class="iconLink…"
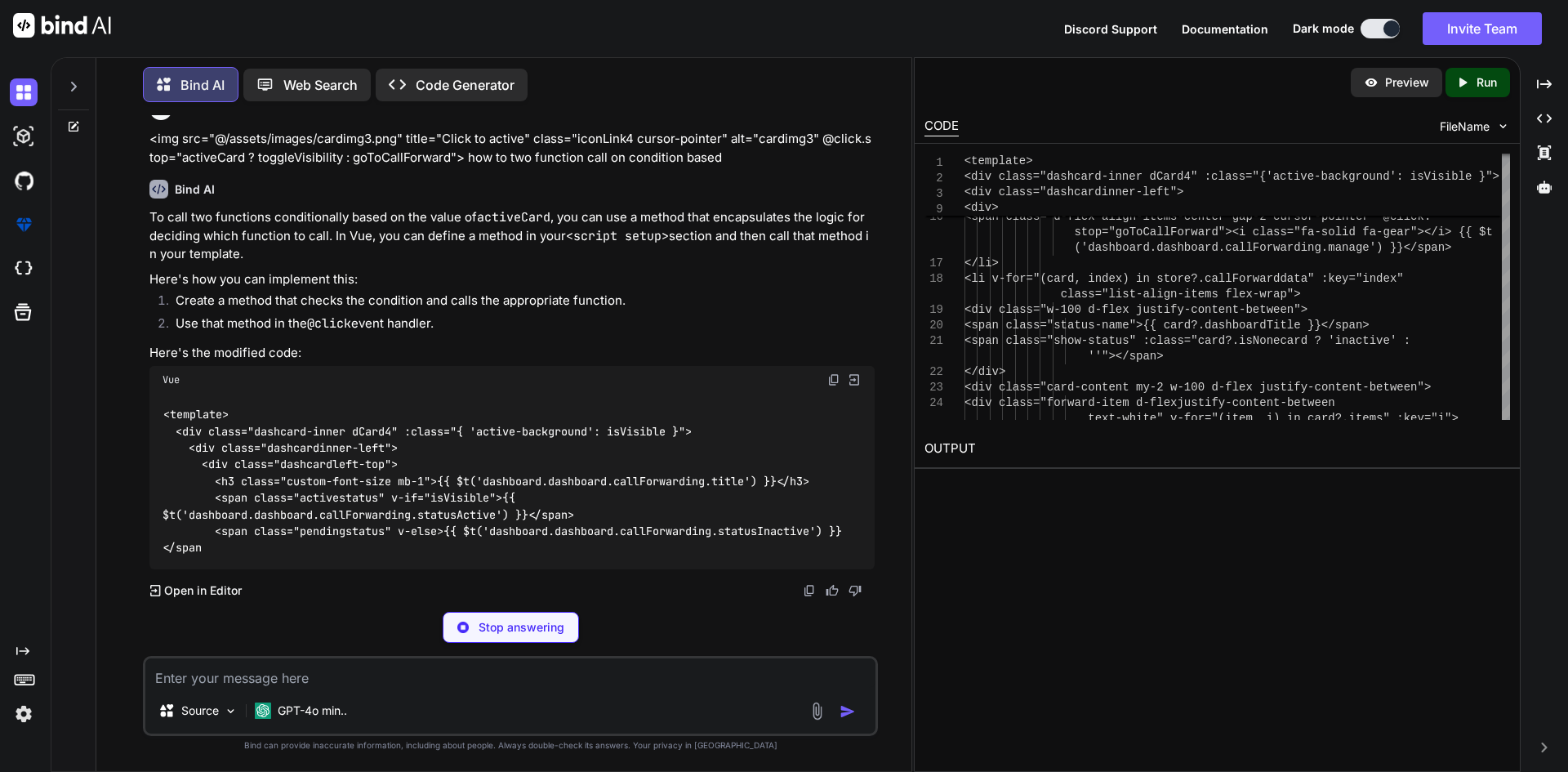
scroll to position [6703, 0]
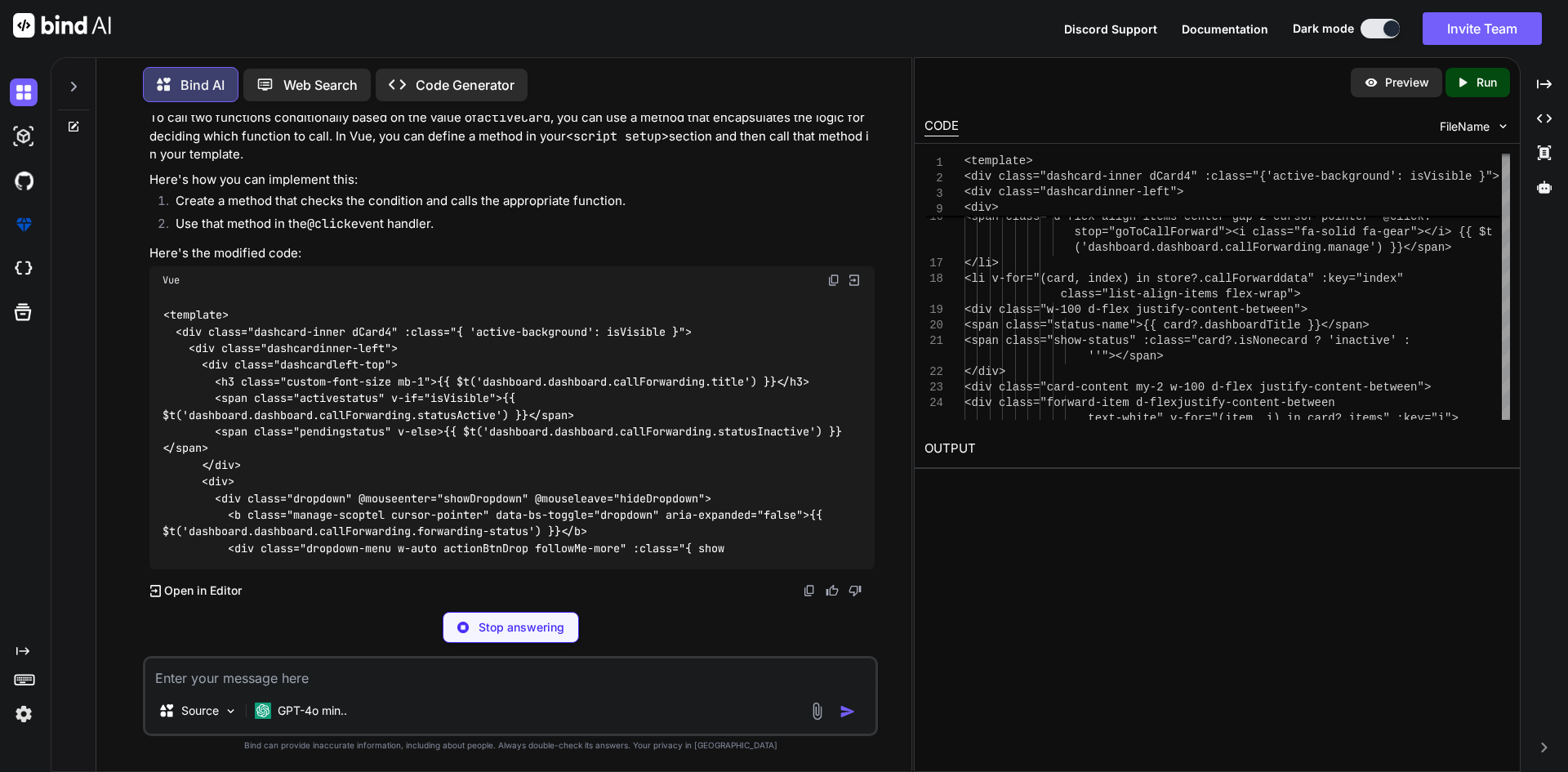
click at [649, 382] on code "<template> <div class="dashcard-inner dCard4" :class="{ 'active-background': is…" at bounding box center [502, 431] width 679 height 250
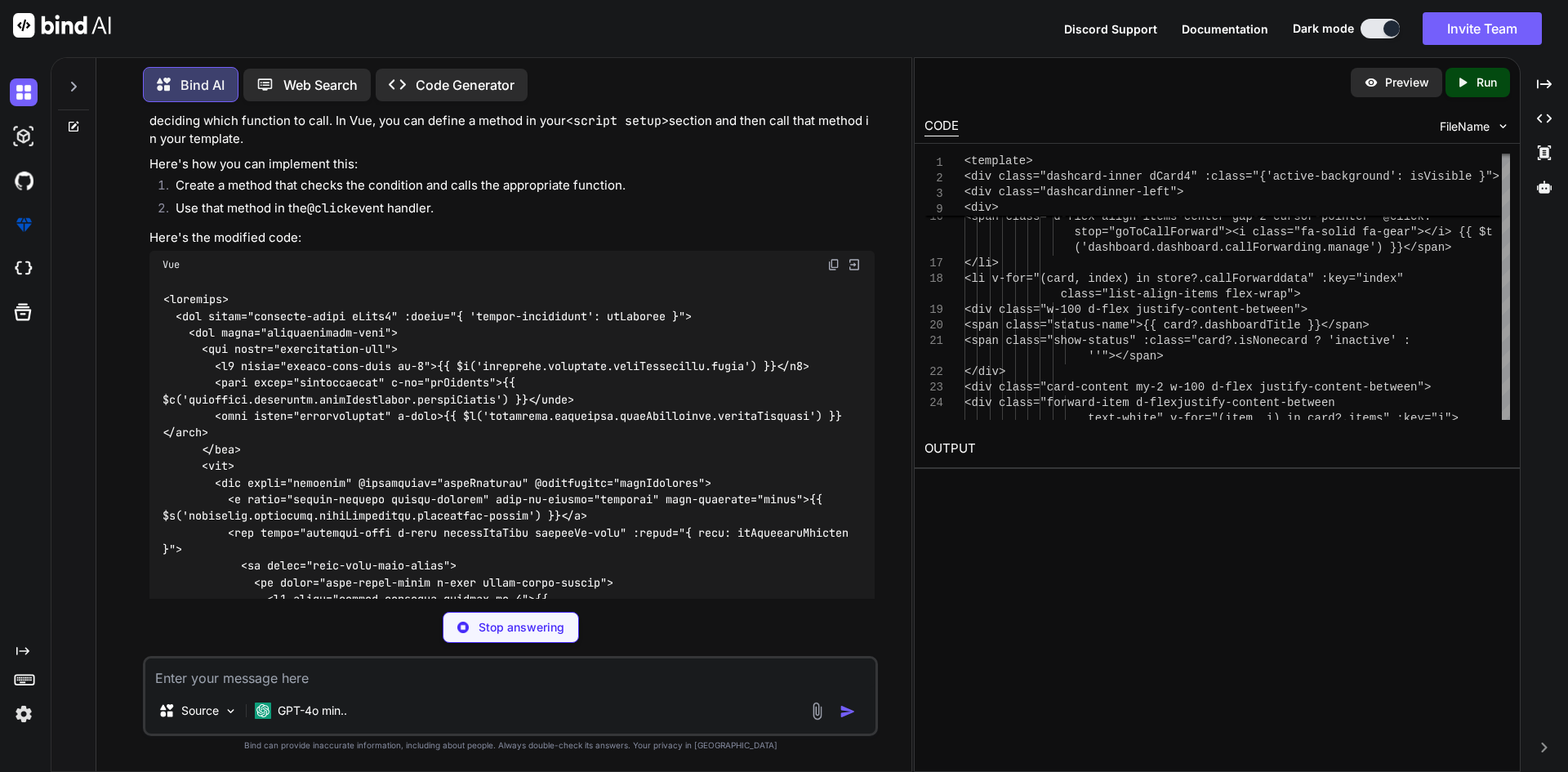
click at [648, 381] on code at bounding box center [508, 465] width 693 height 350
click at [647, 380] on code at bounding box center [511, 474] width 699 height 366
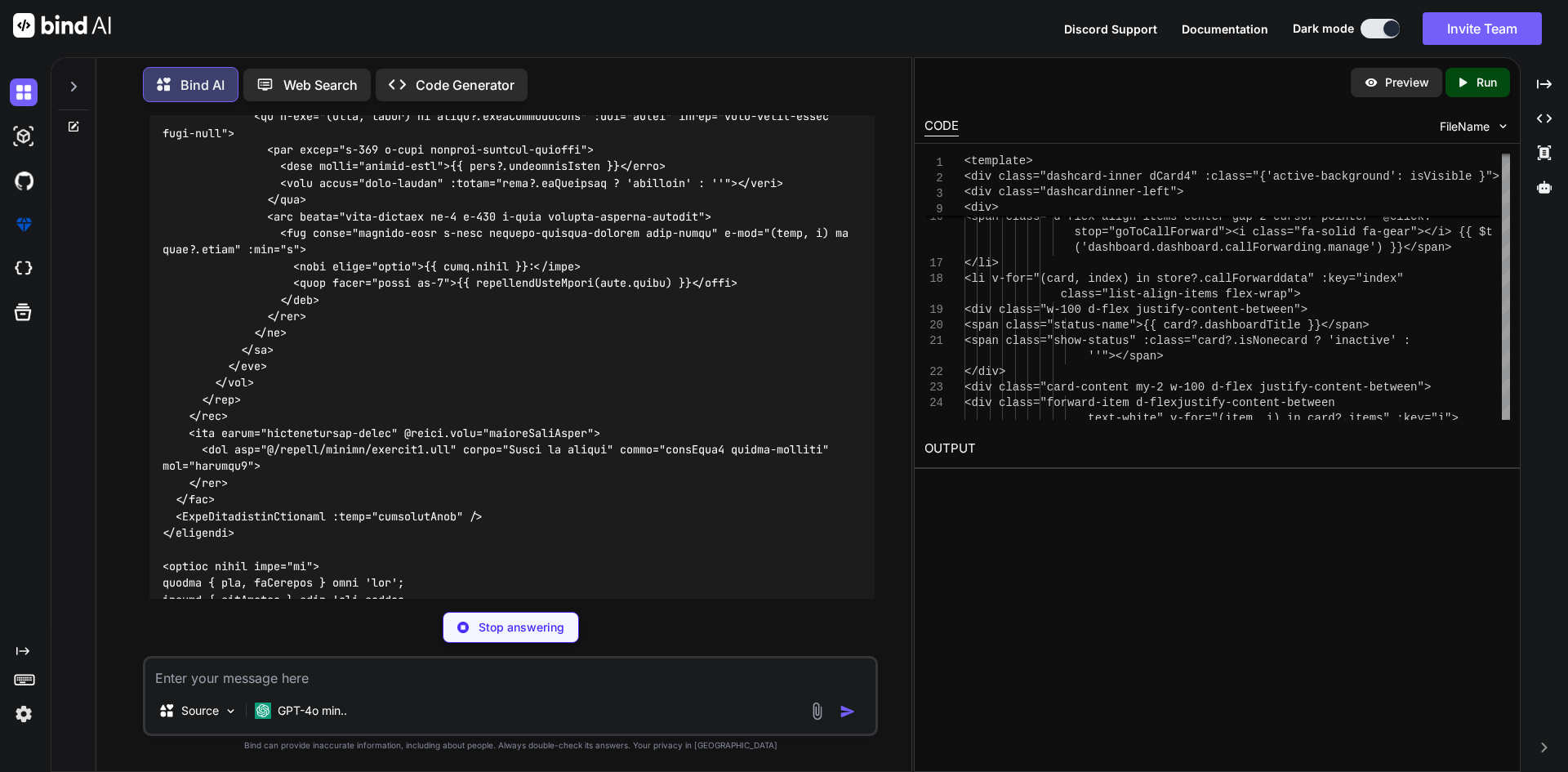
scroll to position [7419, 0]
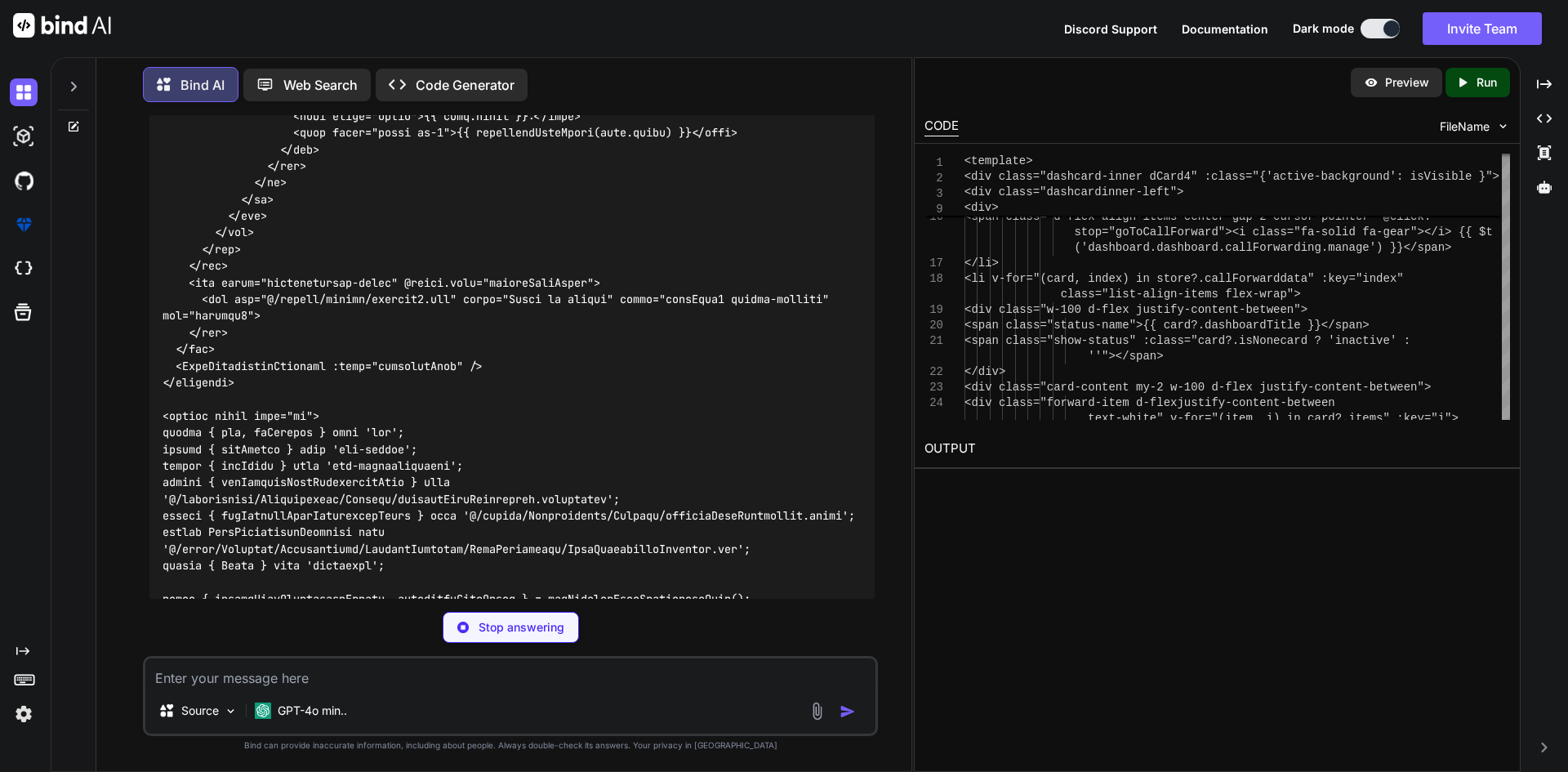
click at [502, 365] on code at bounding box center [511, 316] width 699 height 1482
click at [557, 370] on code at bounding box center [511, 382] width 699 height 1615
copy code "handleCardClick"
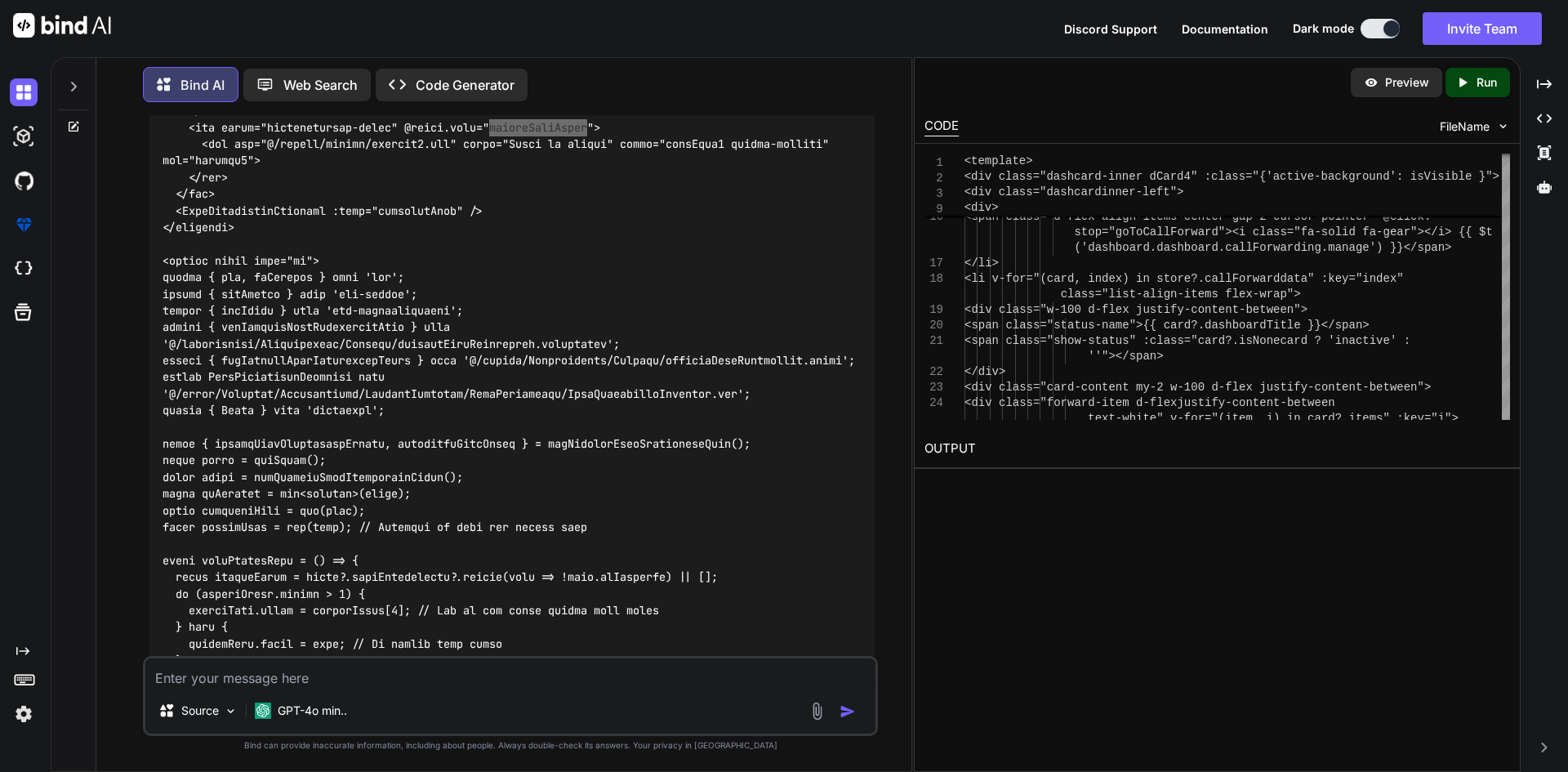
scroll to position [7492, 0]
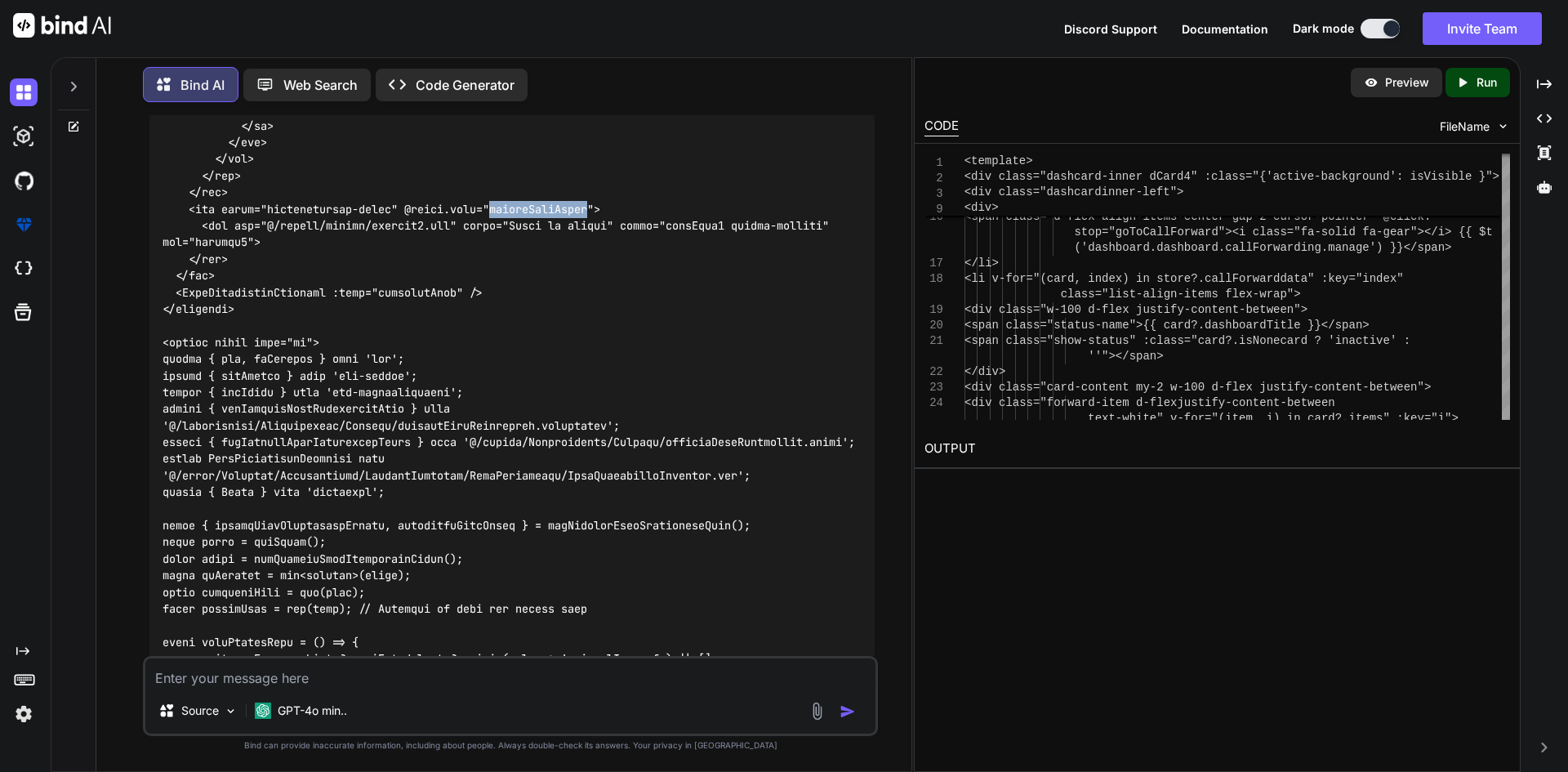
click at [546, 290] on code at bounding box center [511, 308] width 699 height 1615
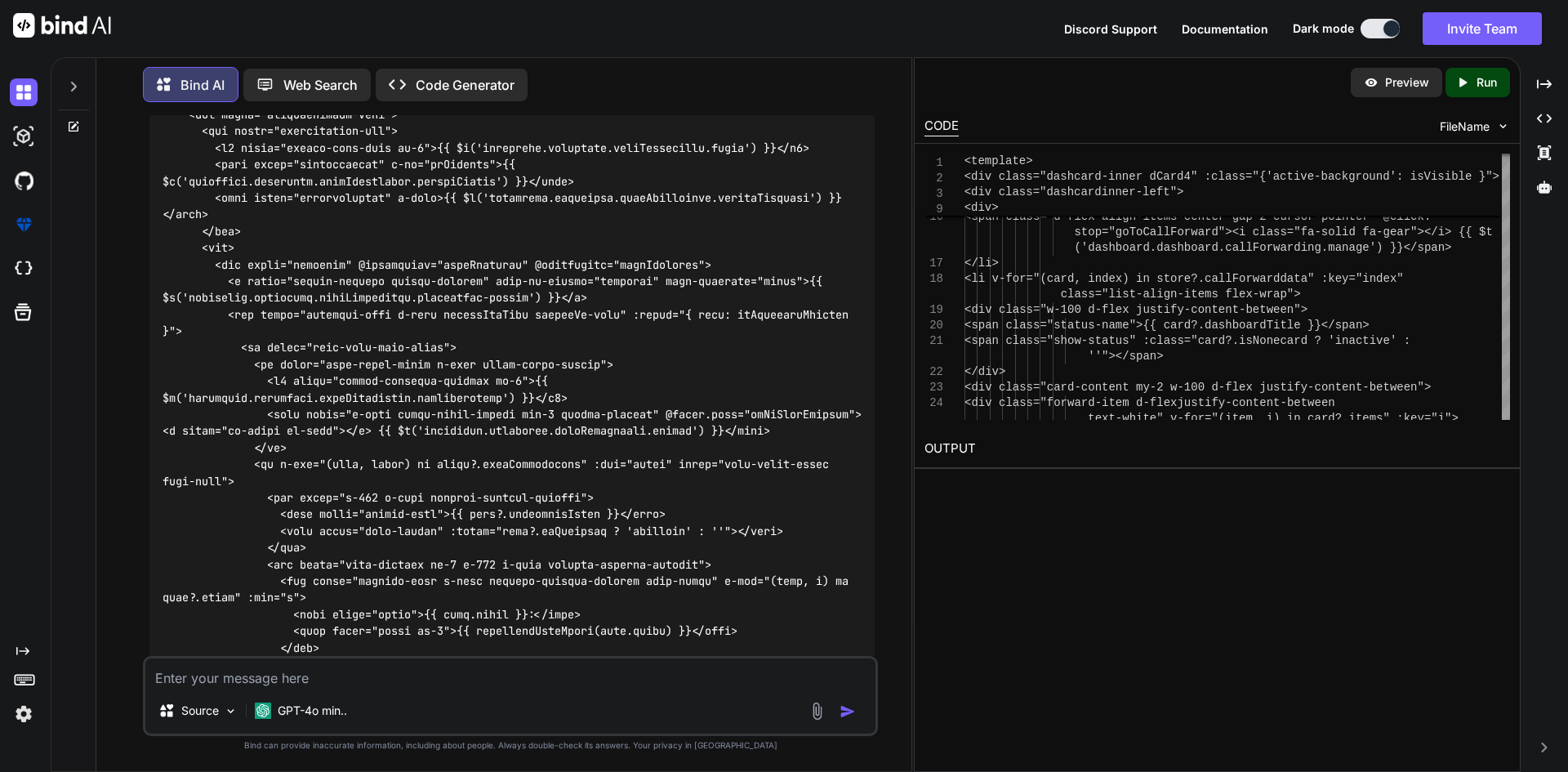
scroll to position [6594, 0]
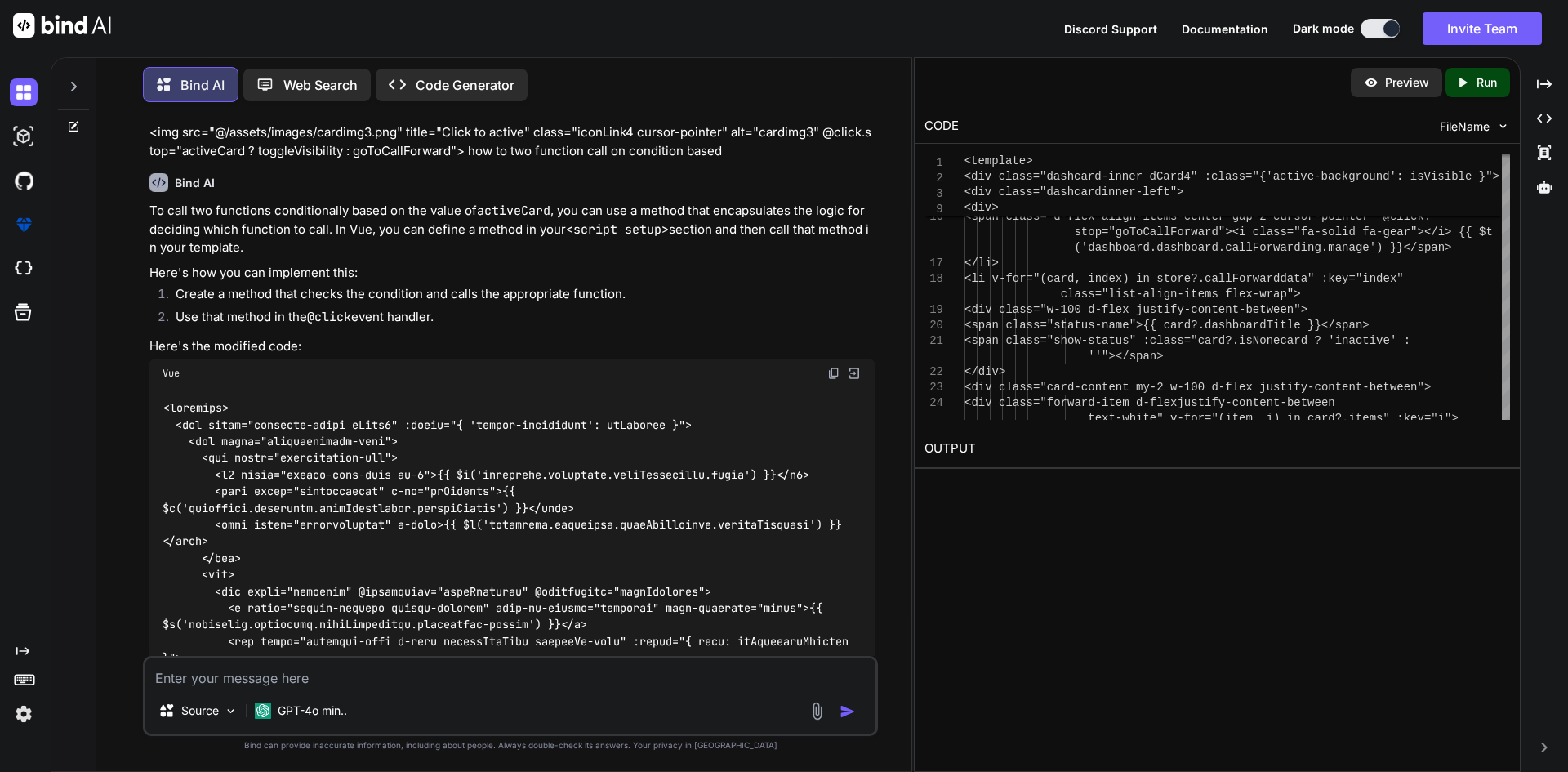
click at [836, 379] on img at bounding box center [834, 373] width 13 height 13
